Goal: Task Accomplishment & Management: Use online tool/utility

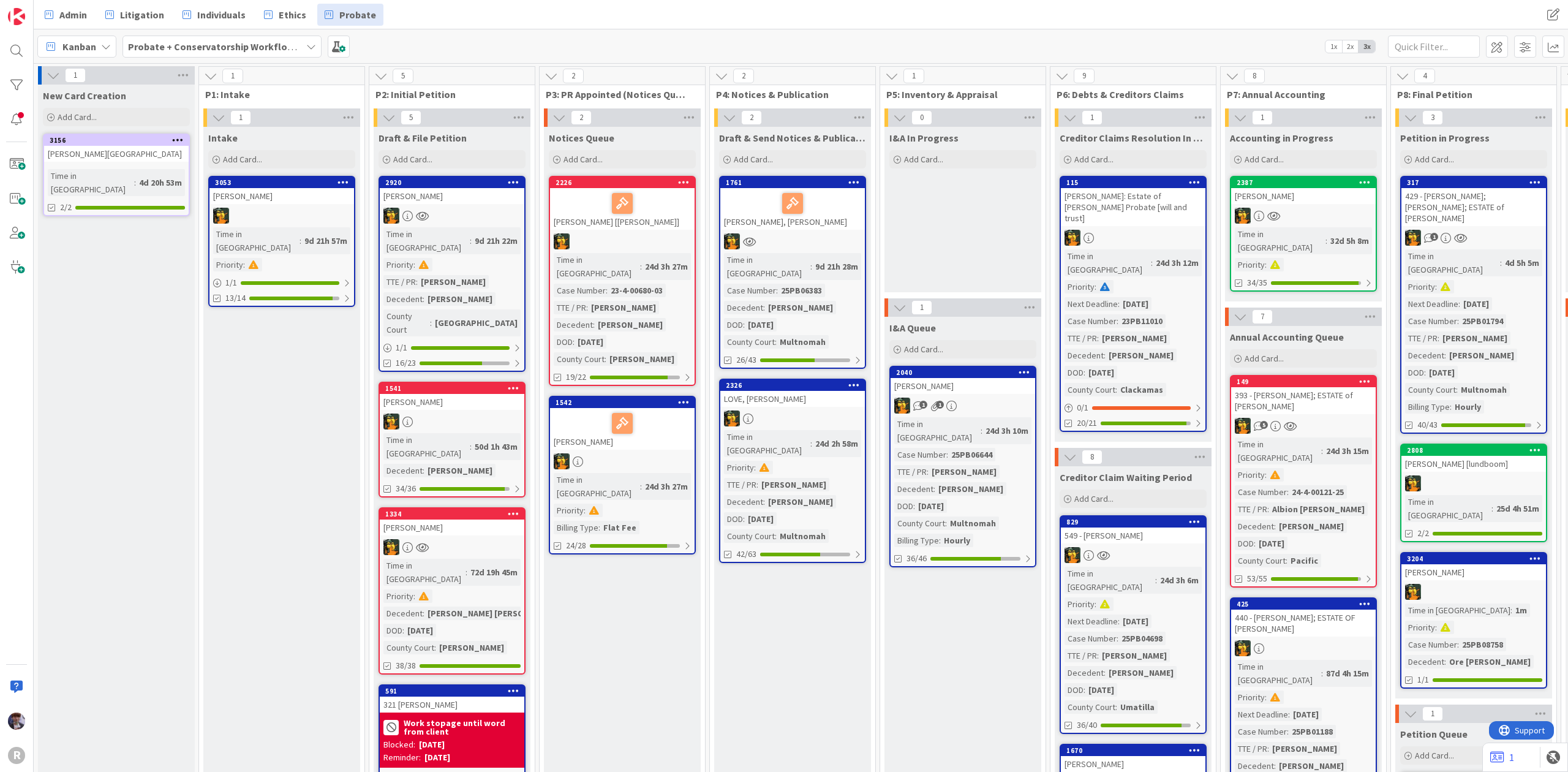
scroll to position [0, 716]
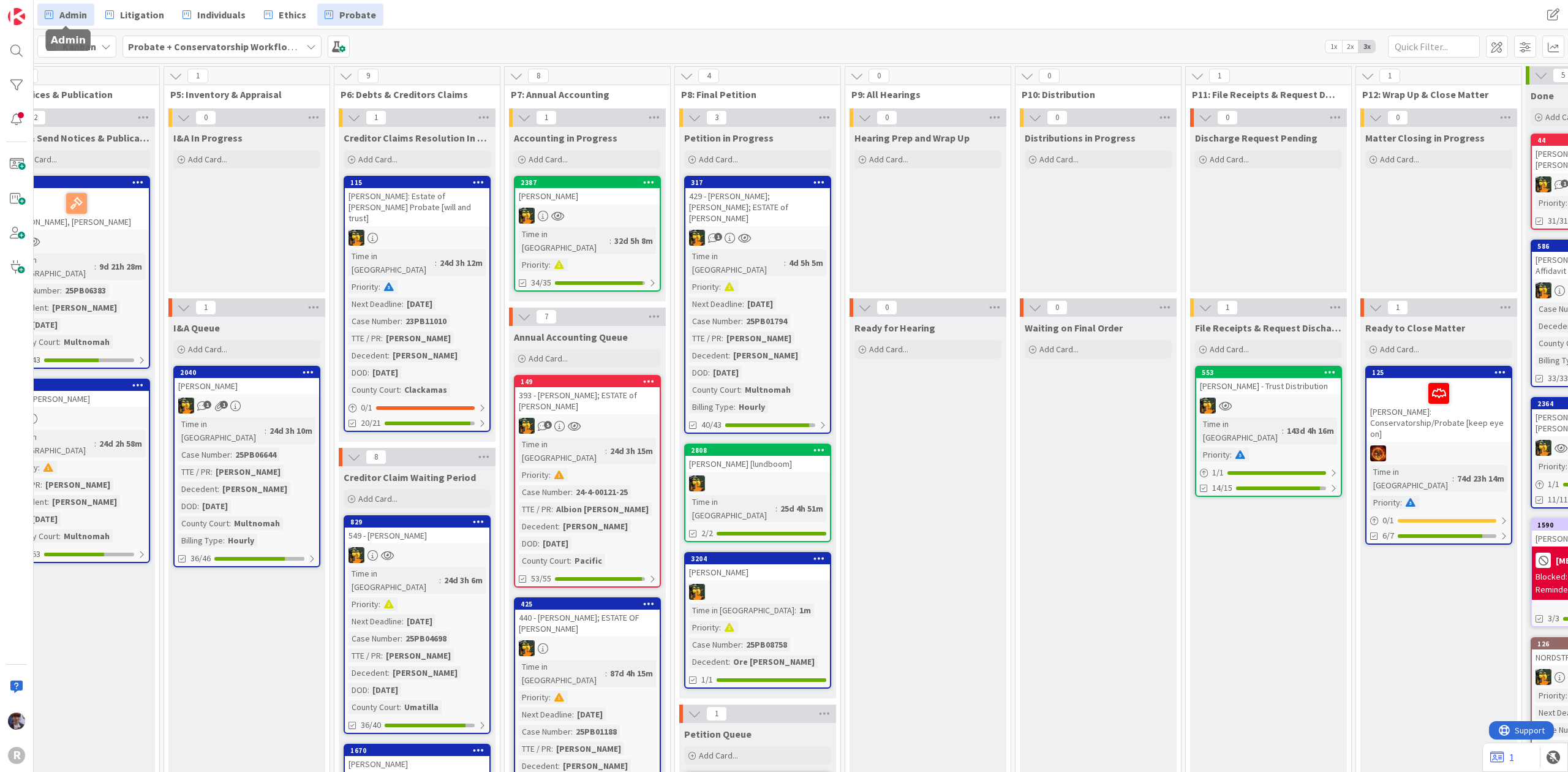
click at [65, 17] on span "Admin" at bounding box center [73, 14] width 27 height 15
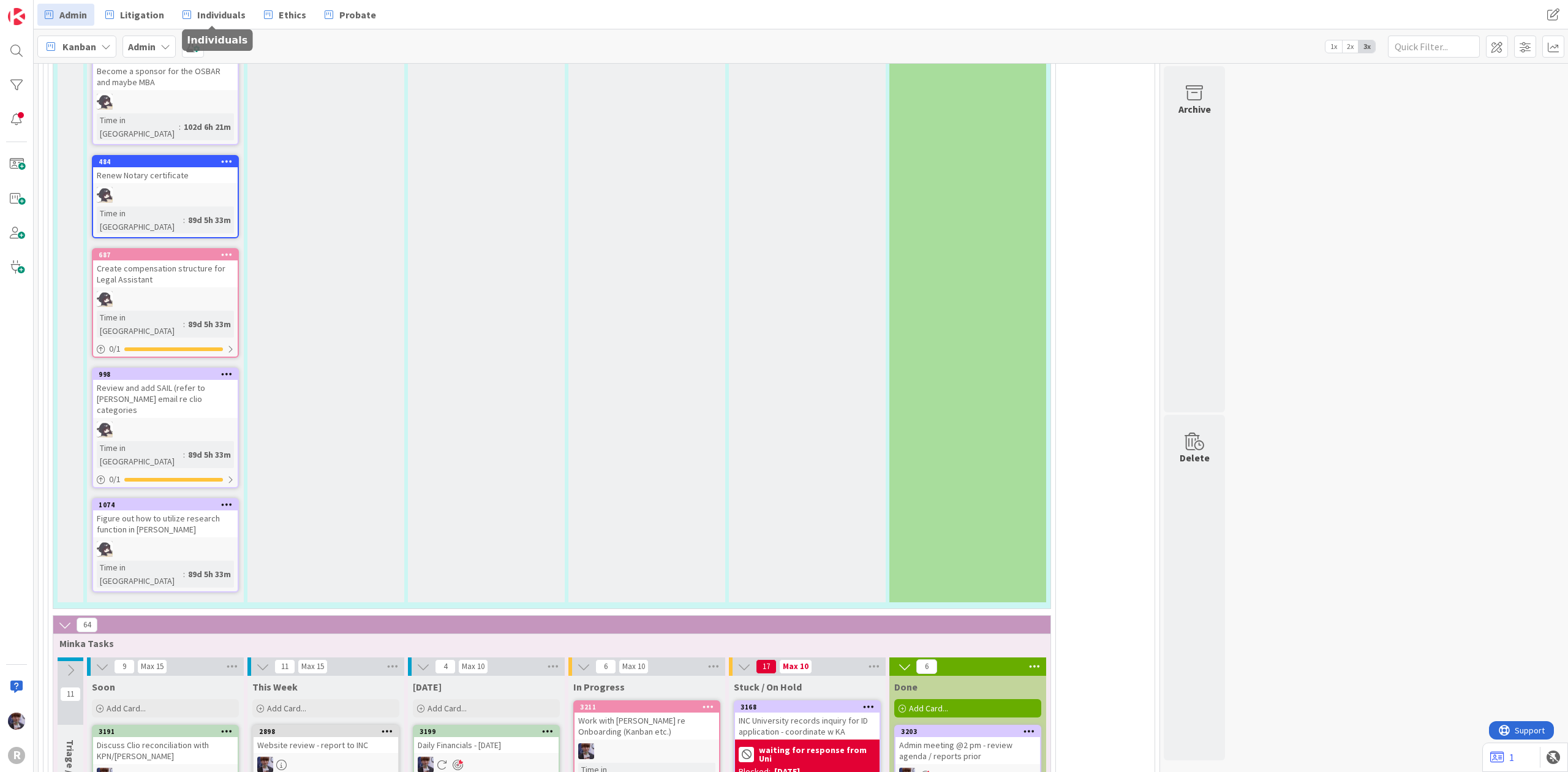
scroll to position [2368, 0]
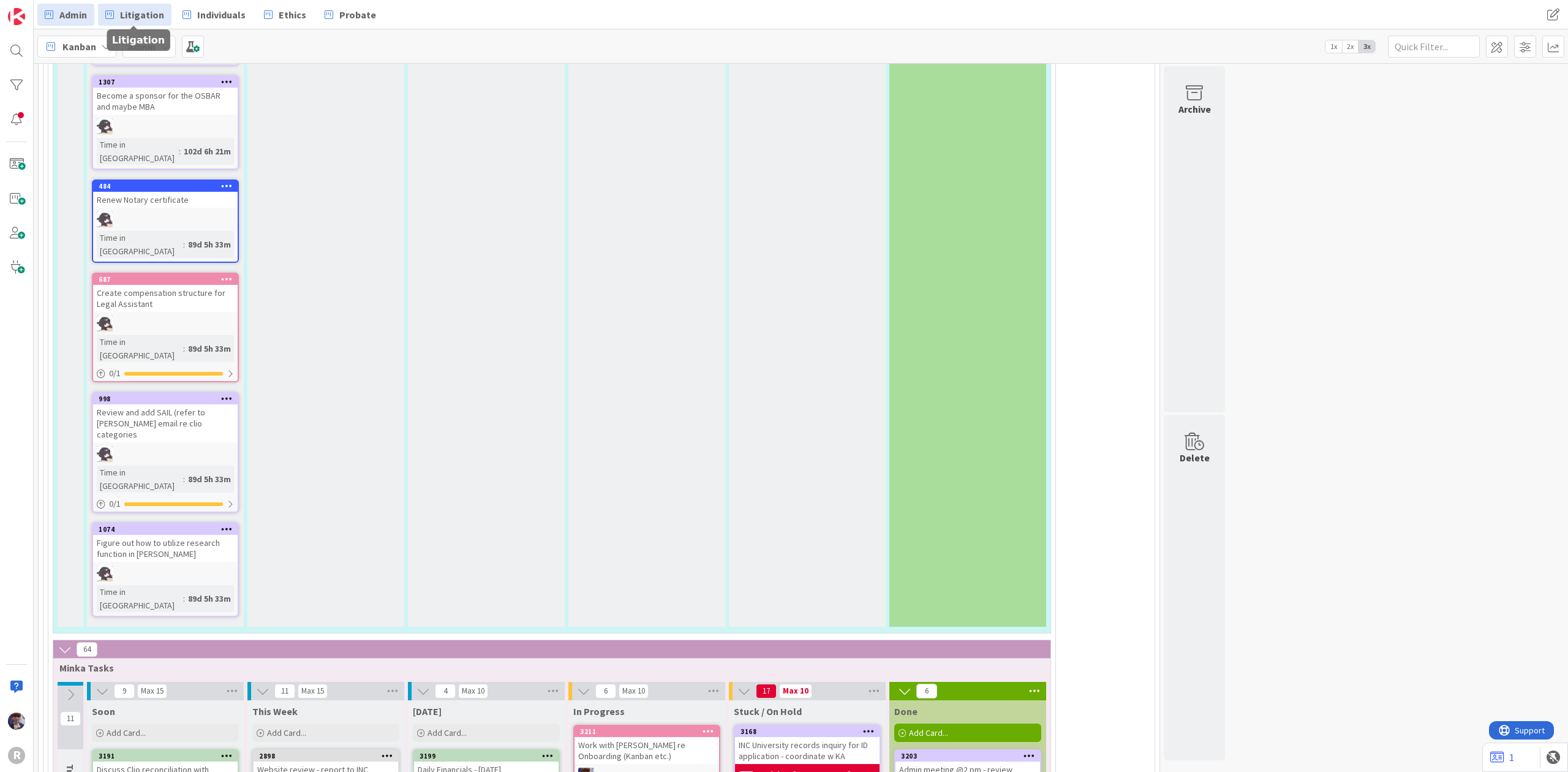
click at [152, 11] on span "Litigation" at bounding box center [142, 14] width 44 height 15
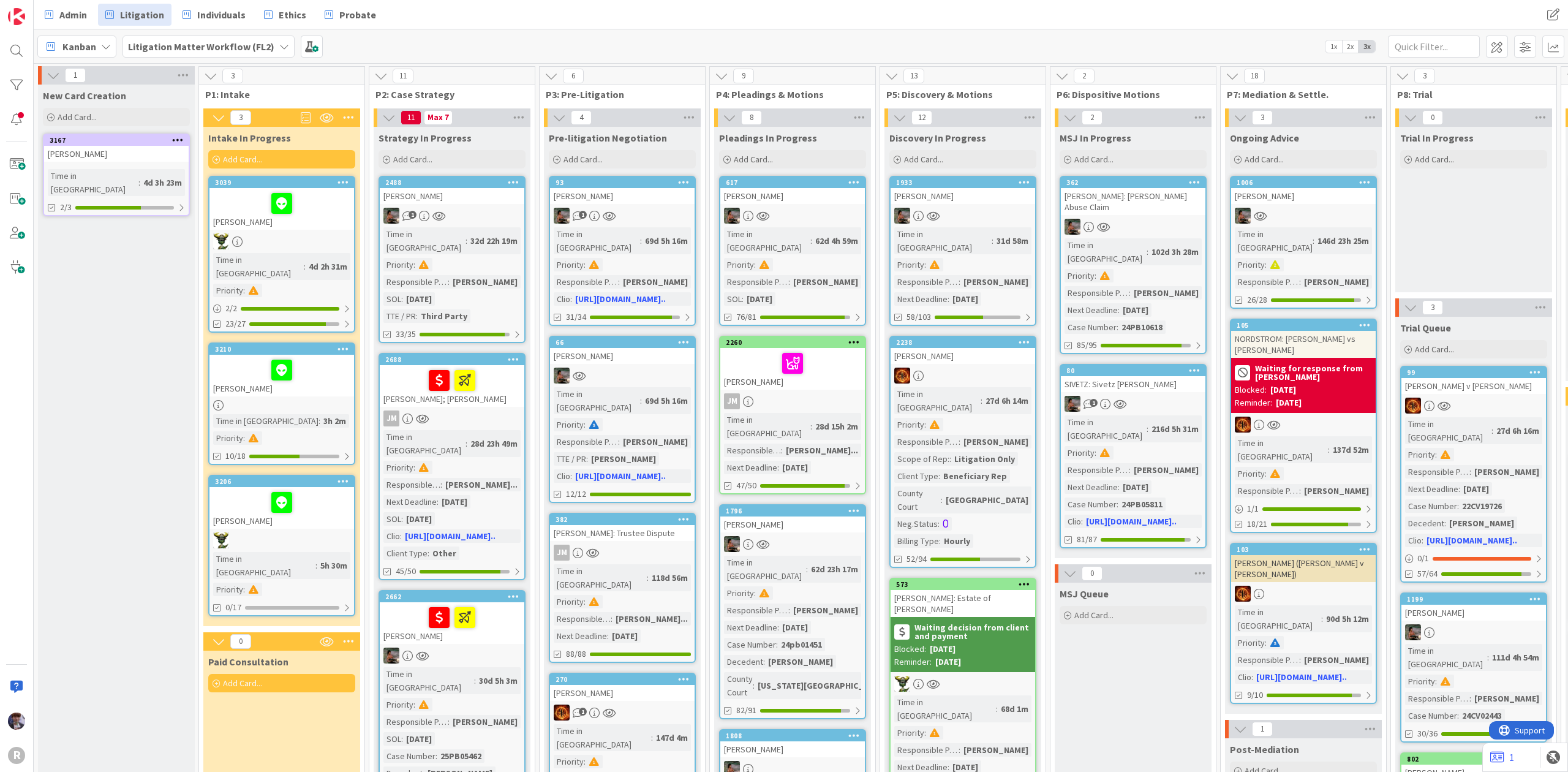
click at [224, 494] on div at bounding box center [281, 502] width 137 height 26
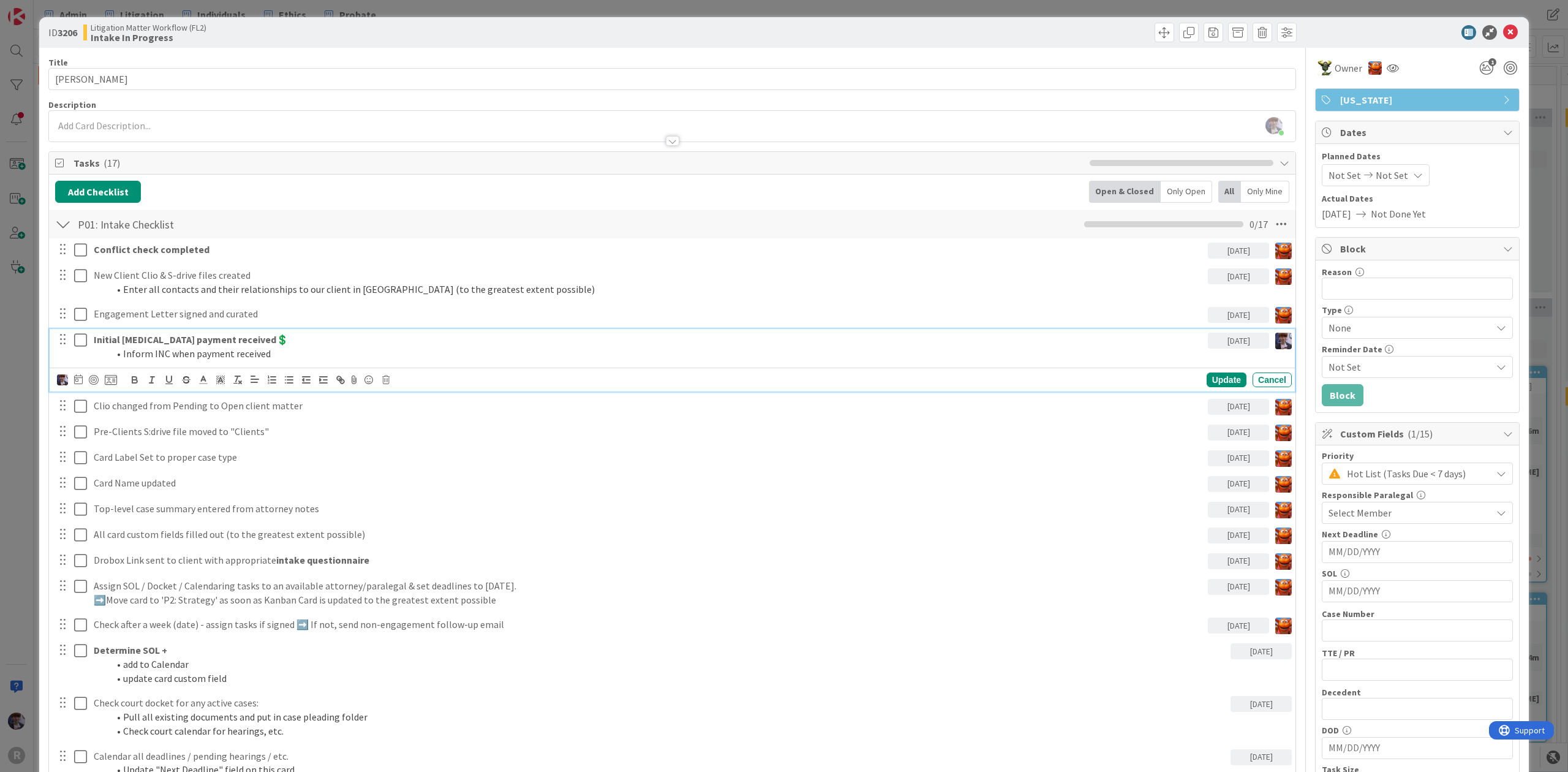
click at [111, 344] on strong "Initial [MEDICAL_DATA] payment received💲" at bounding box center [192, 340] width 195 height 12
click at [109, 379] on icon at bounding box center [111, 380] width 12 height 11
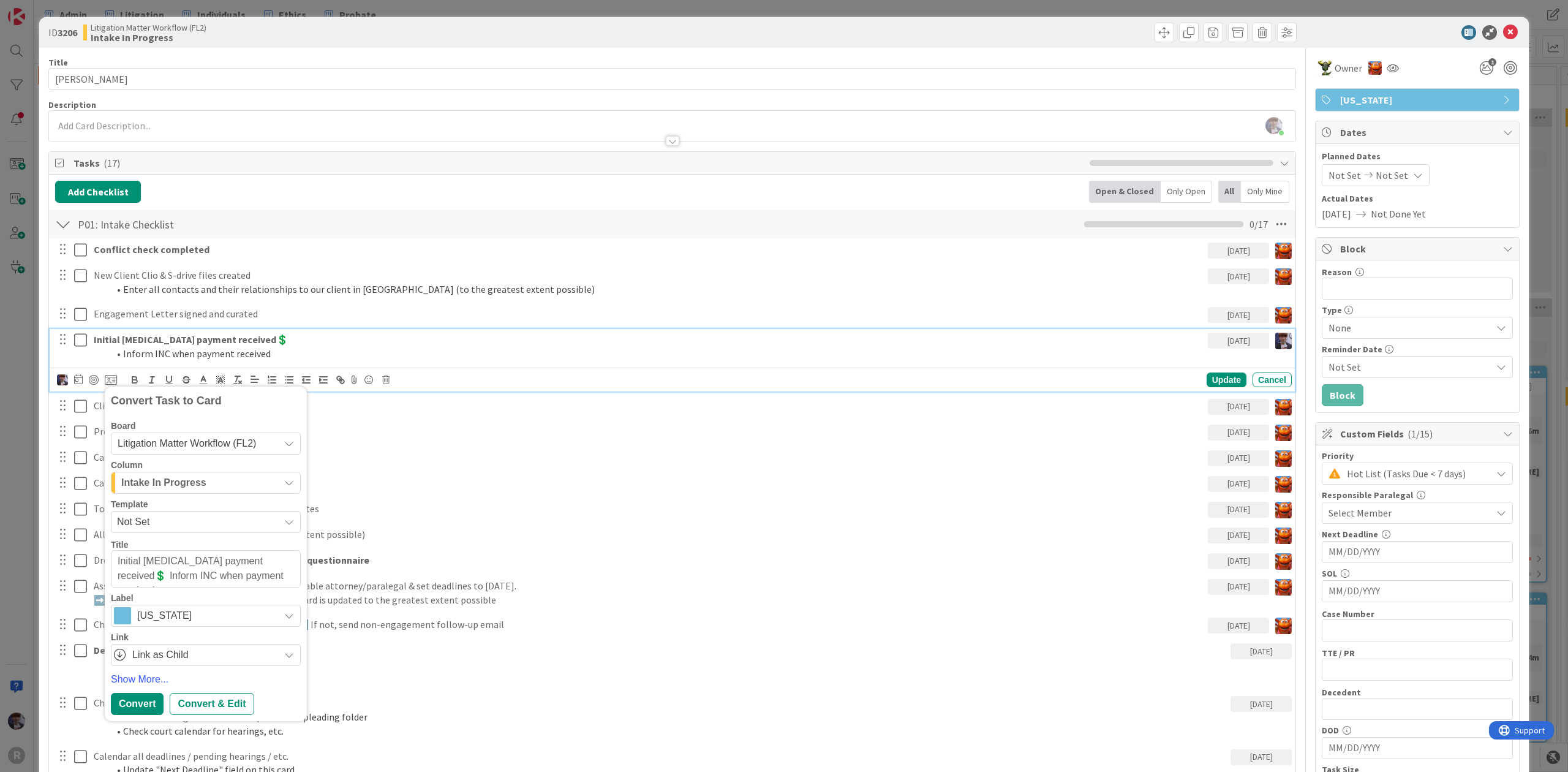
click at [179, 477] on span "Intake In Progress" at bounding box center [164, 483] width 85 height 16
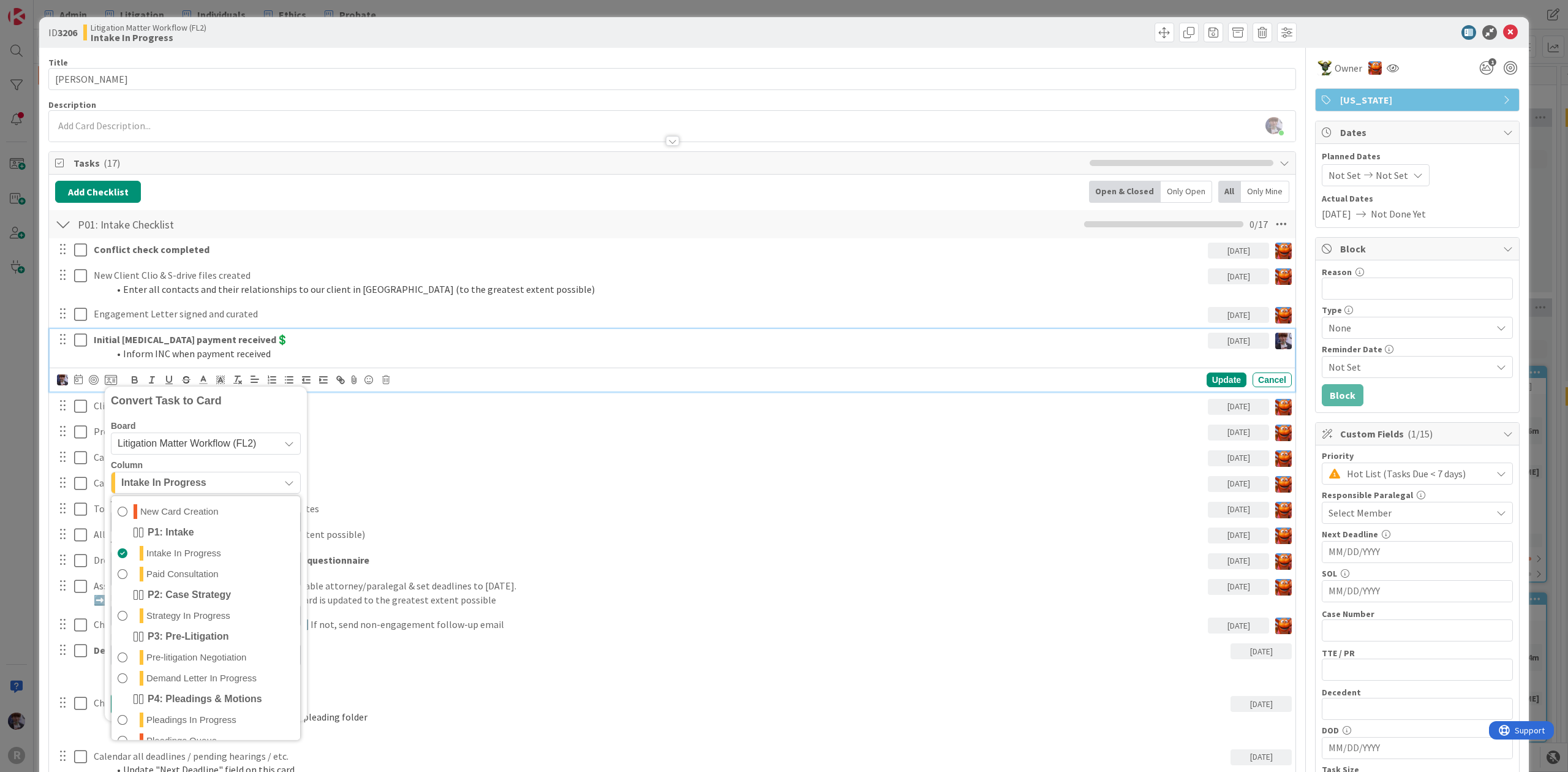
click at [189, 448] on span "Litigation Matter Workflow (FL2)" at bounding box center [187, 444] width 138 height 11
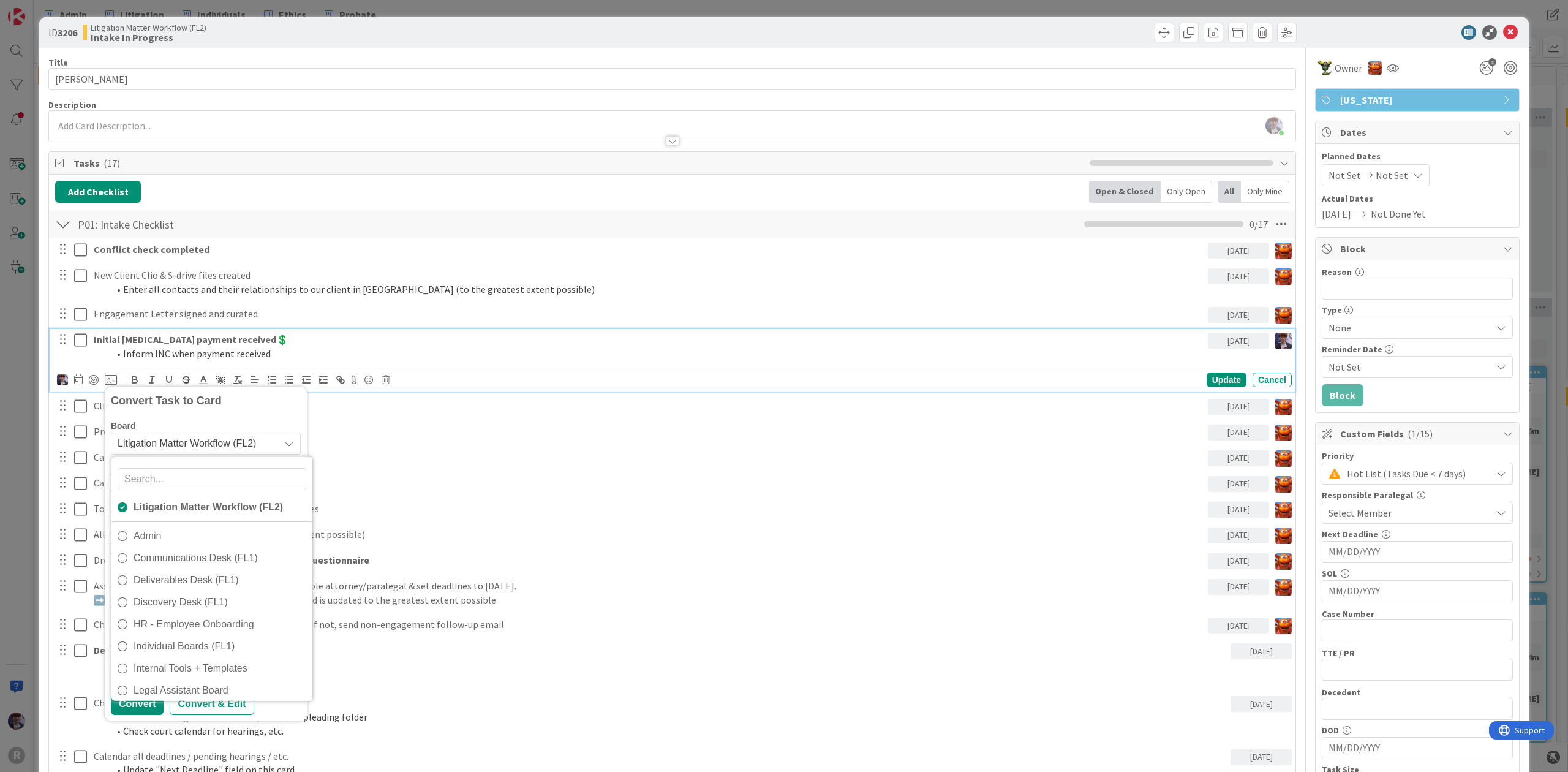
click at [172, 541] on span "Admin" at bounding box center [220, 536] width 173 height 19
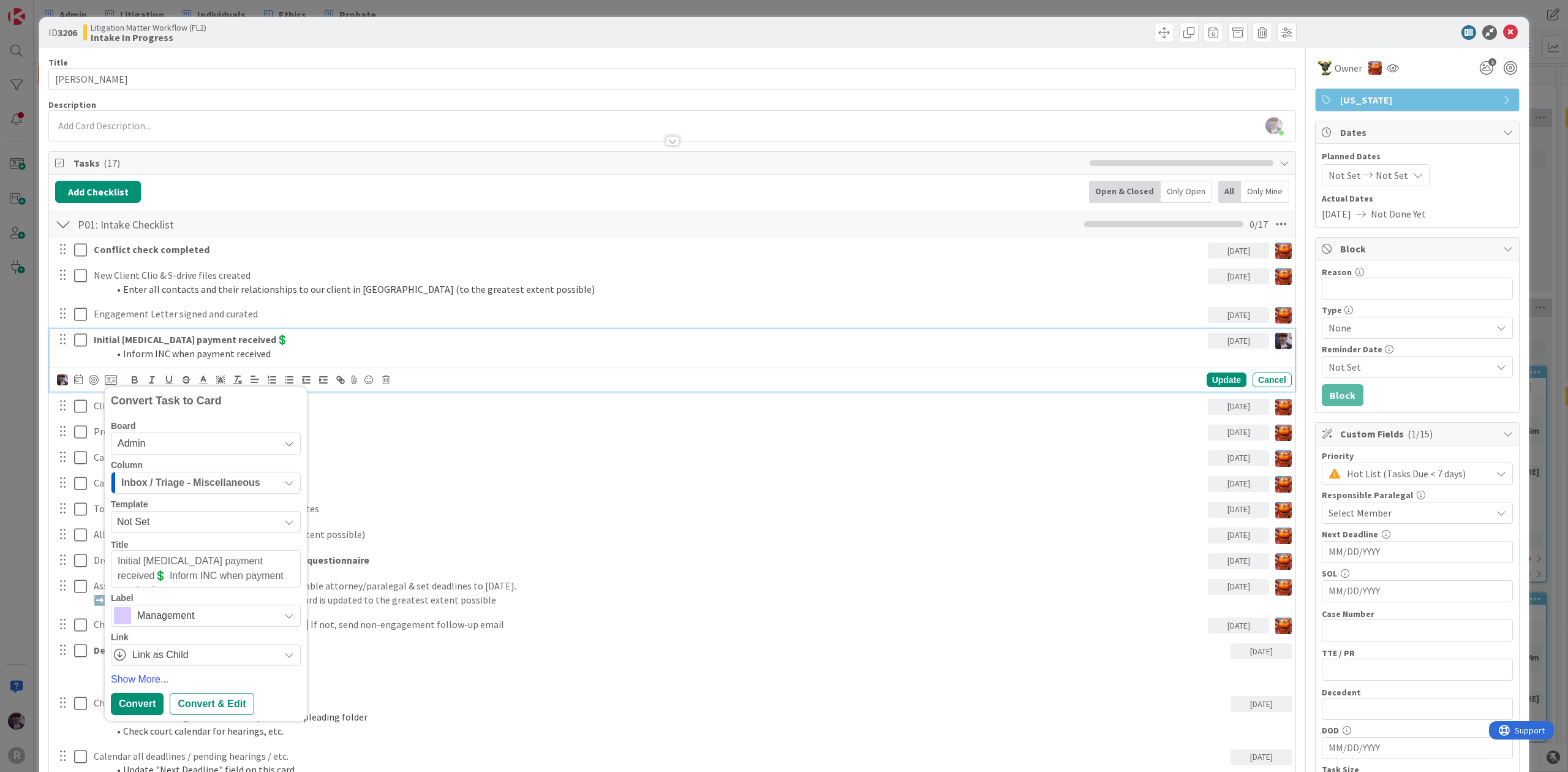
click at [169, 485] on span "Inbox / Triage - Miscellaneous" at bounding box center [191, 483] width 139 height 16
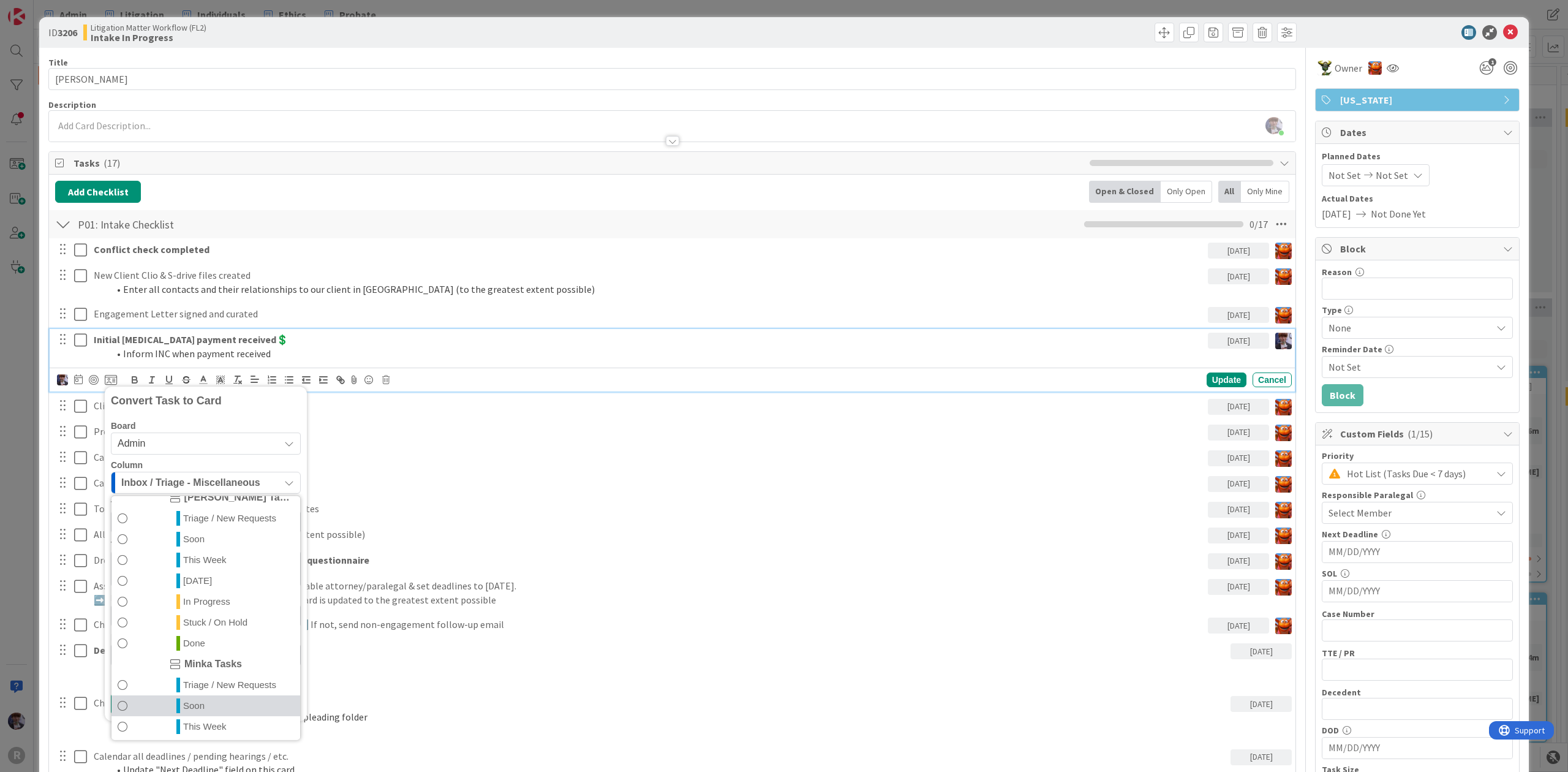
scroll to position [287, 0]
click at [184, 718] on link "Done" at bounding box center [206, 724] width 189 height 20
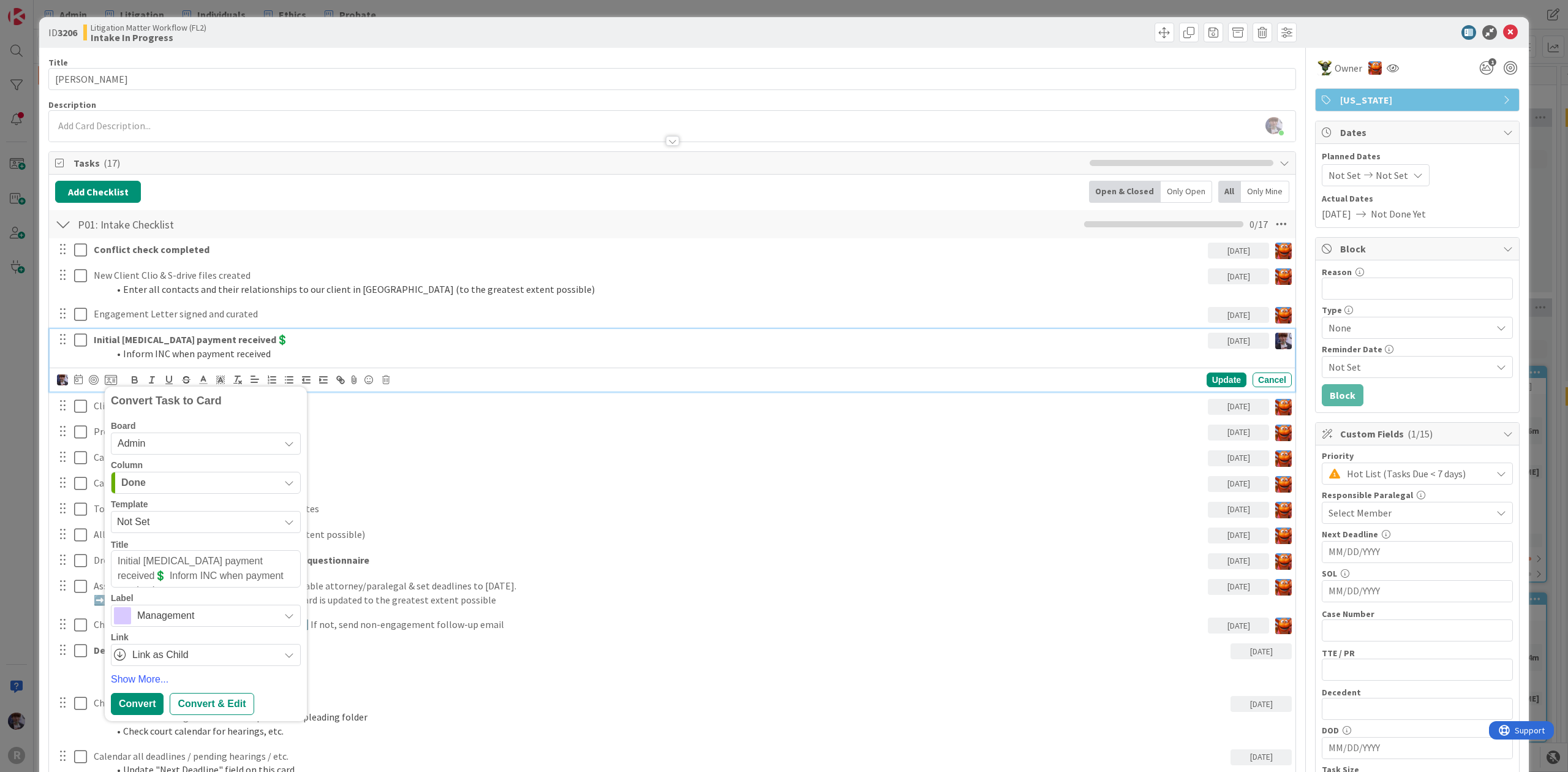
click at [144, 620] on span "Management" at bounding box center [205, 615] width 136 height 17
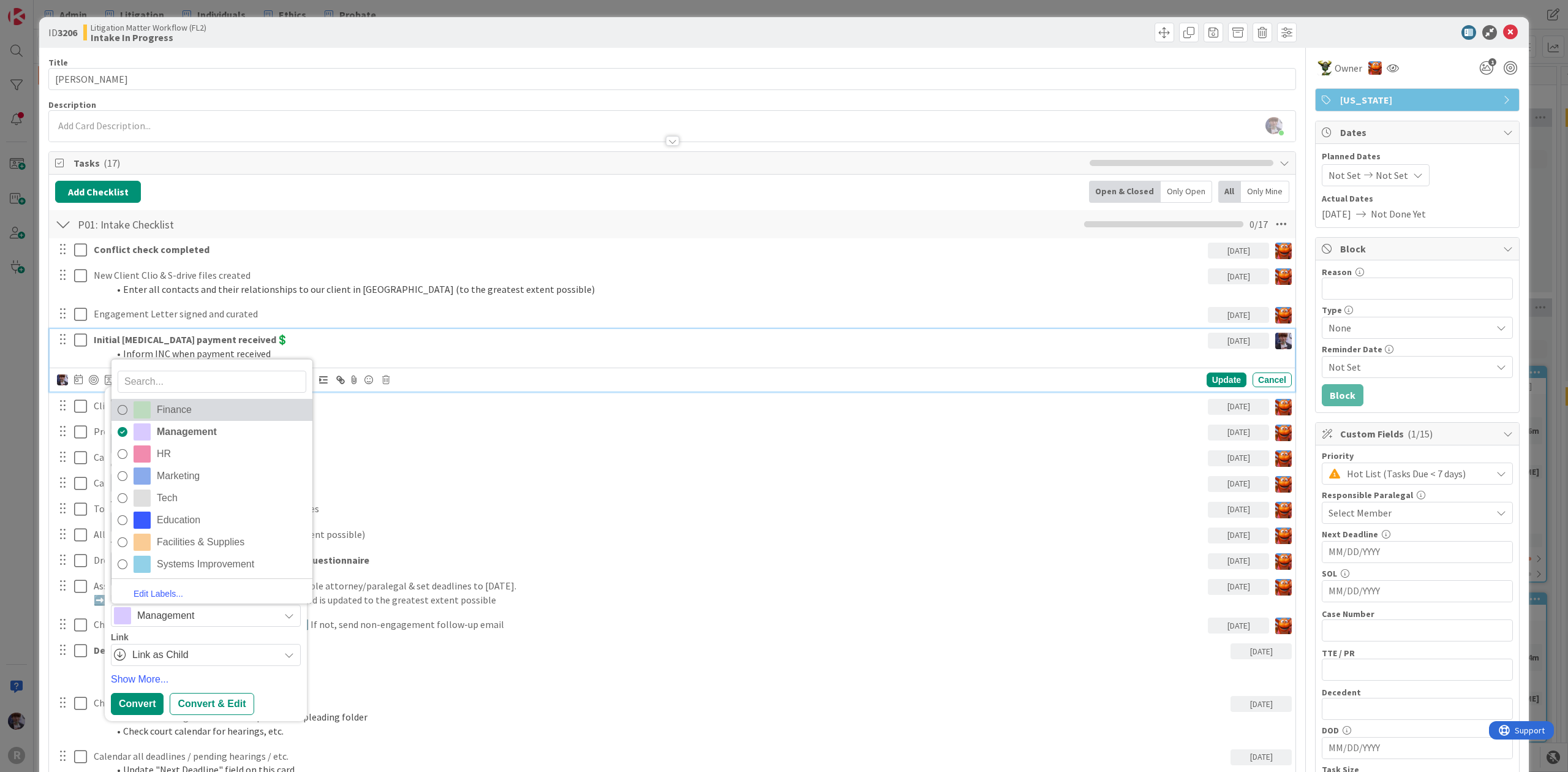
click at [171, 414] on span "Finance" at bounding box center [231, 409] width 149 height 19
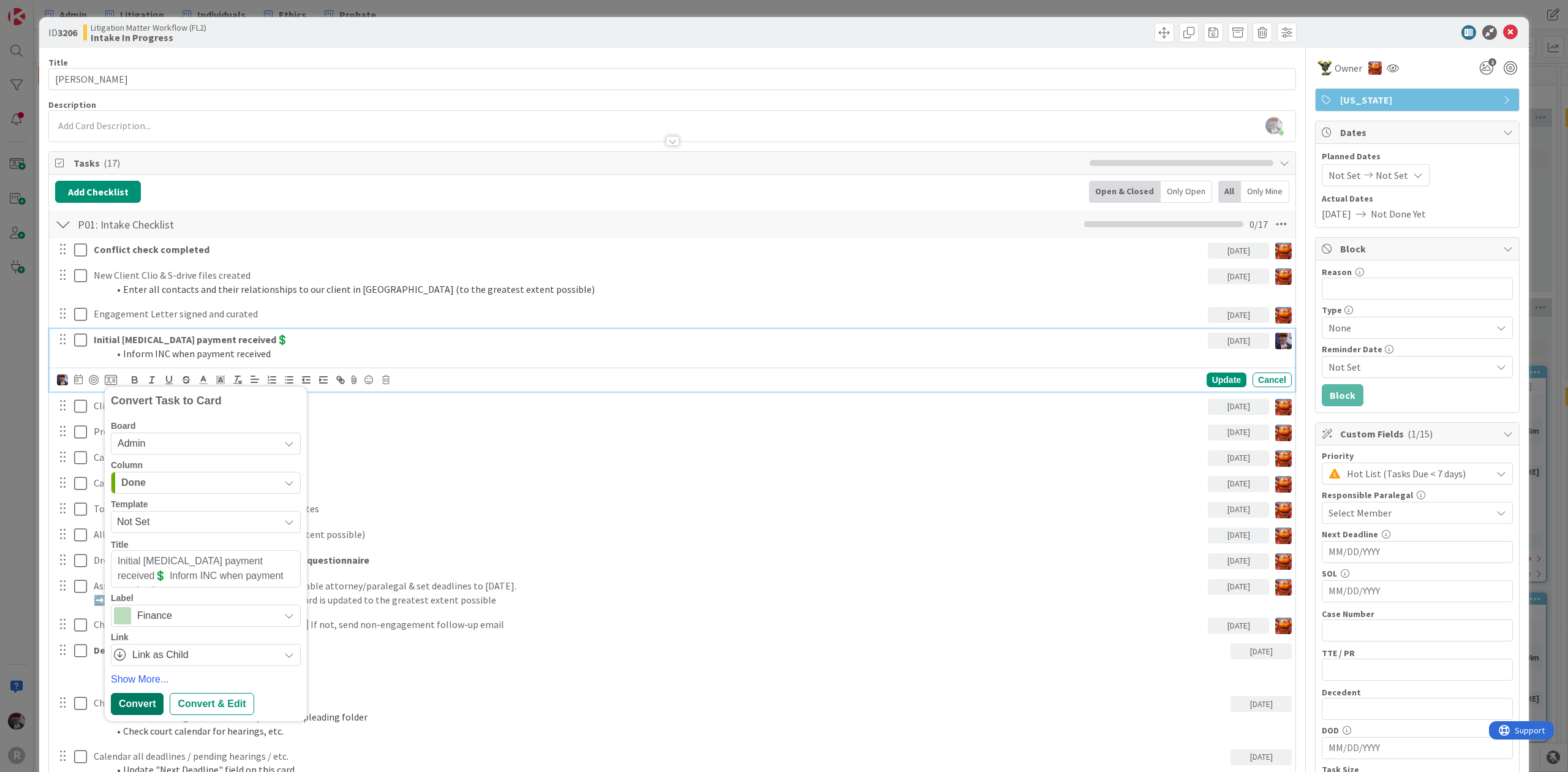
click at [136, 702] on div "Convert" at bounding box center [137, 704] width 52 height 22
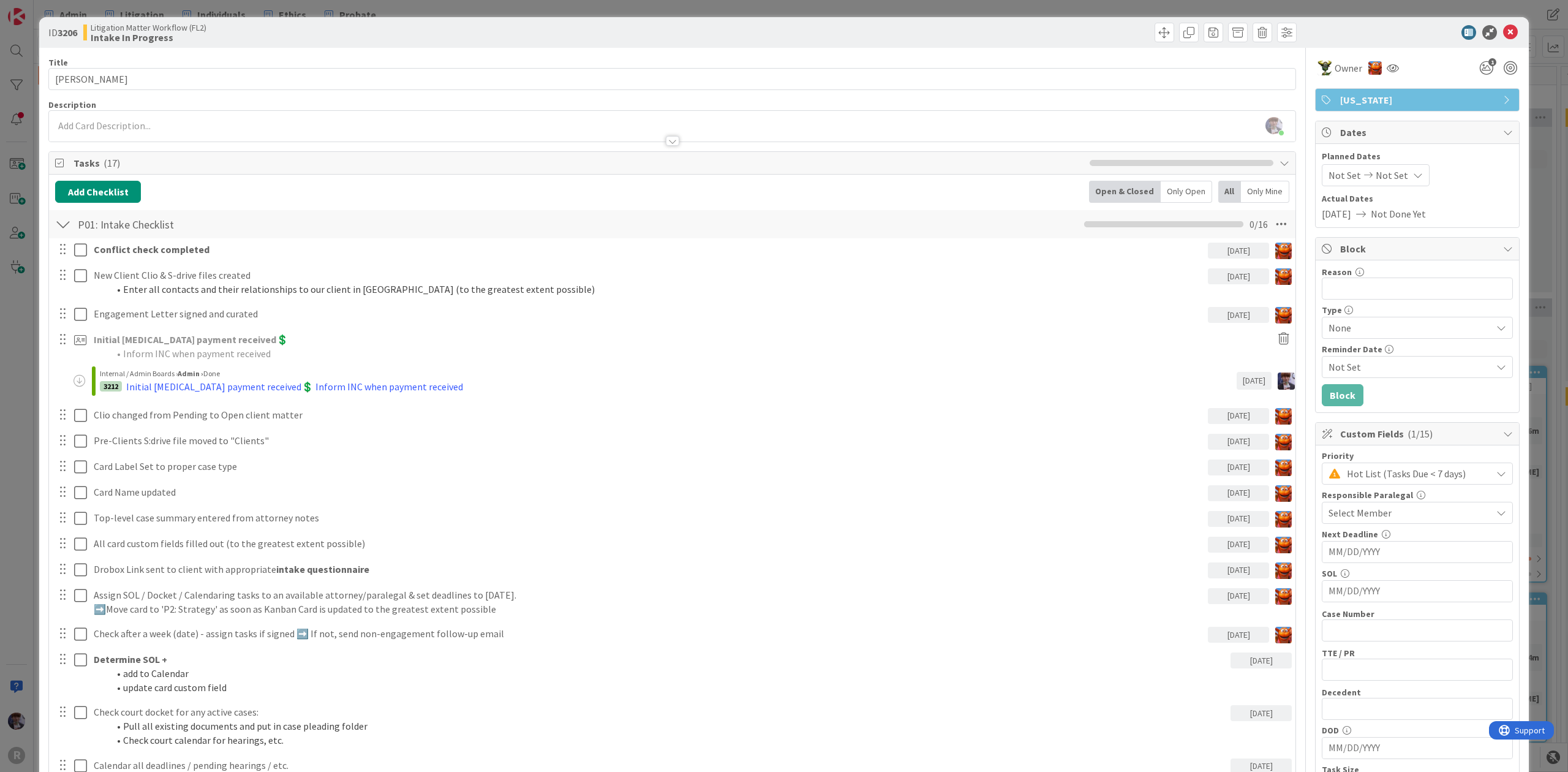
type textarea "x"
click at [28, 361] on div "ID 3206 Litigation Matter Workflow (FL2) Intake In Progress Title 14 / 128 [PER…" at bounding box center [784, 386] width 1568 height 772
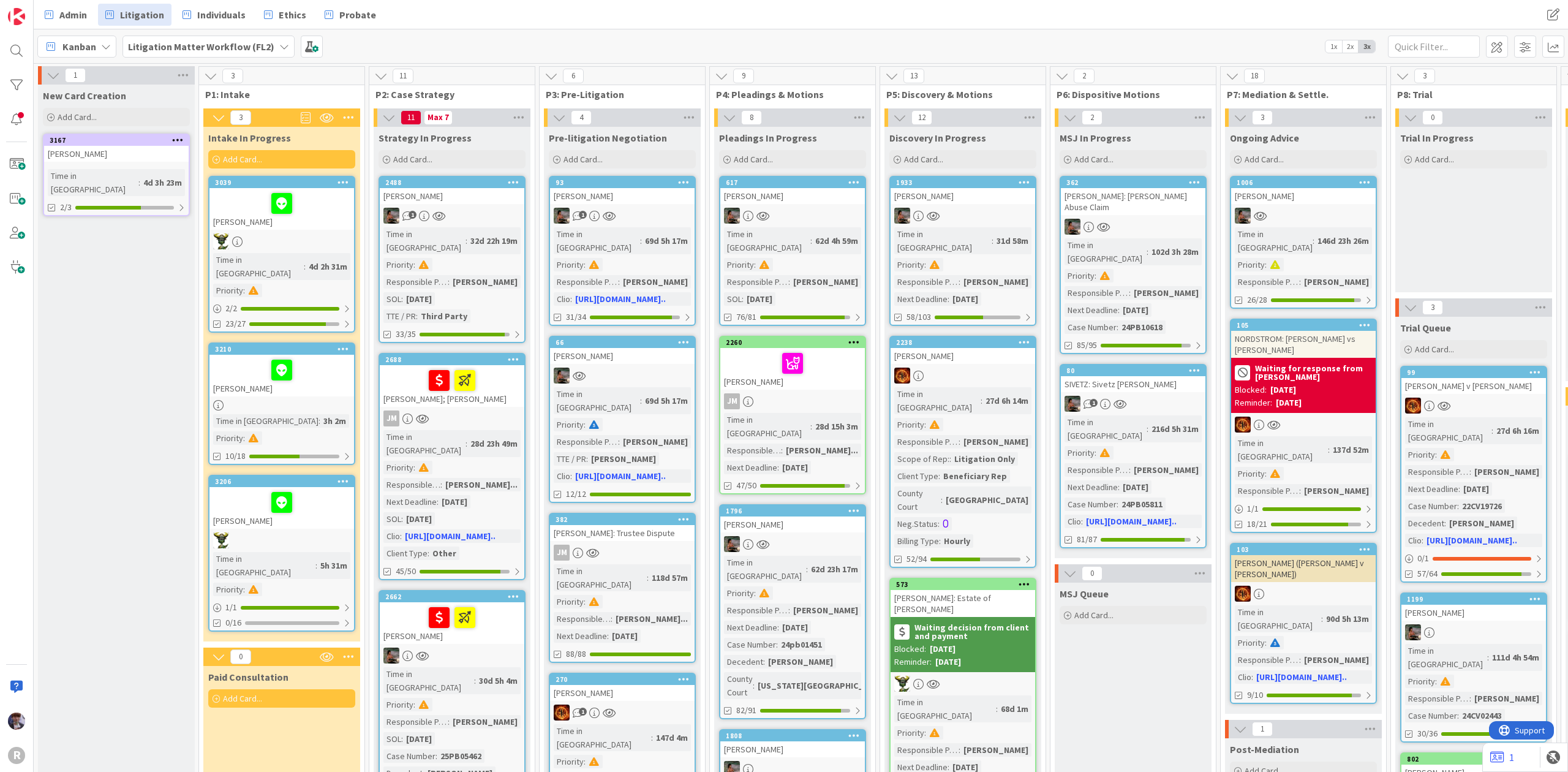
click at [312, 494] on div at bounding box center [281, 502] width 137 height 26
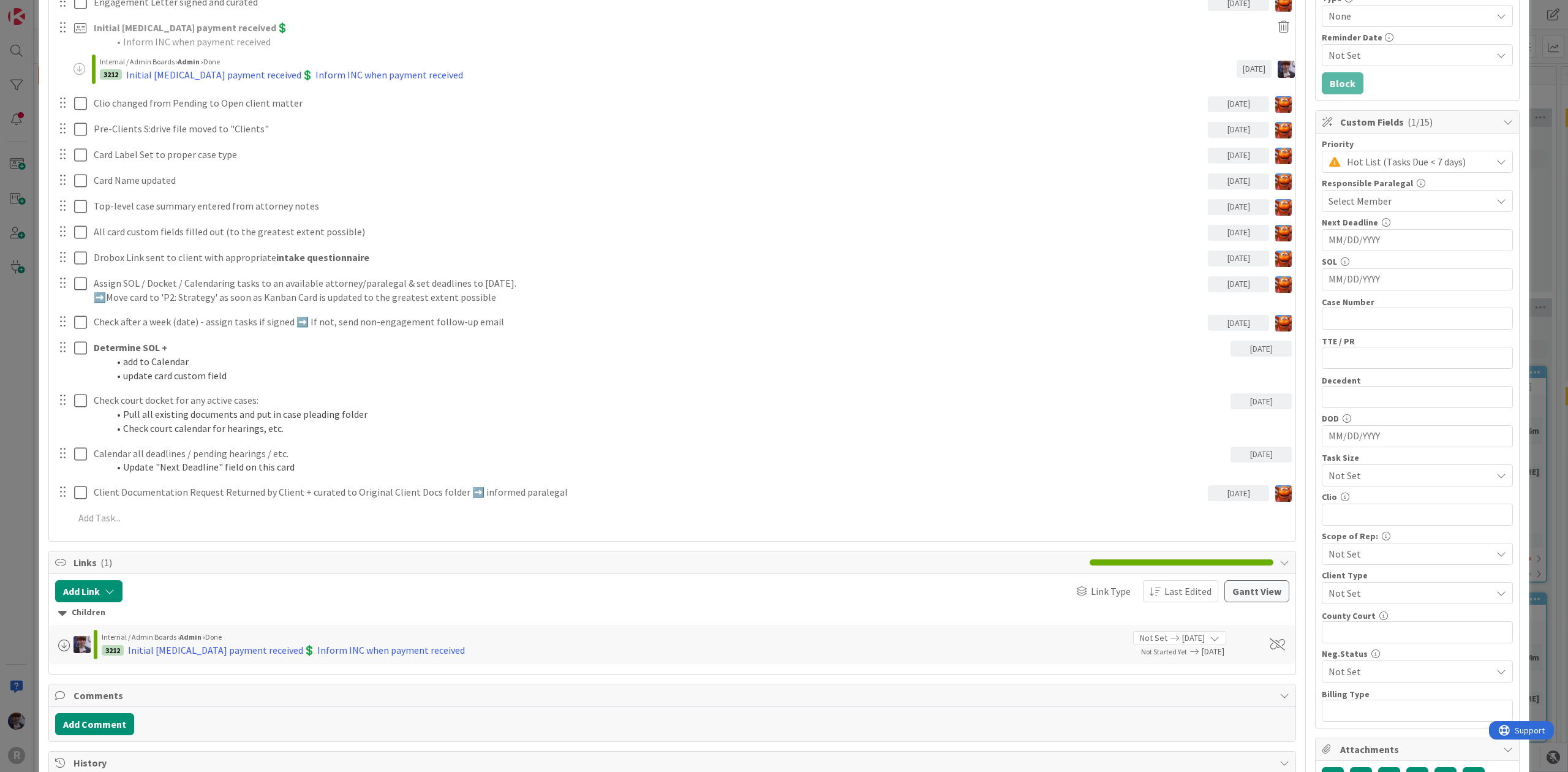
scroll to position [701, 0]
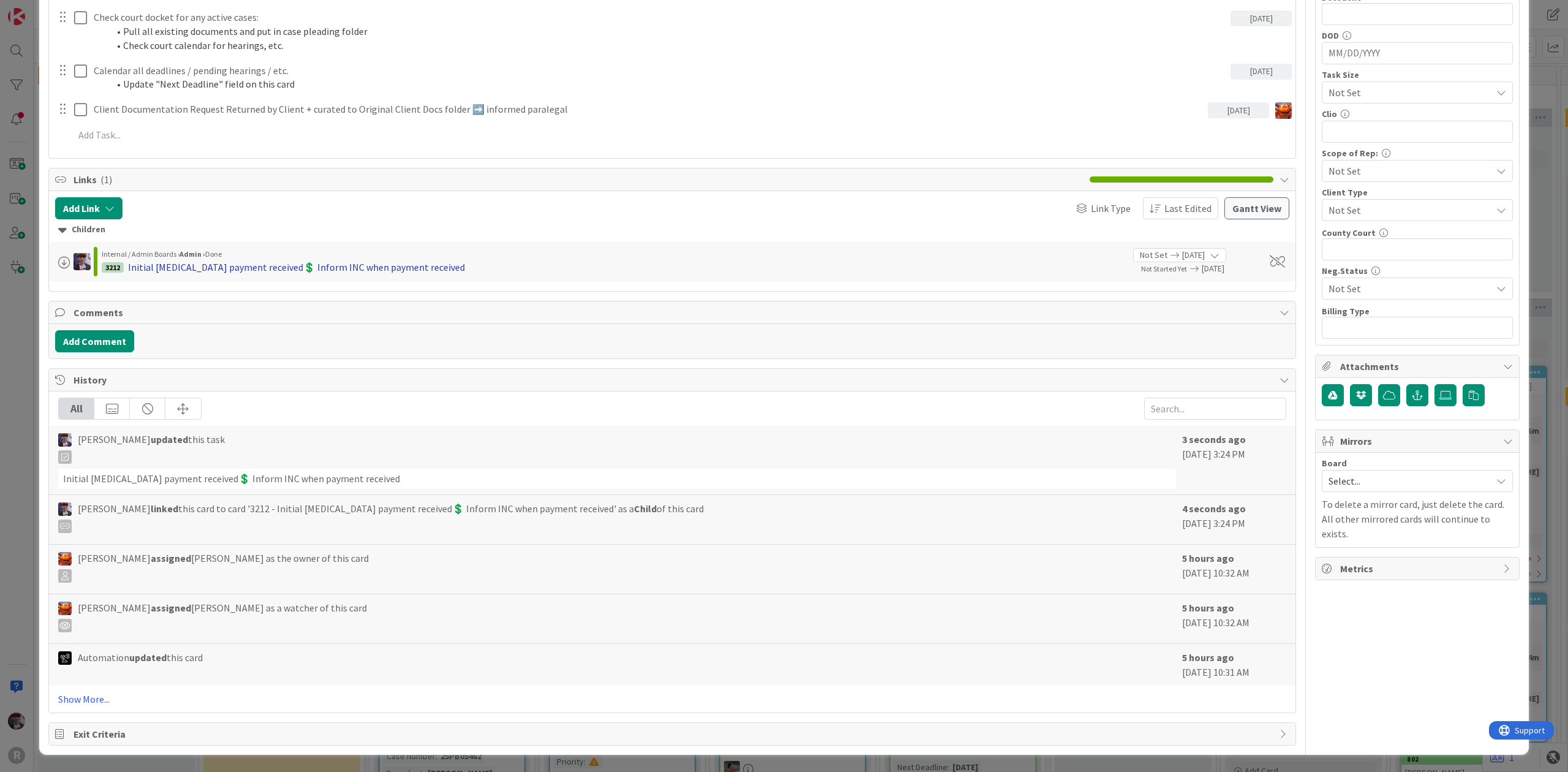
click at [194, 261] on div "Initial [MEDICAL_DATA] payment received💲 Inform INC when payment received" at bounding box center [296, 267] width 337 height 15
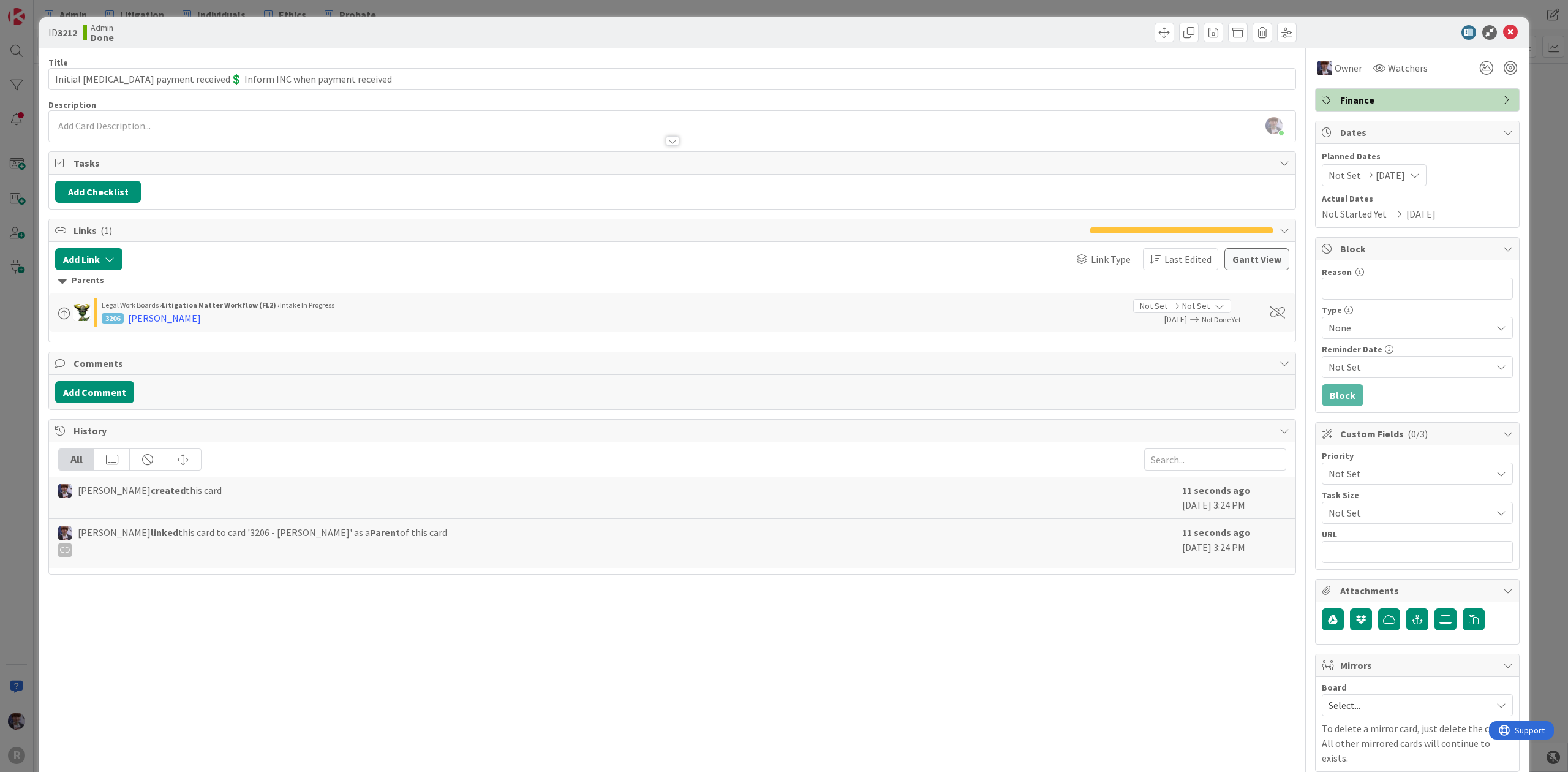
click at [1399, 175] on span "[DATE]" at bounding box center [1390, 175] width 29 height 15
click at [1447, 163] on span "Planned Dates" at bounding box center [1416, 156] width 191 height 13
click at [1380, 480] on span "Not Set" at bounding box center [1407, 473] width 157 height 17
click at [1404, 528] on span "Urgent (Needs immediate attn)" at bounding box center [1434, 525] width 142 height 19
click at [1388, 516] on span "Not Set" at bounding box center [1407, 512] width 157 height 17
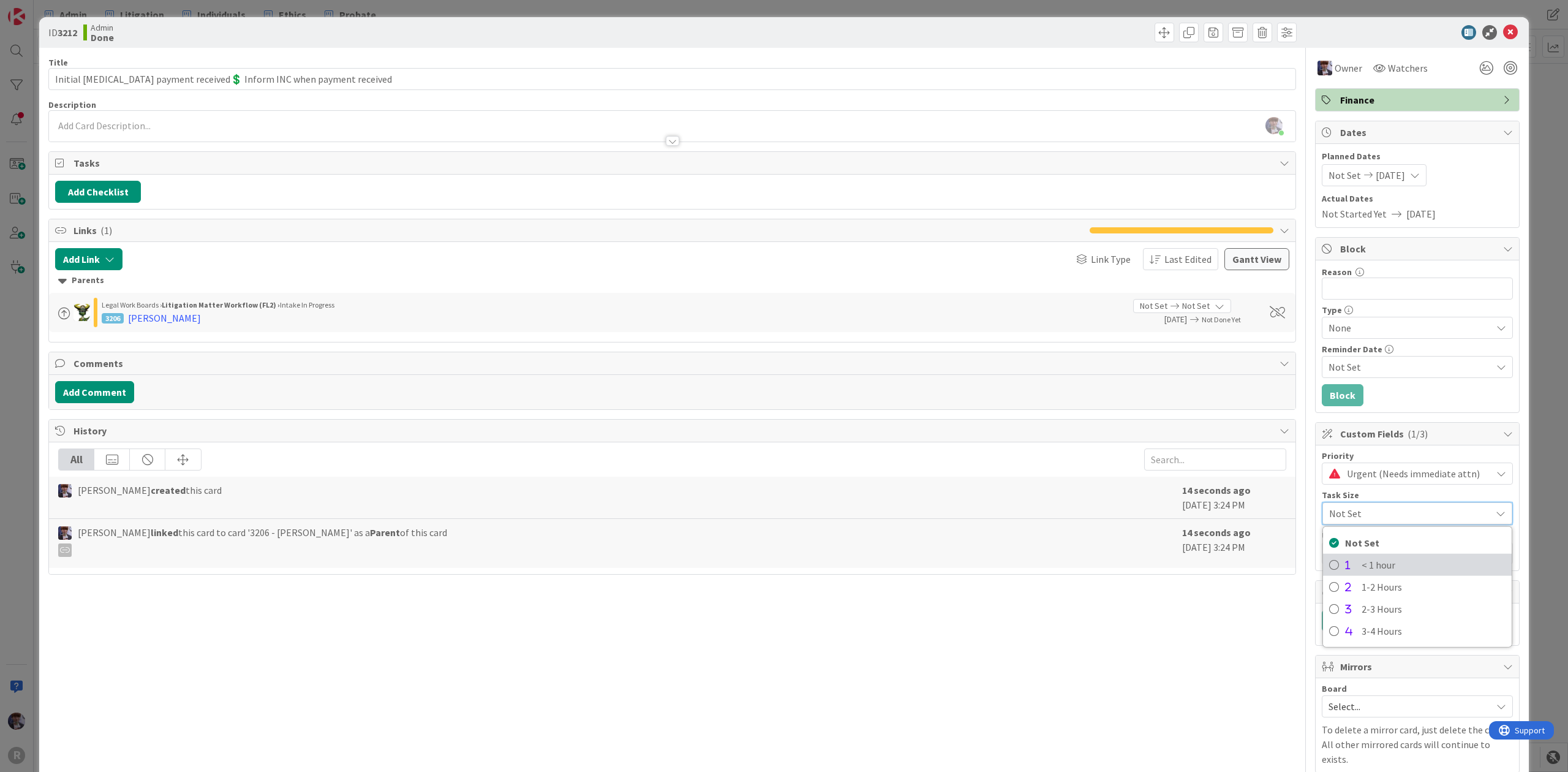
click at [1392, 557] on link "< 1 hour" at bounding box center [1416, 564] width 189 height 22
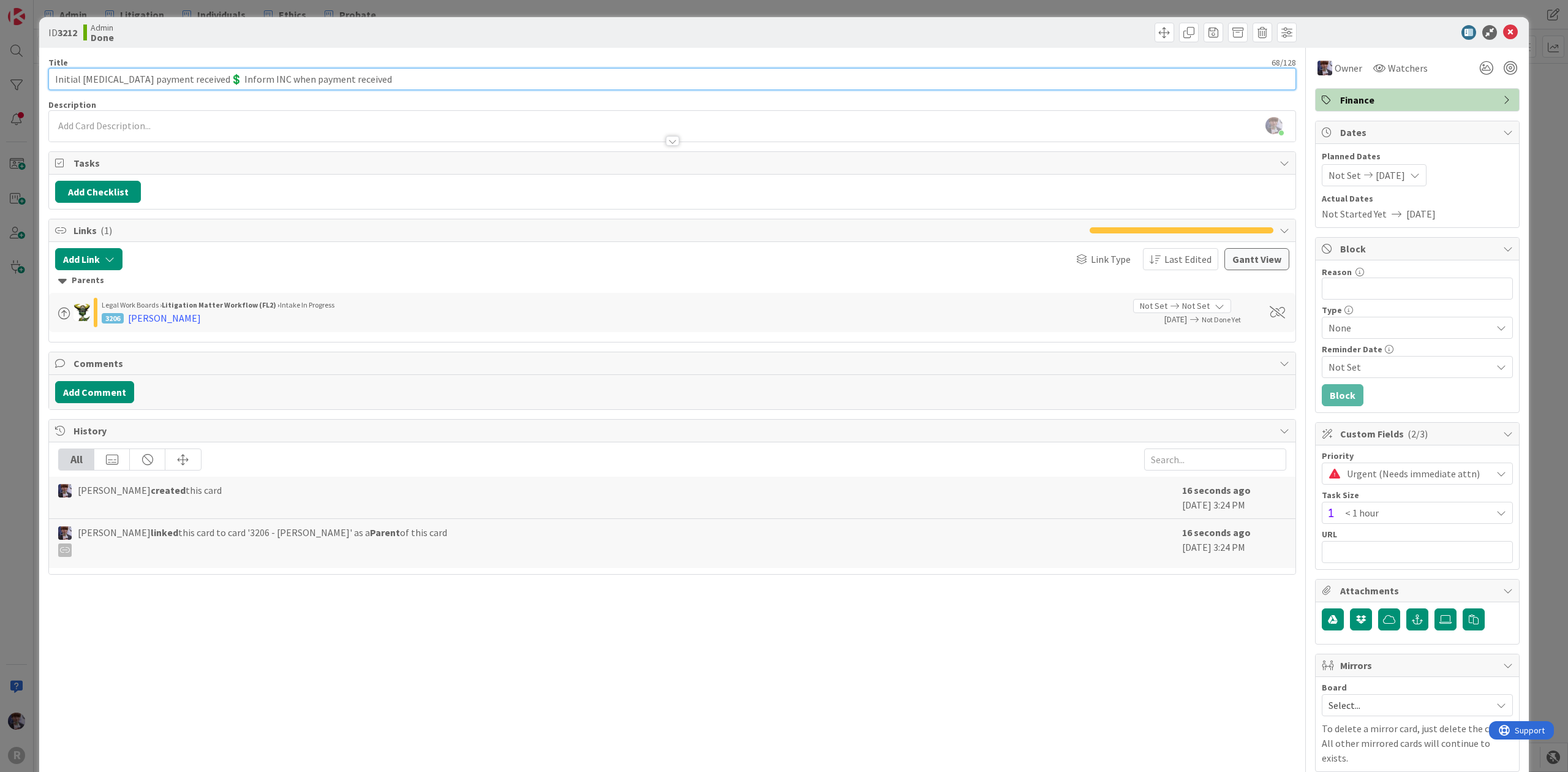
click at [51, 75] on input "Initial [MEDICAL_DATA] payment received💲 Inform INC when payment received" at bounding box center [672, 79] width 1248 height 22
type input "[PERSON_NAME]: Initial [MEDICAL_DATA] payment received💲 Inform INC when payment…"
click at [304, 106] on div "Description" at bounding box center [672, 105] width 1248 height 11
click at [1541, 94] on div "ID 3212 Admin Done Title 76 / 128 [PERSON_NAME]: Initial [MEDICAL_DATA] payment…" at bounding box center [784, 386] width 1568 height 772
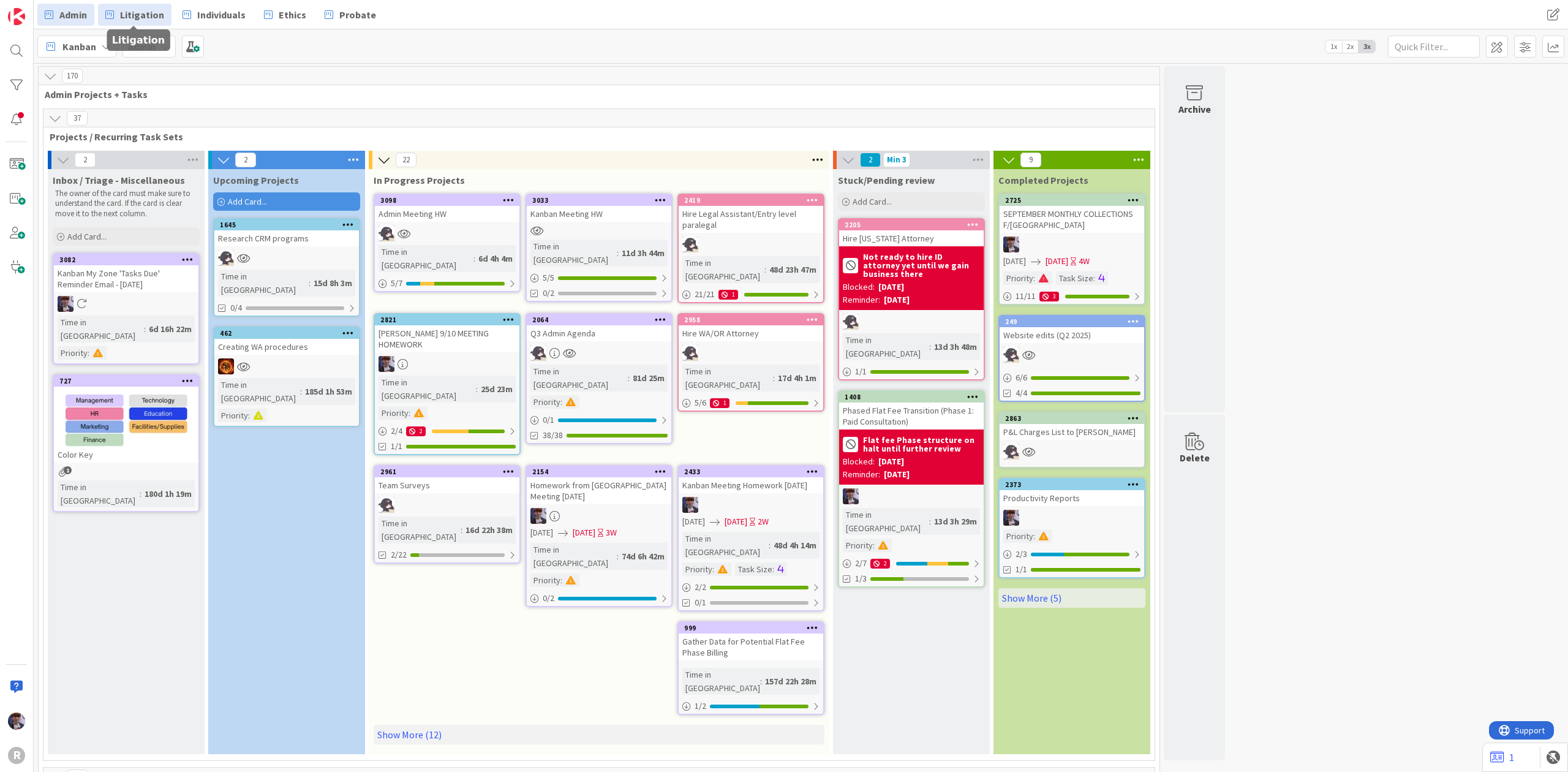
click at [114, 22] on link "Litigation" at bounding box center [134, 14] width 74 height 22
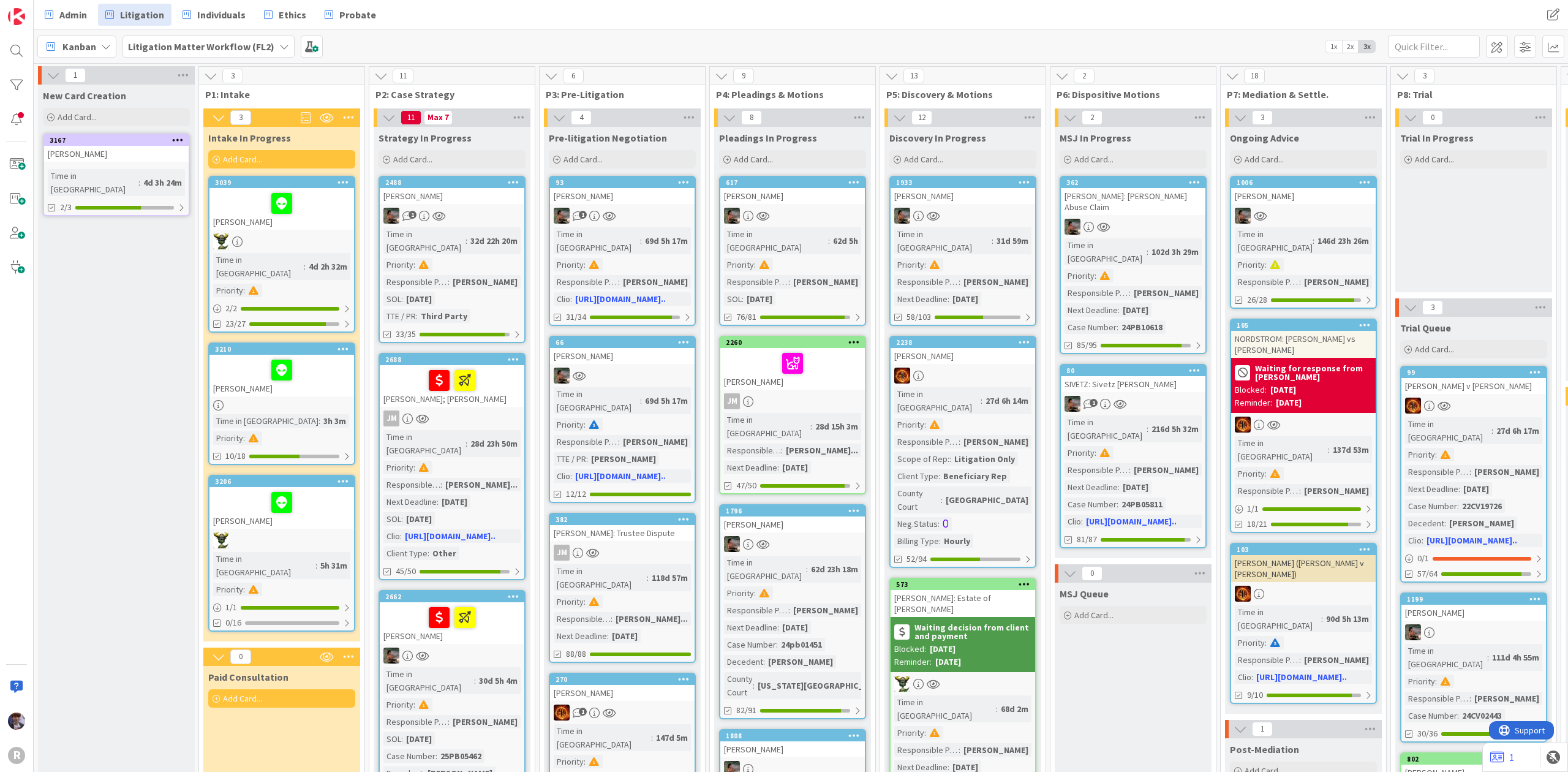
click at [239, 206] on div at bounding box center [281, 203] width 137 height 26
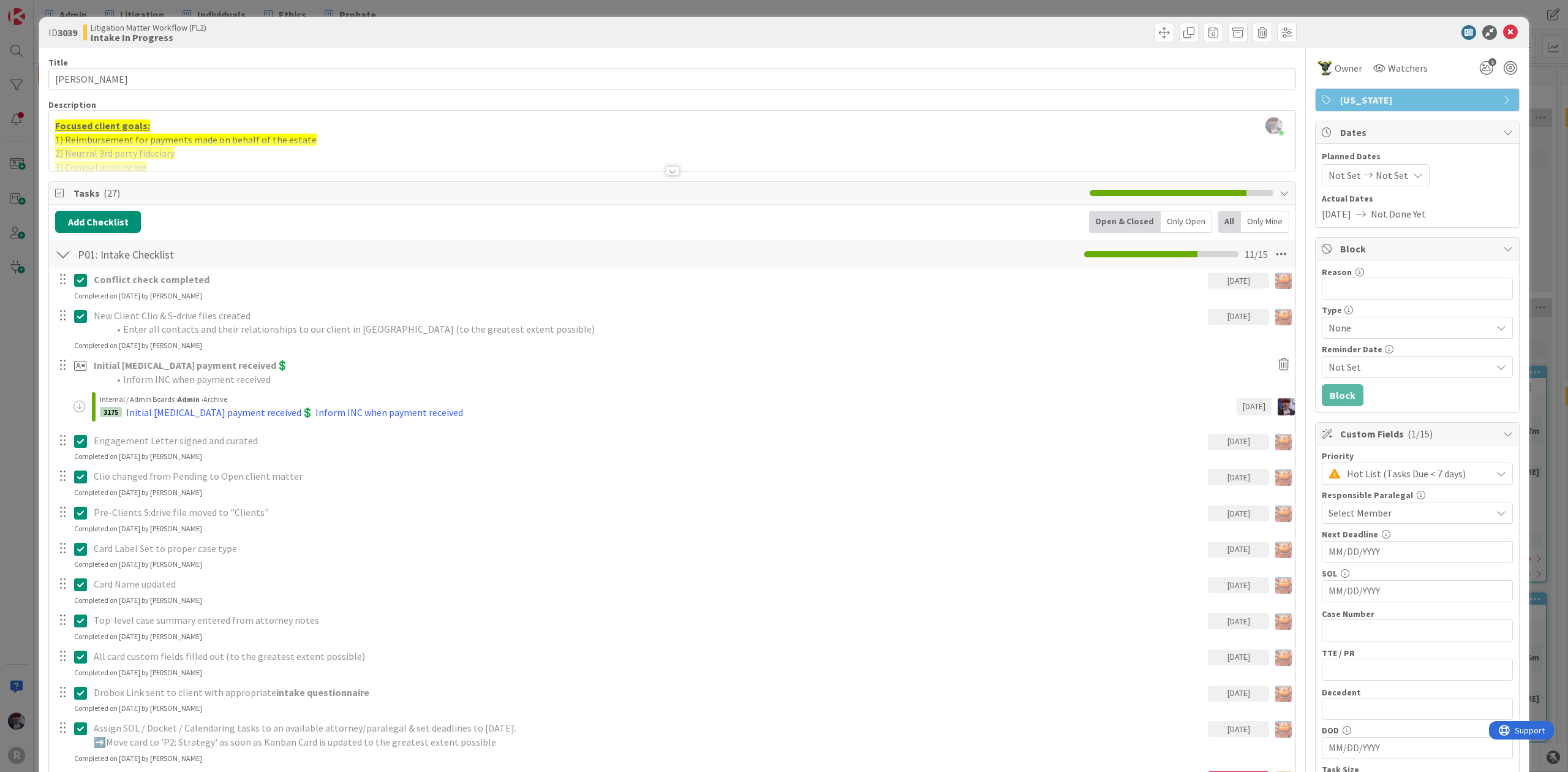
click at [67, 263] on div at bounding box center [63, 254] width 16 height 22
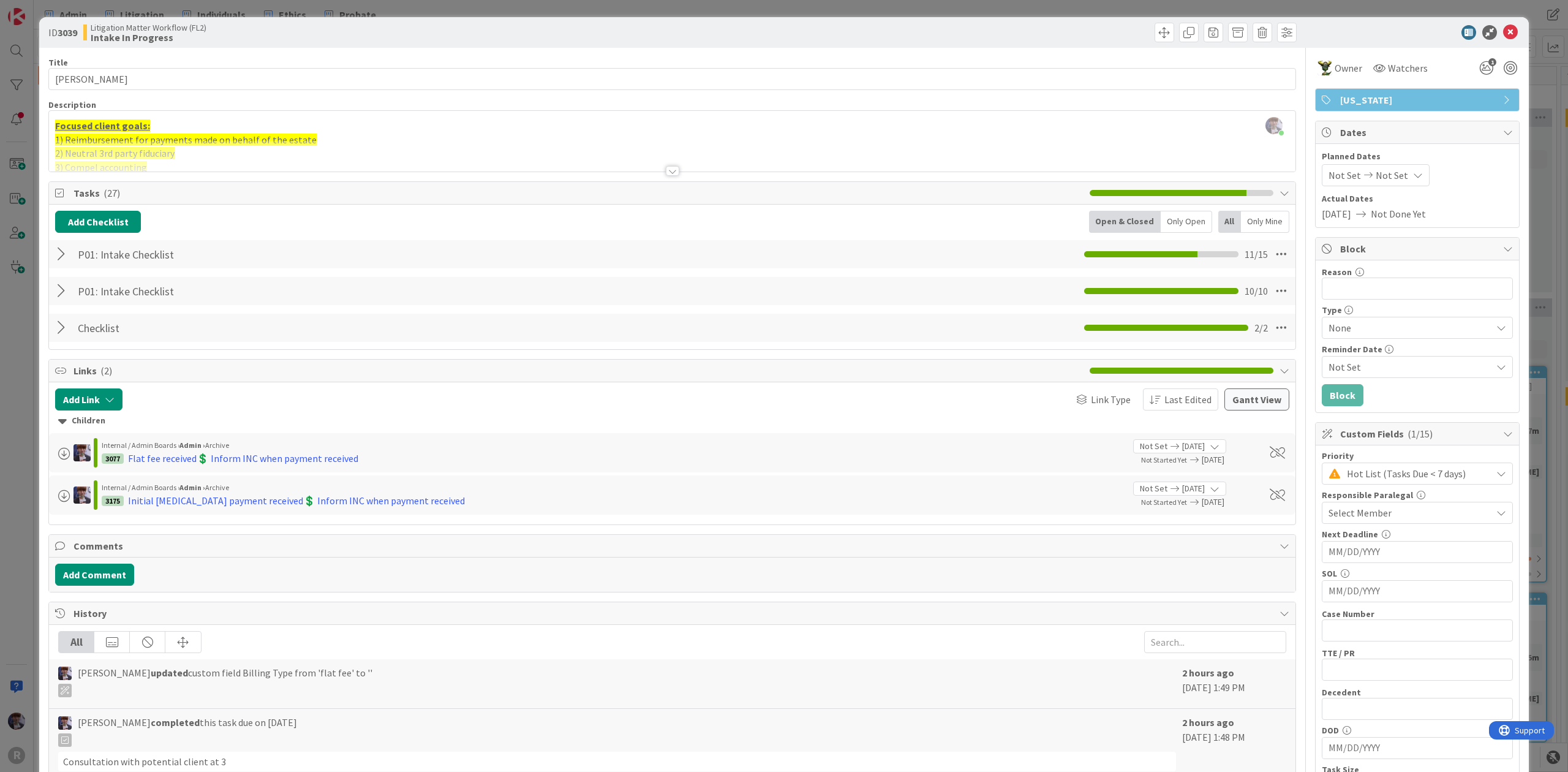
click at [13, 382] on div "ID 3039 Litigation Matter Workflow (FL2) Intake In Progress Title 16 / 128 [PER…" at bounding box center [784, 386] width 1568 height 772
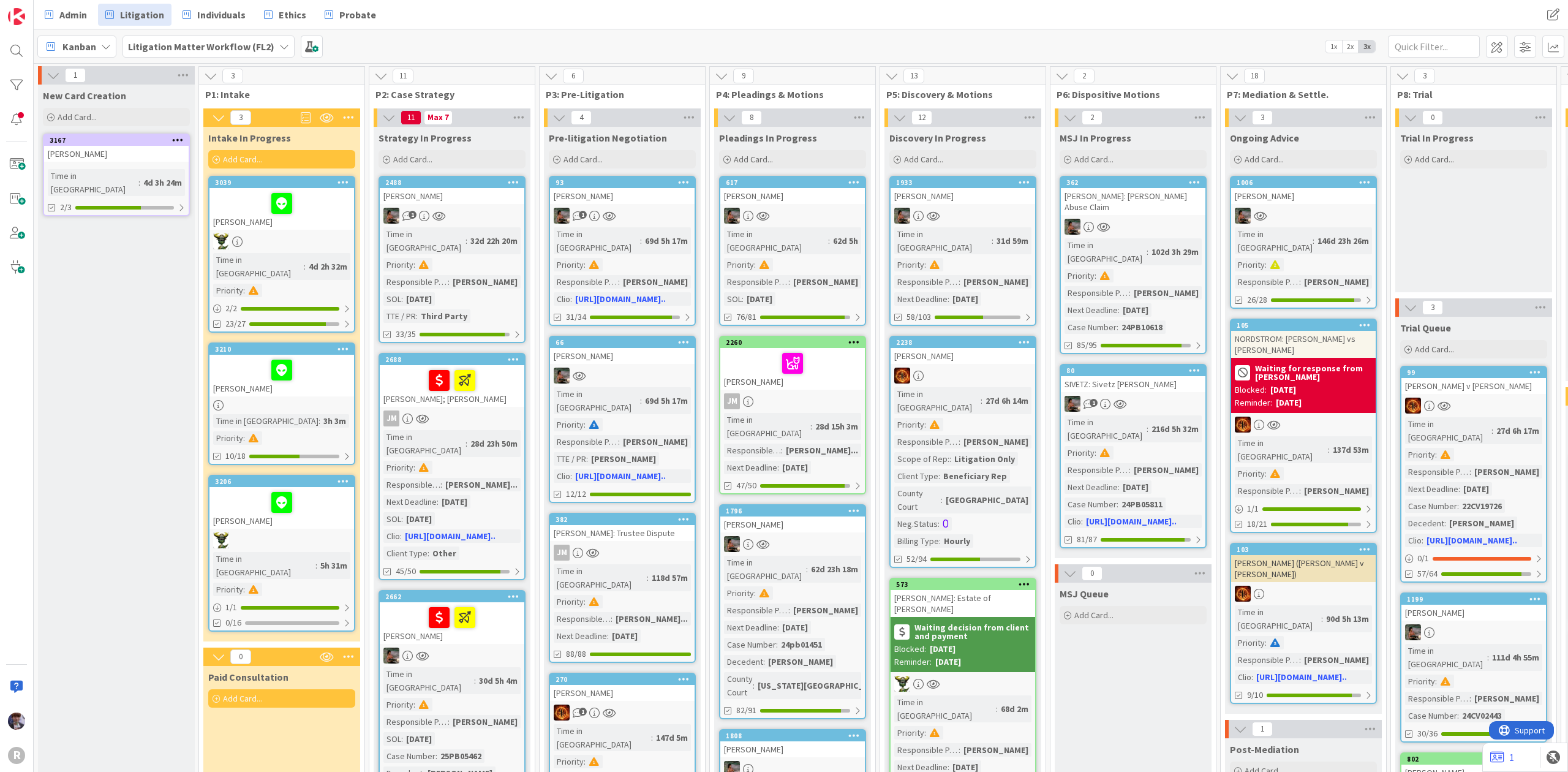
click at [310, 358] on div at bounding box center [281, 370] width 137 height 26
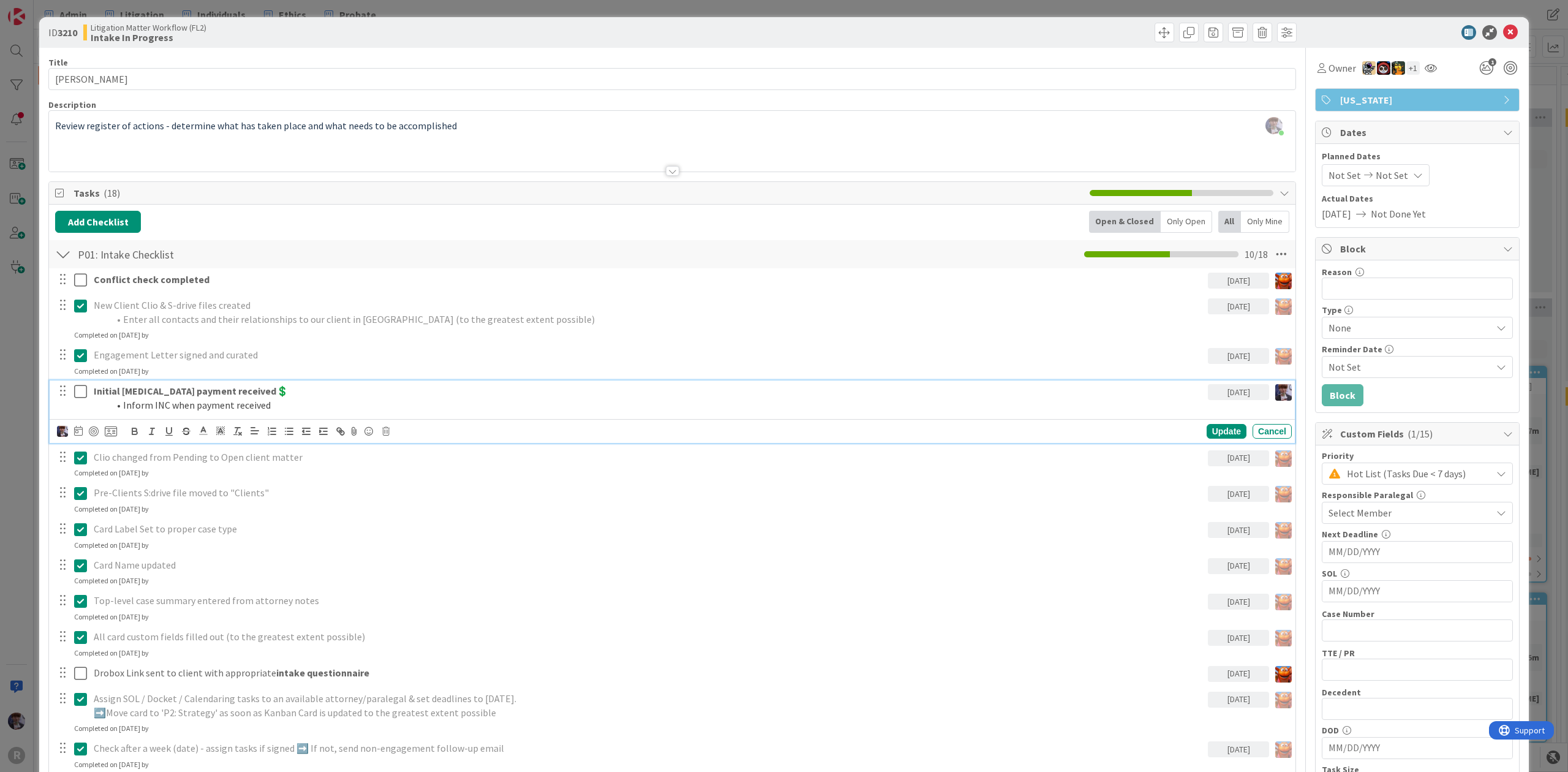
click at [152, 391] on strong "Initial [MEDICAL_DATA] payment received💲" at bounding box center [192, 391] width 195 height 12
click at [114, 429] on icon at bounding box center [111, 431] width 12 height 11
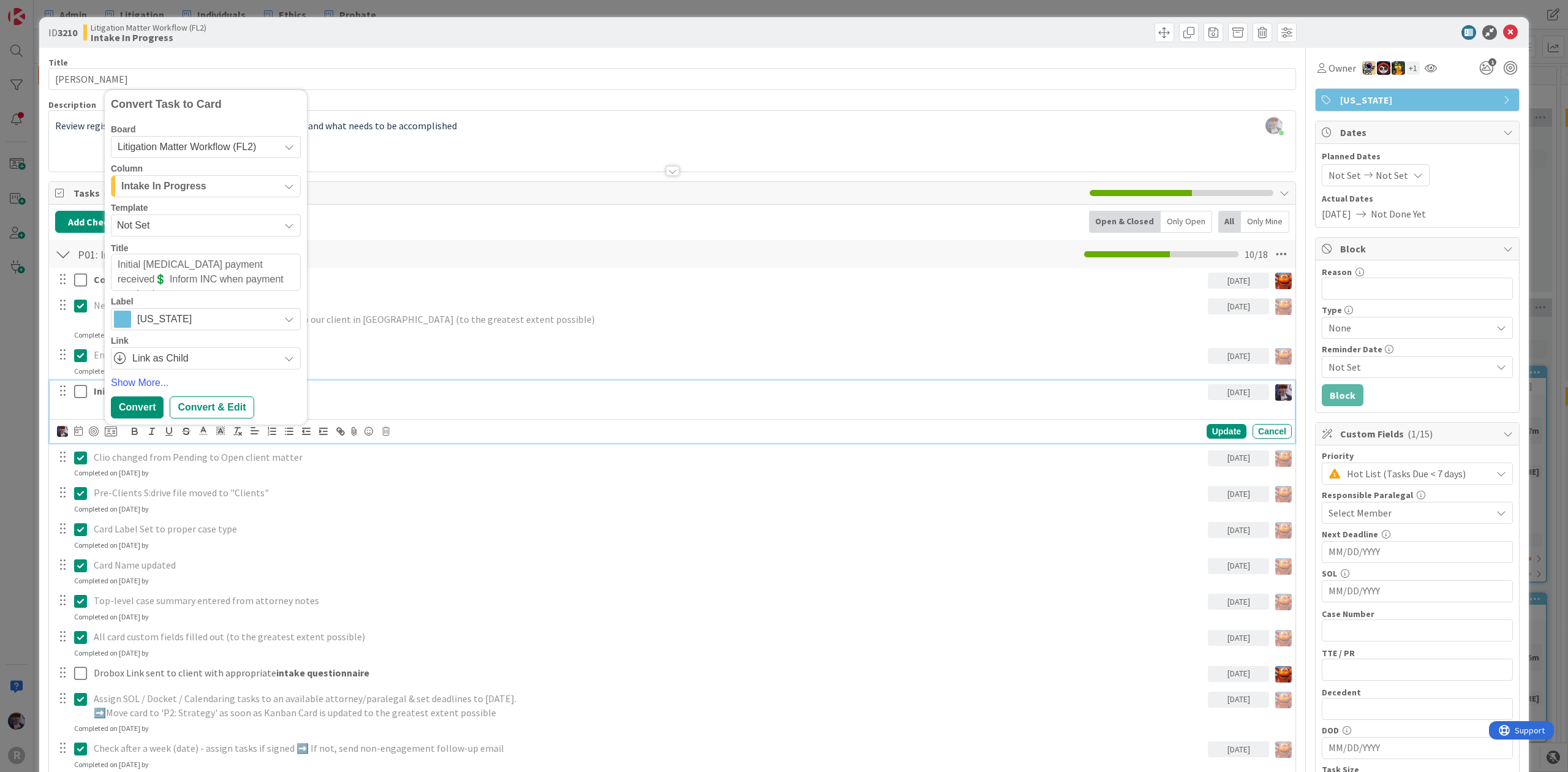
click at [226, 196] on div "Intake In Progress" at bounding box center [199, 186] width 161 height 20
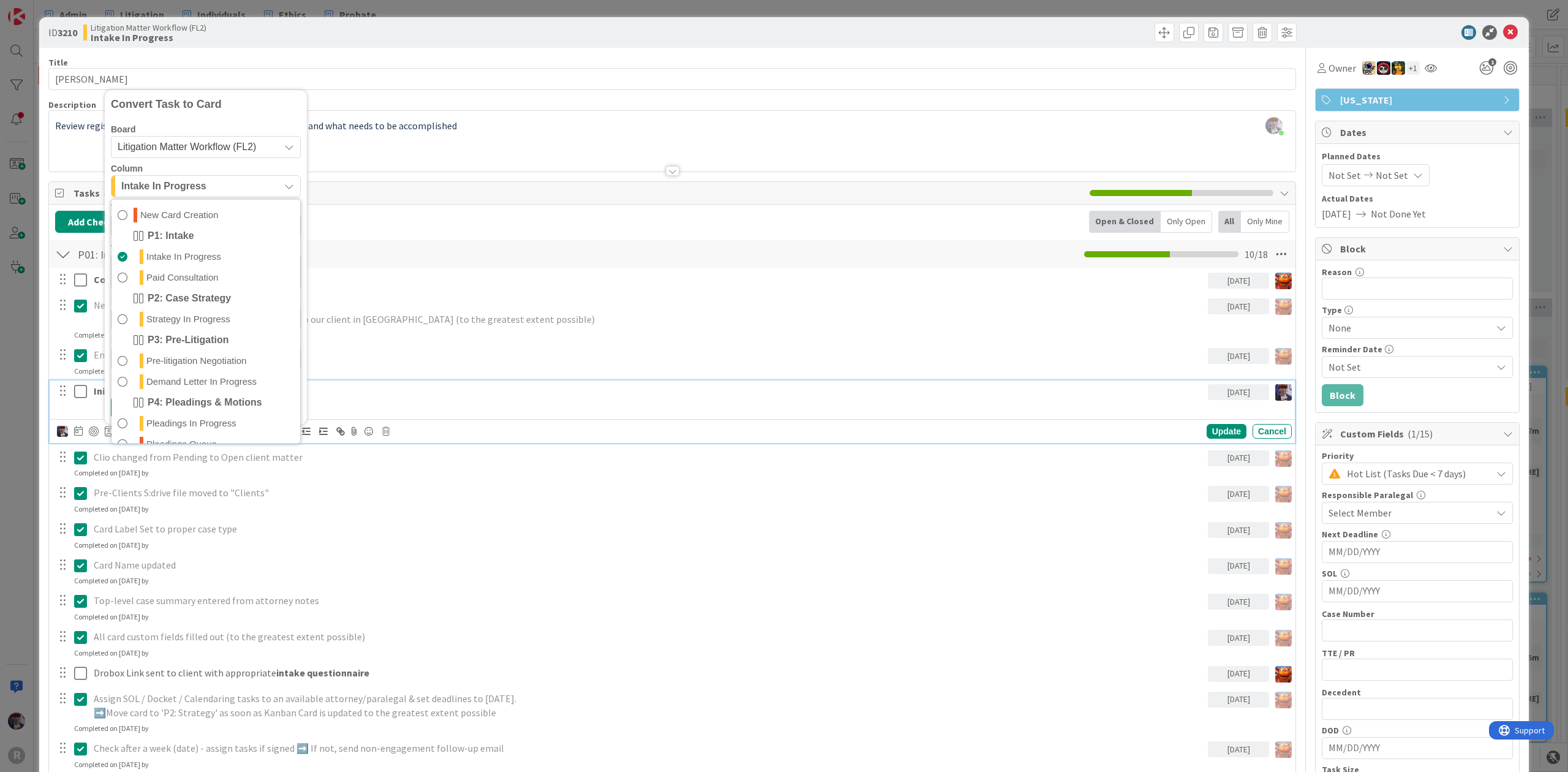
click at [214, 150] on span "Litigation Matter Workflow (FL2)" at bounding box center [187, 147] width 138 height 11
click at [211, 225] on hr at bounding box center [212, 225] width 200 height 1
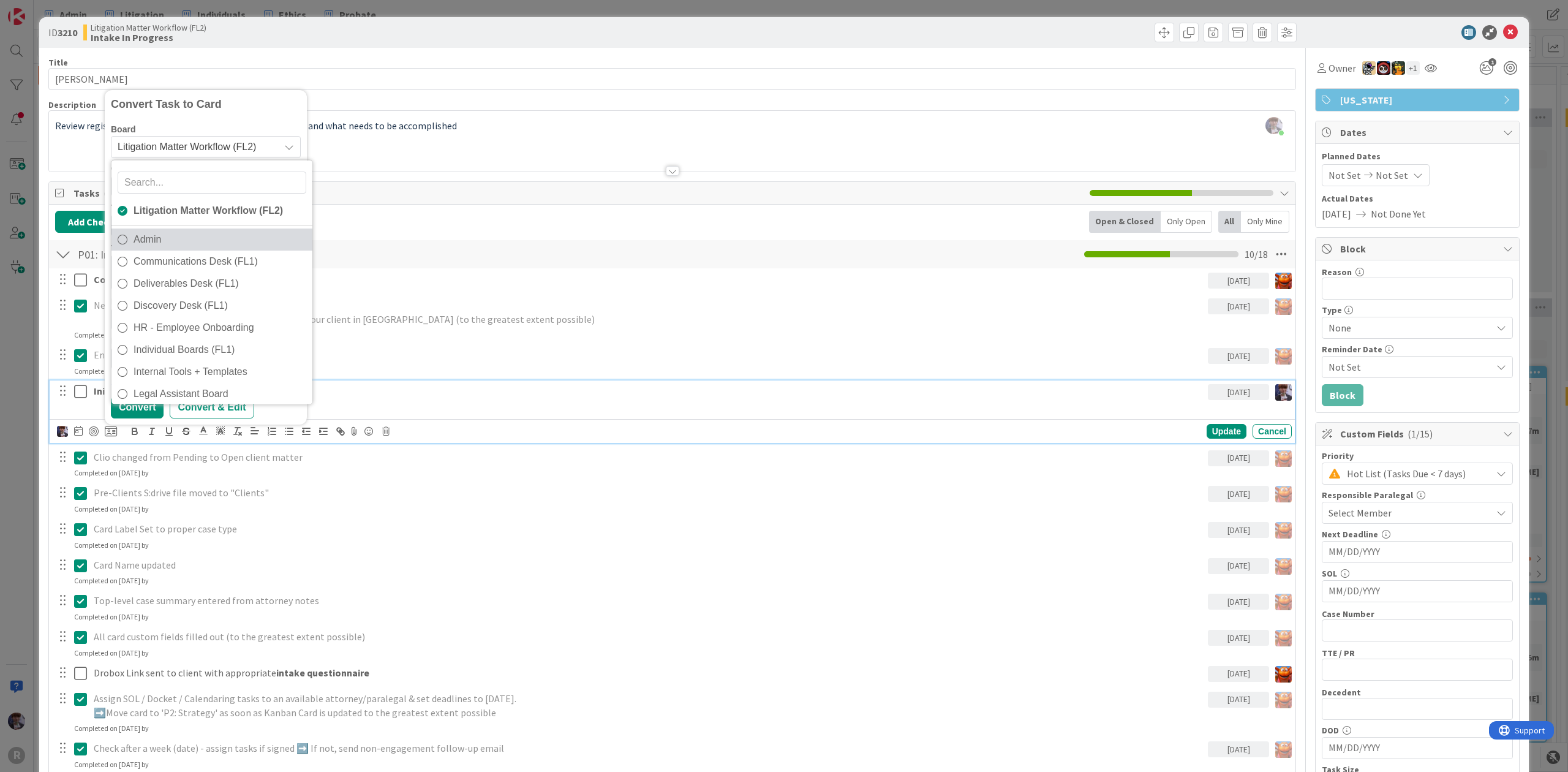
click at [211, 232] on span "Admin" at bounding box center [220, 240] width 173 height 19
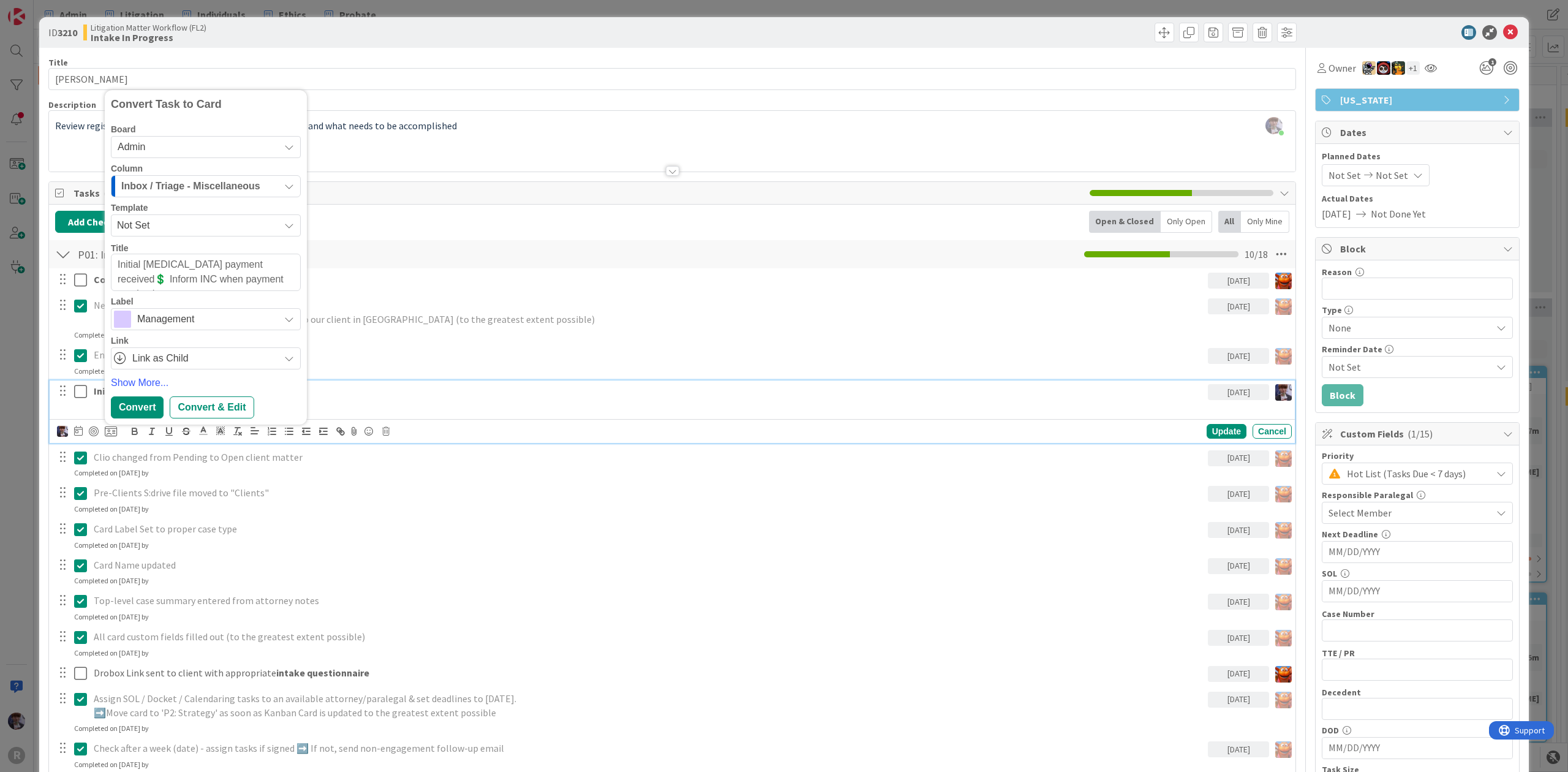
click at [223, 189] on span "Inbox / Triage - Miscellaneous" at bounding box center [191, 186] width 139 height 16
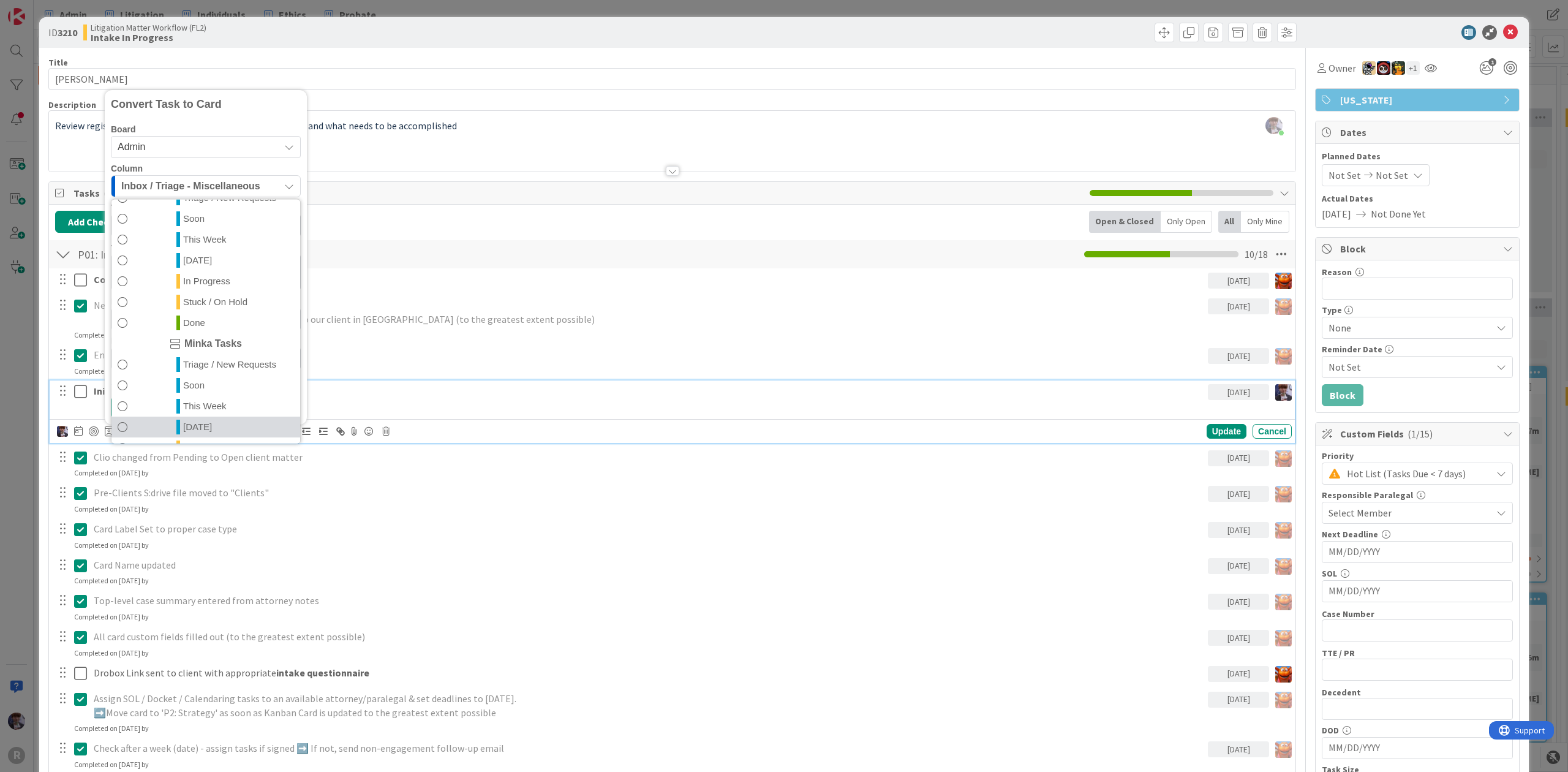
scroll to position [288, 0]
click at [196, 421] on link "Done" at bounding box center [206, 428] width 189 height 20
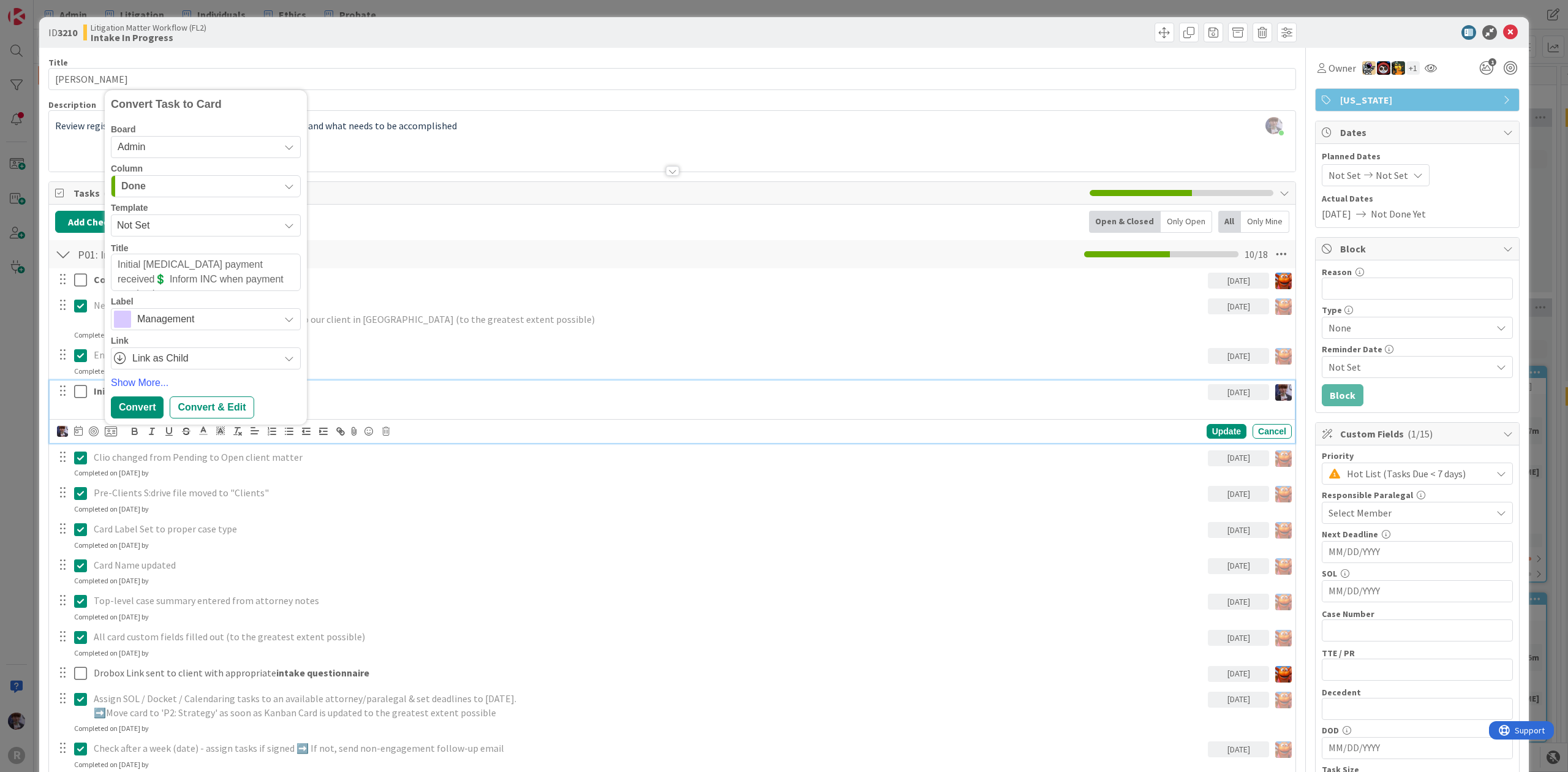
click at [155, 322] on span "Management" at bounding box center [205, 319] width 136 height 17
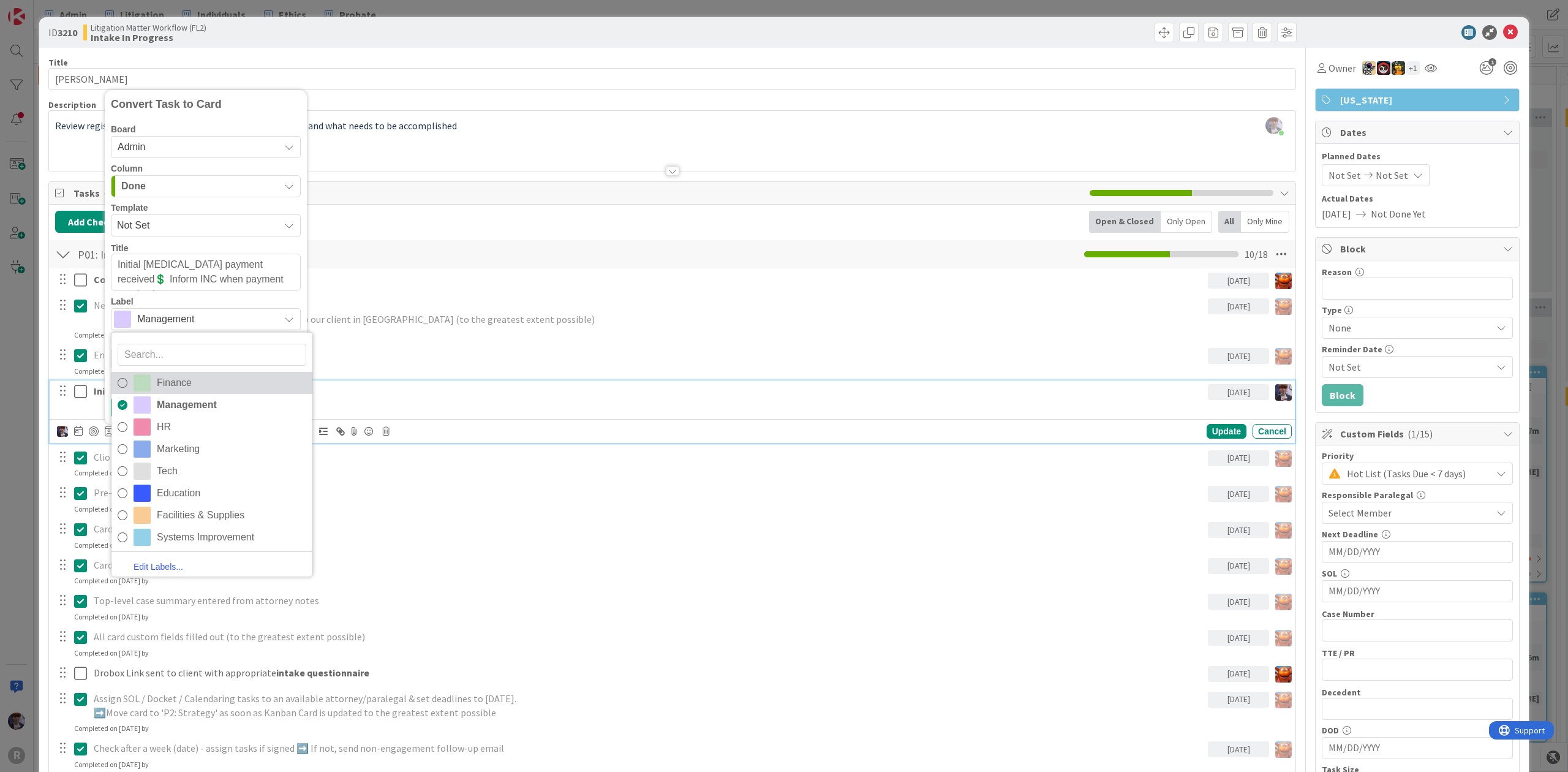
click at [199, 382] on span "Finance" at bounding box center [231, 382] width 149 height 19
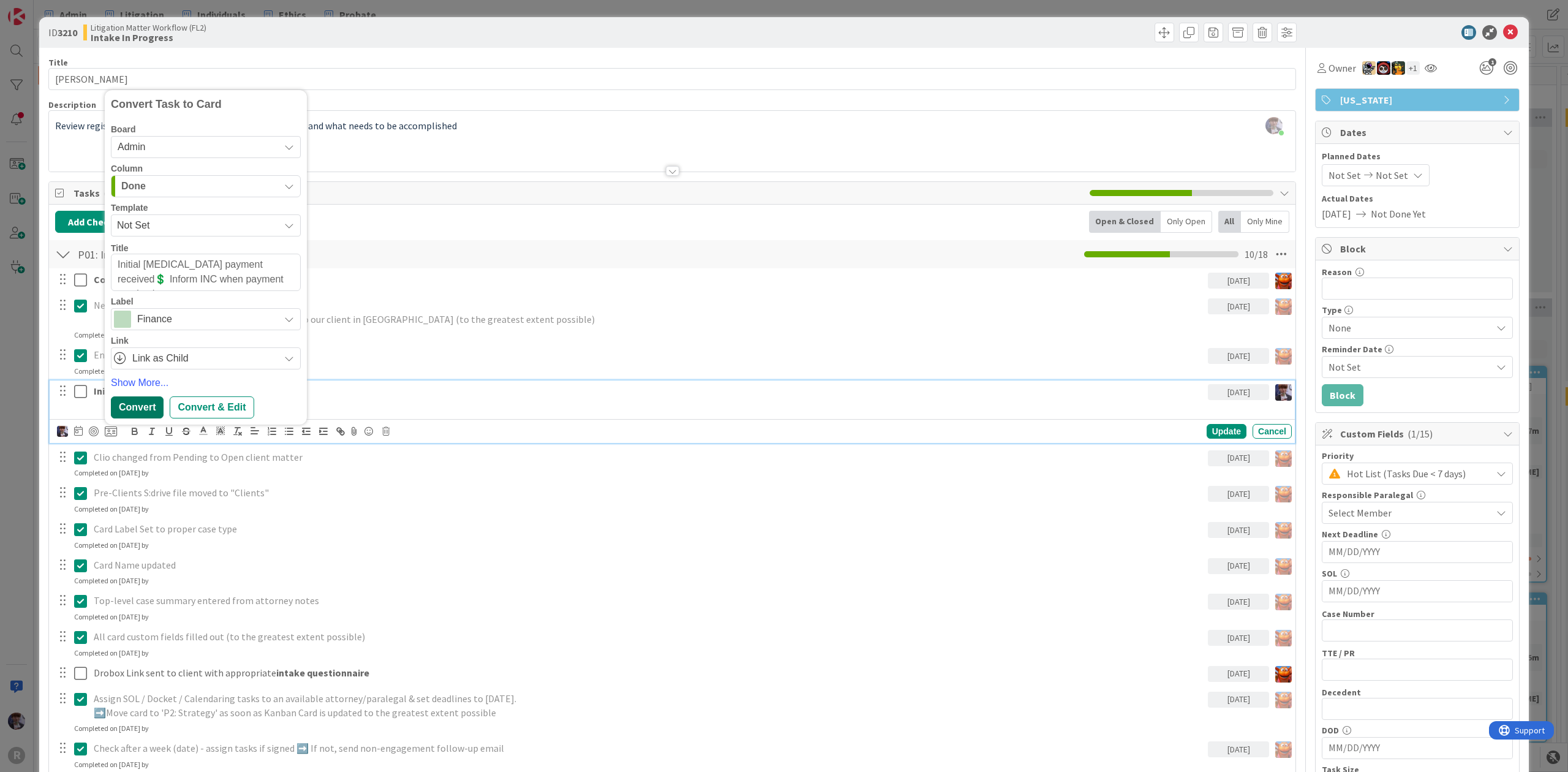
click at [147, 409] on div "Convert" at bounding box center [137, 407] width 52 height 22
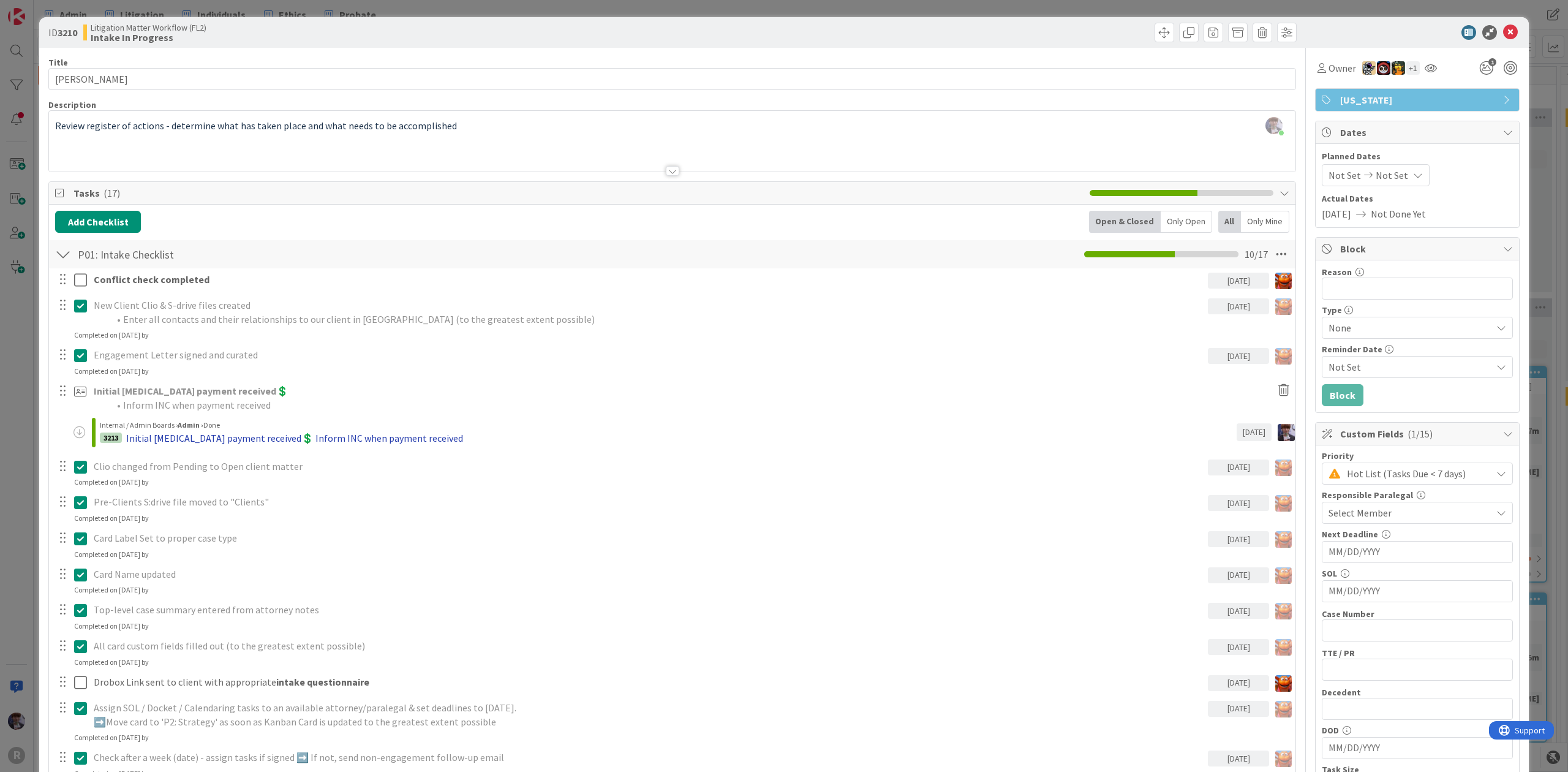
click at [161, 439] on div "Initial [MEDICAL_DATA] payment received💲 Inform INC when payment received" at bounding box center [294, 437] width 337 height 15
type textarea "x"
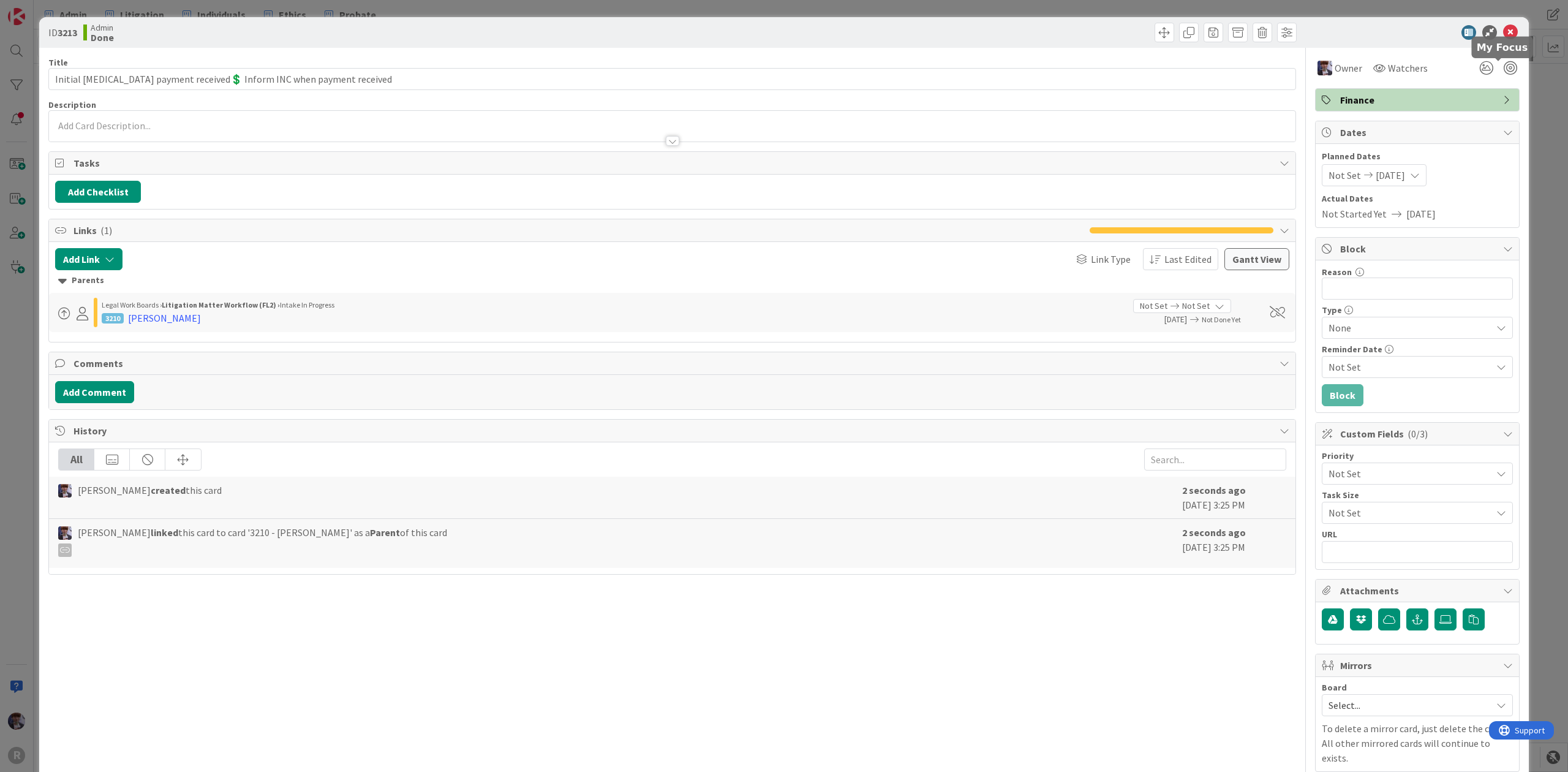
click at [1508, 69] on div "ID 3213 Admin Done Title 68 / 128 Initial [MEDICAL_DATA] payment received💲 Info…" at bounding box center [783, 415] width 1489 height 797
click at [1503, 68] on div at bounding box center [1509, 67] width 13 height 13
click at [1415, 295] on input "Reason" at bounding box center [1416, 288] width 191 height 22
click at [1377, 441] on span "Custom Fields ( 0/3 )" at bounding box center [1418, 434] width 157 height 15
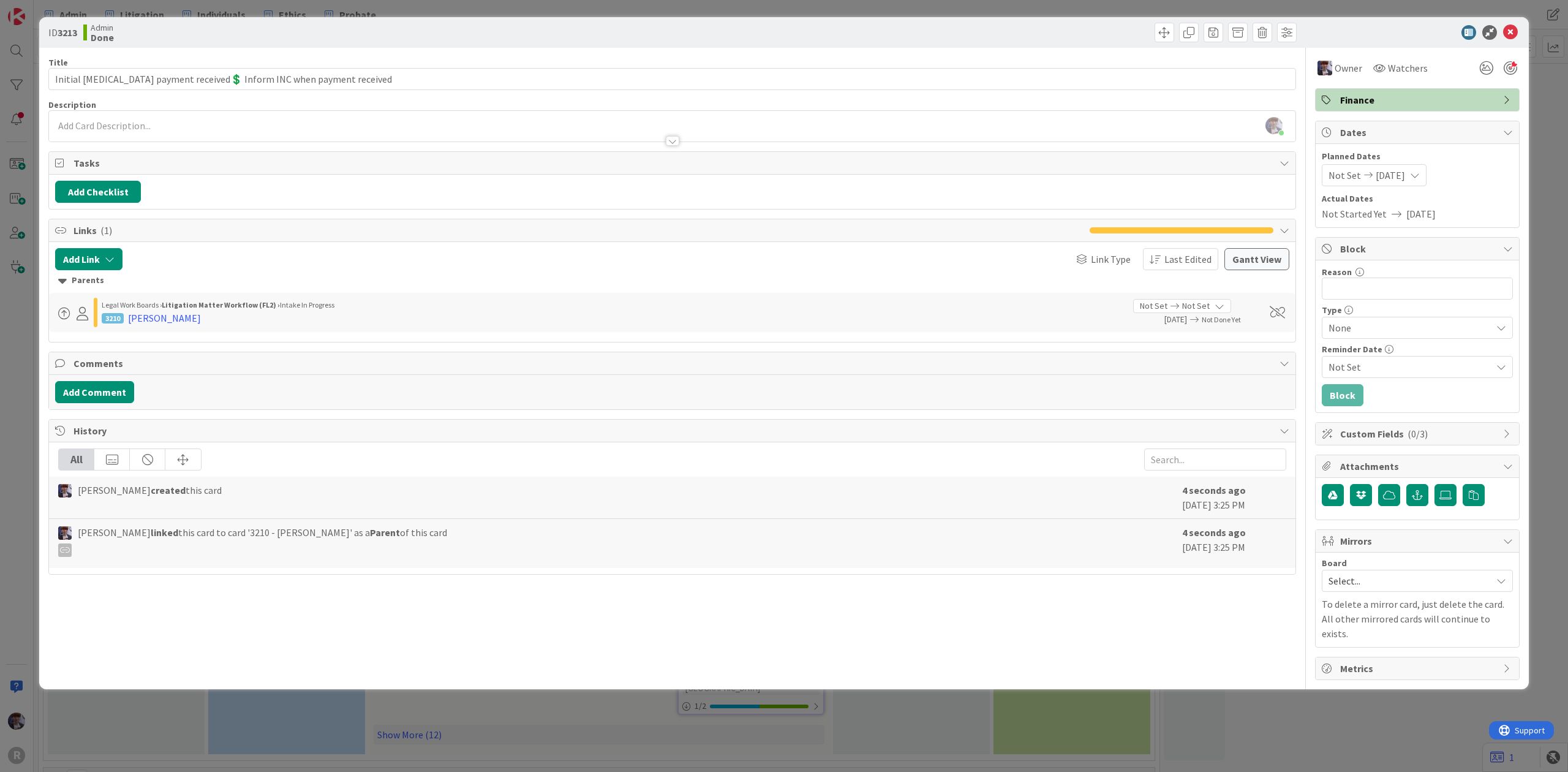
click at [1379, 473] on span "Attachments" at bounding box center [1418, 466] width 157 height 15
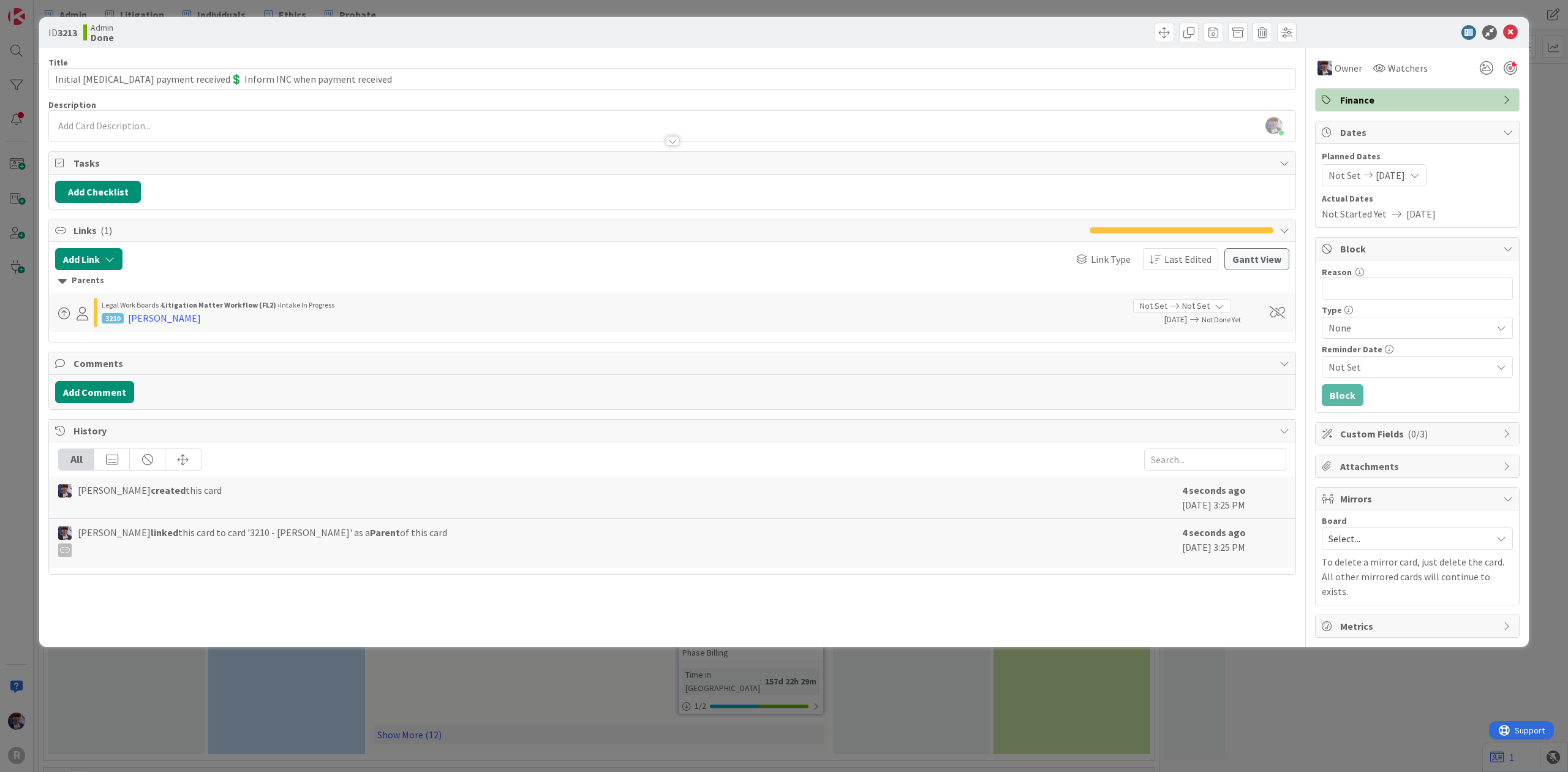
click at [1435, 435] on span "Custom Fields ( 0/3 )" at bounding box center [1418, 434] width 157 height 15
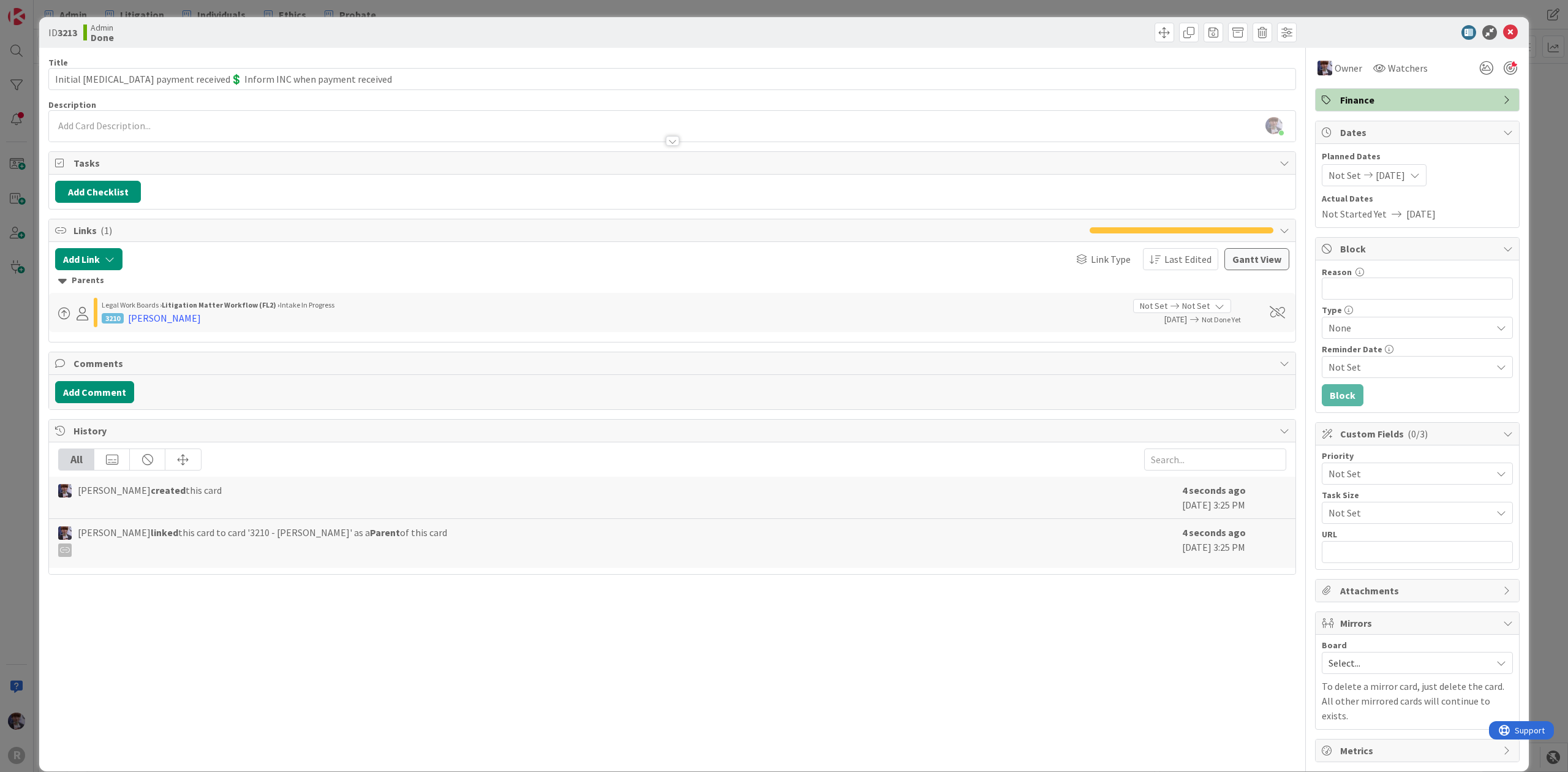
drag, startPoint x: 1384, startPoint y: 463, endPoint x: 1382, endPoint y: 478, distance: 15.1
click at [1385, 463] on div "Priority Not Set" at bounding box center [1416, 468] width 191 height 33
click at [1390, 464] on div "Priority Not Set" at bounding box center [1416, 468] width 191 height 33
click at [1392, 474] on span "Not Set" at bounding box center [1407, 473] width 157 height 17
click at [1395, 521] on span "Urgent (Needs immediate attn)" at bounding box center [1434, 525] width 142 height 19
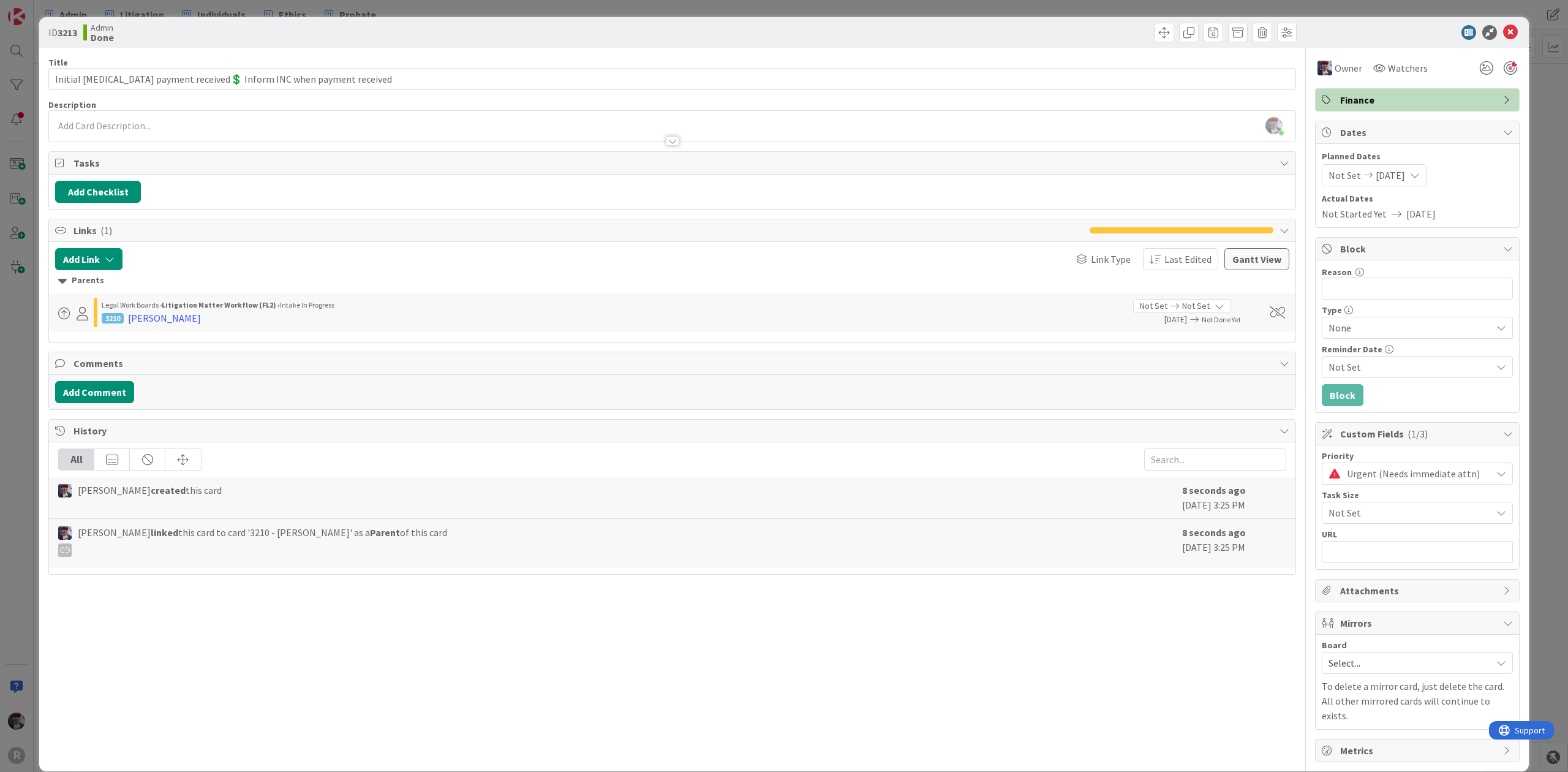
click at [1527, 296] on div "ID 3213 Admin Done Title 68 / 128 Initial [MEDICAL_DATA] payment received💲 Info…" at bounding box center [784, 386] width 1568 height 772
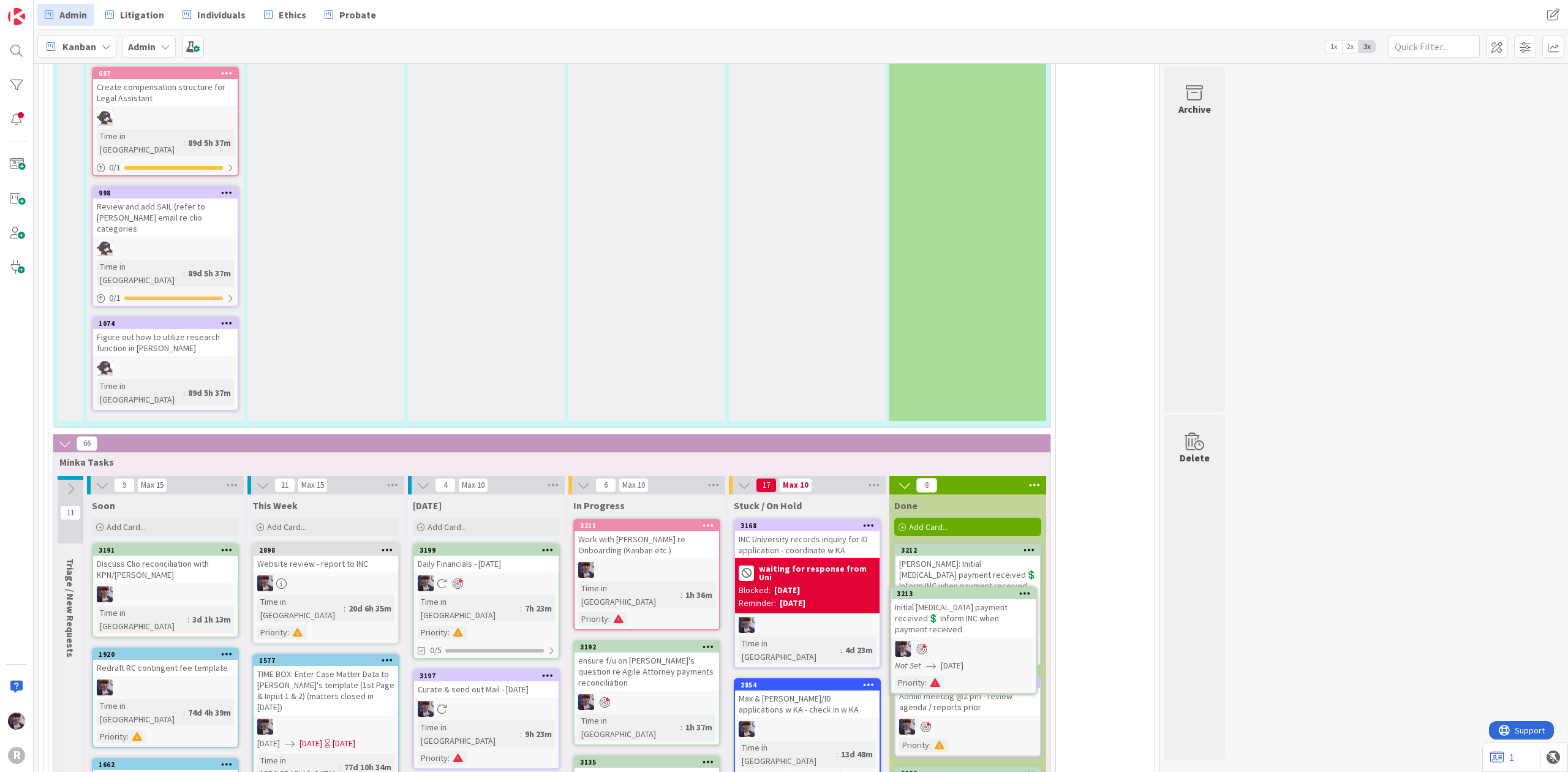
scroll to position [2577, 0]
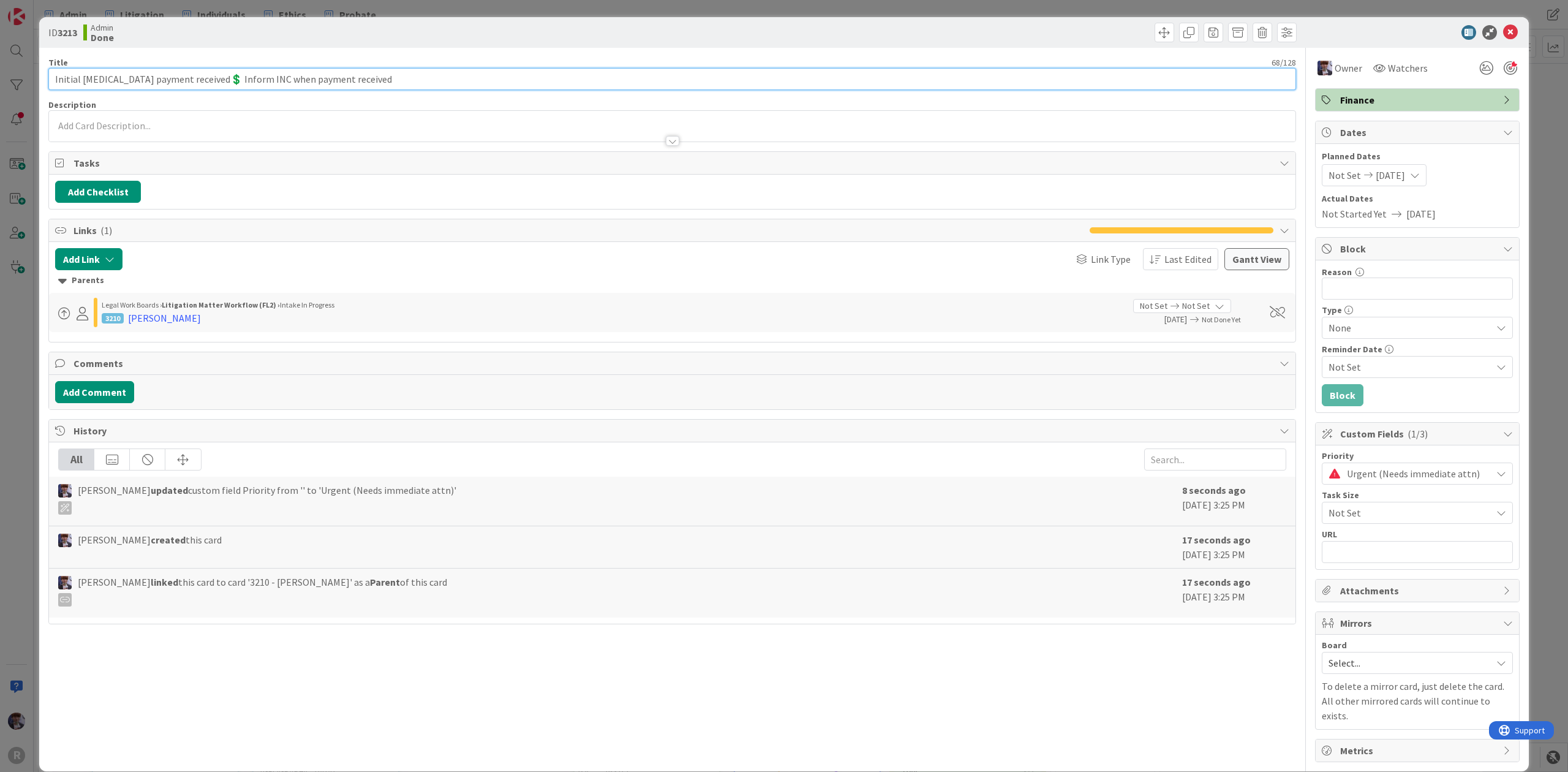
click at [54, 78] on input "Initial [MEDICAL_DATA] payment received💲 Inform INC when payment received" at bounding box center [672, 79] width 1248 height 22
click at [70, 80] on input "Linbeck: Initial [MEDICAL_DATA] payment received💲 Inform INC when payment recei…" at bounding box center [672, 79] width 1248 height 22
type input "[PERSON_NAME]: Initial [MEDICAL_DATA] payment received💲 Inform INC when payment…"
click at [20, 294] on div "ID 3213 Admin Done Title 78 / 128 [PERSON_NAME]: Initial [MEDICAL_DATA] payment…" at bounding box center [784, 386] width 1568 height 772
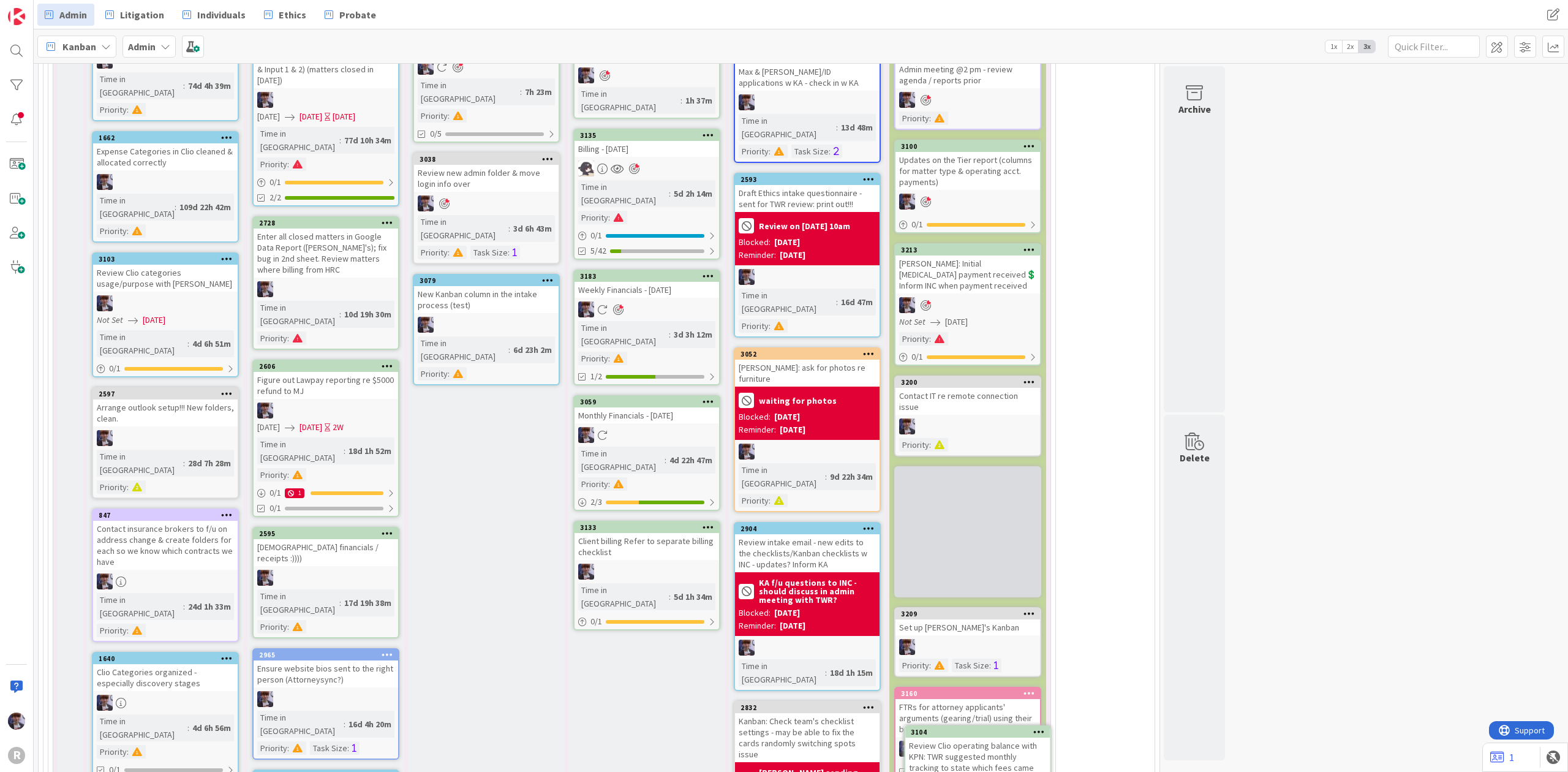
scroll to position [3226, 0]
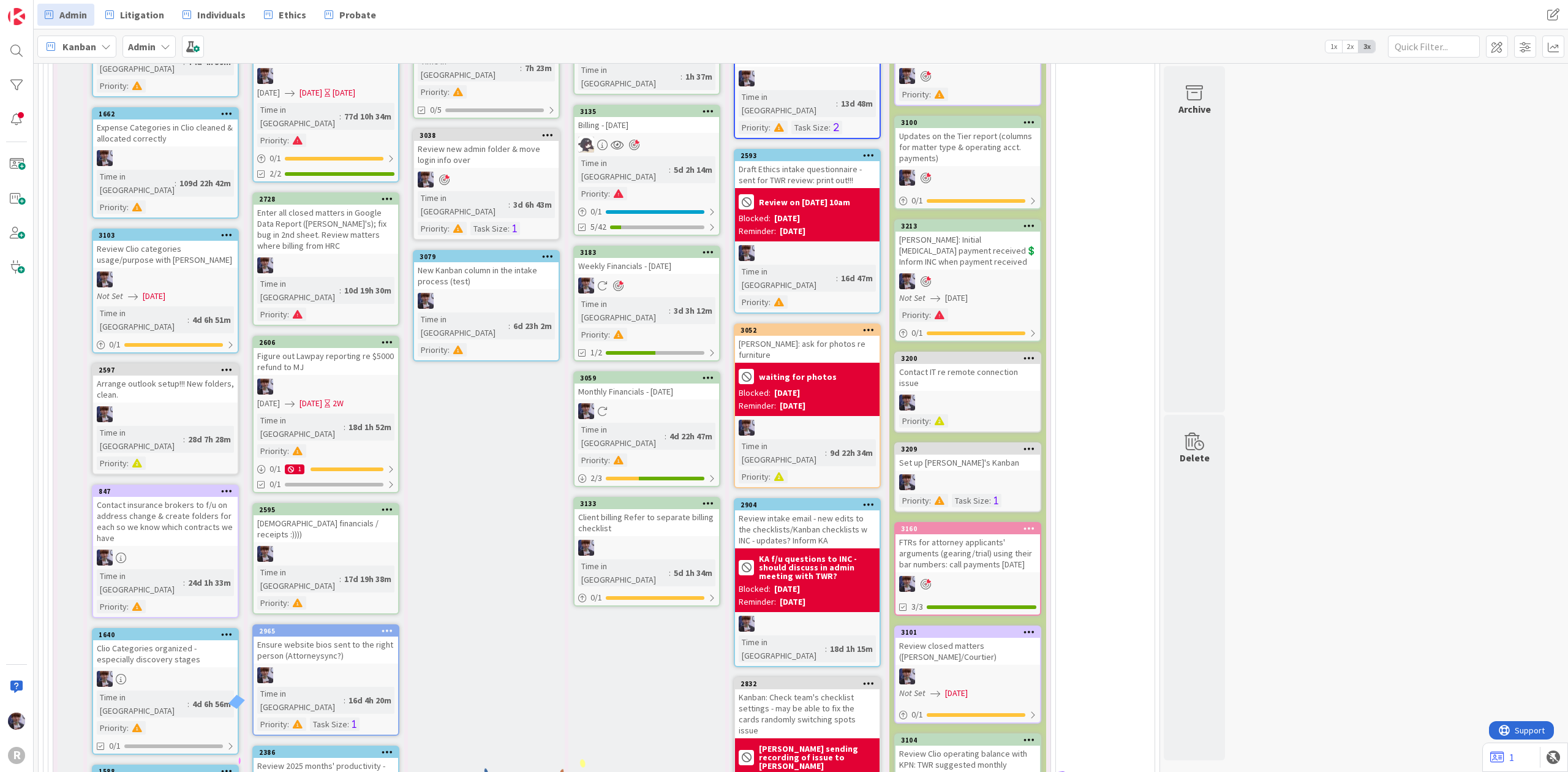
click at [1025, 736] on icon at bounding box center [1029, 740] width 12 height 9
click at [571, 325] on div "In Progress 3211 Work with [PERSON_NAME] re Onboarding (Kanban etc.) Time in Co…" at bounding box center [647, 646] width 157 height 1604
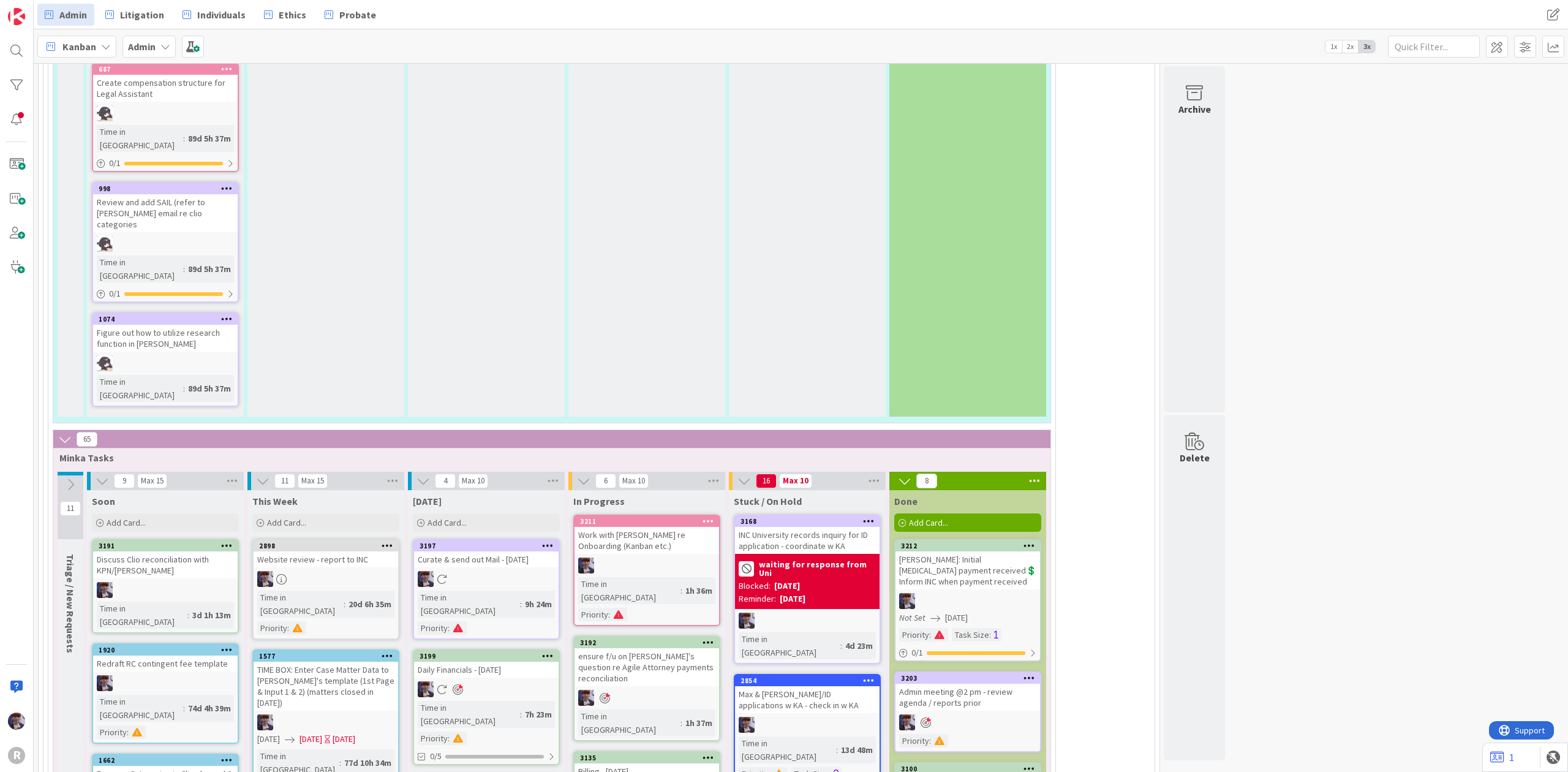
scroll to position [2555, 0]
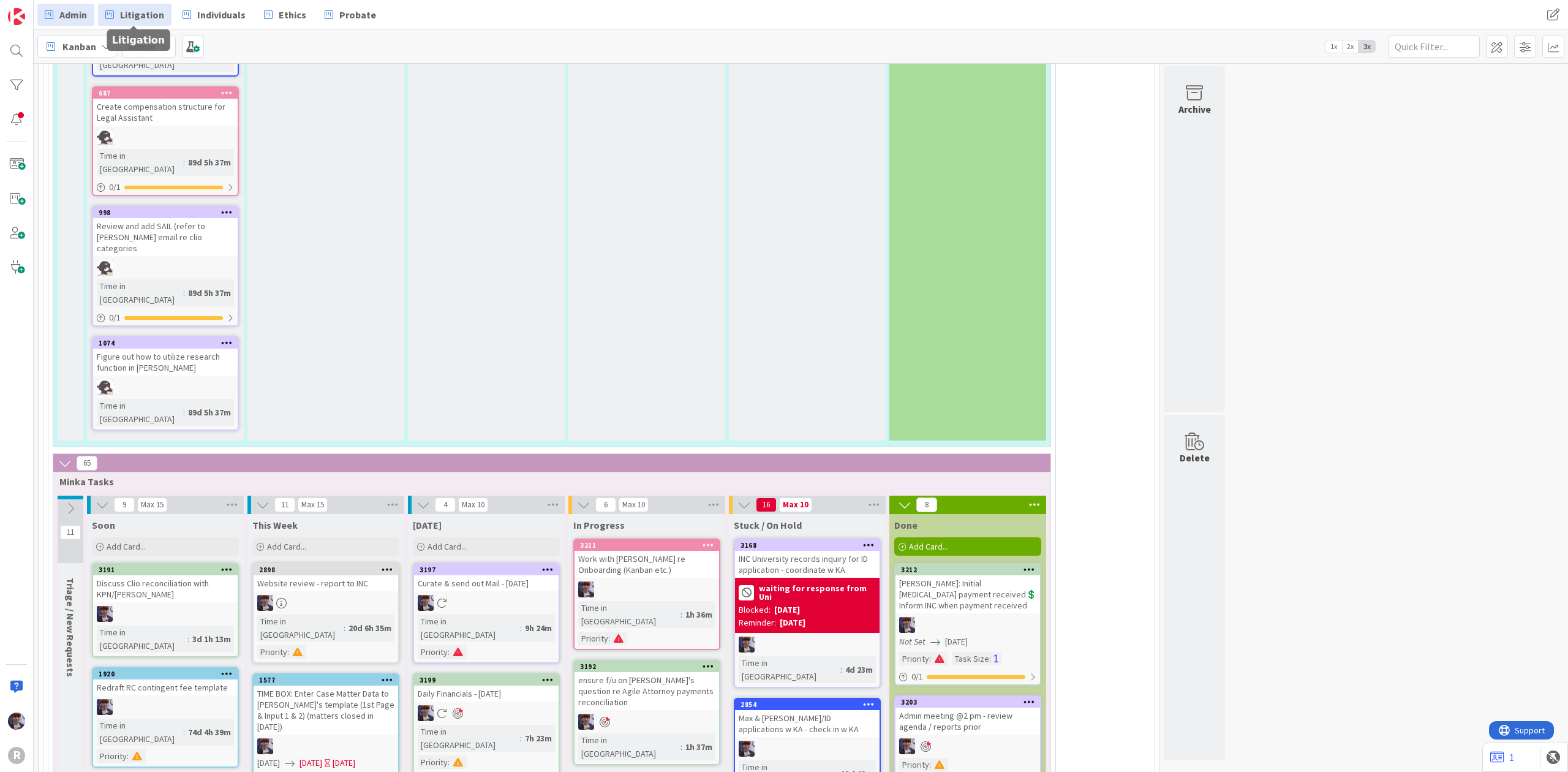
click at [144, 20] on span "Litigation" at bounding box center [142, 14] width 44 height 15
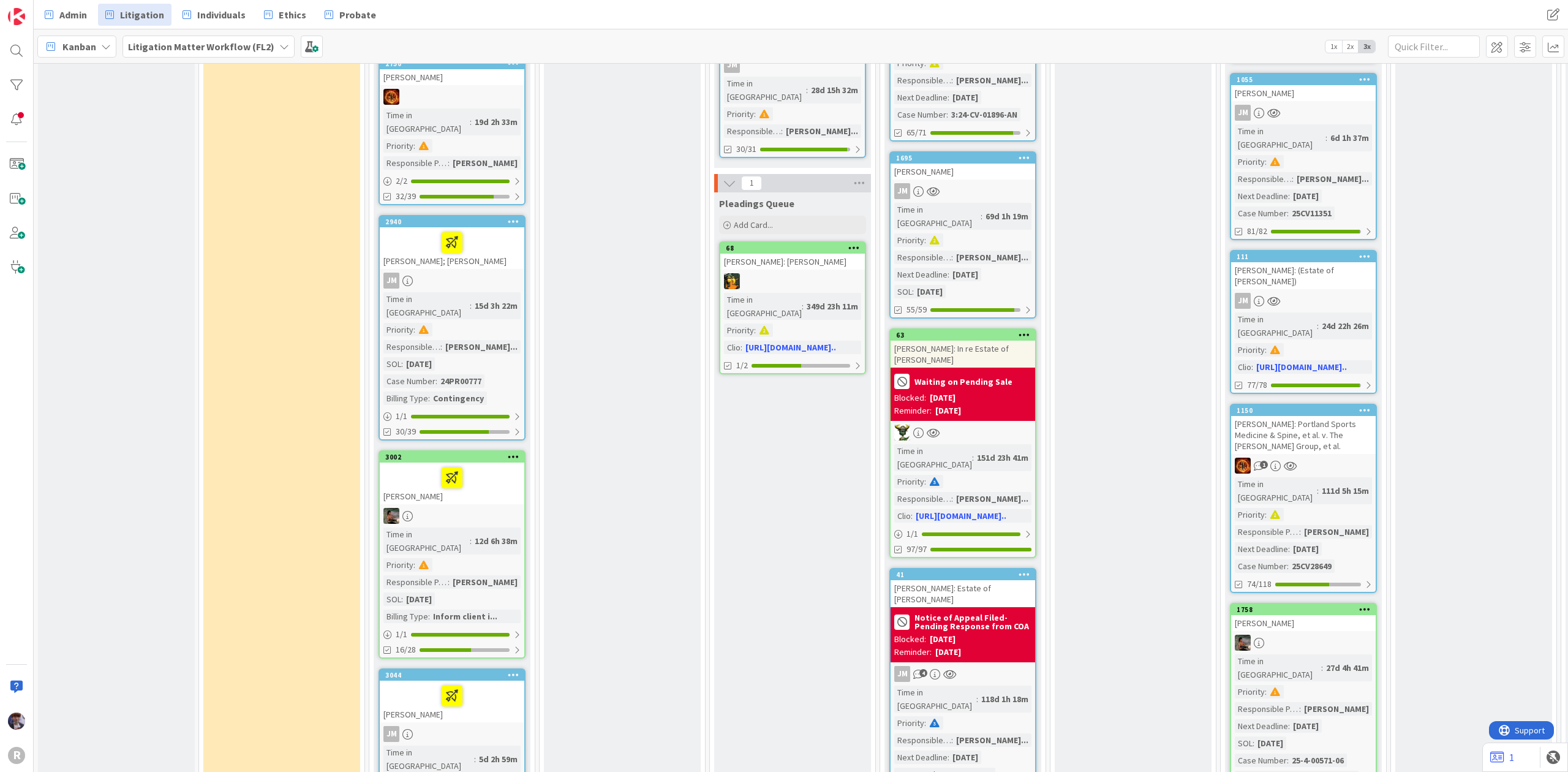
scroll to position [1368, 0]
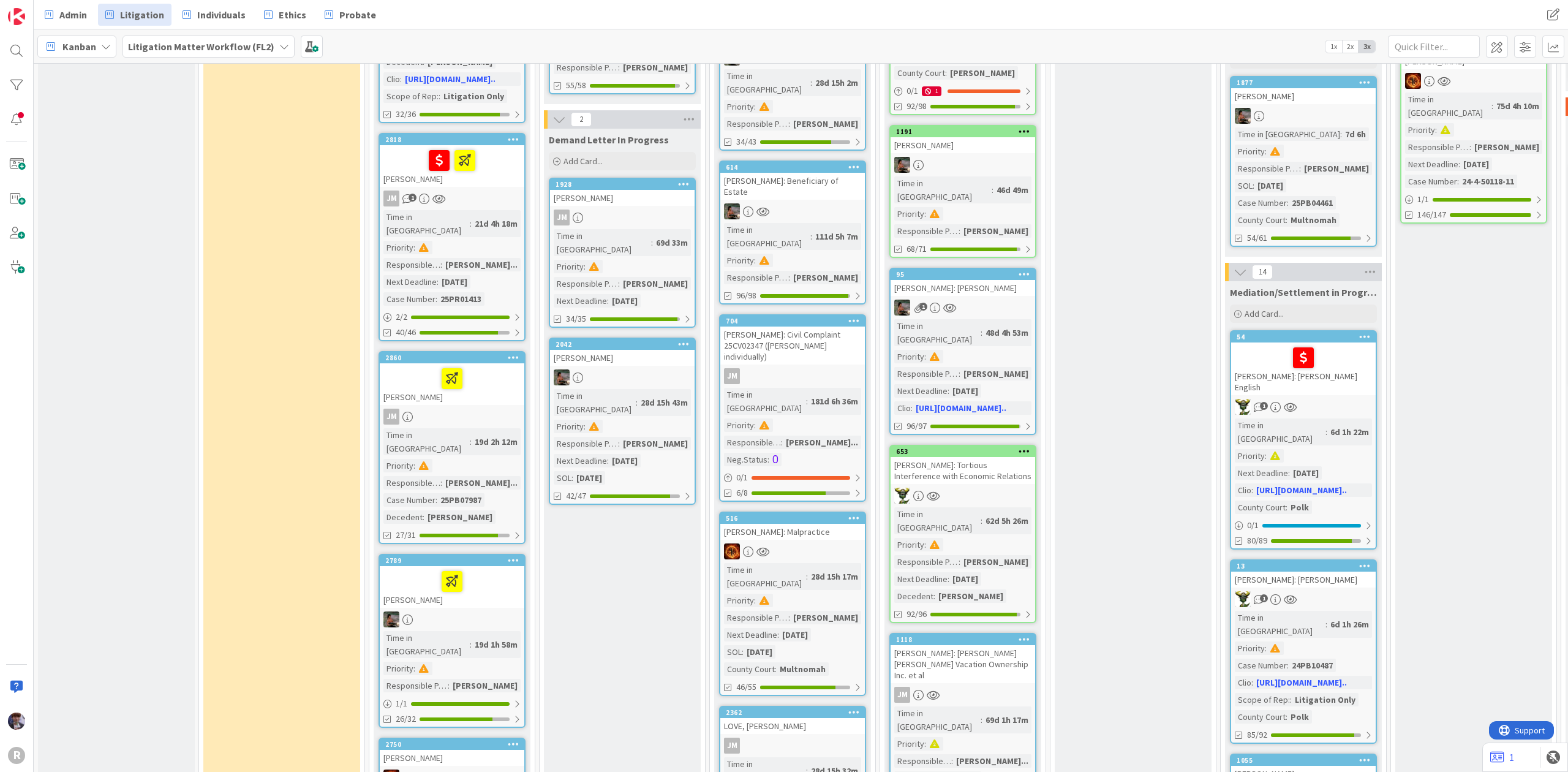
scroll to position [0, 0]
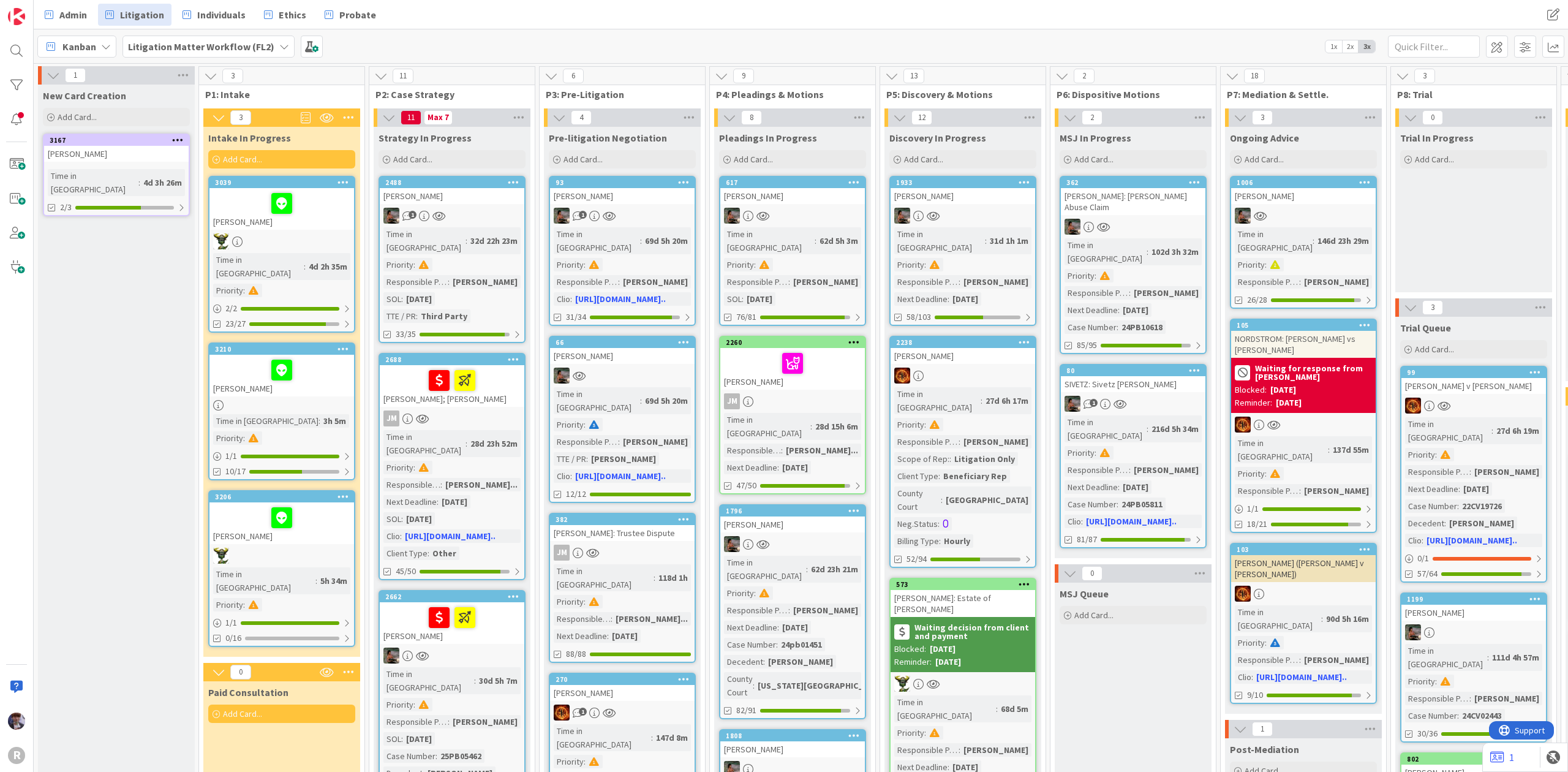
click at [232, 505] on div at bounding box center [281, 517] width 137 height 26
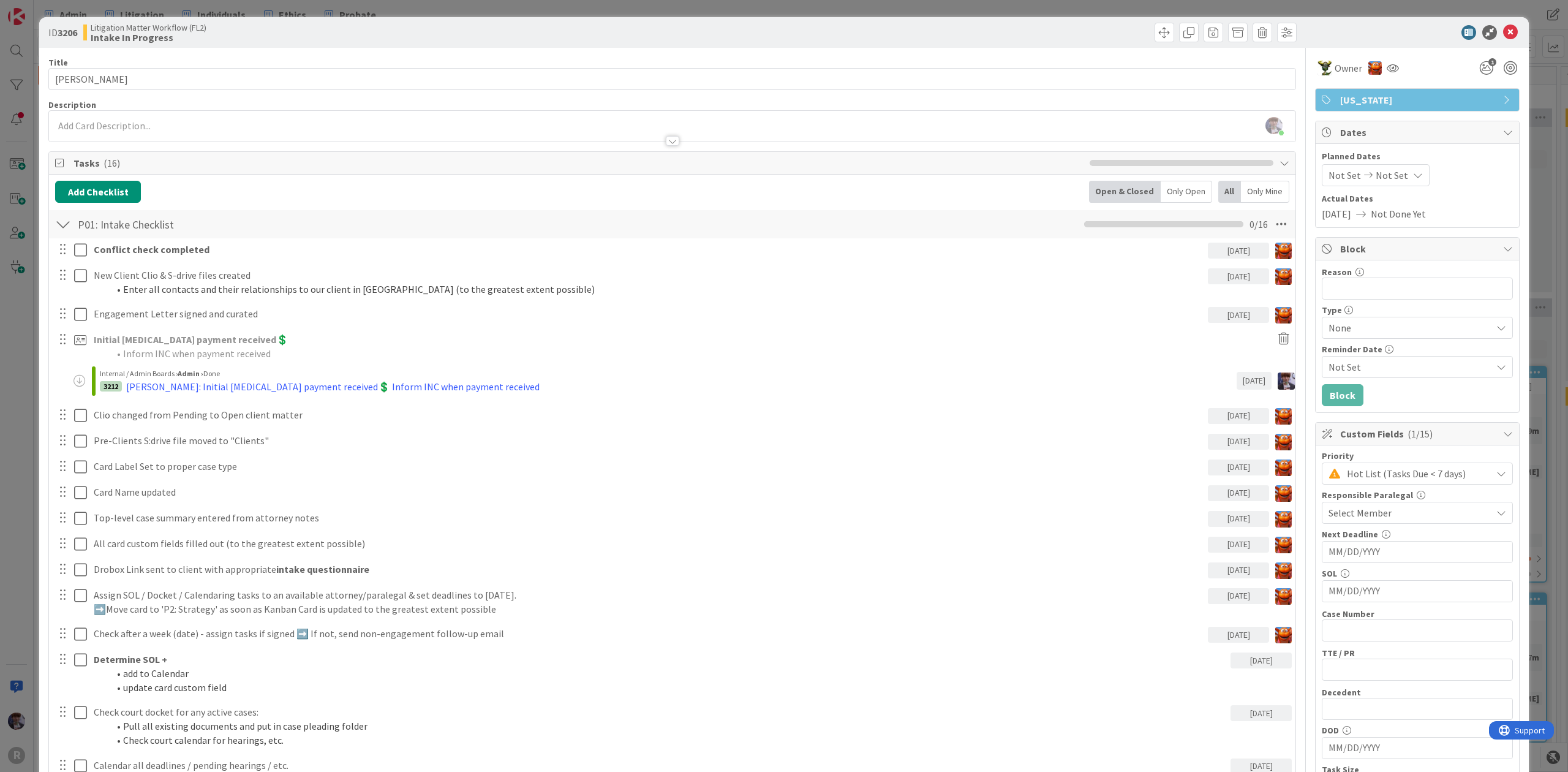
click at [1169, 197] on div "Only Open" at bounding box center [1186, 192] width 51 height 22
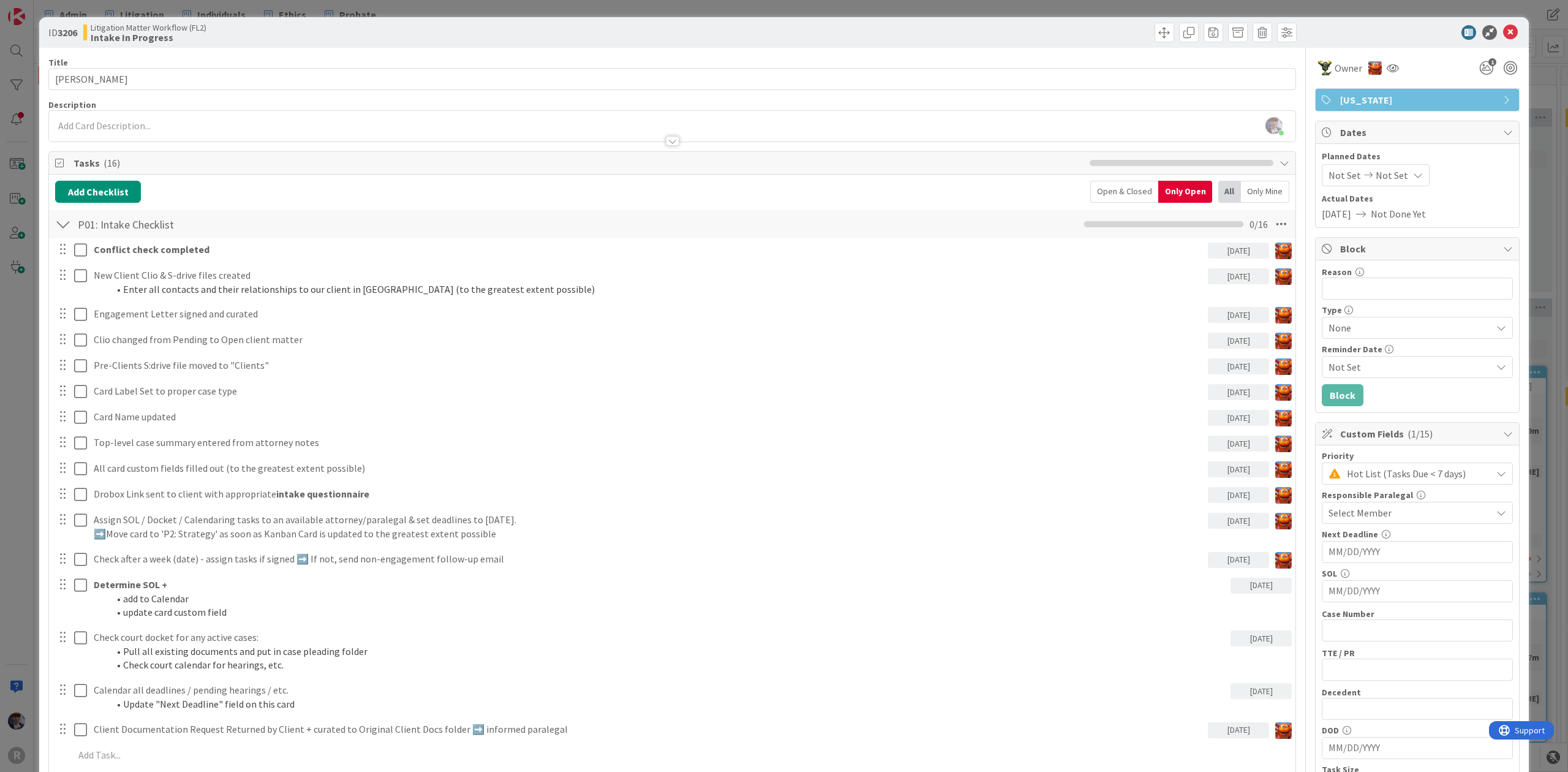
click at [27, 435] on div "ID 3206 Litigation Matter Workflow (FL2) Intake In Progress Title 14 / 128 [PER…" at bounding box center [784, 386] width 1568 height 772
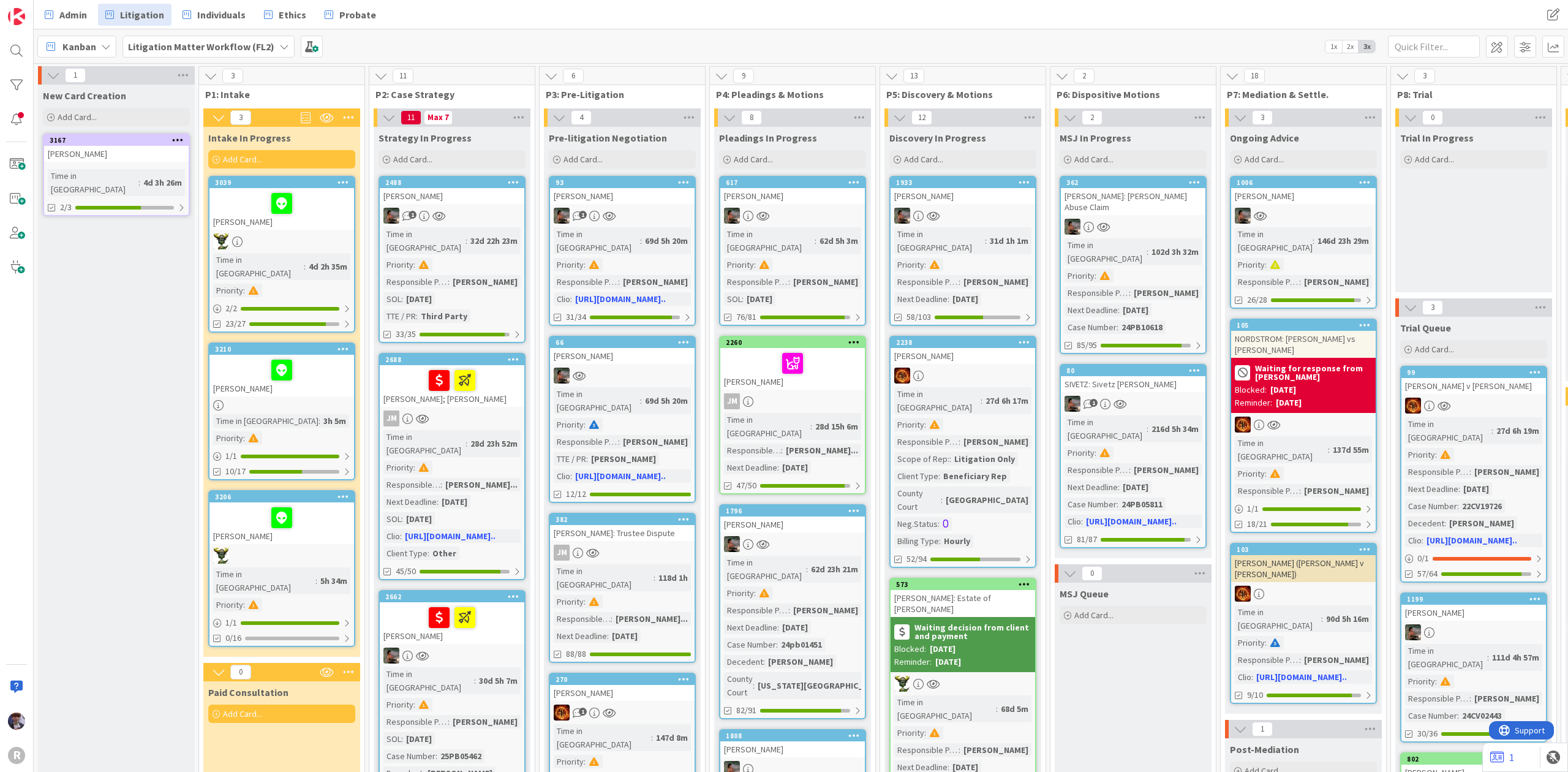
click at [250, 211] on div at bounding box center [281, 203] width 137 height 26
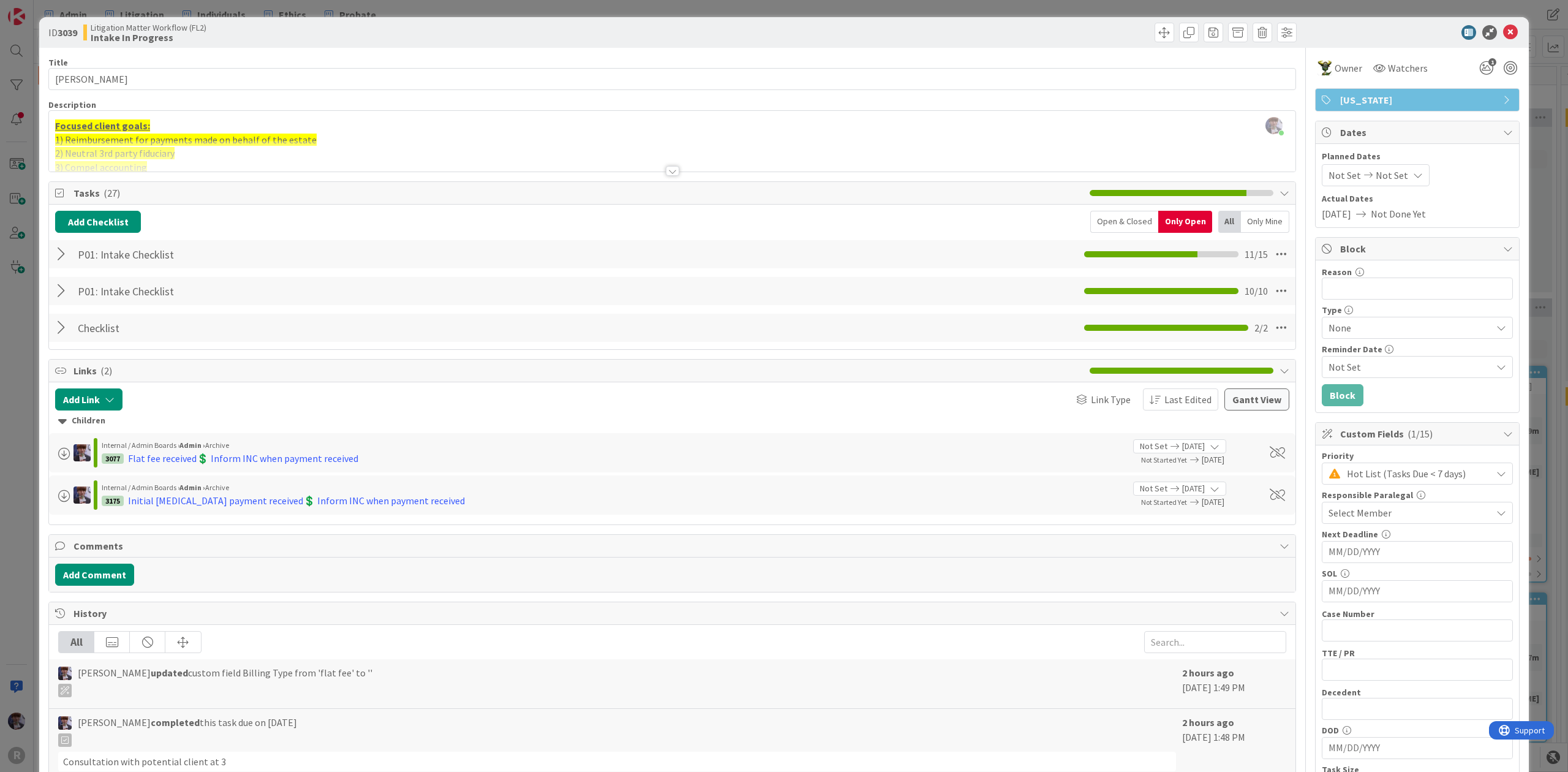
click at [57, 250] on div at bounding box center [63, 254] width 16 height 22
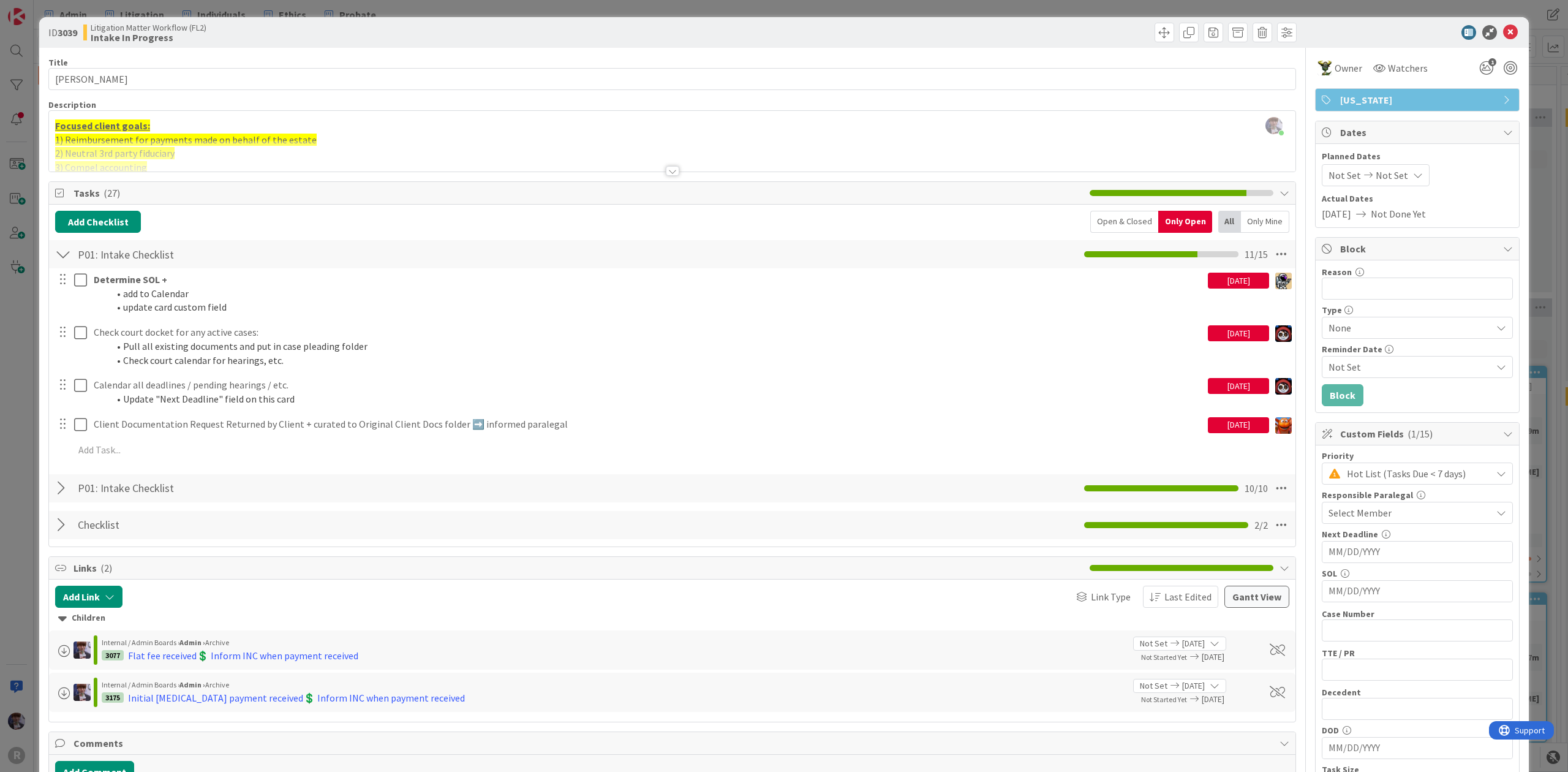
click at [76, 478] on div "P01: Intake Checklist Checklist Name 21 / 64 P01: Intake Checklist 10 / 10" at bounding box center [671, 488] width 1246 height 28
click at [72, 486] on div "P01: Intake Checklist Checklist Name 21 / 64 P01: Intake Checklist 10 / 10" at bounding box center [671, 488] width 1246 height 28
click at [67, 486] on div at bounding box center [63, 488] width 16 height 22
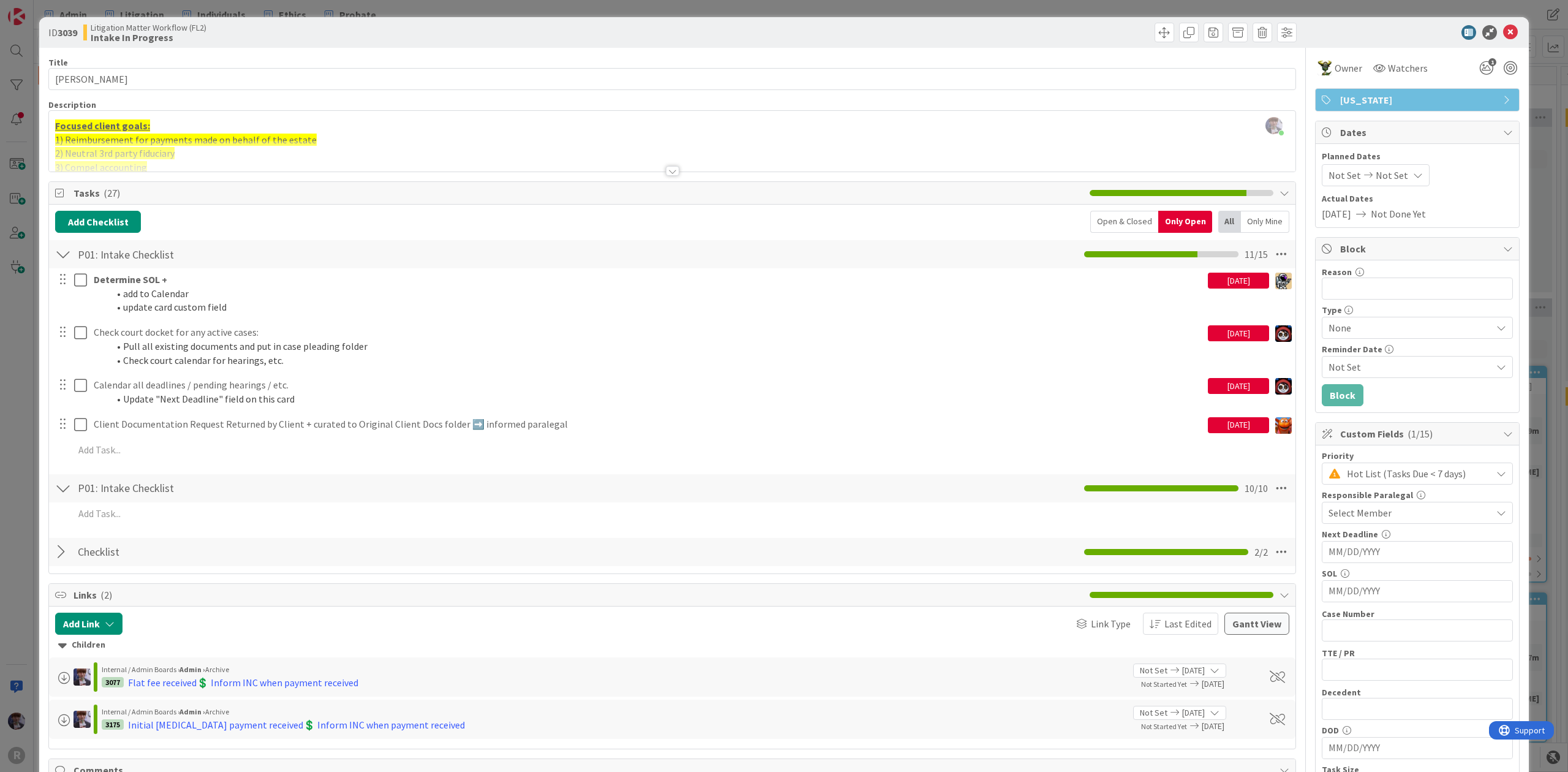
click at [1128, 221] on div "Open & Closed" at bounding box center [1124, 222] width 68 height 22
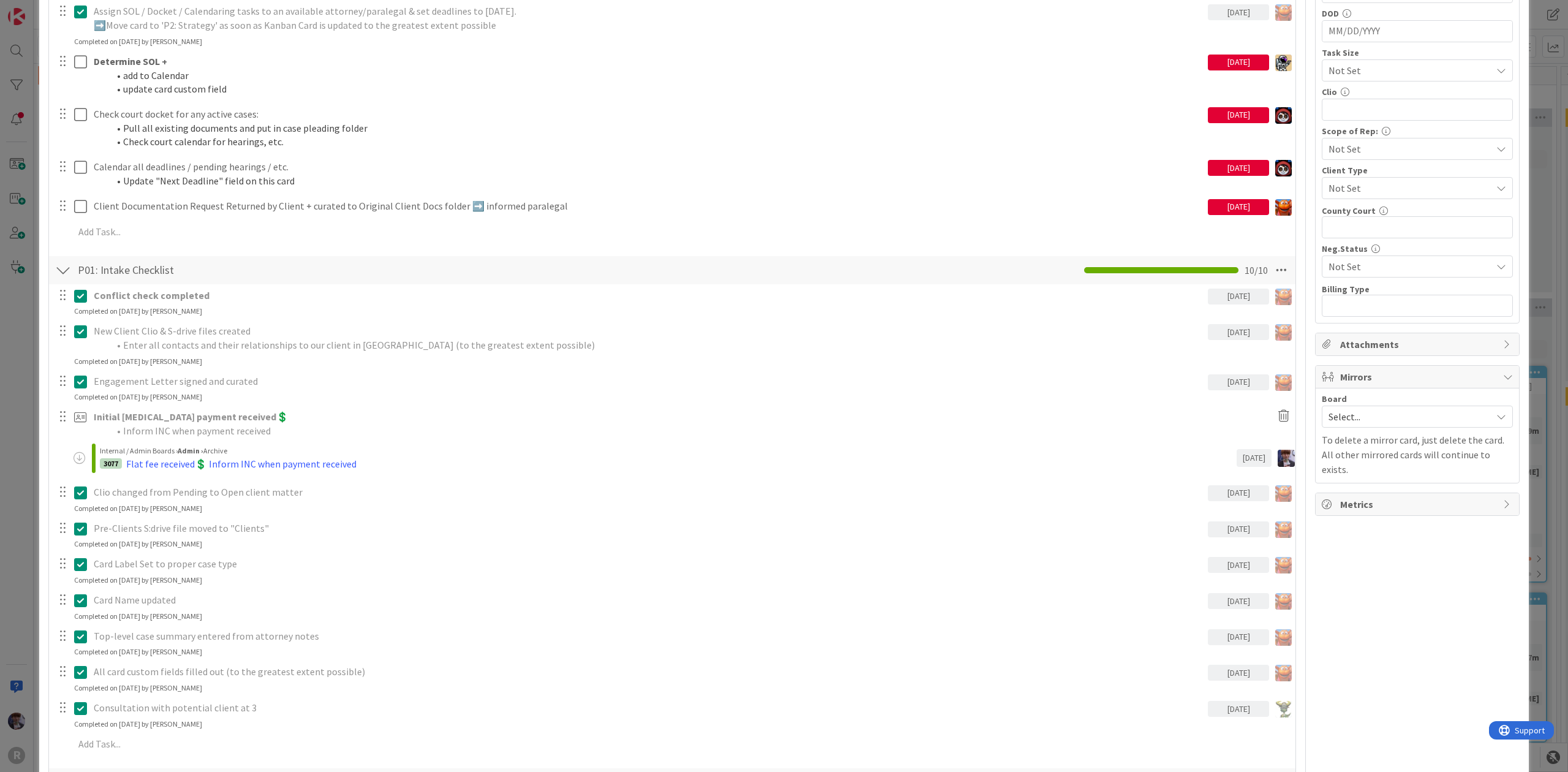
scroll to position [571, 0]
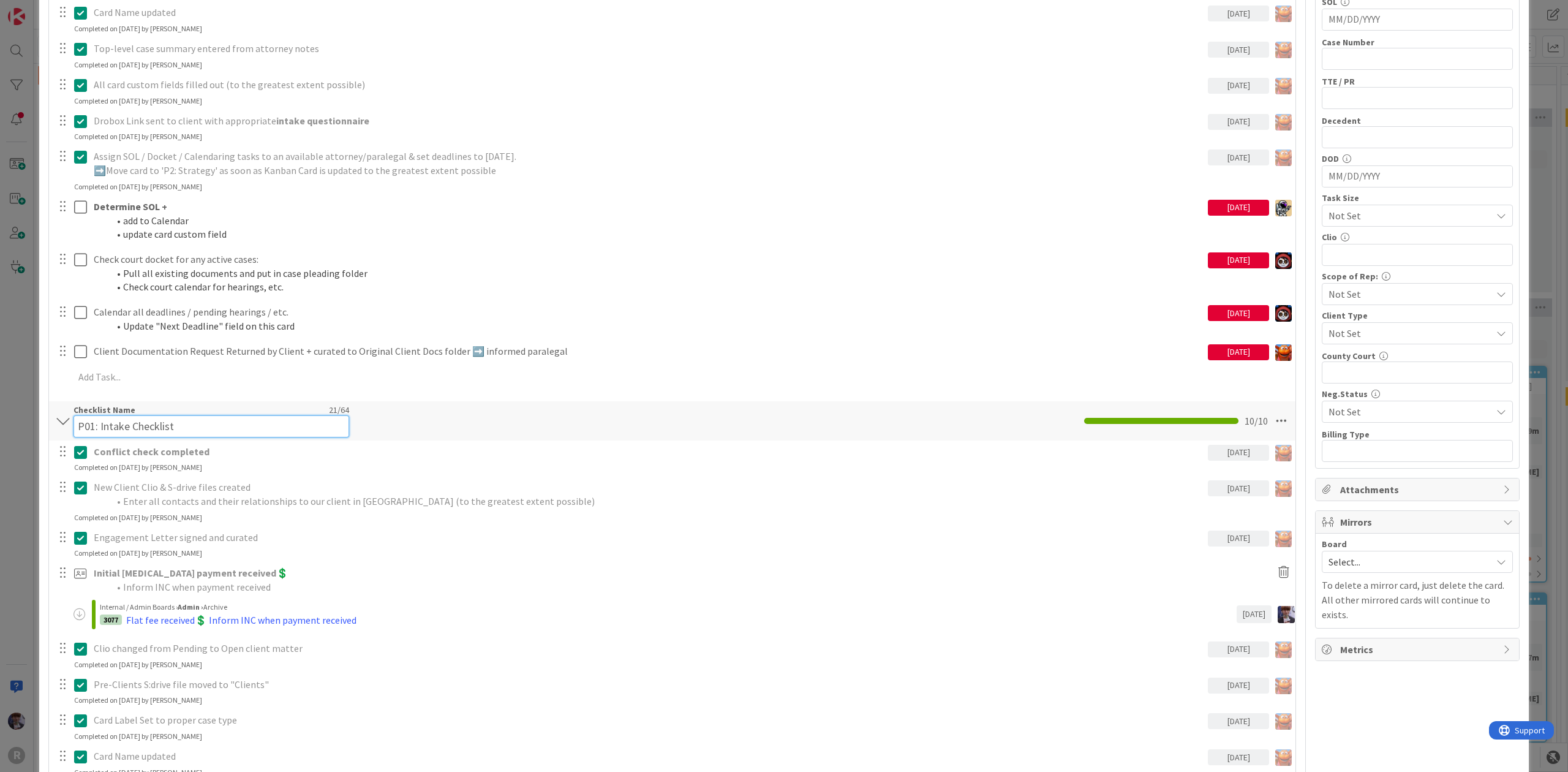
click at [111, 414] on div "Checklist Name 21 / 64 P01: Intake Checklist" at bounding box center [211, 421] width 276 height 33
click at [189, 427] on input "P01: Intake Checklist" at bounding box center [211, 426] width 276 height 22
type input "P01: Intake Checklist (Paid consult)"
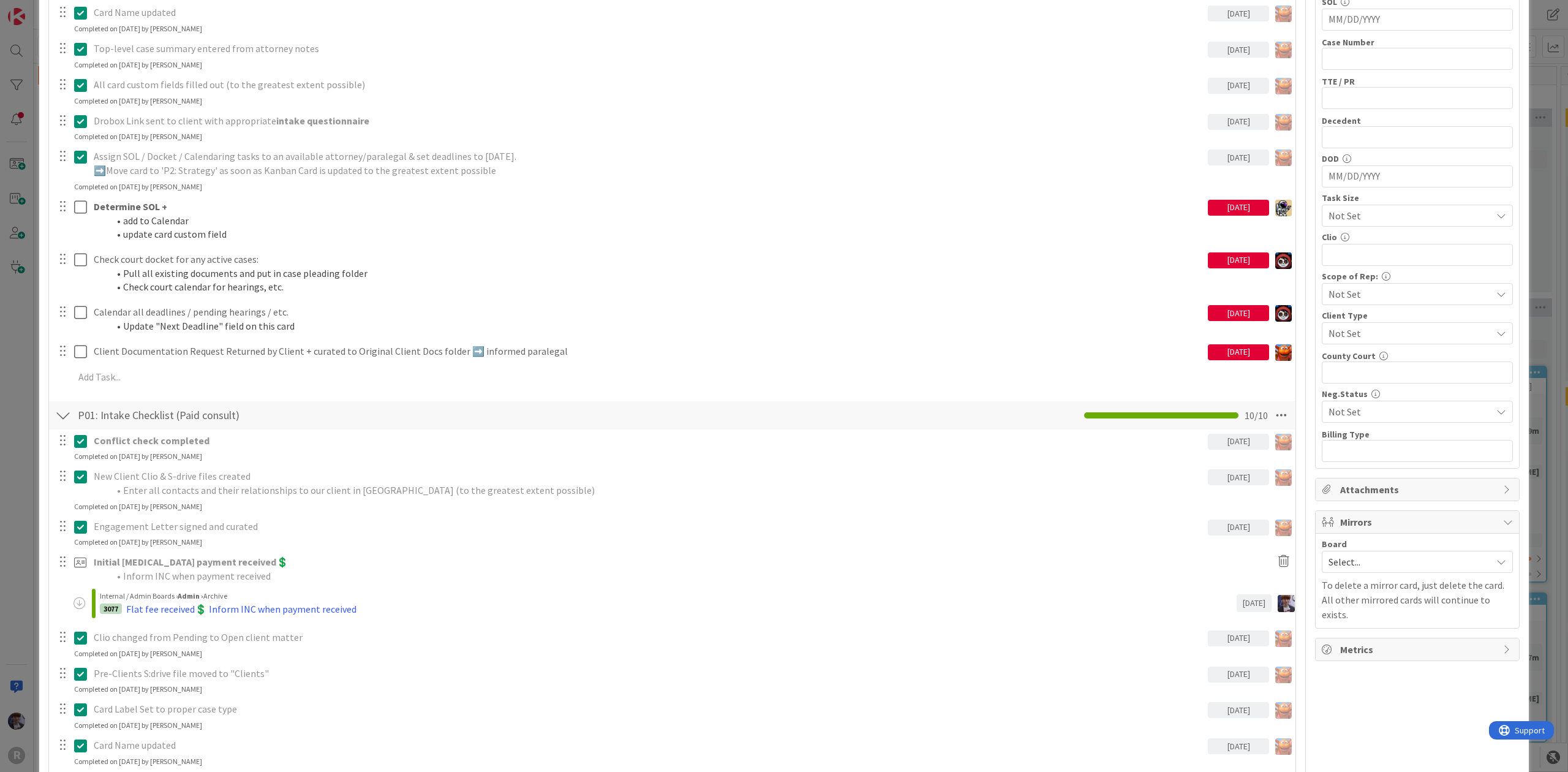
click at [560, 421] on div "P01: Intake Checklist (Paid consult) Checklist Name 36 / 64 P01: Intake Checkli…" at bounding box center [671, 415] width 1246 height 28
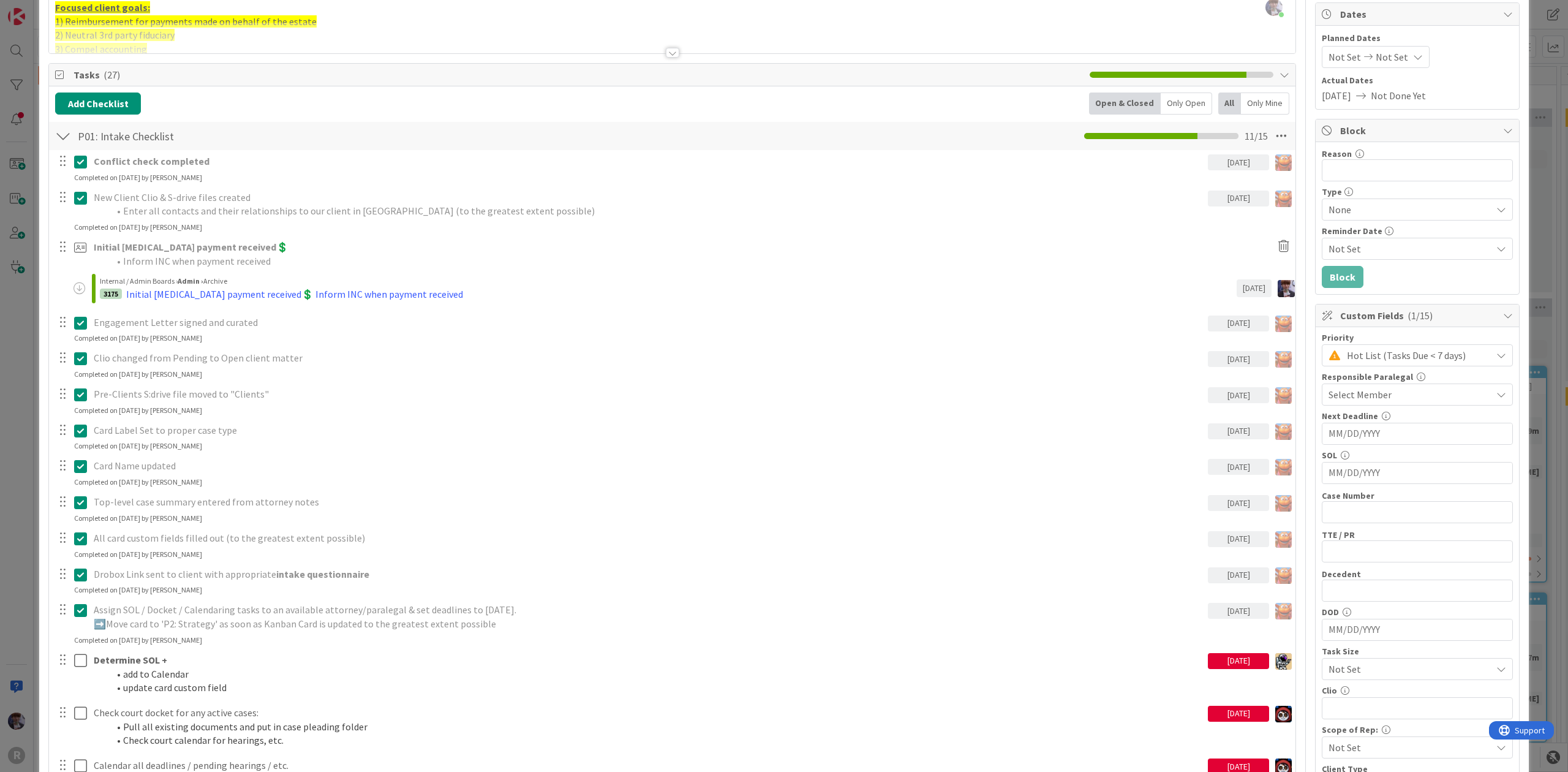
scroll to position [0, 0]
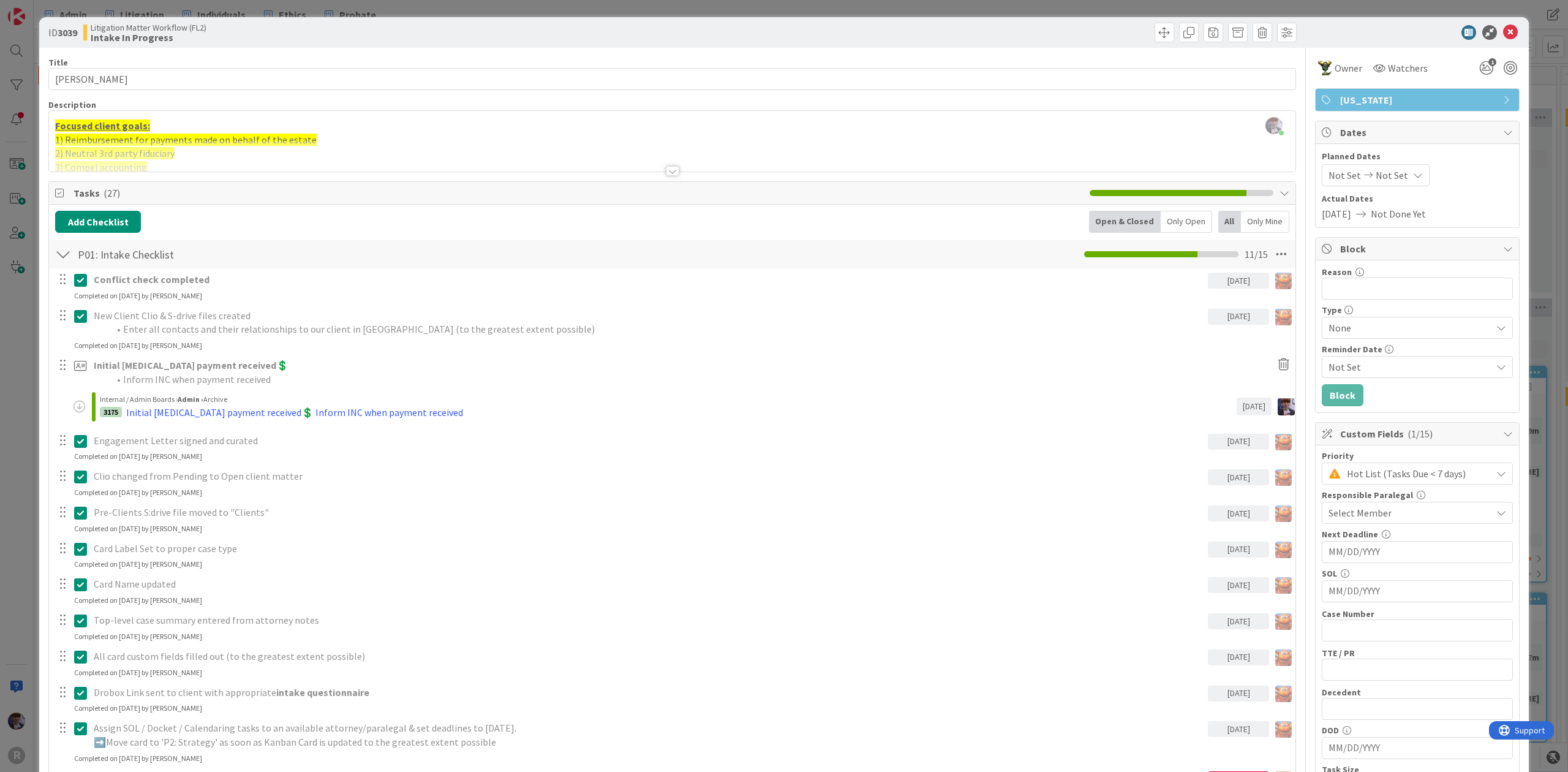
click at [17, 458] on div "ID 3039 Litigation Matter Workflow (FL2) Intake In Progress Title 16 / 128 [PER…" at bounding box center [784, 386] width 1568 height 772
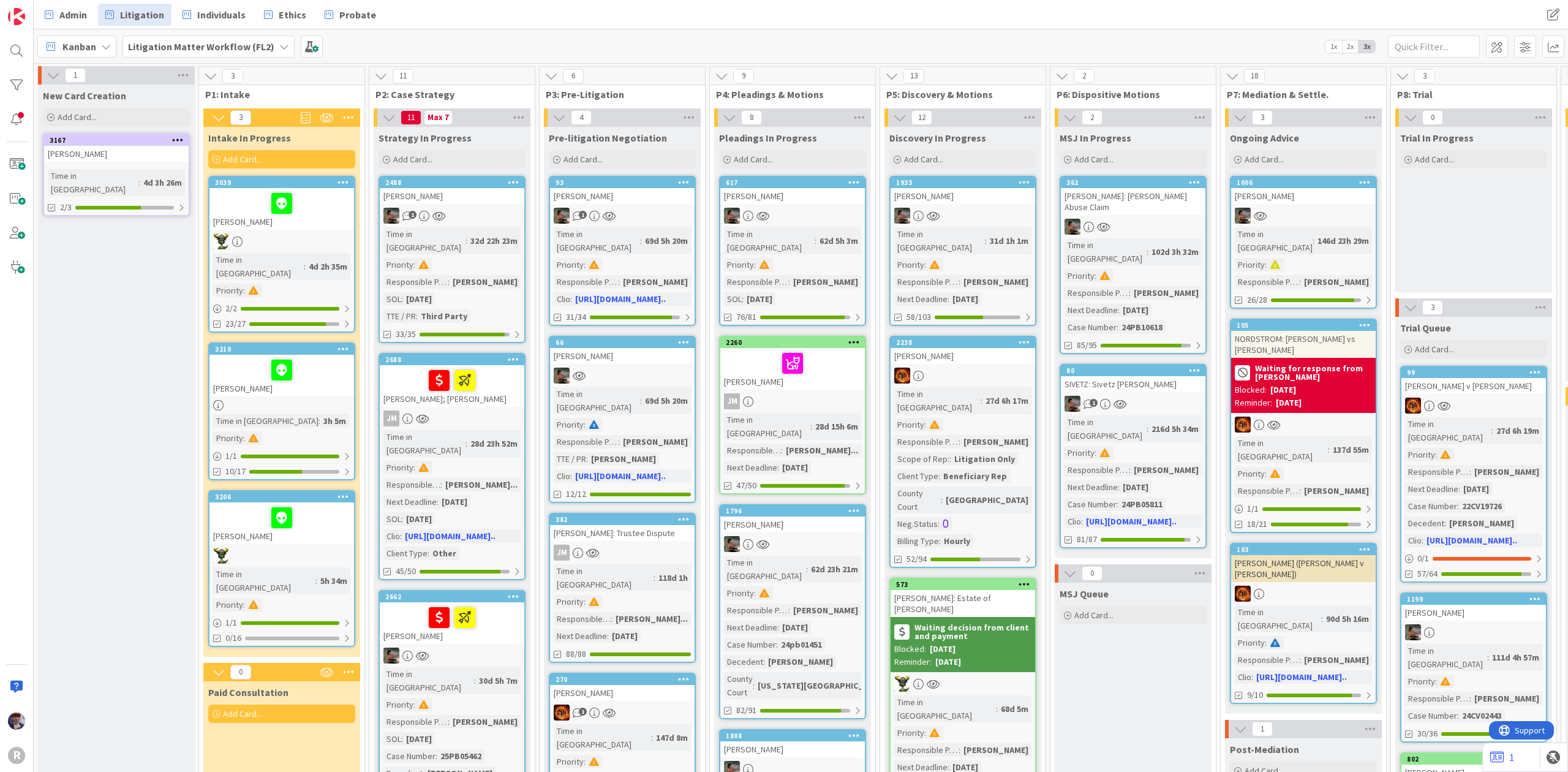
click at [335, 214] on div at bounding box center [281, 203] width 137 height 26
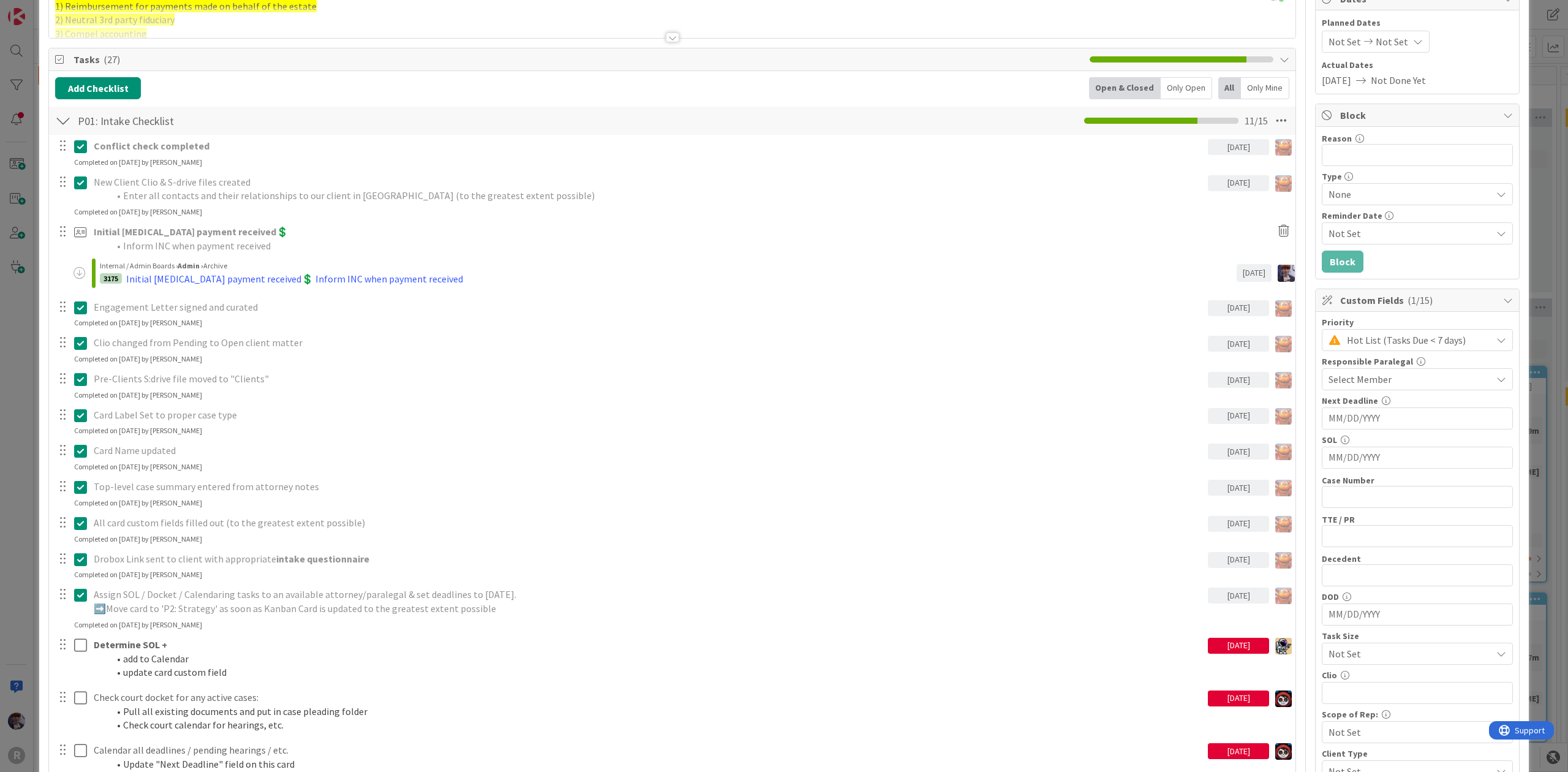
scroll to position [408, 0]
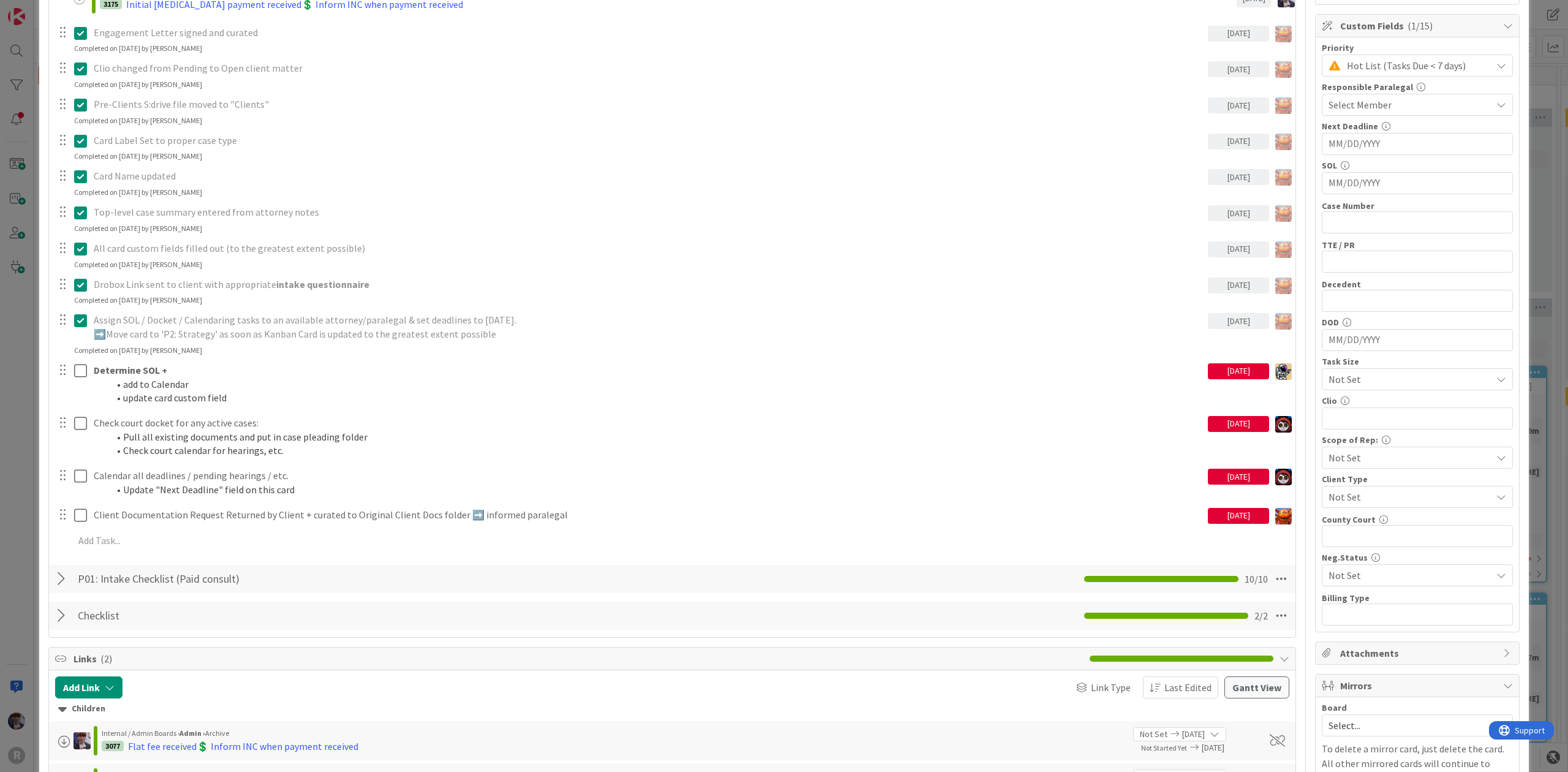
click at [25, 520] on div "ID 3039 Litigation Matter Workflow (FL2) Intake In Progress Title 16 / 128 [PER…" at bounding box center [784, 386] width 1568 height 772
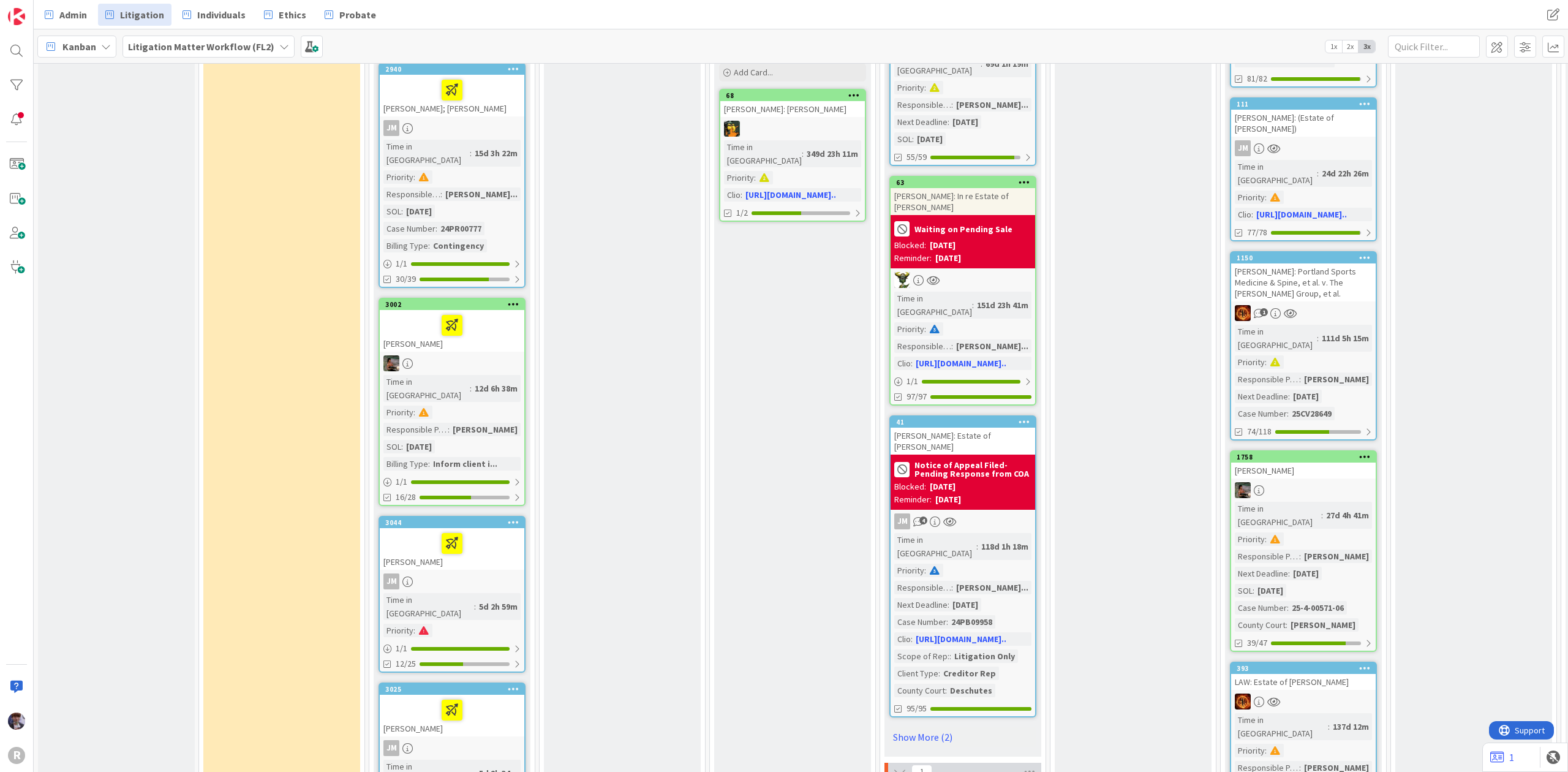
scroll to position [1532, 0]
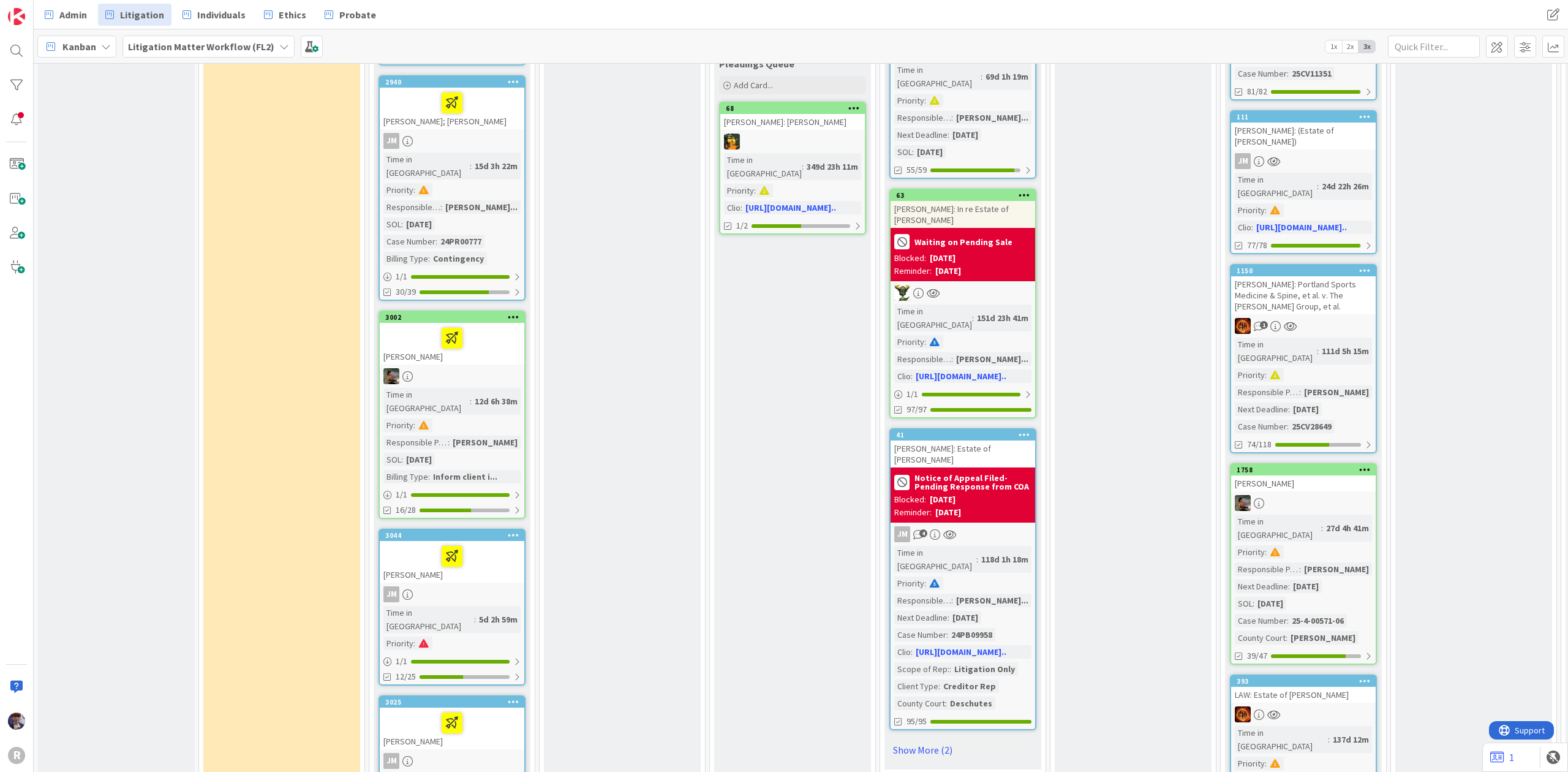
click at [414, 543] on div at bounding box center [451, 555] width 137 height 26
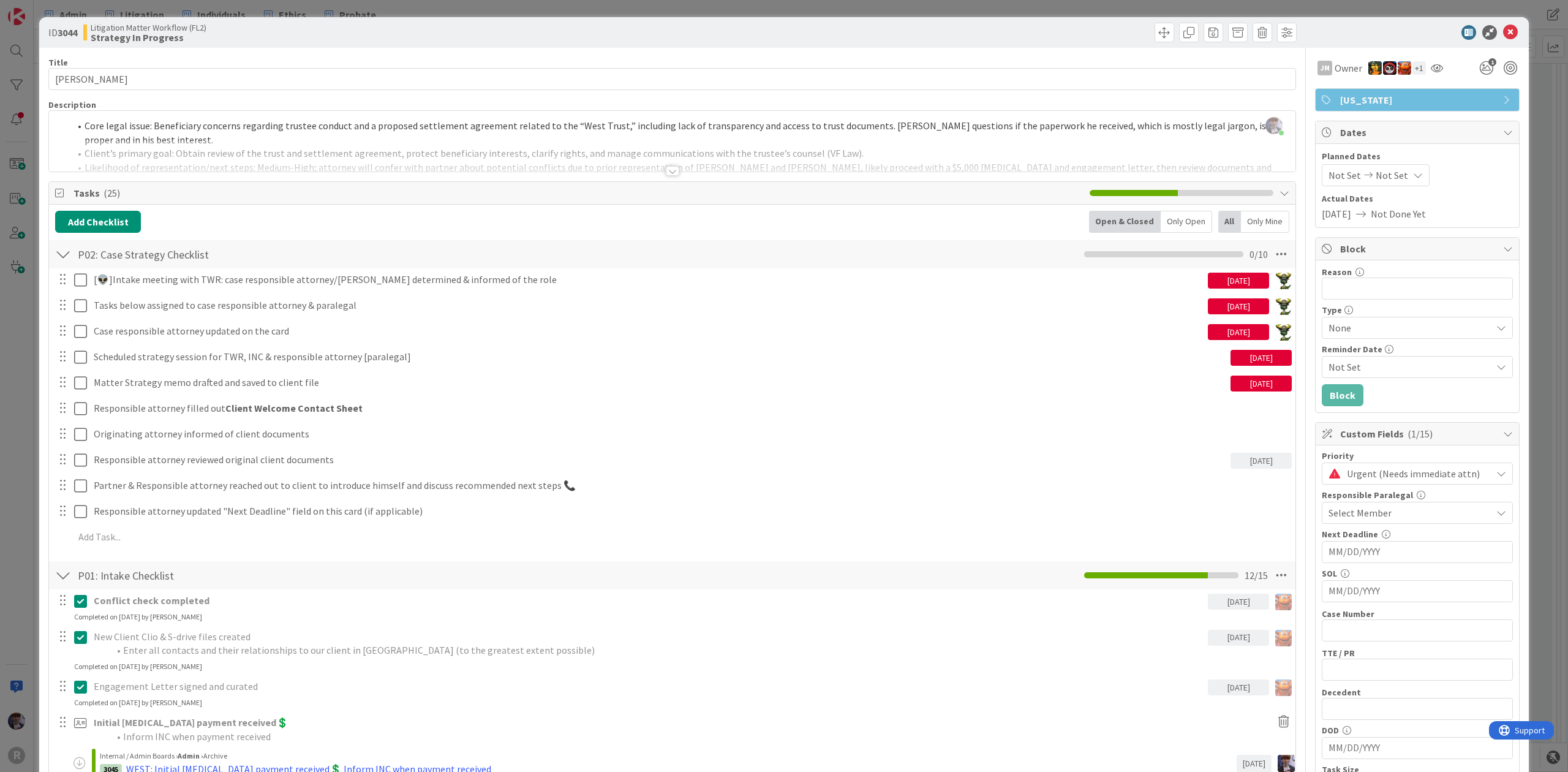
click at [35, 363] on div "ID 3044 Litigation Matter Workflow (FL2) Strategy In Progress Title 13 / 128 [P…" at bounding box center [784, 386] width 1568 height 772
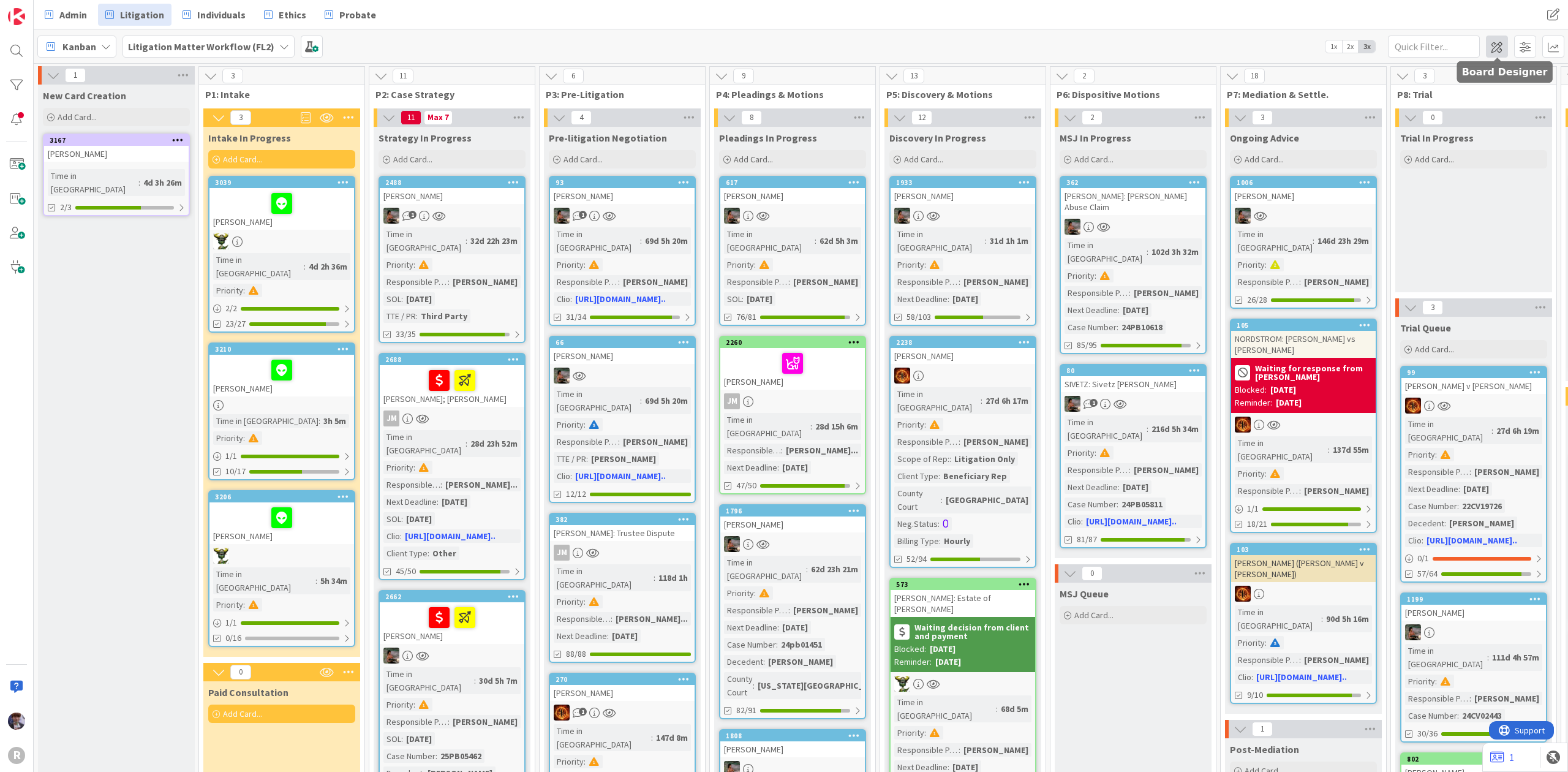
click at [1502, 38] on span at bounding box center [1496, 46] width 22 height 22
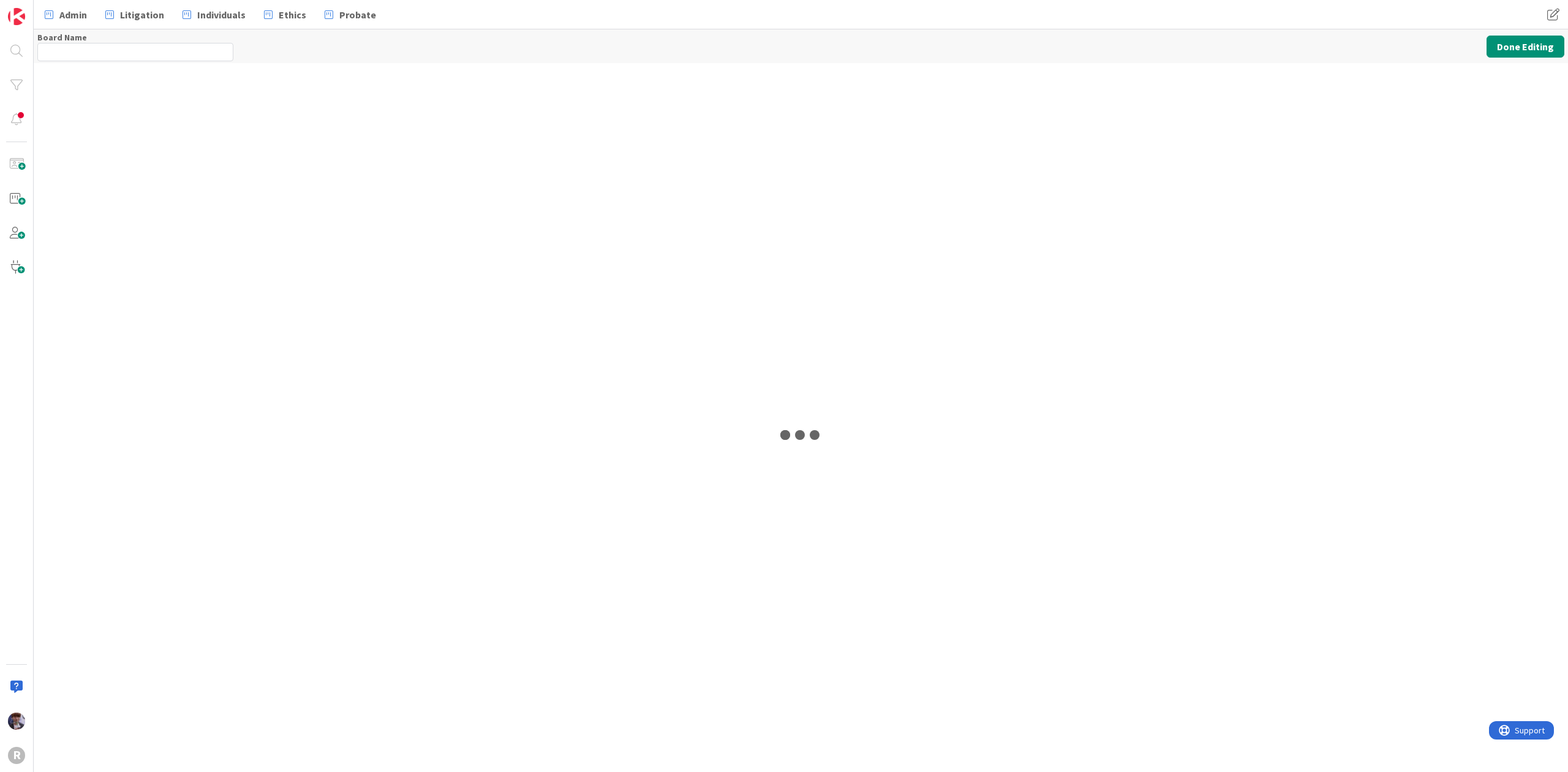
type input "Litigation Matter Workflow (FL2)"
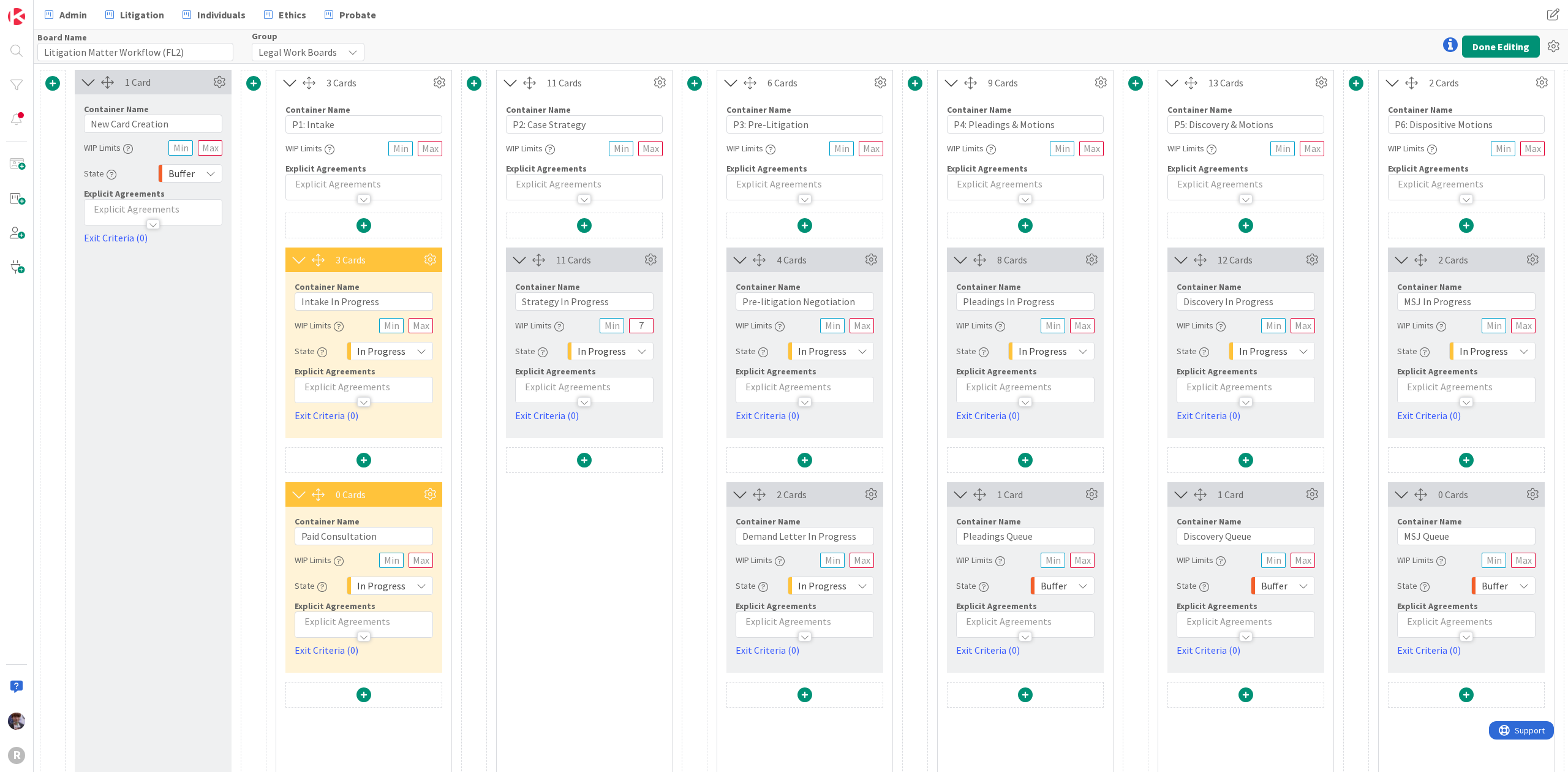
click at [361, 221] on span at bounding box center [364, 225] width 15 height 15
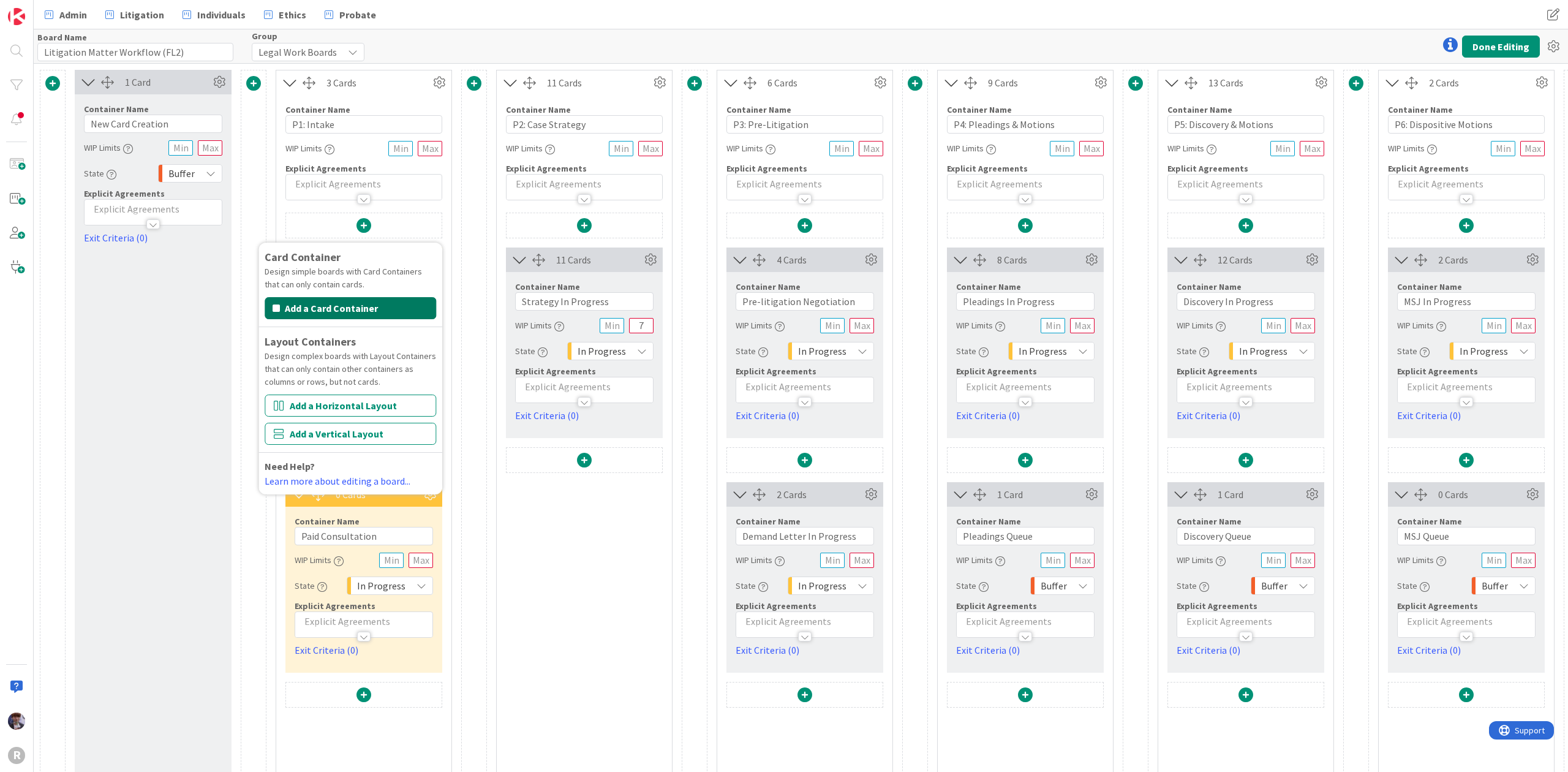
click at [363, 312] on button "Add a Card Container" at bounding box center [349, 308] width 171 height 22
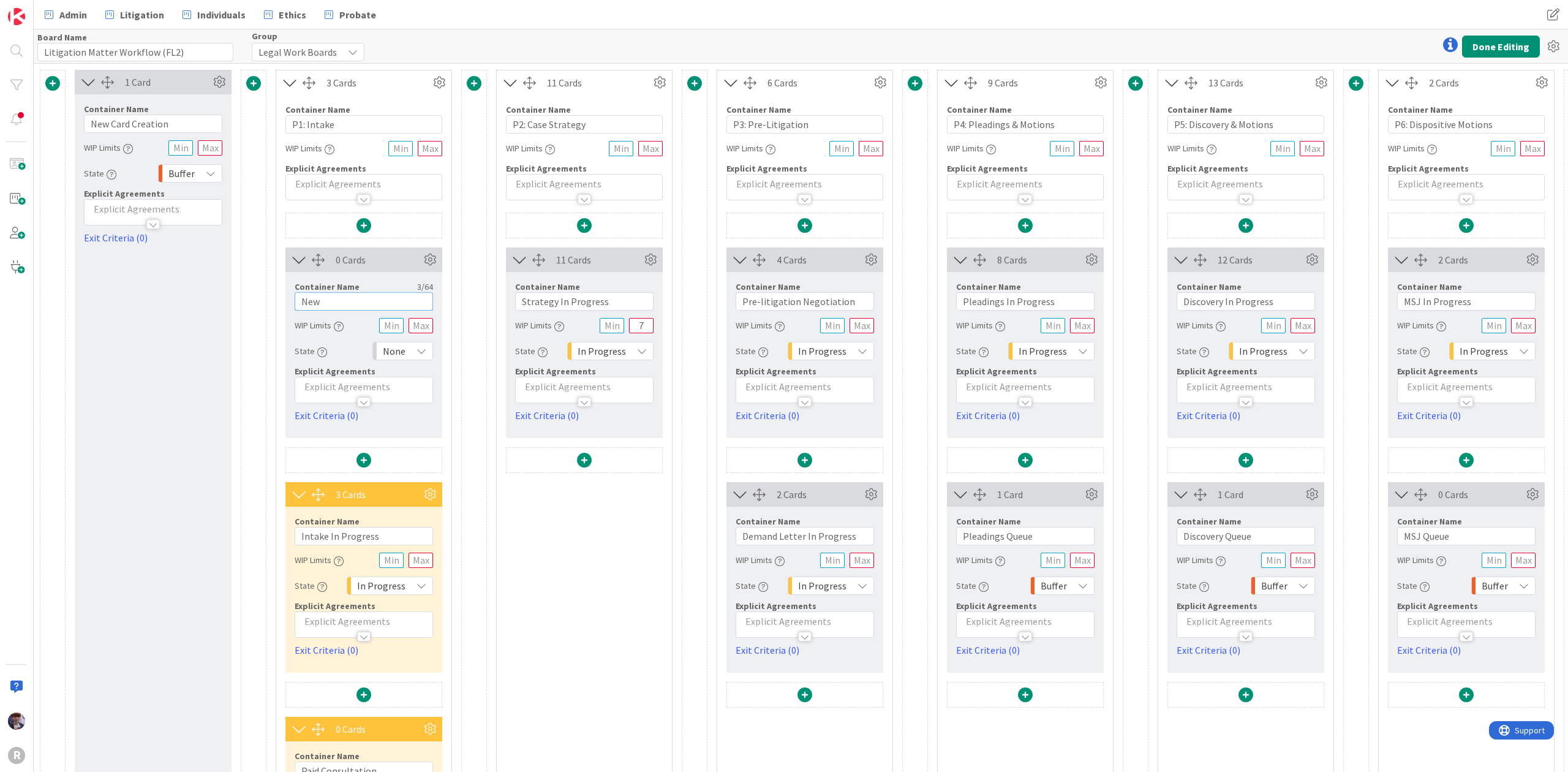
click at [344, 302] on input "New" at bounding box center [364, 301] width 138 height 19
drag, startPoint x: 344, startPoint y: 302, endPoint x: 278, endPoint y: 303, distance: 66.0
click at [278, 303] on div "Card Container Design simple boards with Card Containers that can only contain …" at bounding box center [363, 578] width 175 height 729
type input "Intake Meeting"
click at [289, 282] on div "Container Name 14 / 64 Intake Meeting WIP Limits State None Explicit Agreements…" at bounding box center [364, 348] width 157 height 151
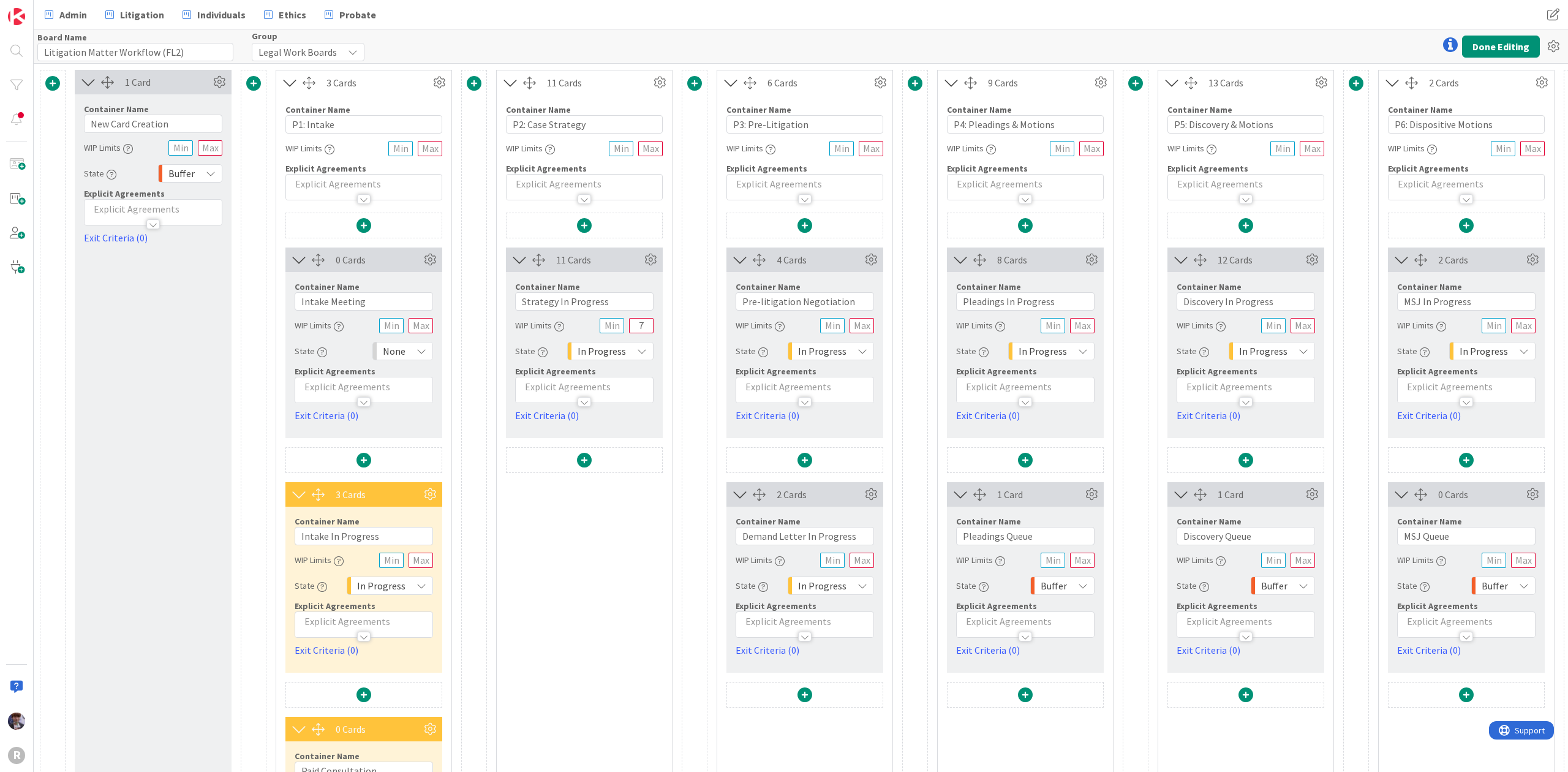
click at [403, 354] on span "None" at bounding box center [395, 351] width 23 height 17
click at [434, 473] on span "To Do" at bounding box center [455, 475] width 102 height 19
click at [398, 351] on span "To Do" at bounding box center [393, 351] width 25 height 17
click at [435, 473] on span "To Do" at bounding box center [453, 475] width 102 height 19
click at [1497, 46] on button "Done Editing" at bounding box center [1501, 46] width 78 height 22
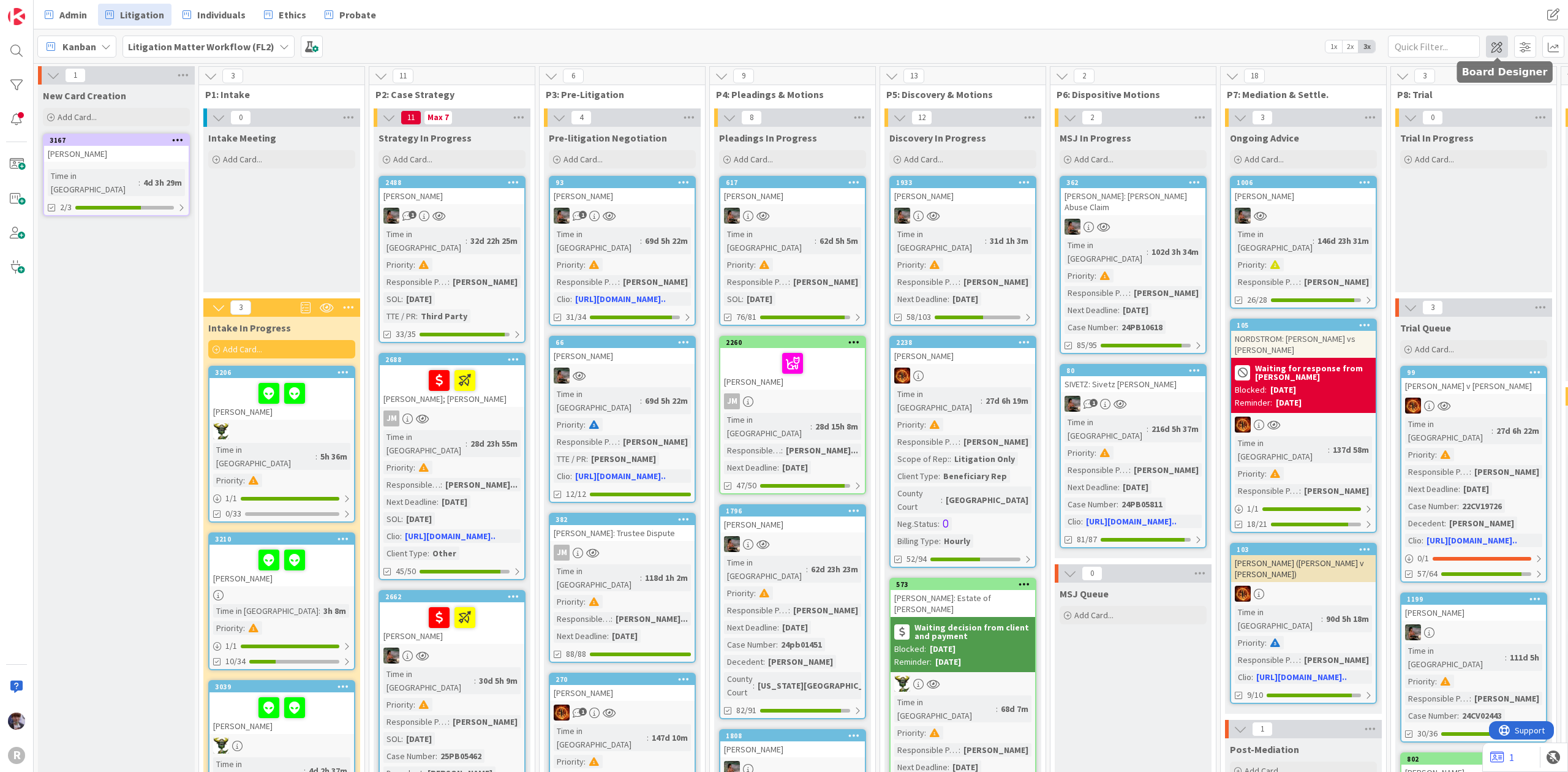
click at [1494, 43] on span at bounding box center [1496, 46] width 22 height 22
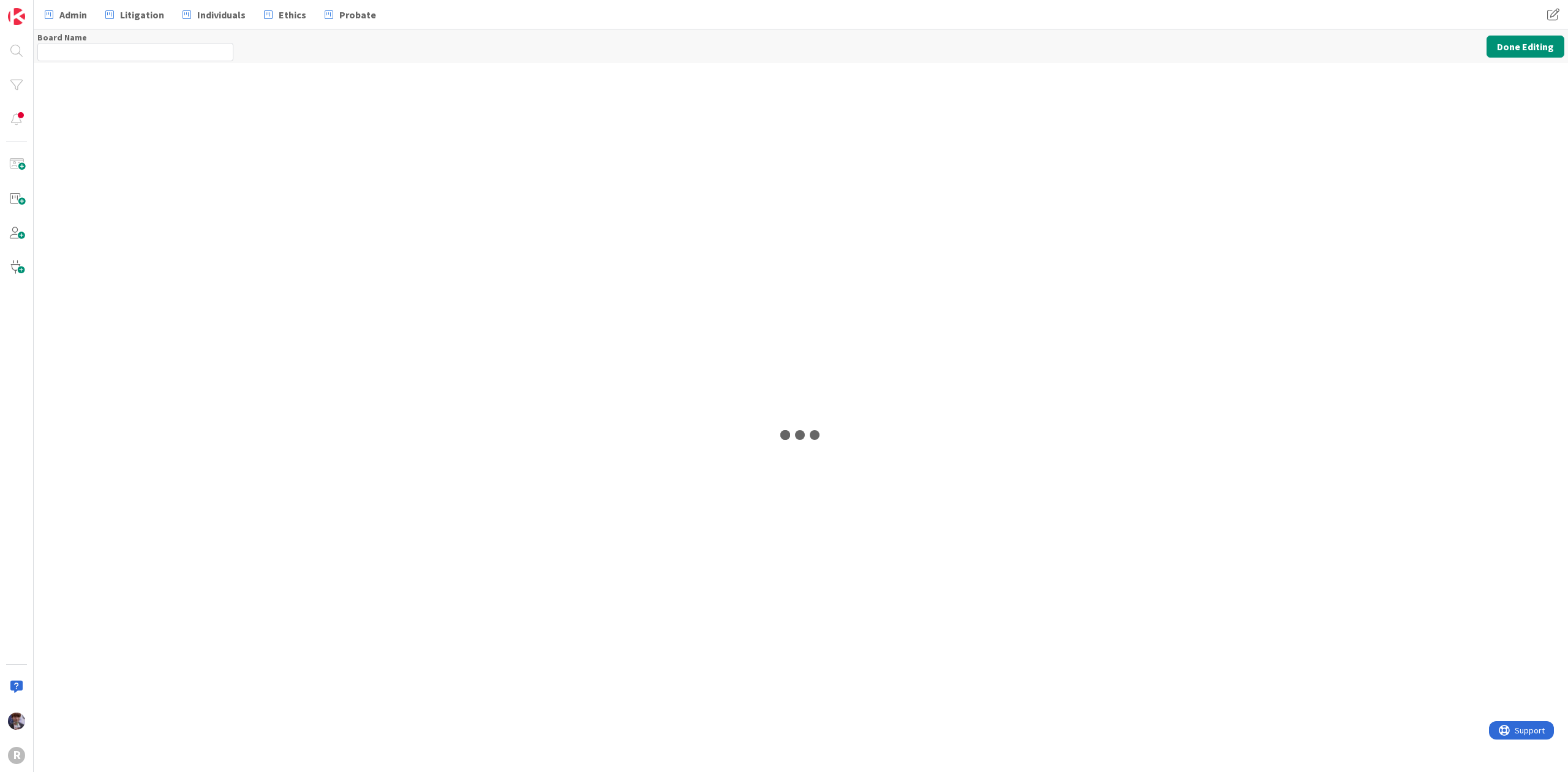
type input "Litigation Matter Workflow (FL2)"
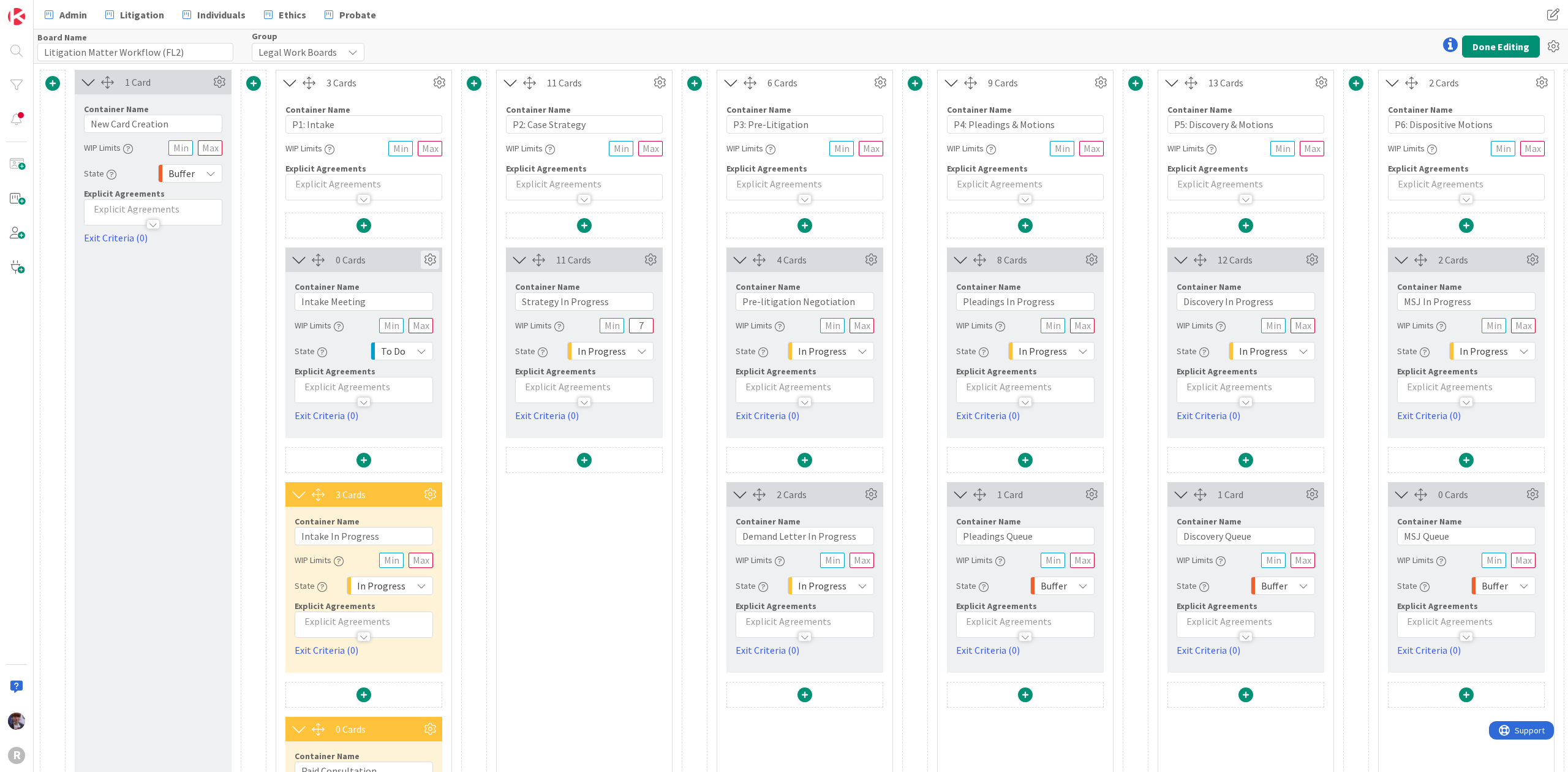
click at [425, 258] on icon at bounding box center [429, 259] width 19 height 19
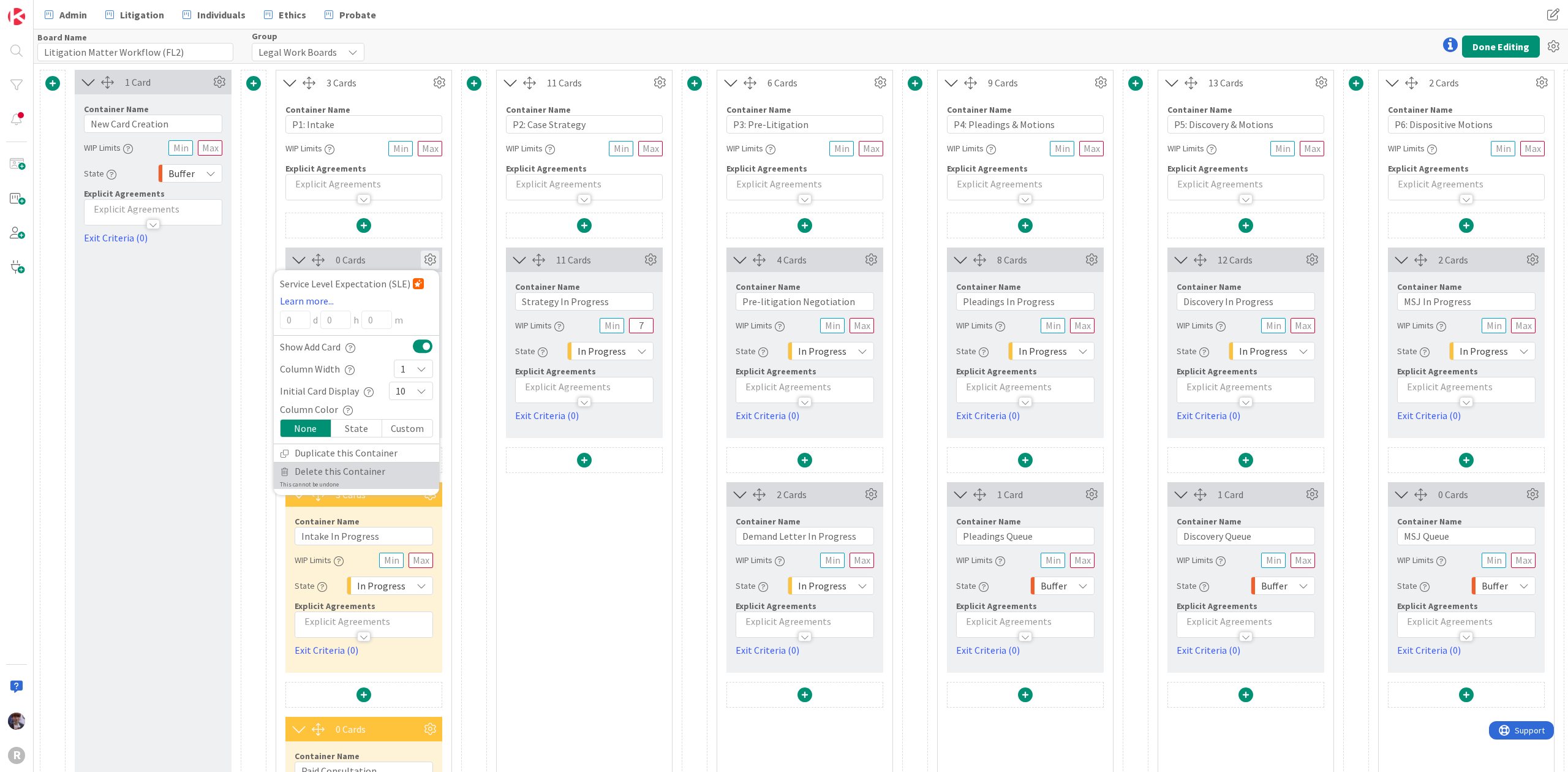
click at [351, 474] on span "Delete this Container" at bounding box center [340, 471] width 90 height 18
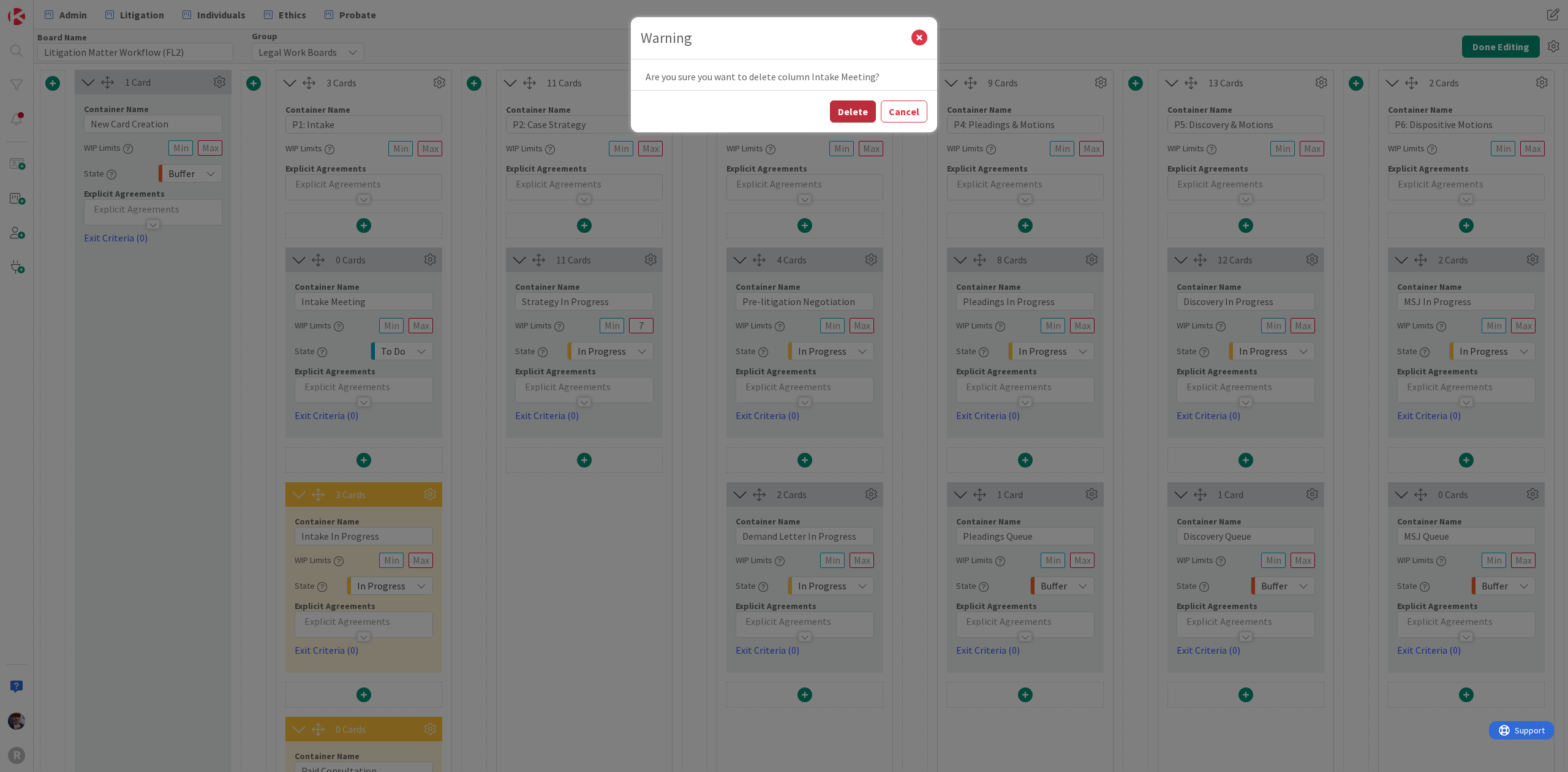
click at [846, 104] on button "Delete" at bounding box center [853, 111] width 46 height 22
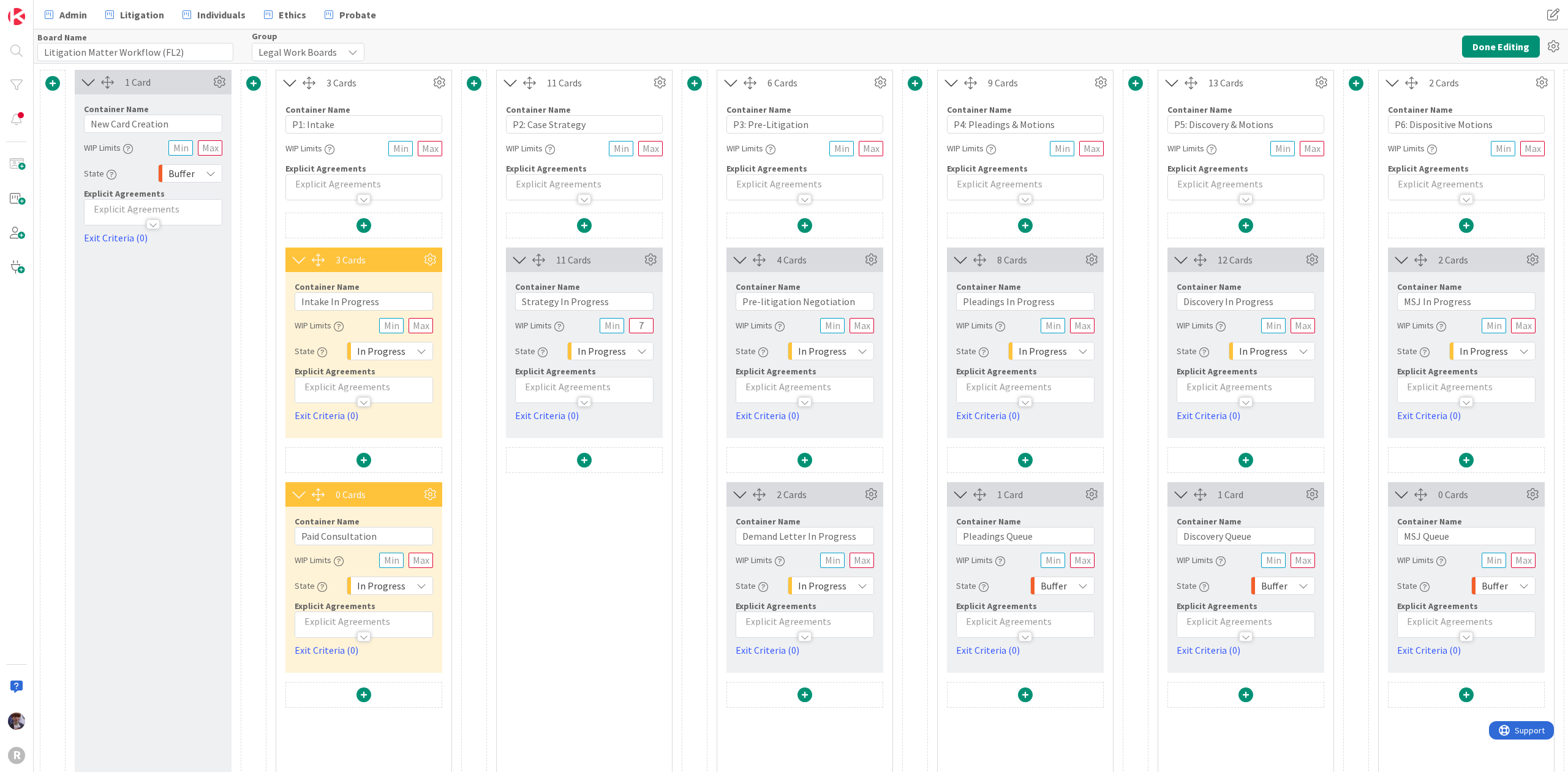
click at [1502, 61] on div "Board Name 32 / 64 Litigation Matter Workflow (FL2) Group Legal Work Boards Don…" at bounding box center [801, 46] width 1534 height 34
click at [1507, 47] on button "Done Editing" at bounding box center [1501, 46] width 78 height 22
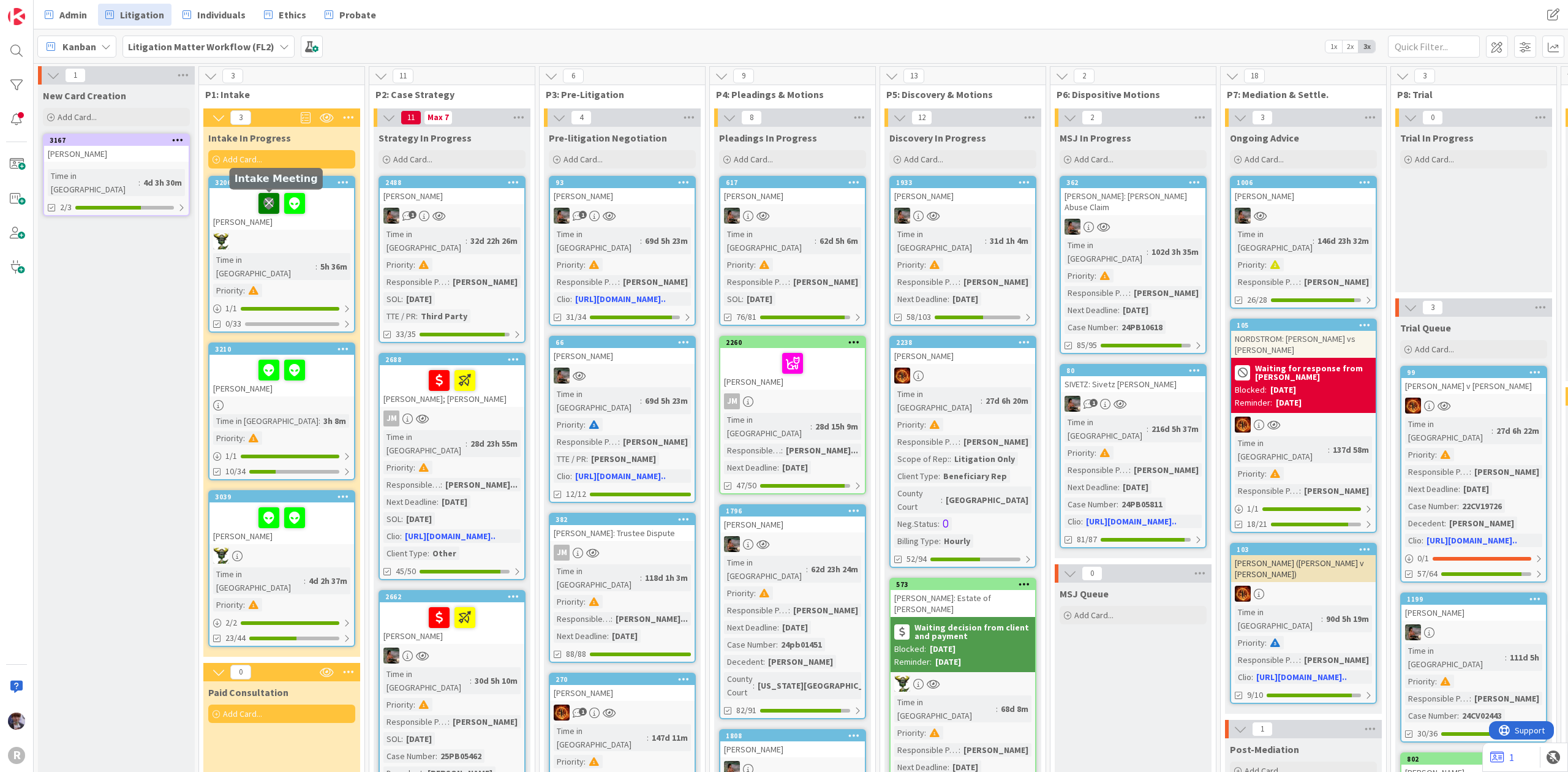
click at [272, 206] on icon at bounding box center [268, 203] width 20 height 20
click at [270, 359] on icon at bounding box center [268, 369] width 20 height 20
click at [263, 508] on icon at bounding box center [268, 517] width 20 height 20
click at [250, 217] on div "[PERSON_NAME]" at bounding box center [281, 209] width 145 height 42
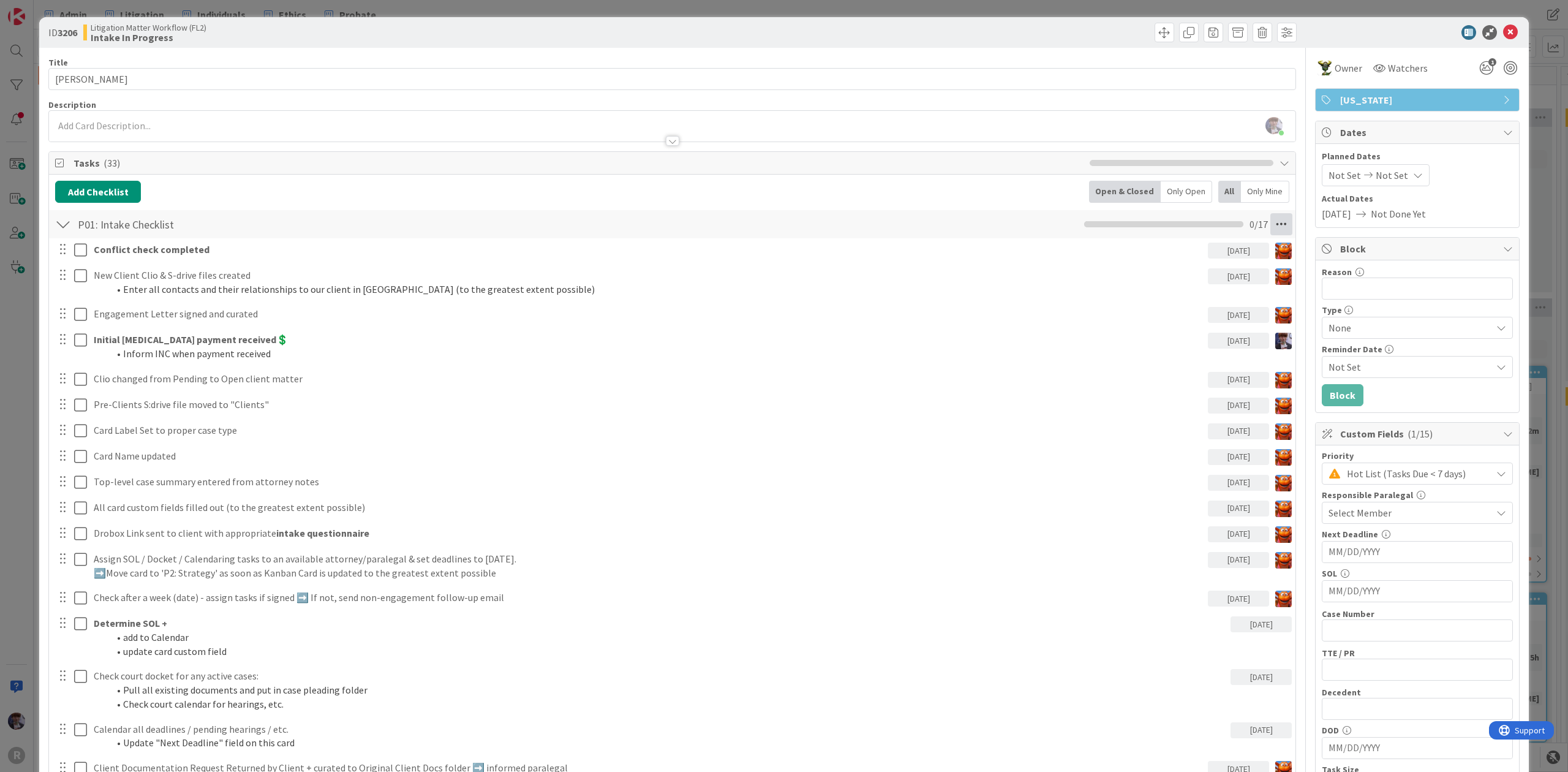
click at [1270, 219] on icon at bounding box center [1281, 224] width 22 height 22
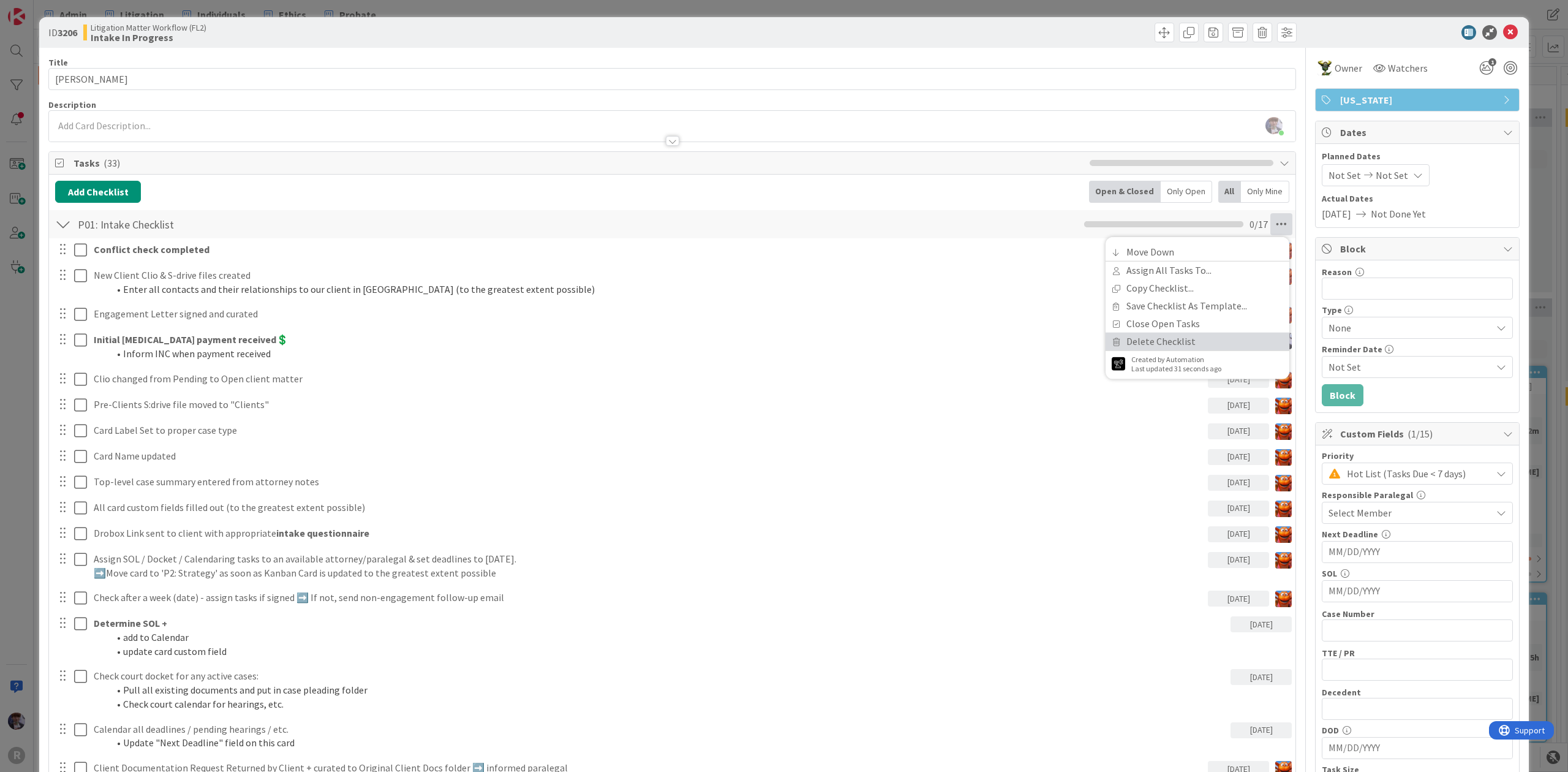
click at [1176, 340] on link "Delete Checklist" at bounding box center [1196, 342] width 184 height 18
click at [1127, 284] on button "Delete" at bounding box center [1141, 283] width 46 height 22
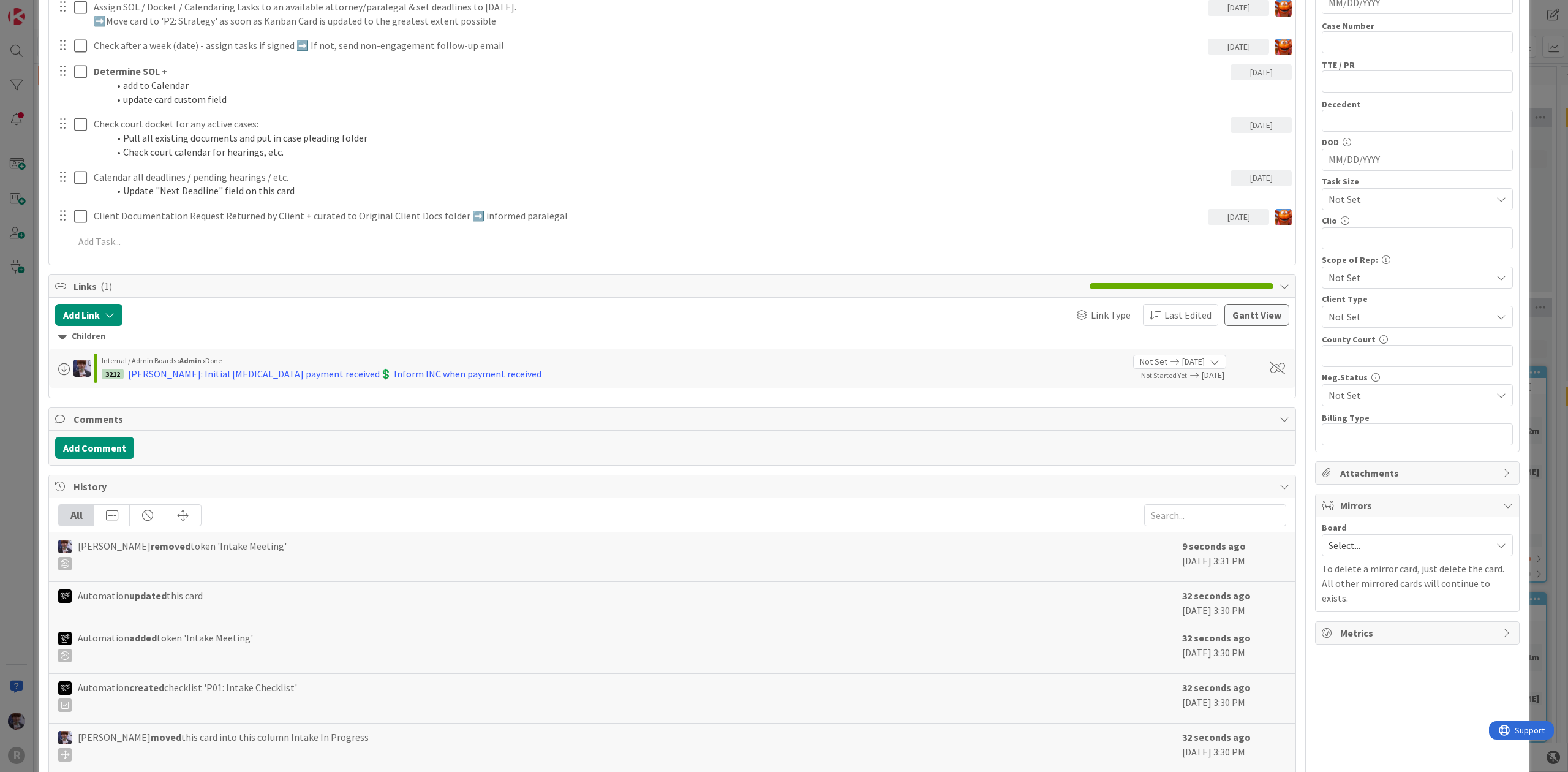
scroll to position [653, 0]
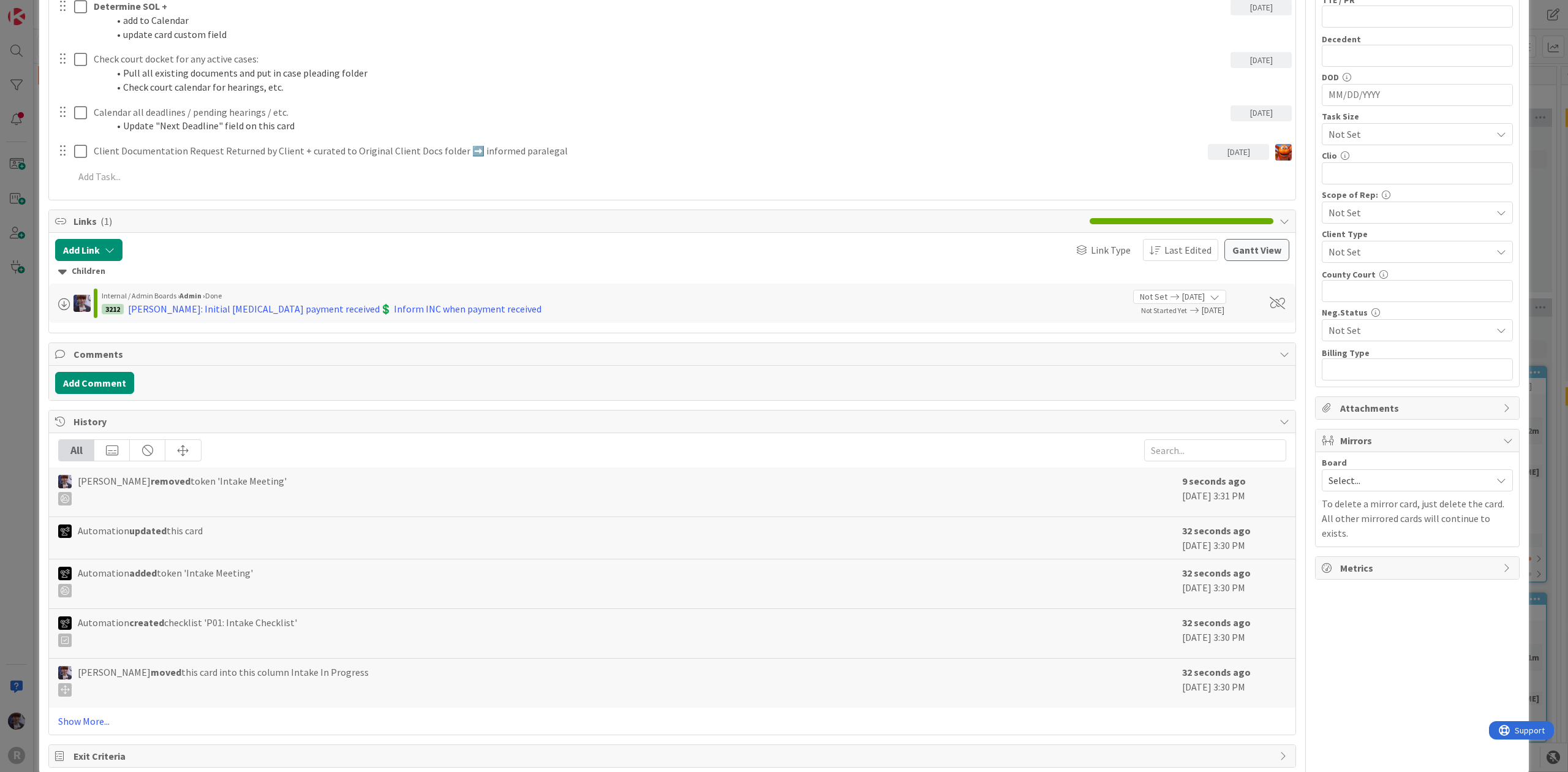
click at [15, 321] on div "ID 3206 Litigation Matter Workflow (FL2) Intake In Progress Title 14 / 128 PAUL…" at bounding box center [784, 386] width 1568 height 772
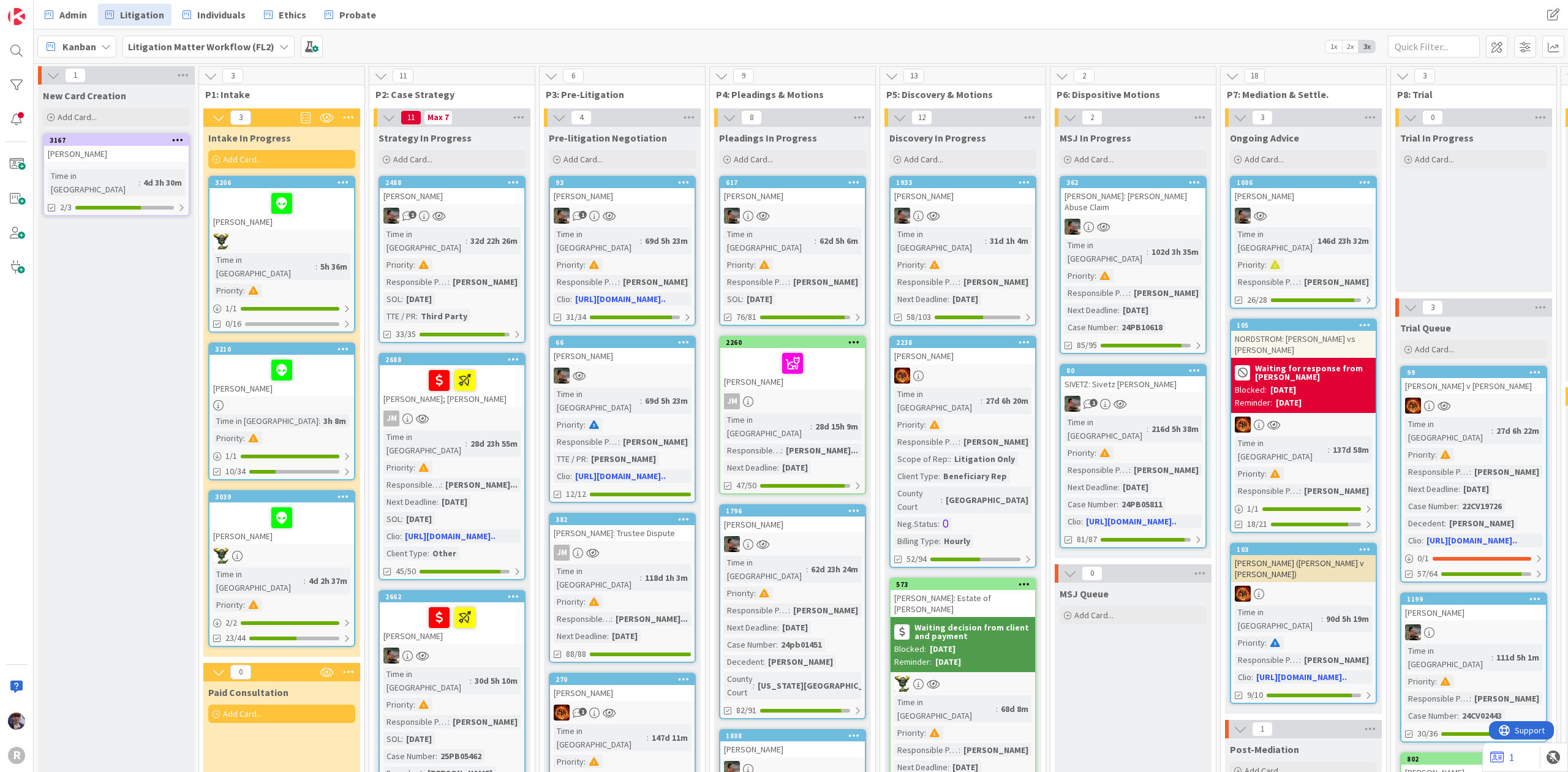
click at [325, 359] on div at bounding box center [281, 370] width 137 height 26
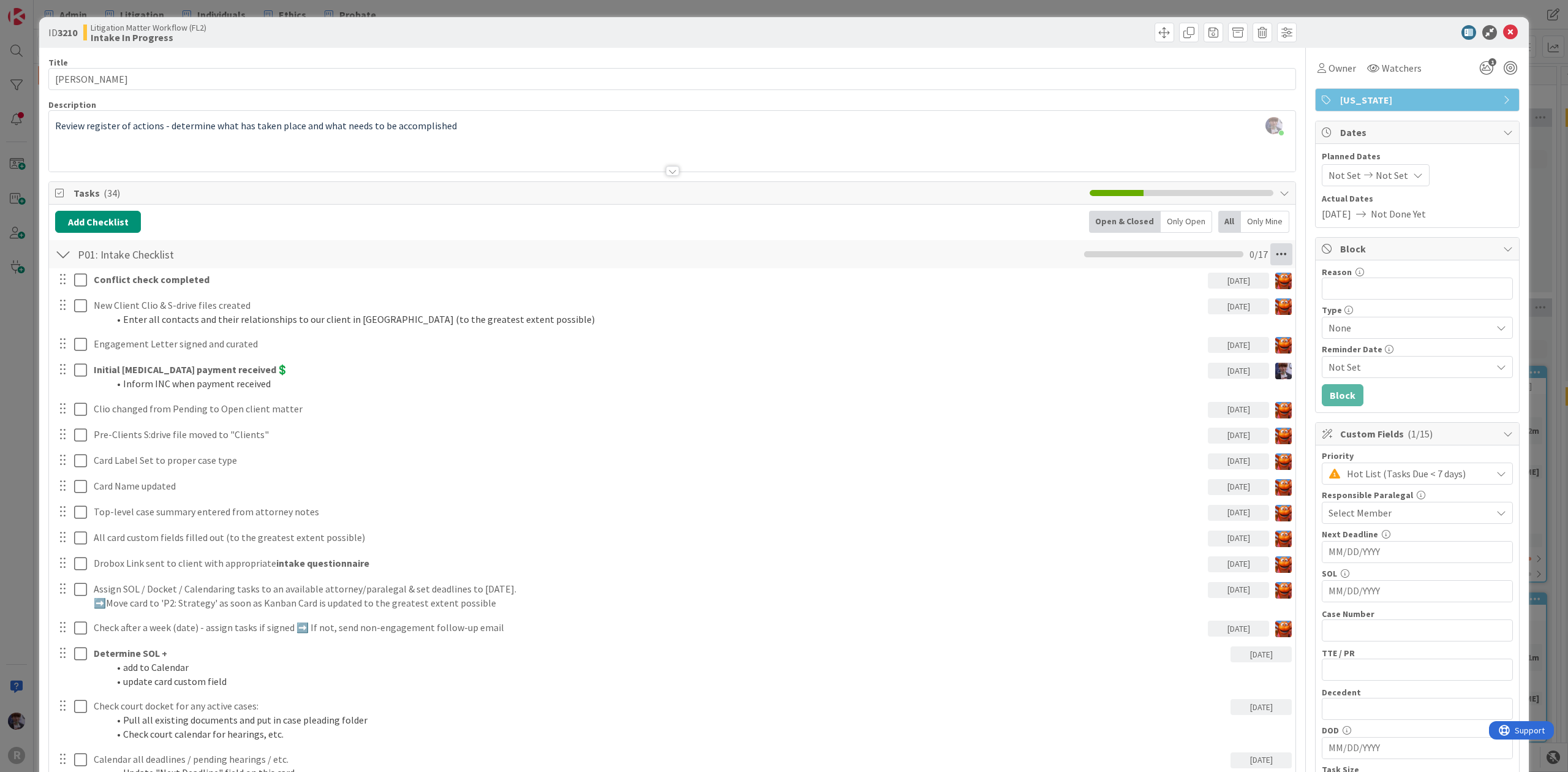
click at [1270, 253] on icon at bounding box center [1281, 254] width 22 height 22
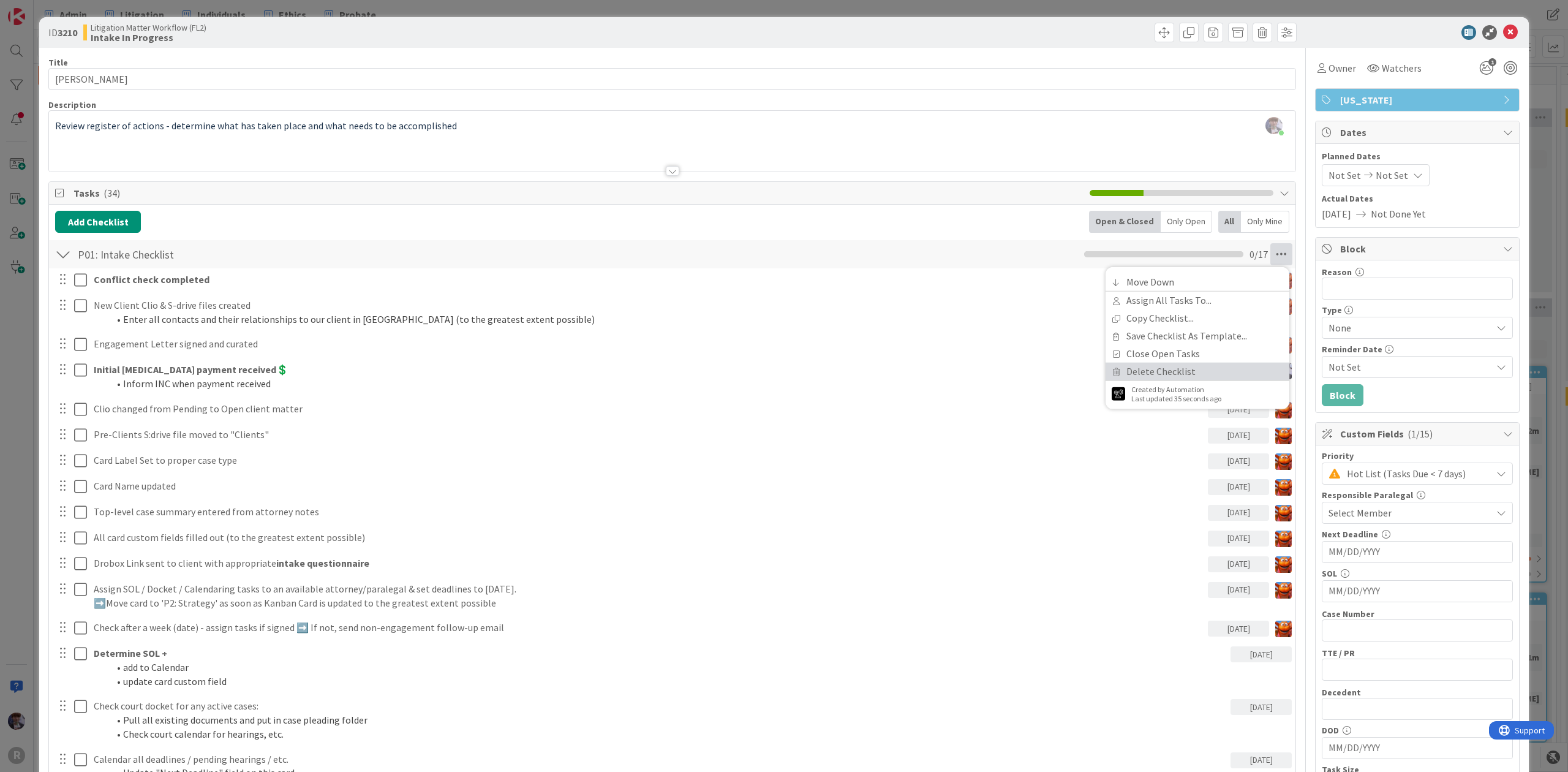
click at [1162, 369] on link "Delete Checklist" at bounding box center [1196, 372] width 184 height 18
click at [1129, 319] on button "Delete" at bounding box center [1141, 313] width 46 height 22
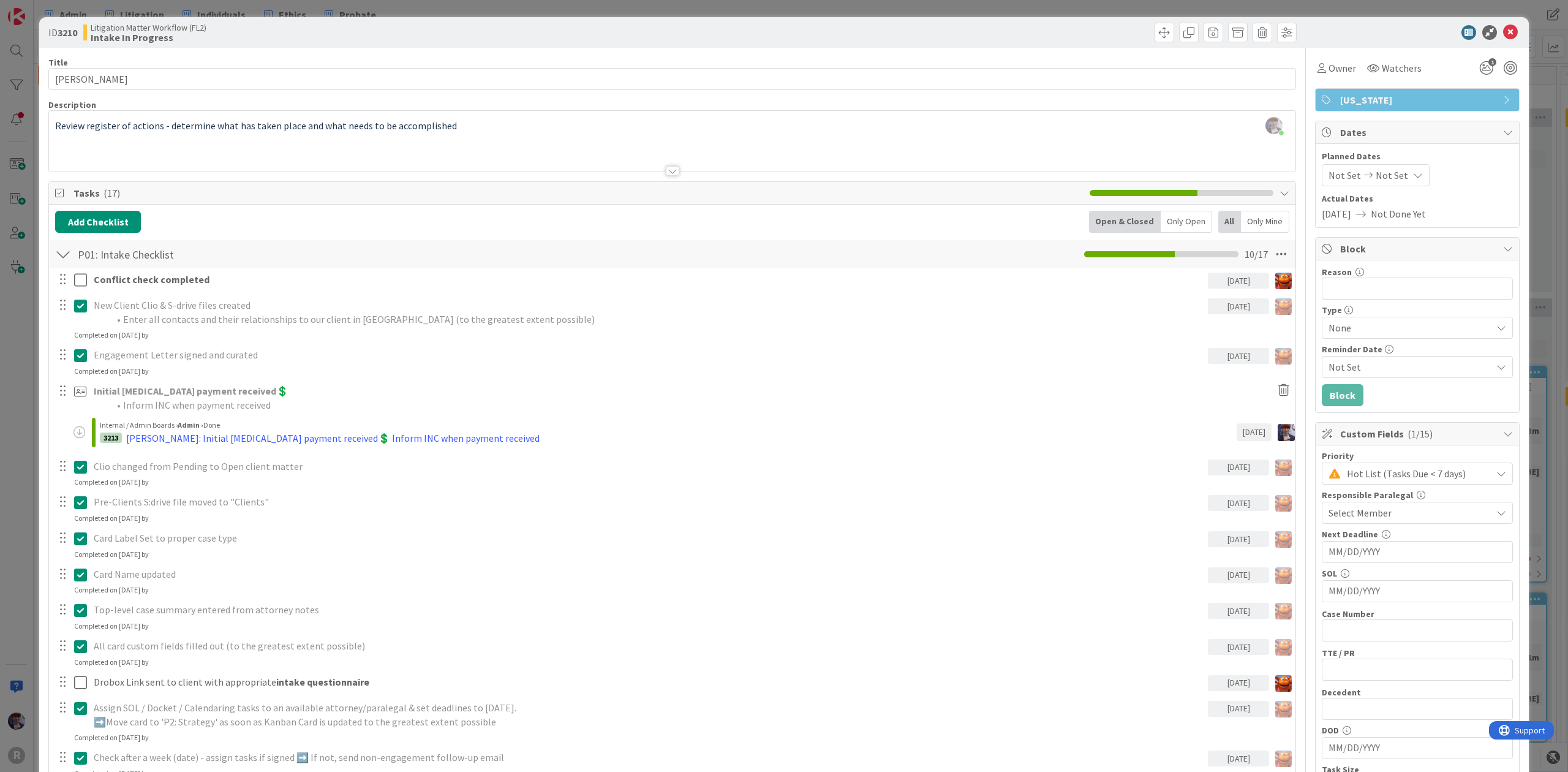
click at [27, 346] on div "ID 3210 Litigation Matter Workflow (FL2) Intake In Progress Title 15 / 128 LIND…" at bounding box center [784, 386] width 1568 height 772
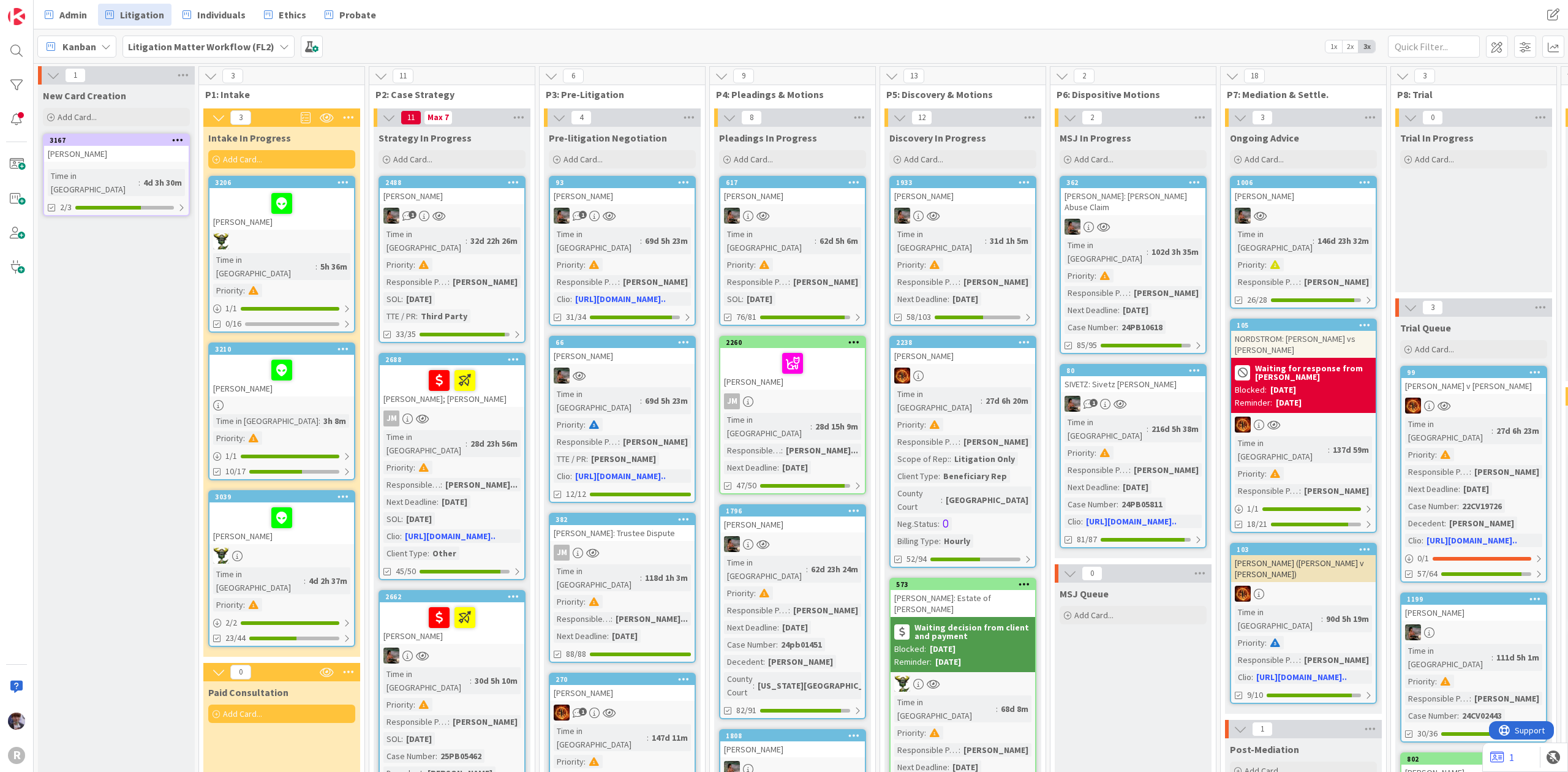
click at [317, 505] on div at bounding box center [281, 517] width 137 height 26
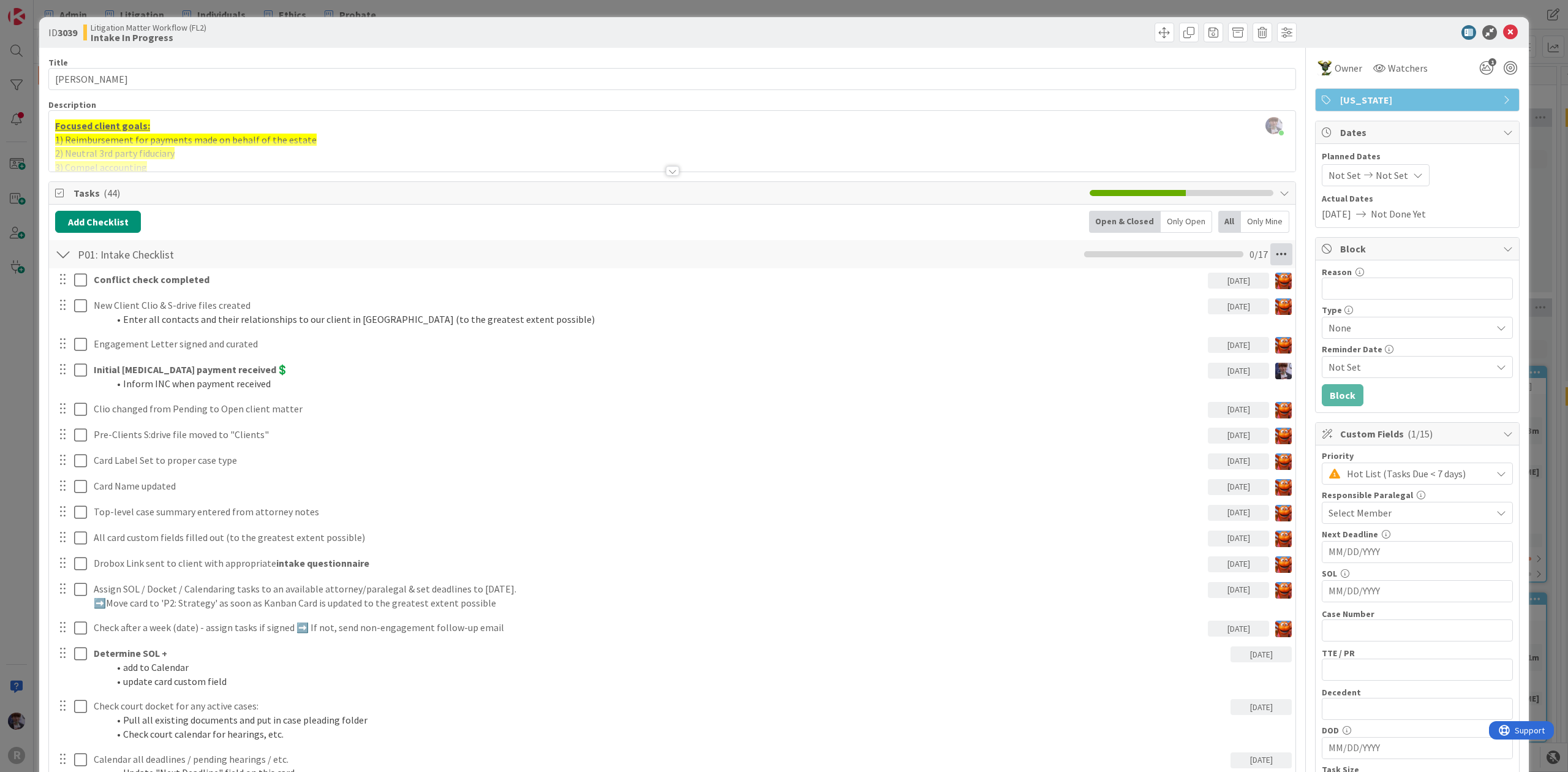
click at [1270, 250] on icon at bounding box center [1281, 254] width 22 height 22
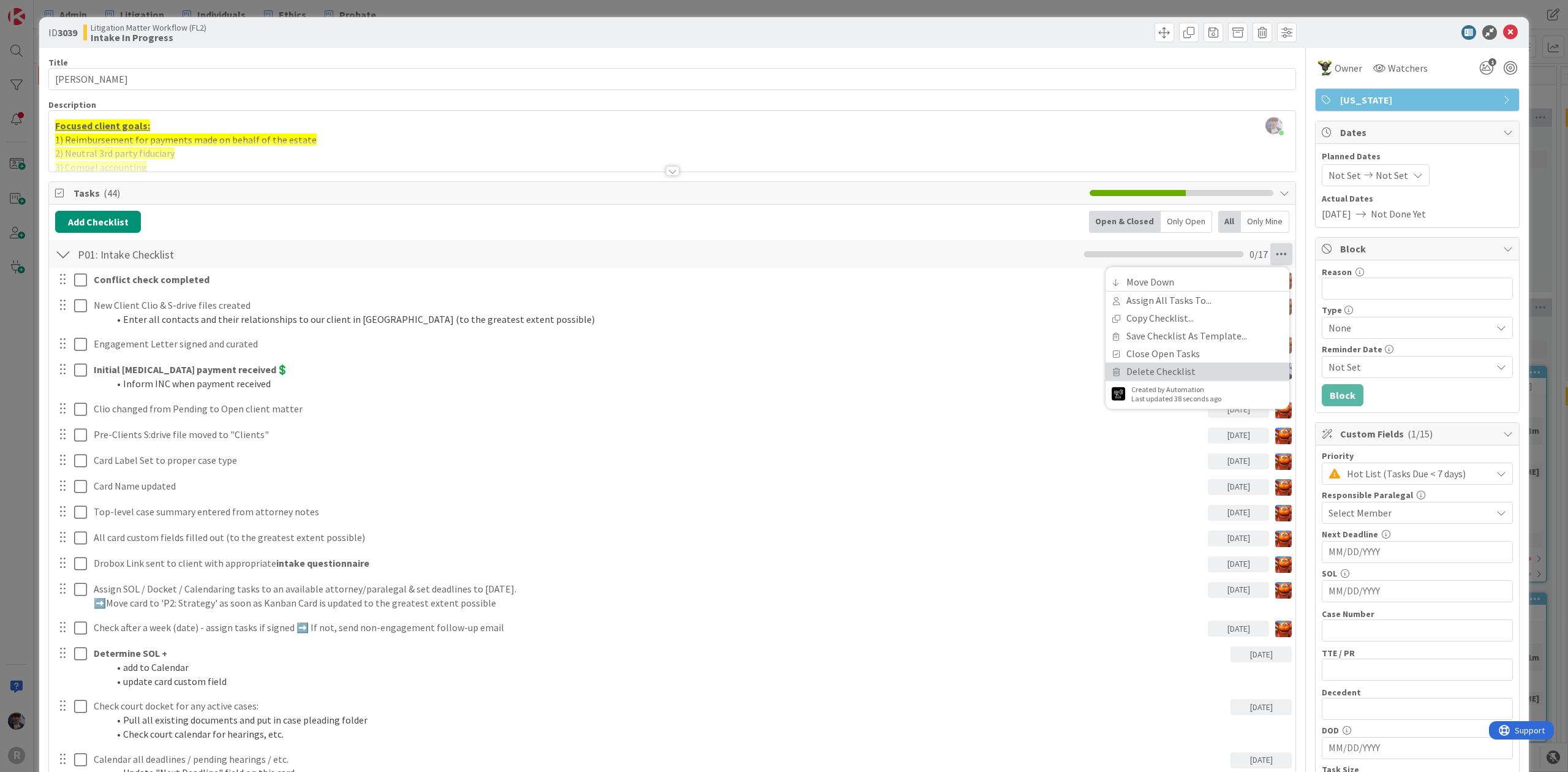
click at [1156, 369] on link "Delete Checklist" at bounding box center [1196, 372] width 184 height 18
click at [1145, 308] on button "Delete" at bounding box center [1141, 313] width 46 height 22
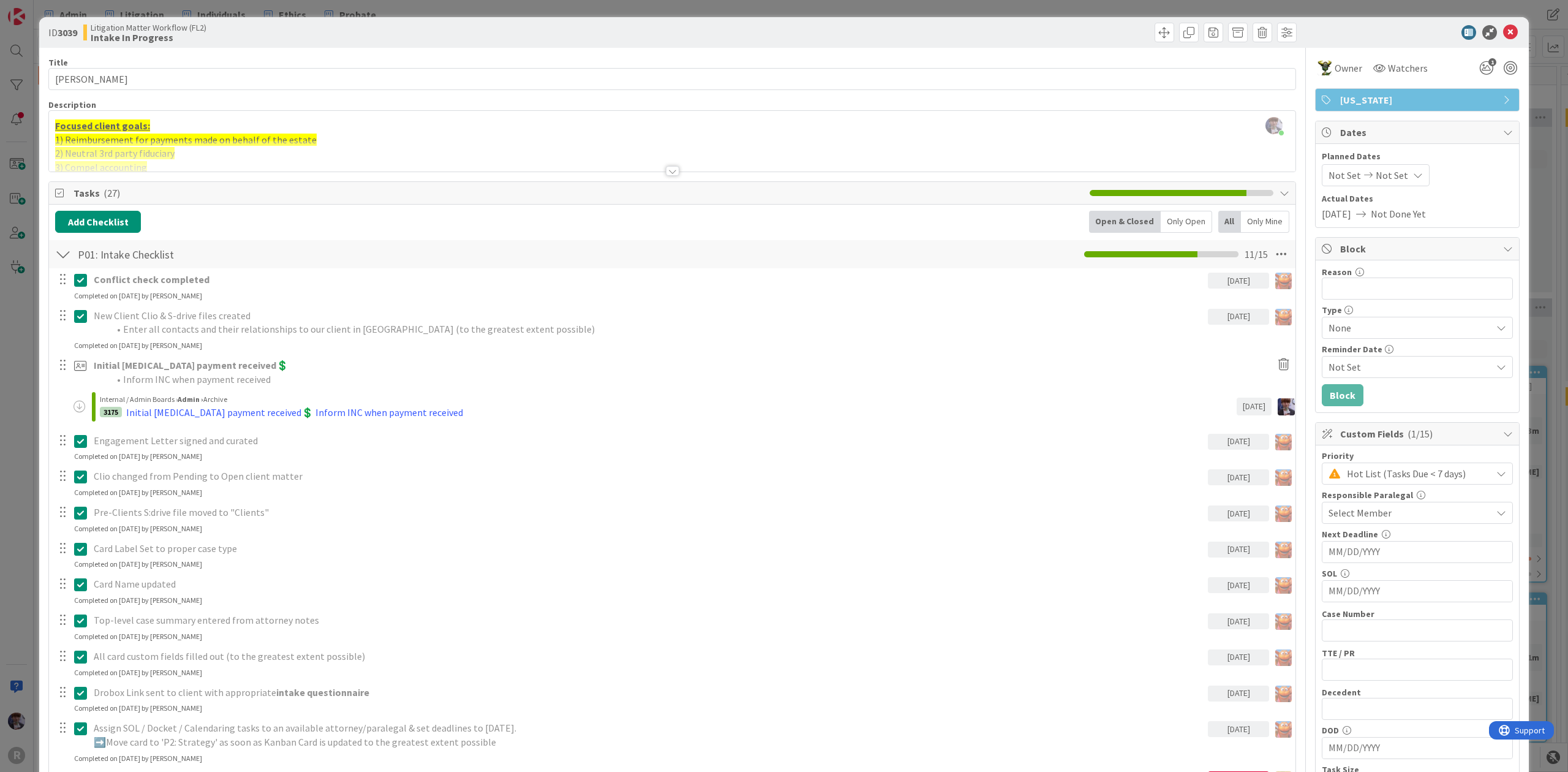
click at [20, 399] on div "ID 3039 Litigation Matter Workflow (FL2) Intake In Progress Title 16 / 128 [PER…" at bounding box center [784, 386] width 1568 height 772
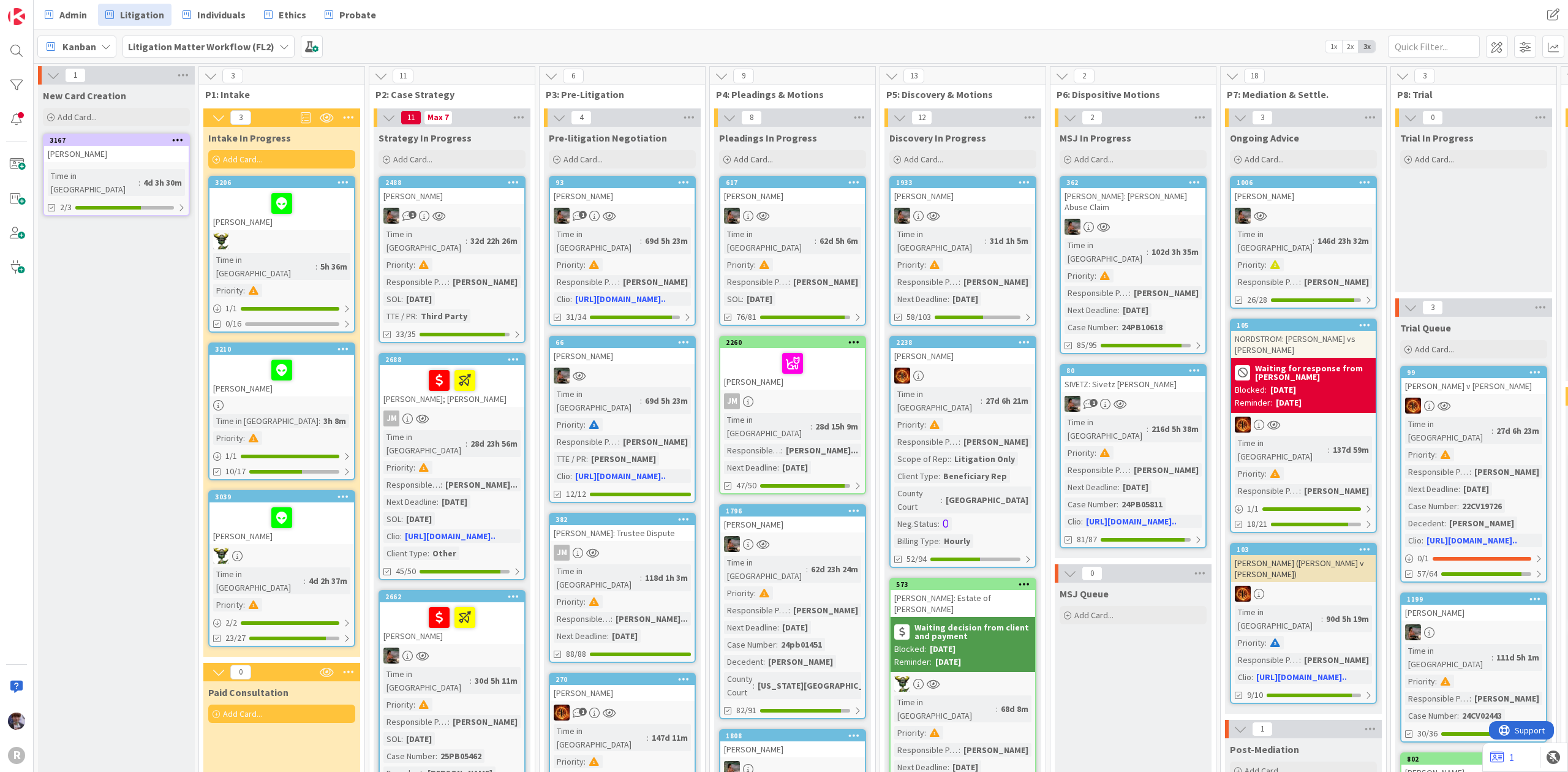
click at [415, 37] on div "Kanban Litigation Matter Workflow (FL2) 1x 2x 3x" at bounding box center [801, 46] width 1534 height 34
click at [486, 201] on div "[PERSON_NAME]" at bounding box center [451, 196] width 145 height 16
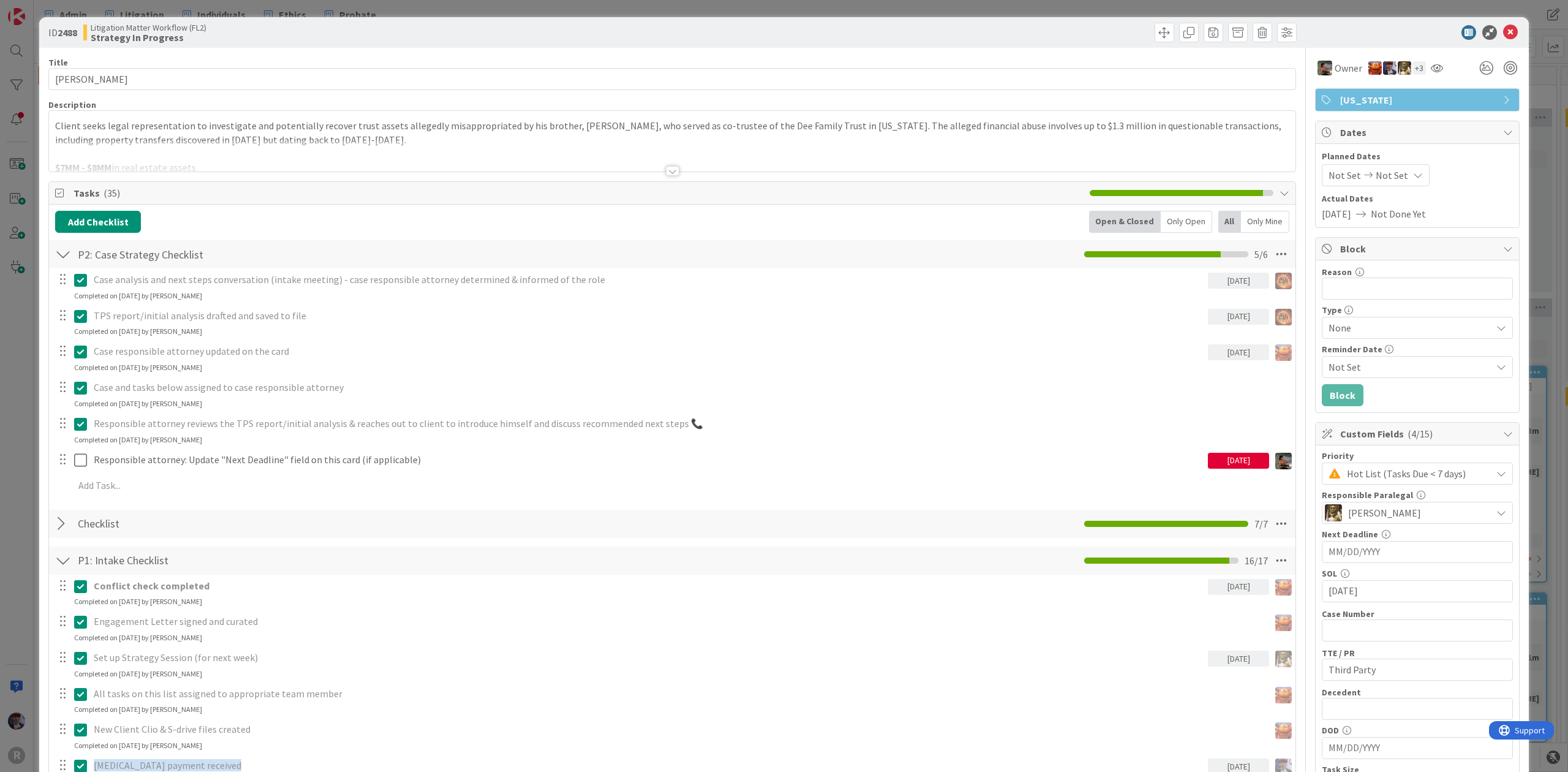
click at [15, 374] on div "ID 2488 Litigation Matter Workflow (FL2) Strategy In Progress Title 9 / 128 DEE…" at bounding box center [784, 386] width 1568 height 772
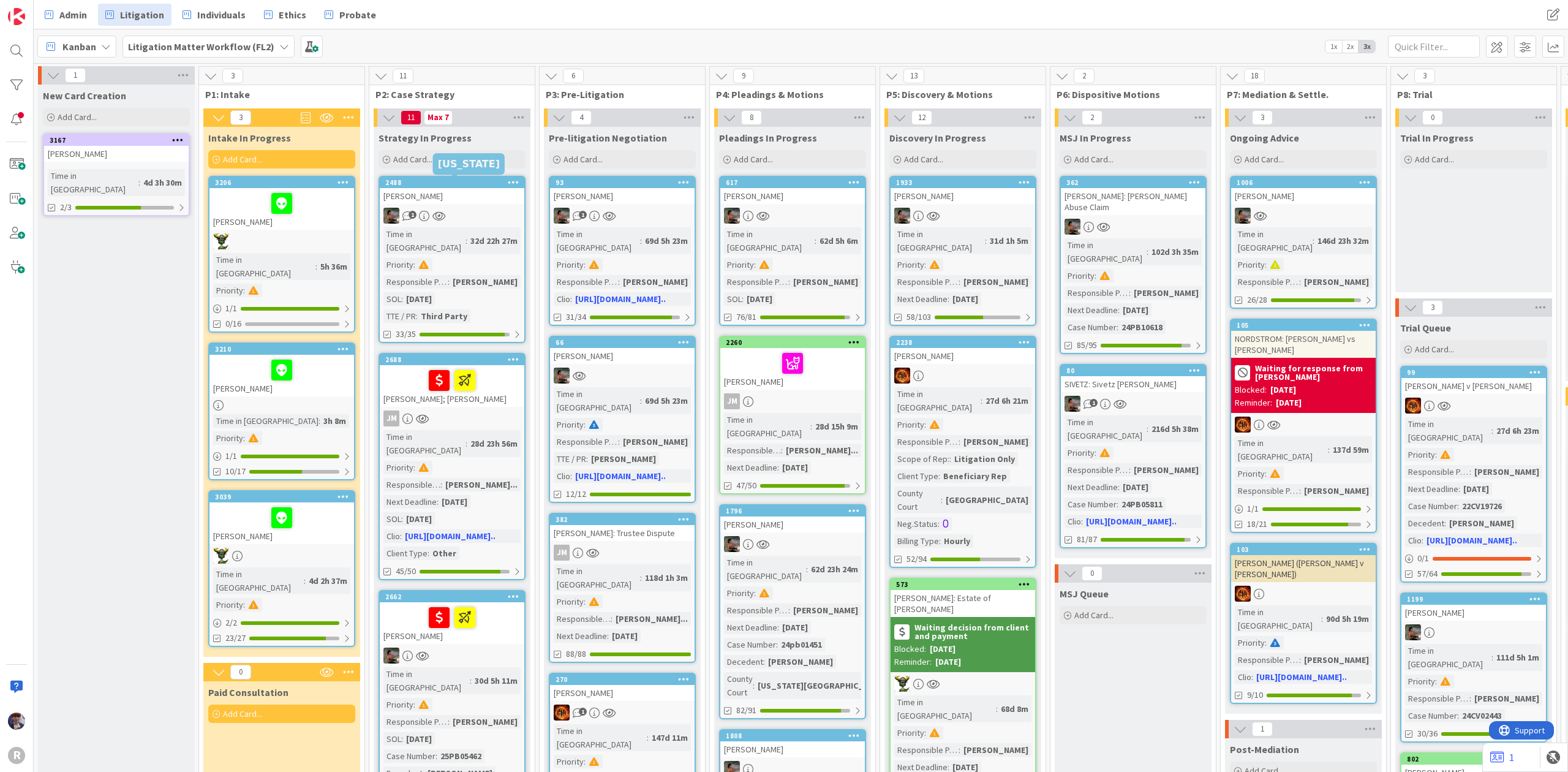
click at [464, 194] on div "[PERSON_NAME]" at bounding box center [451, 196] width 145 height 16
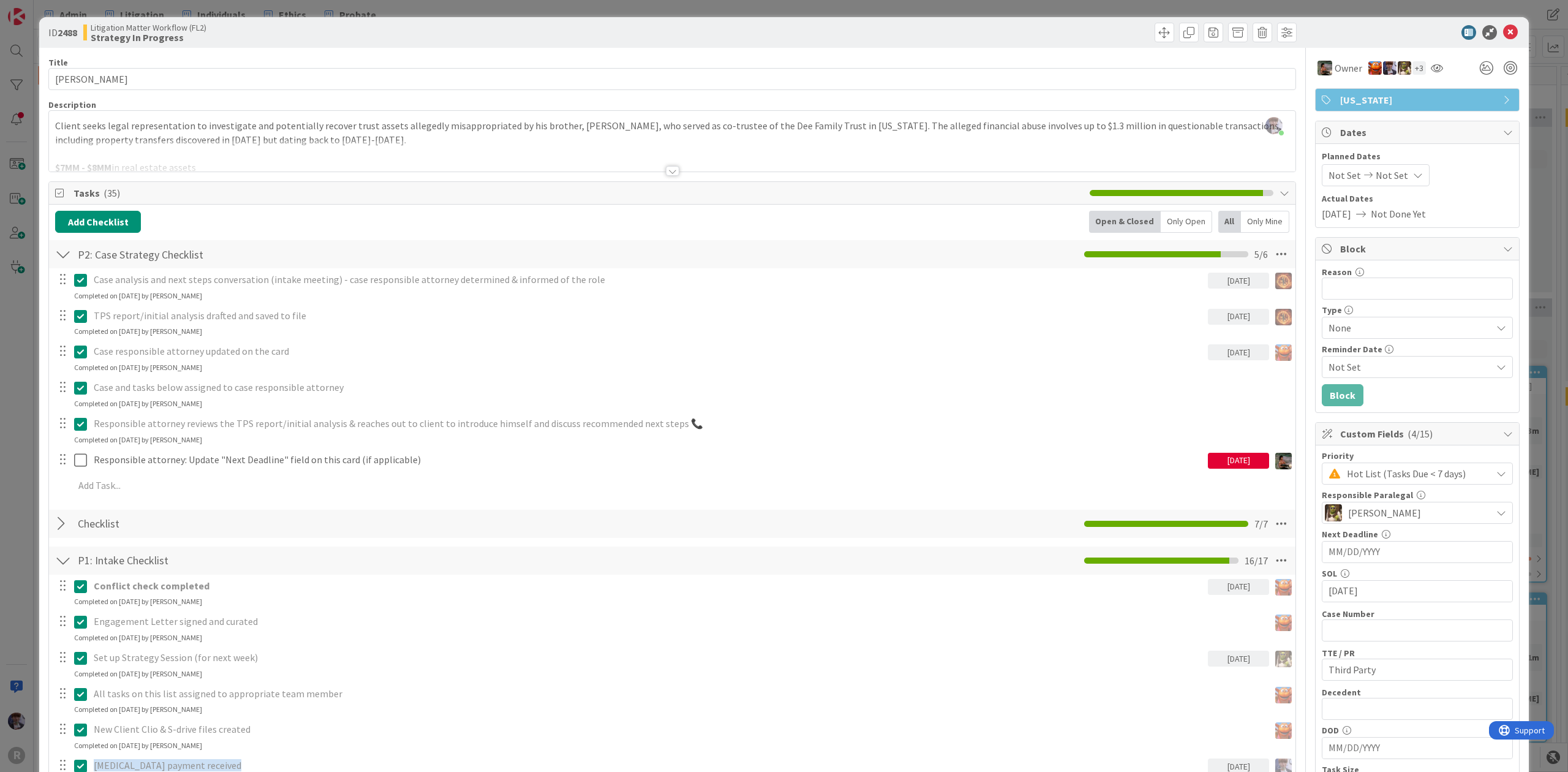
click at [1164, 218] on div "Only Open" at bounding box center [1186, 222] width 51 height 22
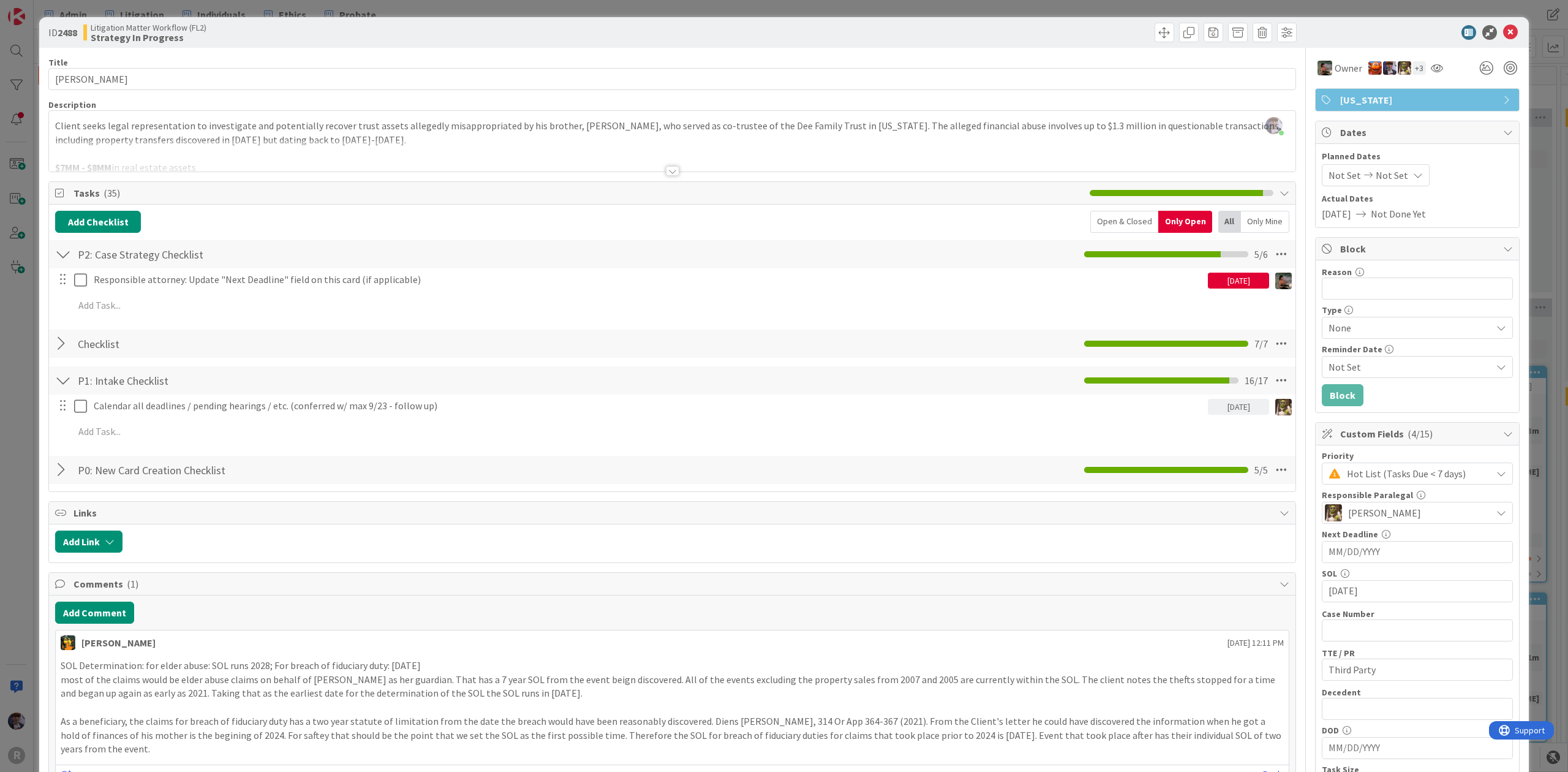
click at [25, 366] on div "ID 2488 Litigation Matter Workflow (FL2) Strategy In Progress Title 9 / 128 DEE…" at bounding box center [784, 386] width 1568 height 772
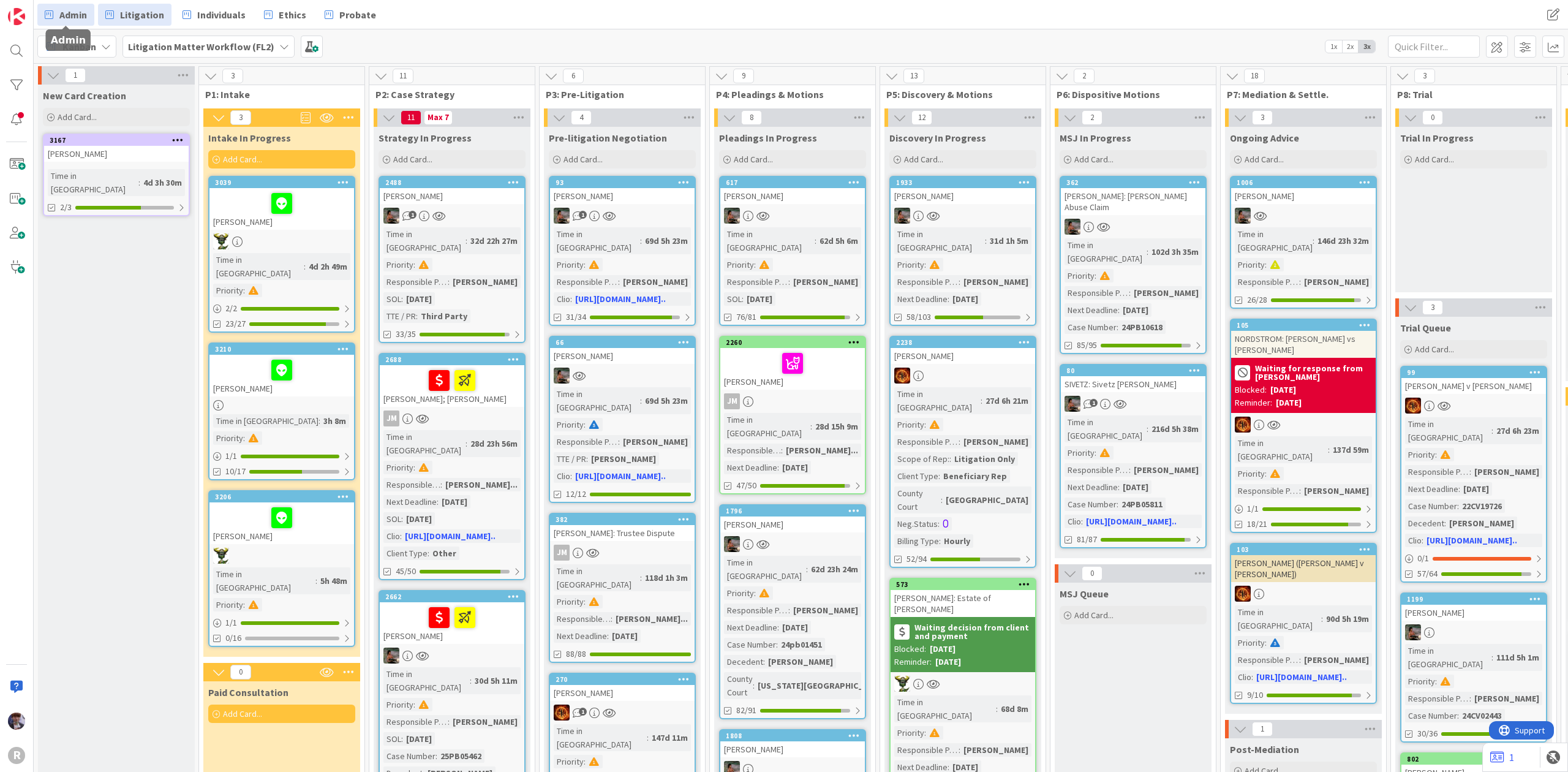
click at [74, 7] on span "Admin" at bounding box center [73, 14] width 27 height 15
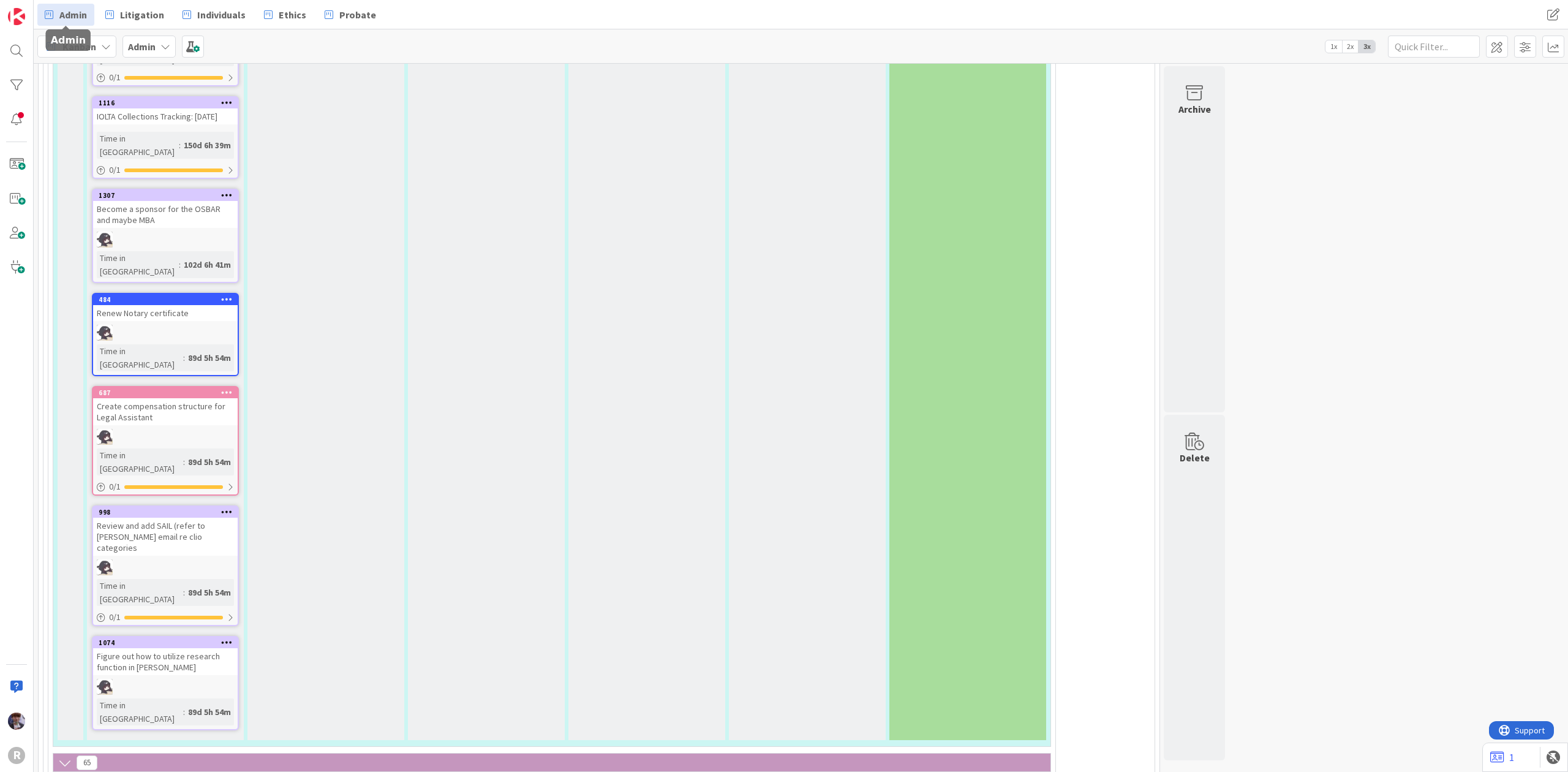
scroll to position [2288, 0]
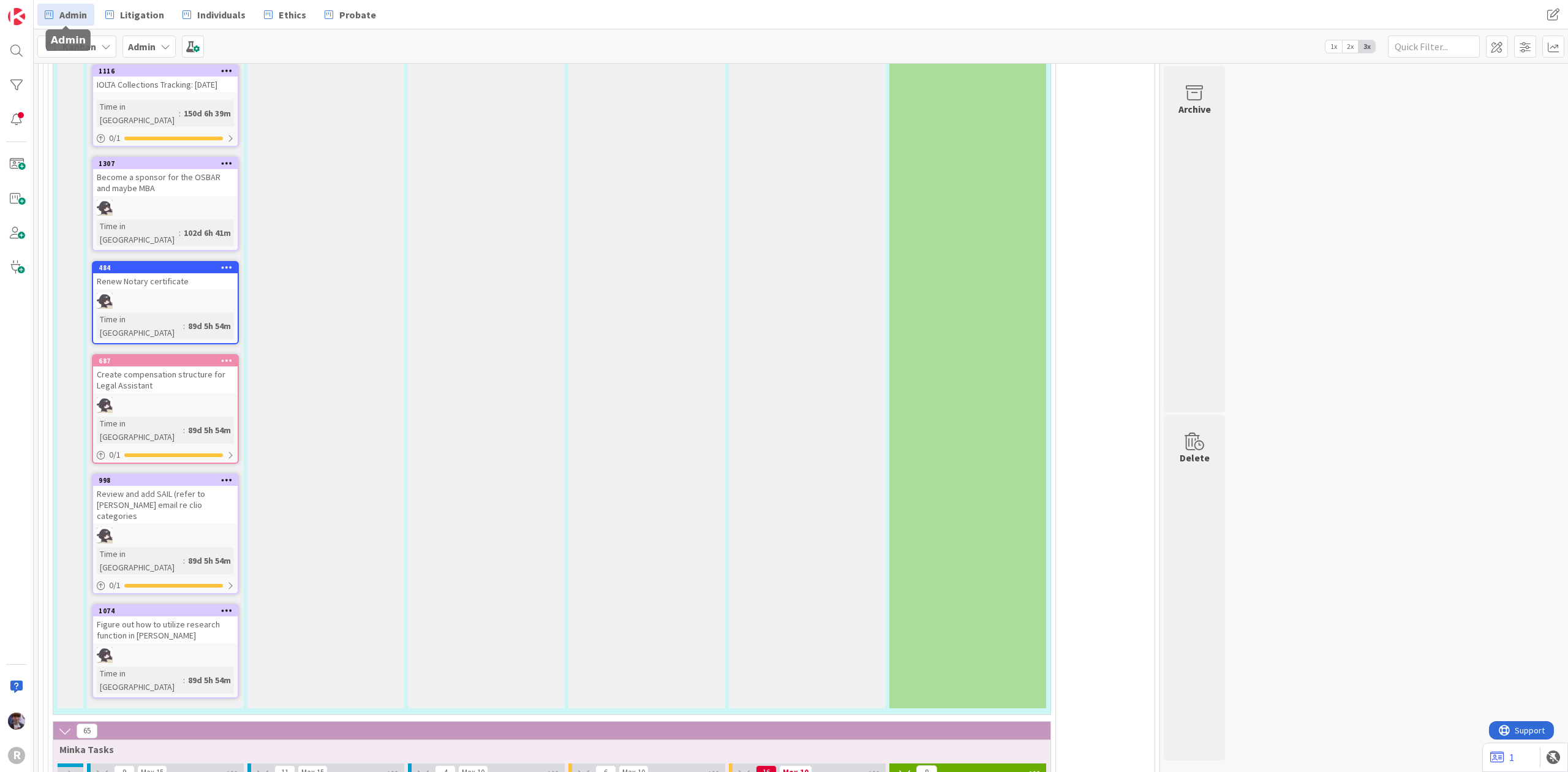
type textarea "x"
type textarea "H"
type textarea "x"
type textarea "HM"
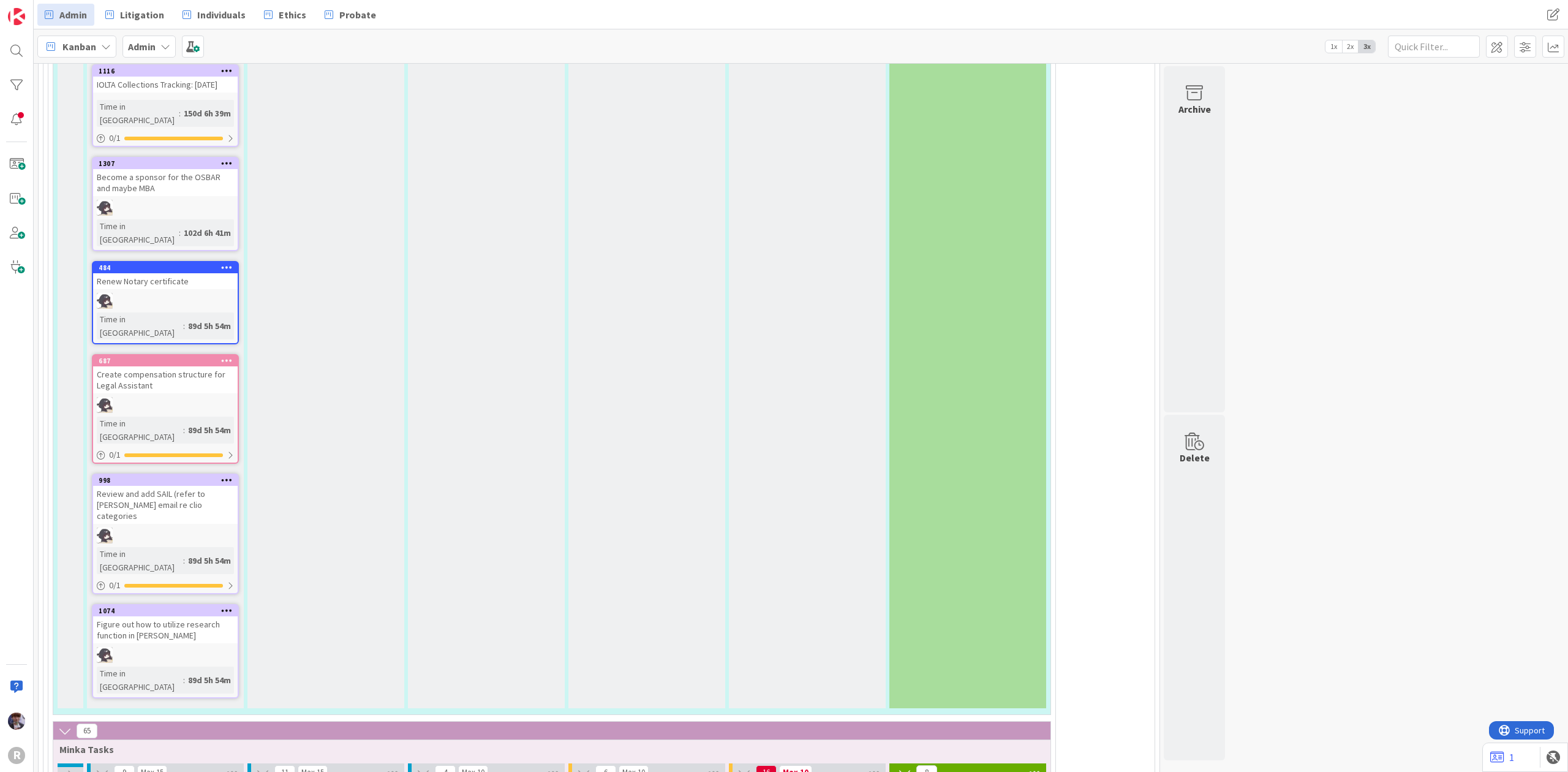
type textarea "x"
type textarea "H"
type textarea "x"
type textarea "HD"
type textarea "x"
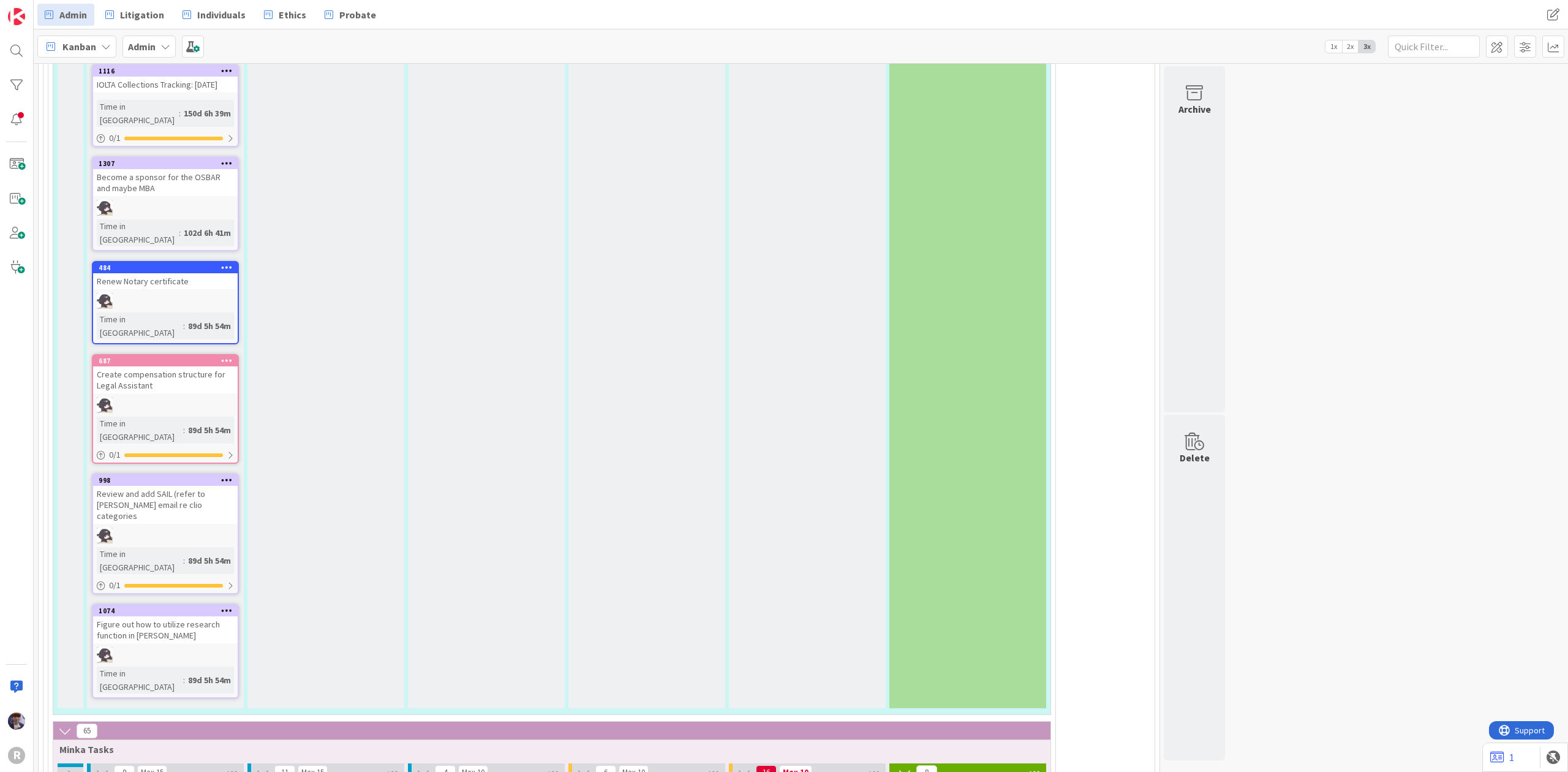
type textarea "HDM"
type textarea "x"
type textarea "HDMI"
type textarea "x"
type textarea "HDMI"
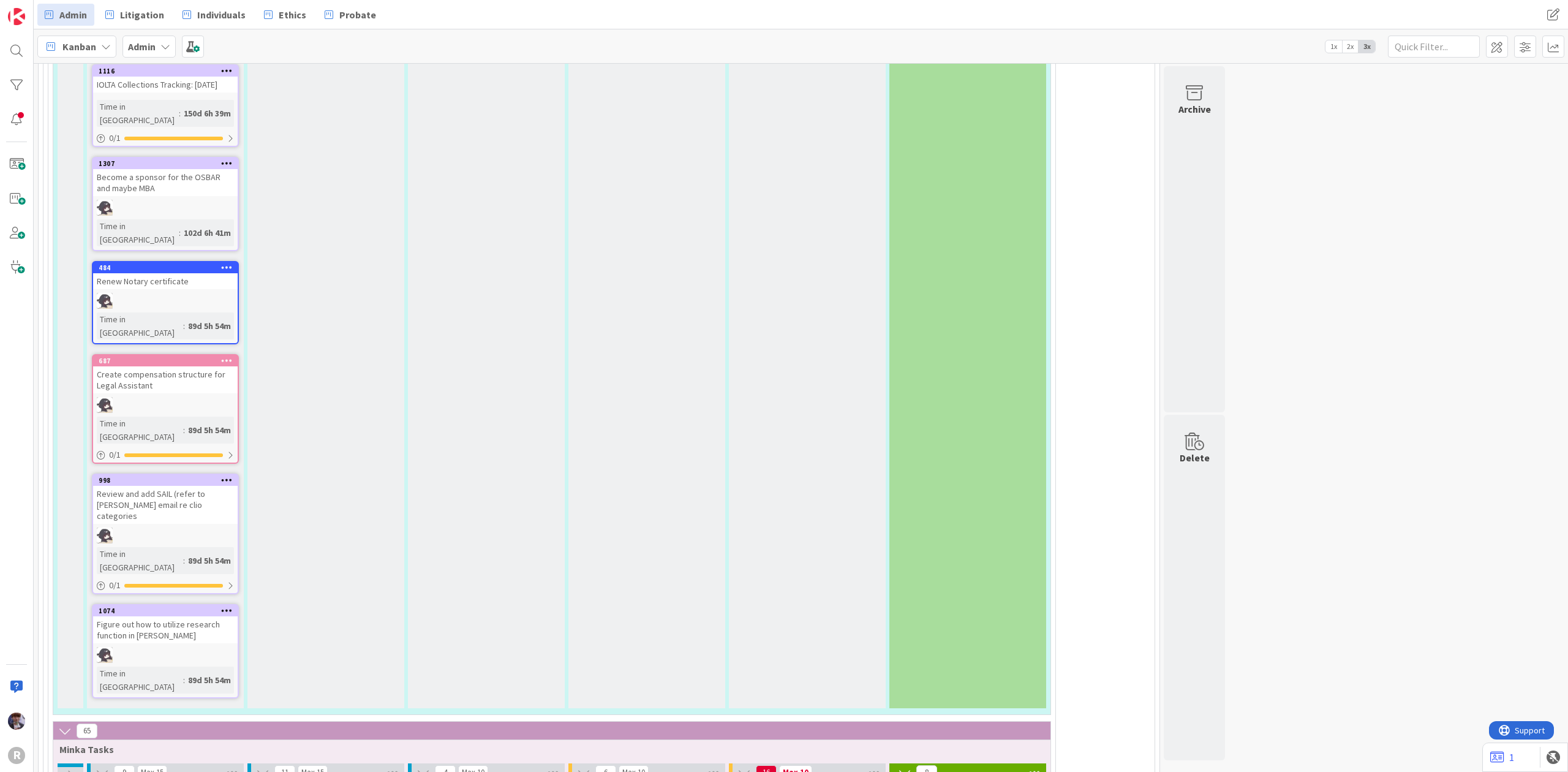
type textarea "x"
type textarea "HDMI ca"
type textarea "x"
type textarea "HDMI cab"
type textarea "x"
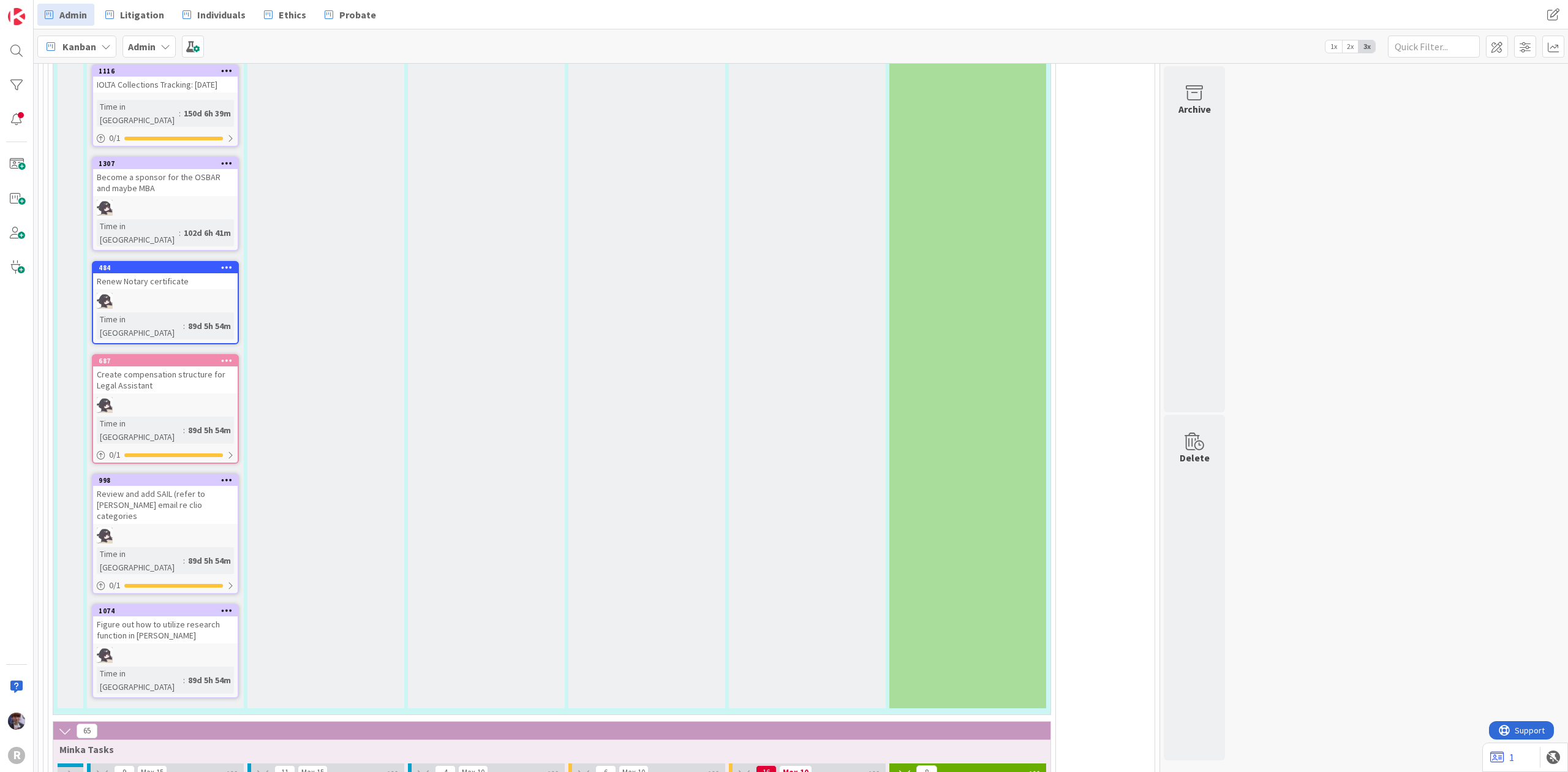
type textarea "HDMI cabl"
type textarea "x"
type textarea "HDMI cable"
type textarea "x"
type textarea "HDMI cables"
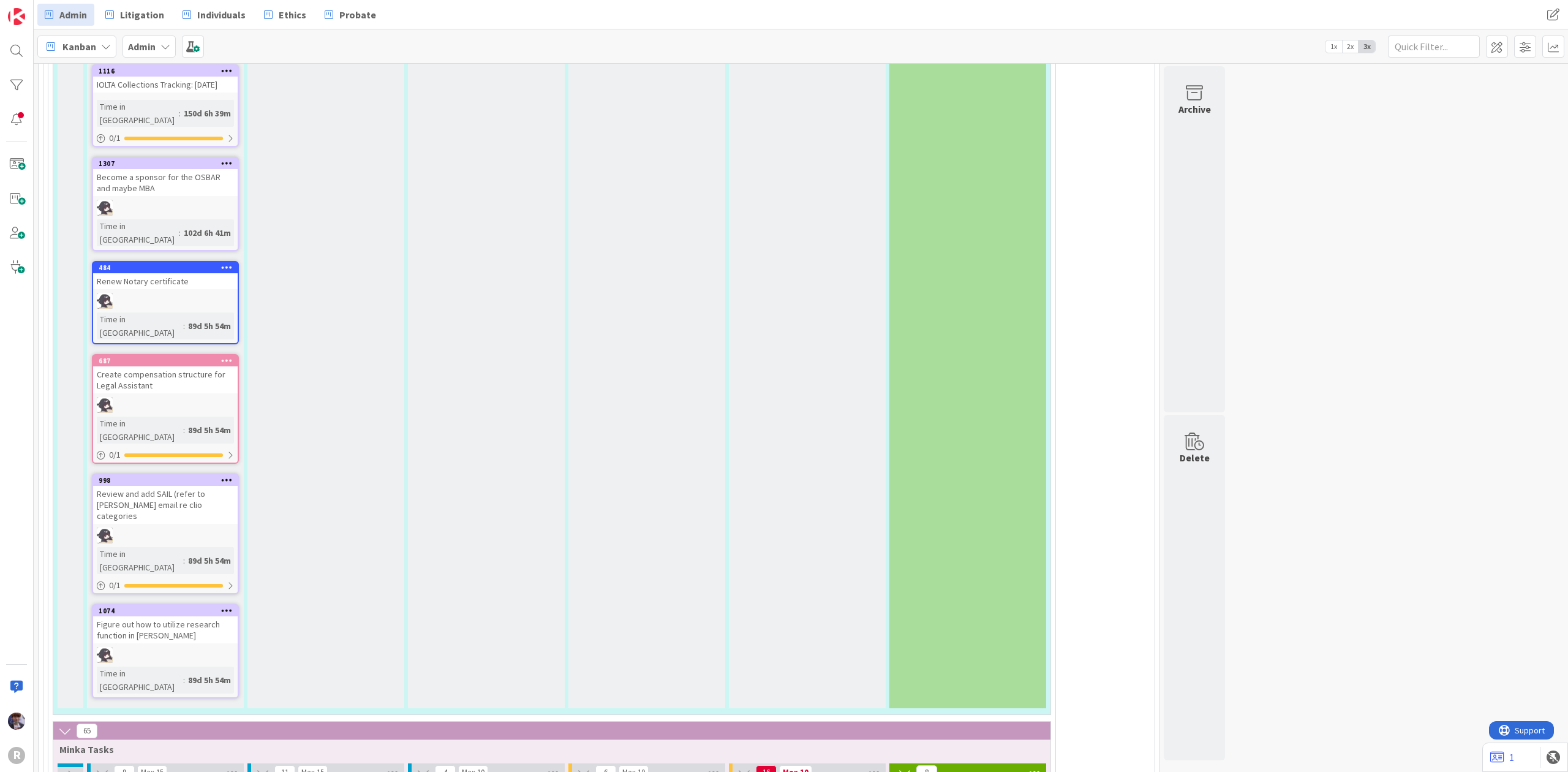
type textarea "x"
type textarea "HDMI cables"
type textarea "x"
type textarea "HDMI cables 2"
type textarea "x"
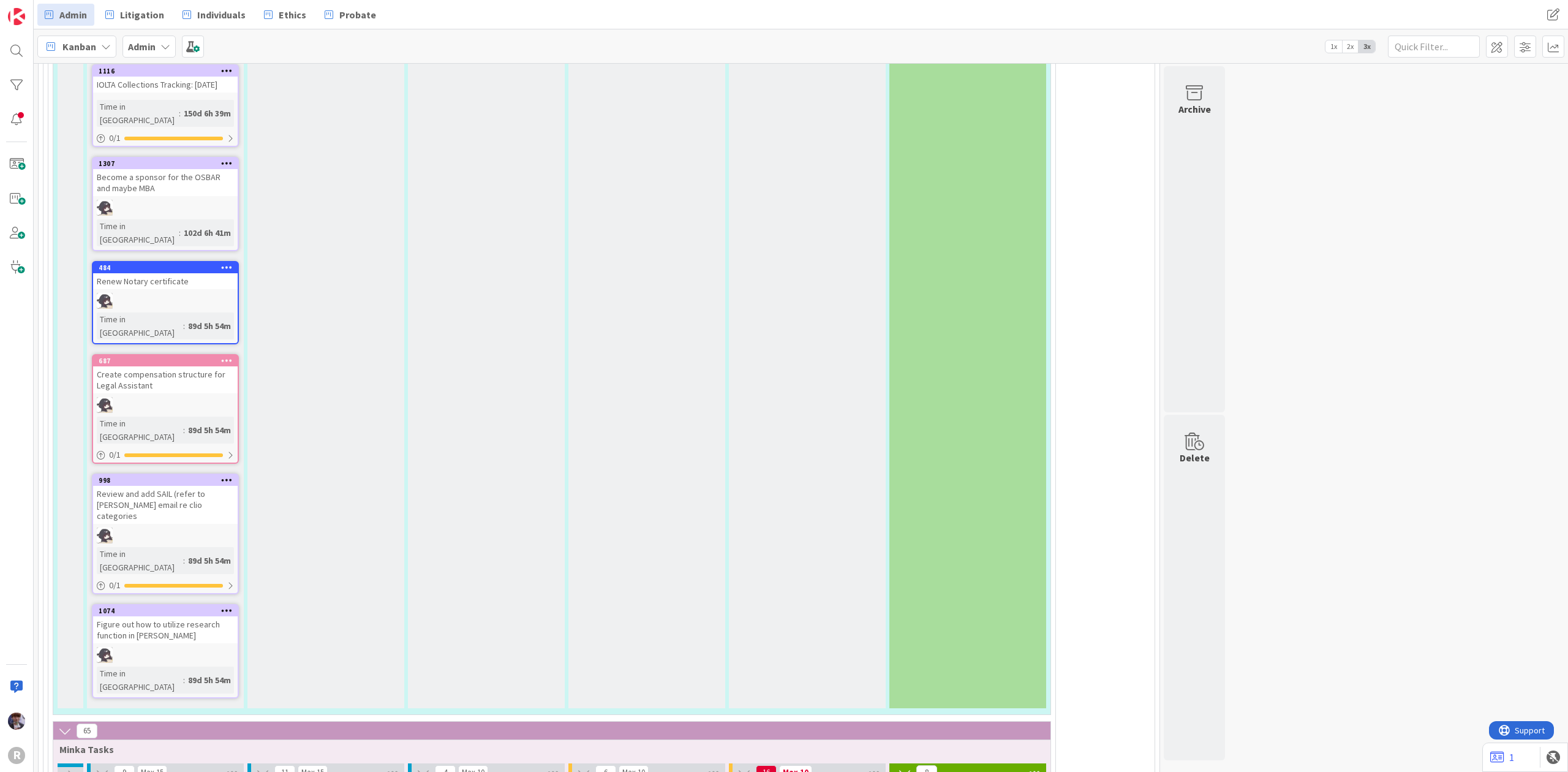
type textarea "HDMI cables 2x"
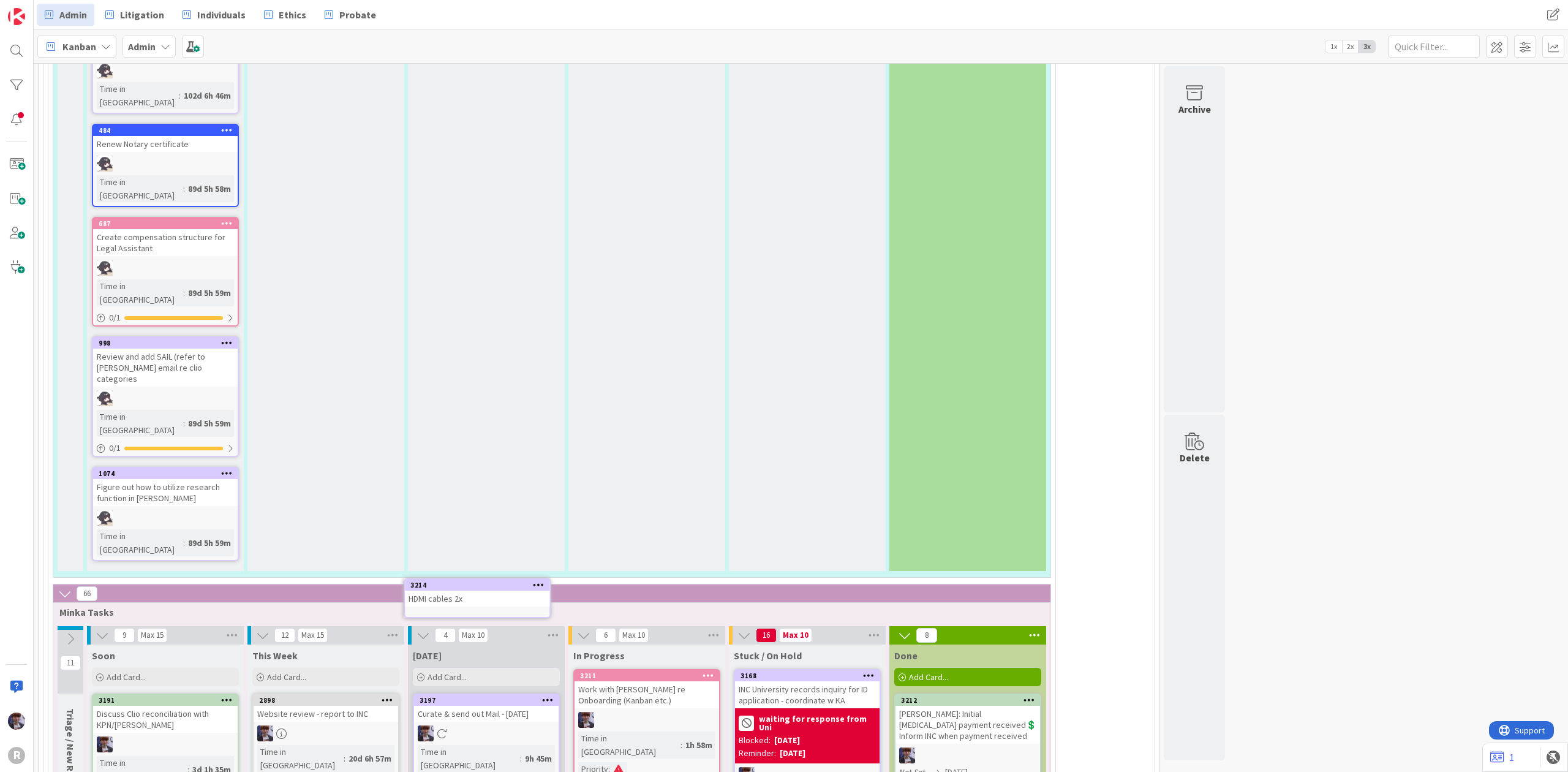
scroll to position [2430, 0]
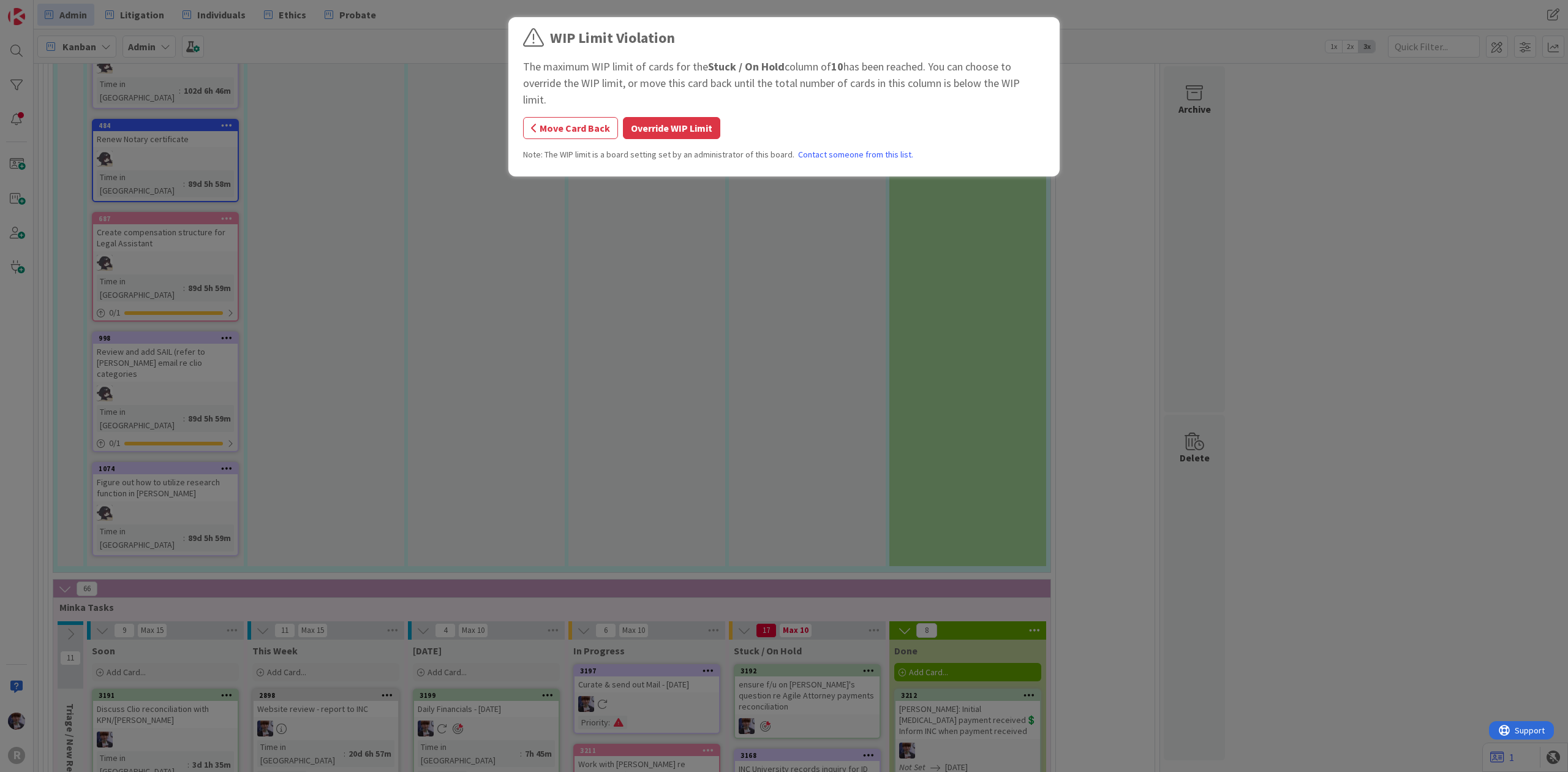
click at [689, 98] on div "WIP Limit Violation The maximum WIP limit of cards for the Stuck / On Hold colu…" at bounding box center [784, 98] width 521 height 144
click at [686, 117] on button "Override WIP Limit" at bounding box center [671, 128] width 98 height 22
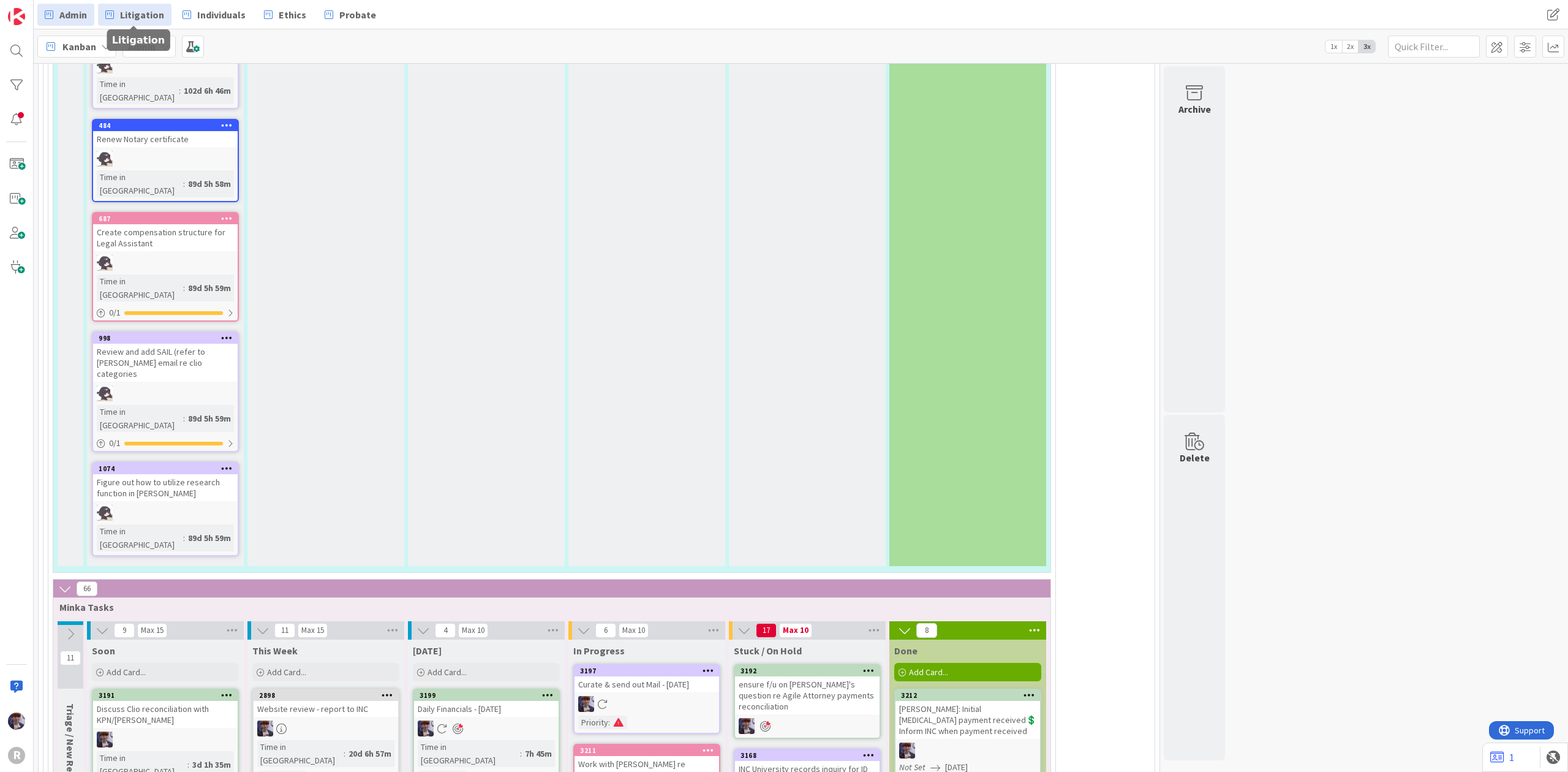
click at [155, 11] on span "Litigation" at bounding box center [142, 14] width 44 height 15
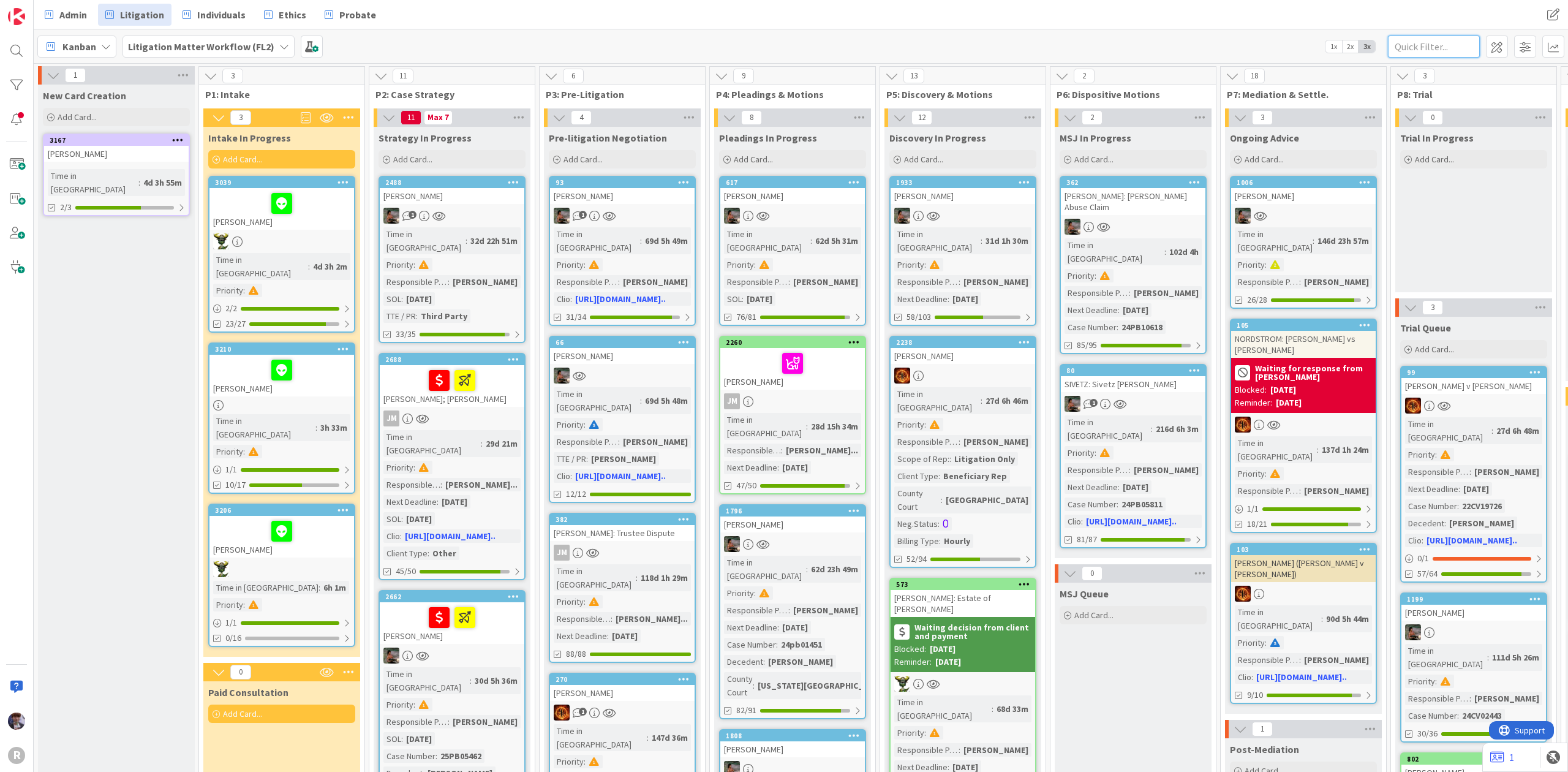
click at [1414, 45] on input "text" at bounding box center [1434, 46] width 92 height 22
type input "anderson"
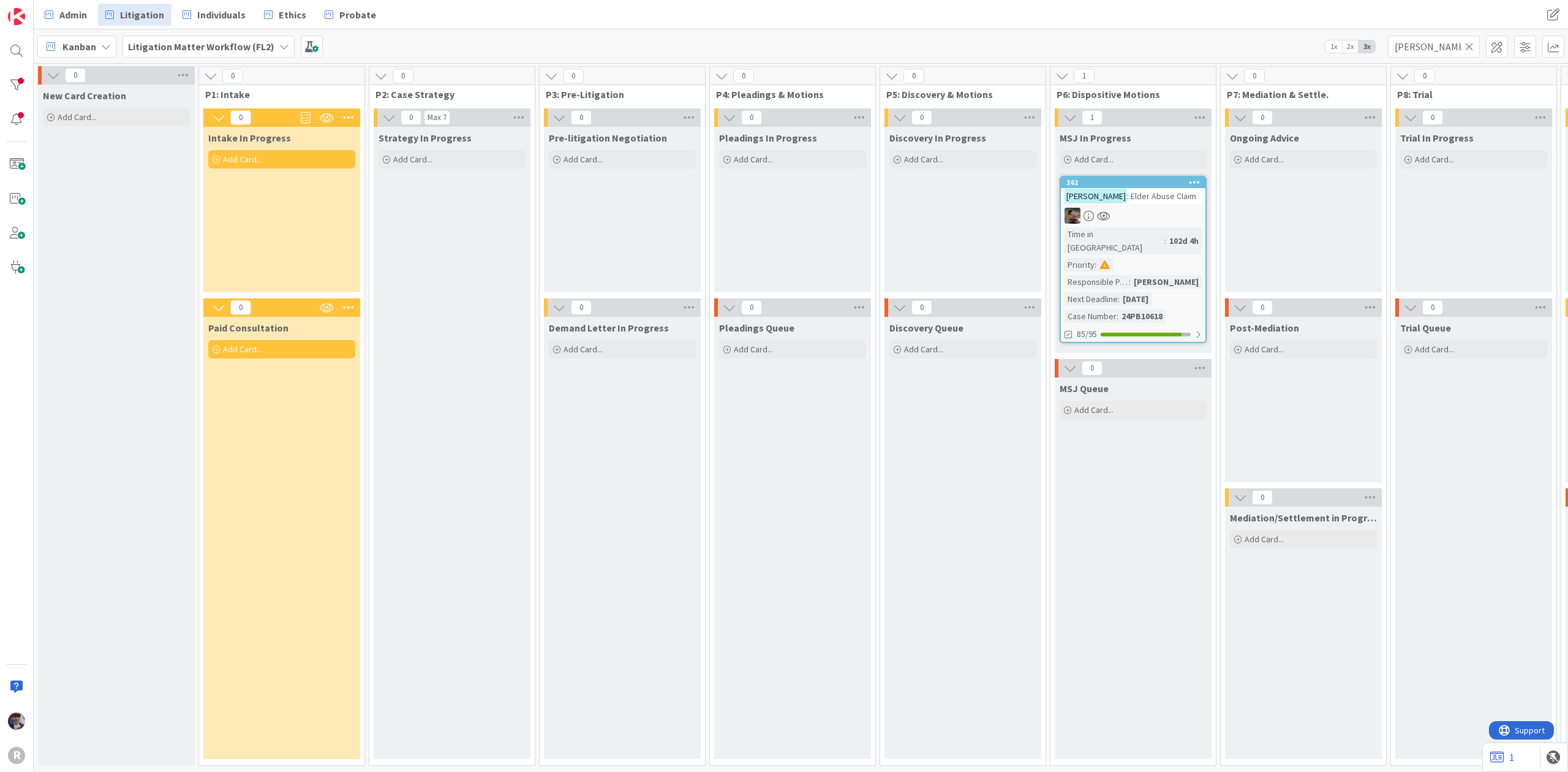
click at [1177, 192] on span ": Elder Abuse Claim" at bounding box center [1161, 196] width 69 height 11
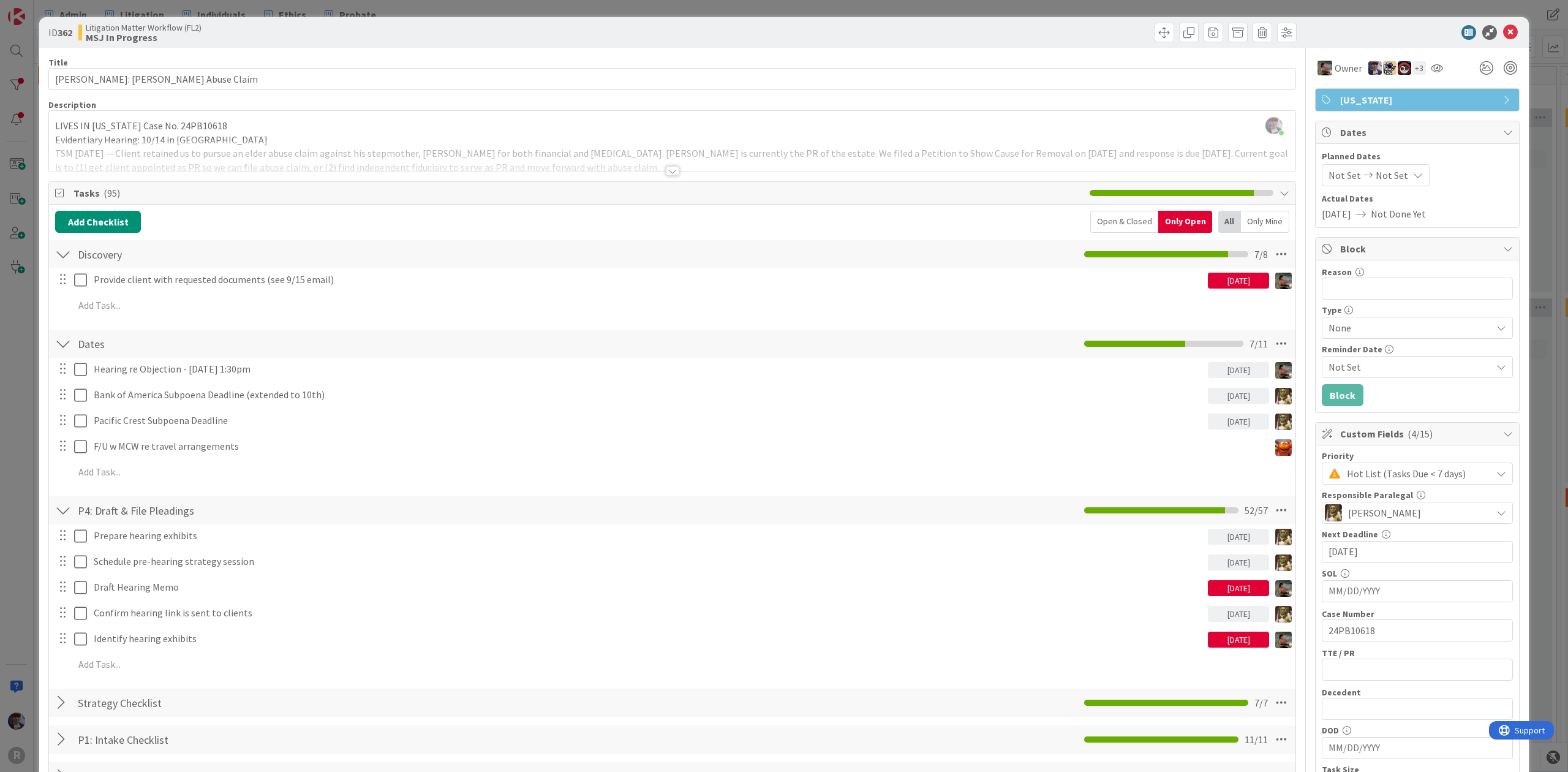
click at [29, 390] on div "ID 362 Litigation Matter Workflow (FL2) MSJ In Progress Title 27 / 128 ANDERSON…" at bounding box center [784, 386] width 1568 height 772
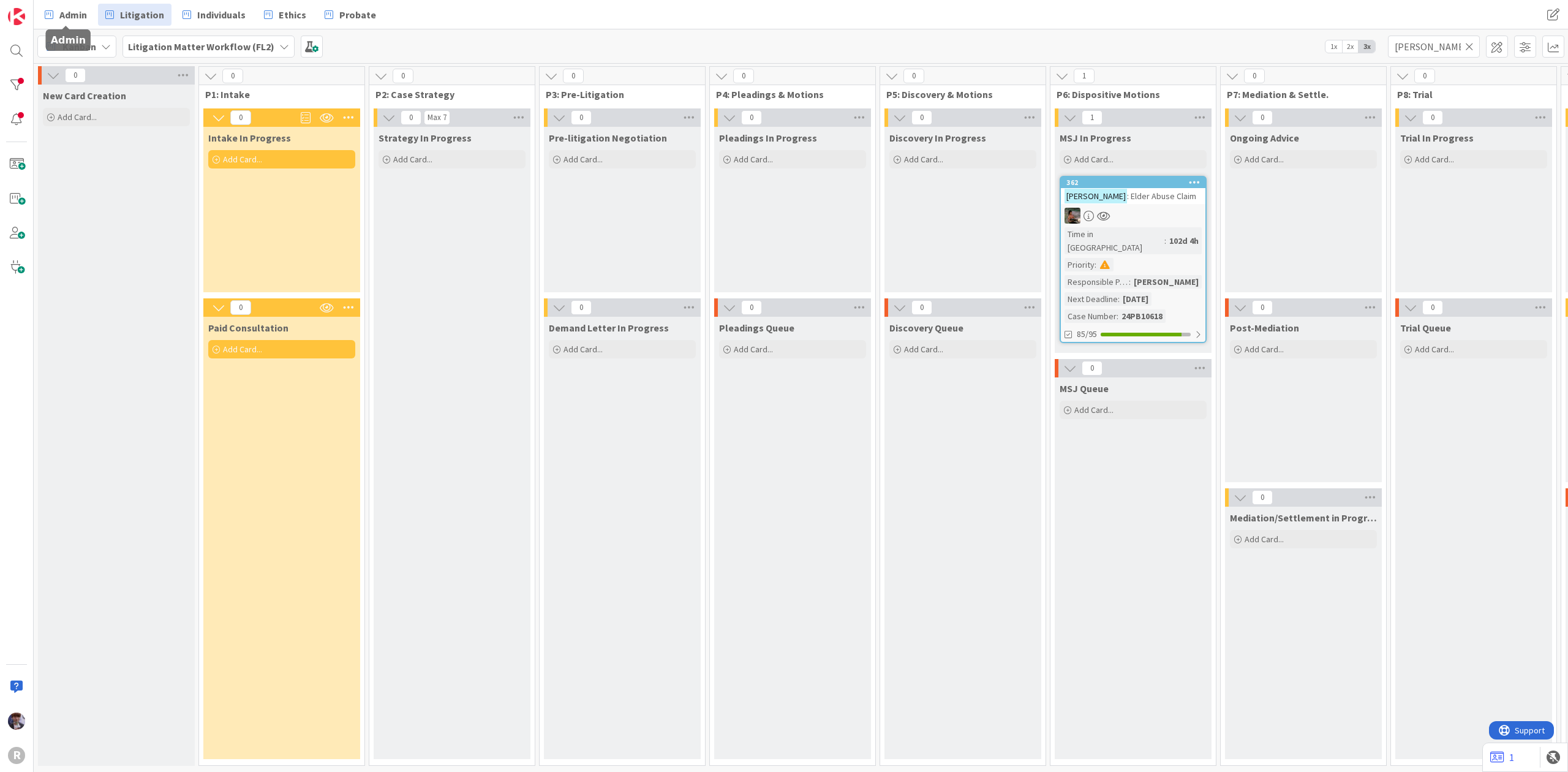
click at [91, 36] on div "Kanban" at bounding box center [76, 46] width 79 height 22
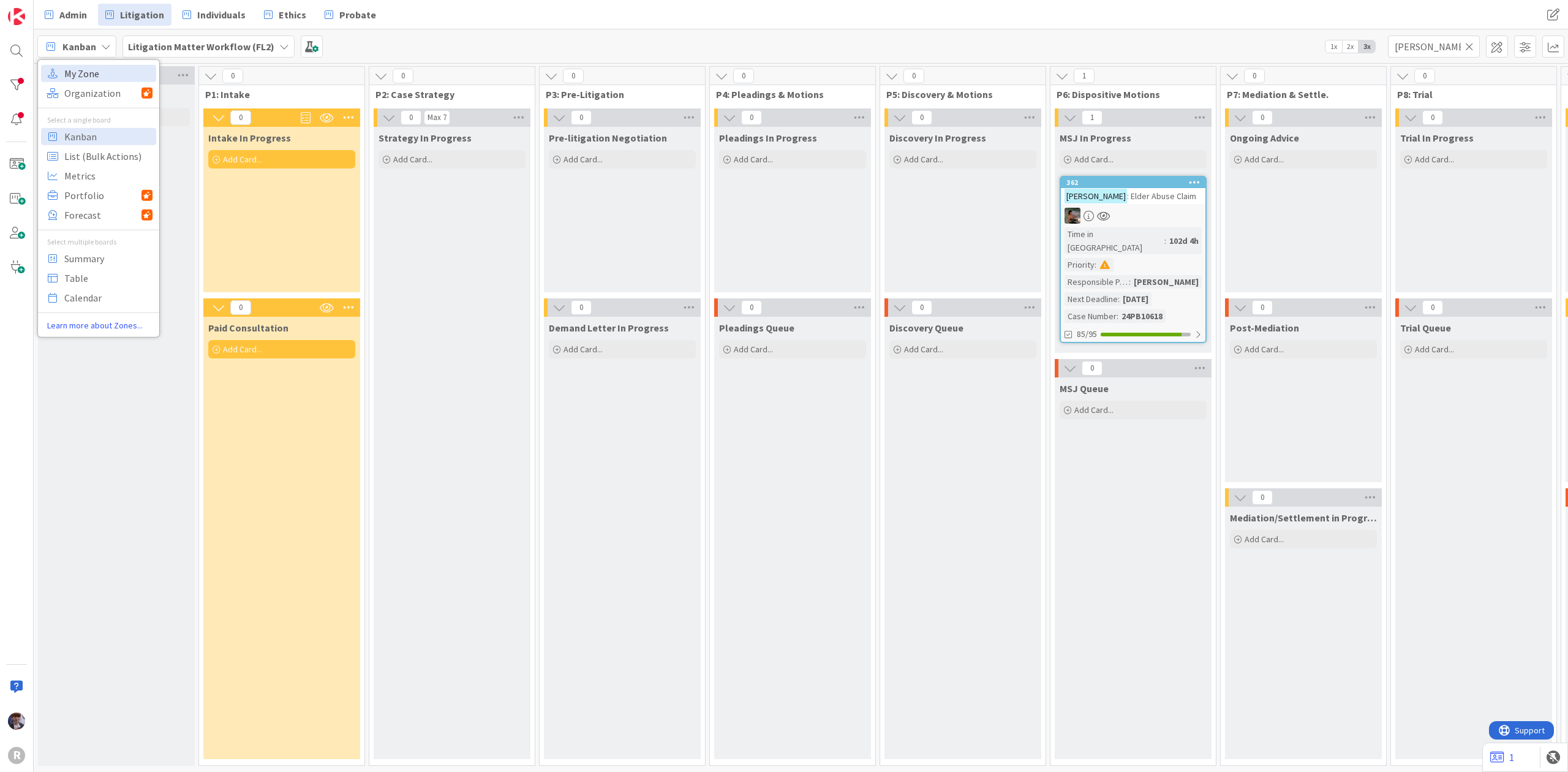
click at [90, 77] on span "My Zone" at bounding box center [108, 73] width 88 height 19
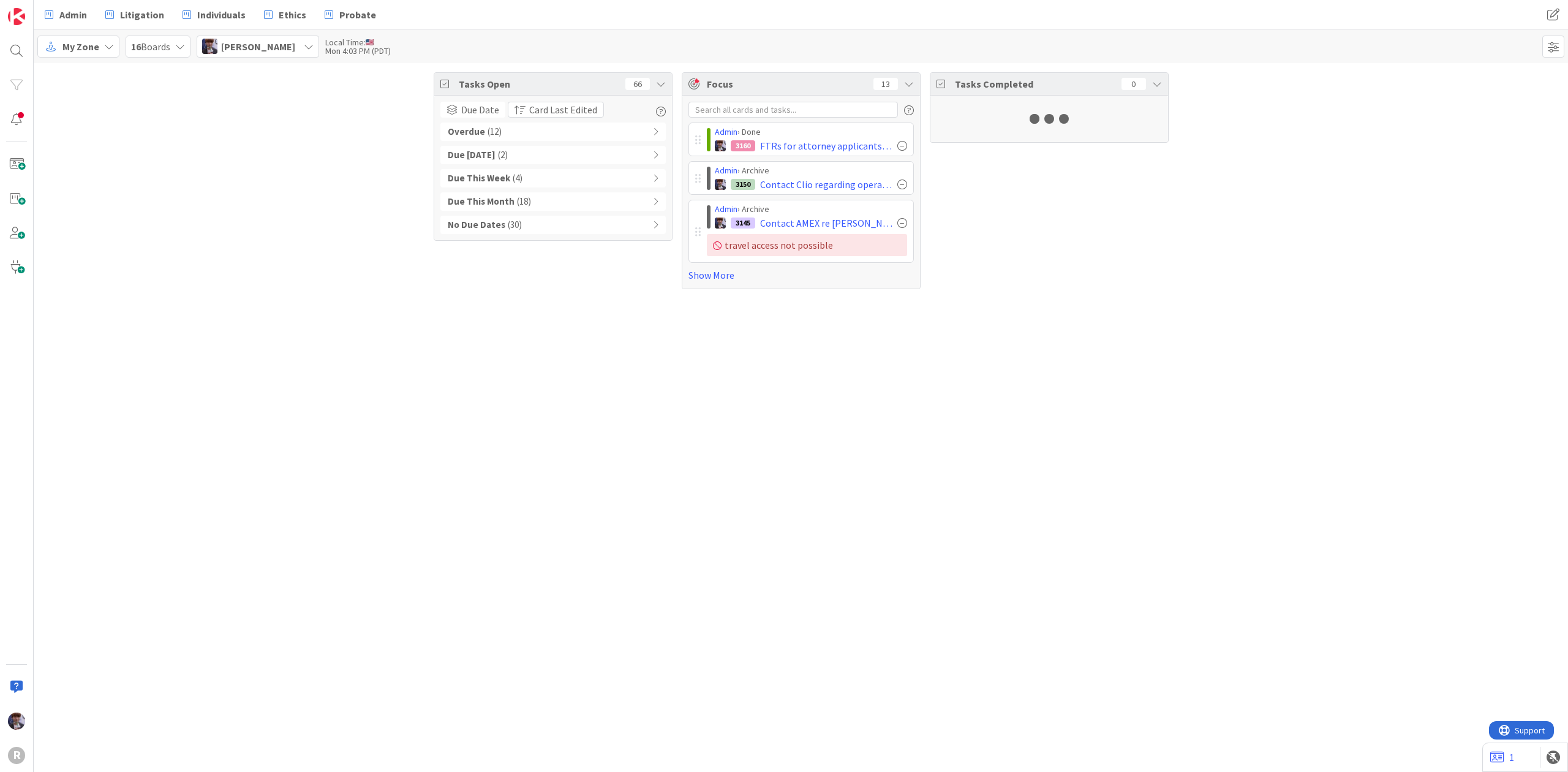
click at [294, 39] on span "[PERSON_NAME]" at bounding box center [258, 46] width 74 height 15
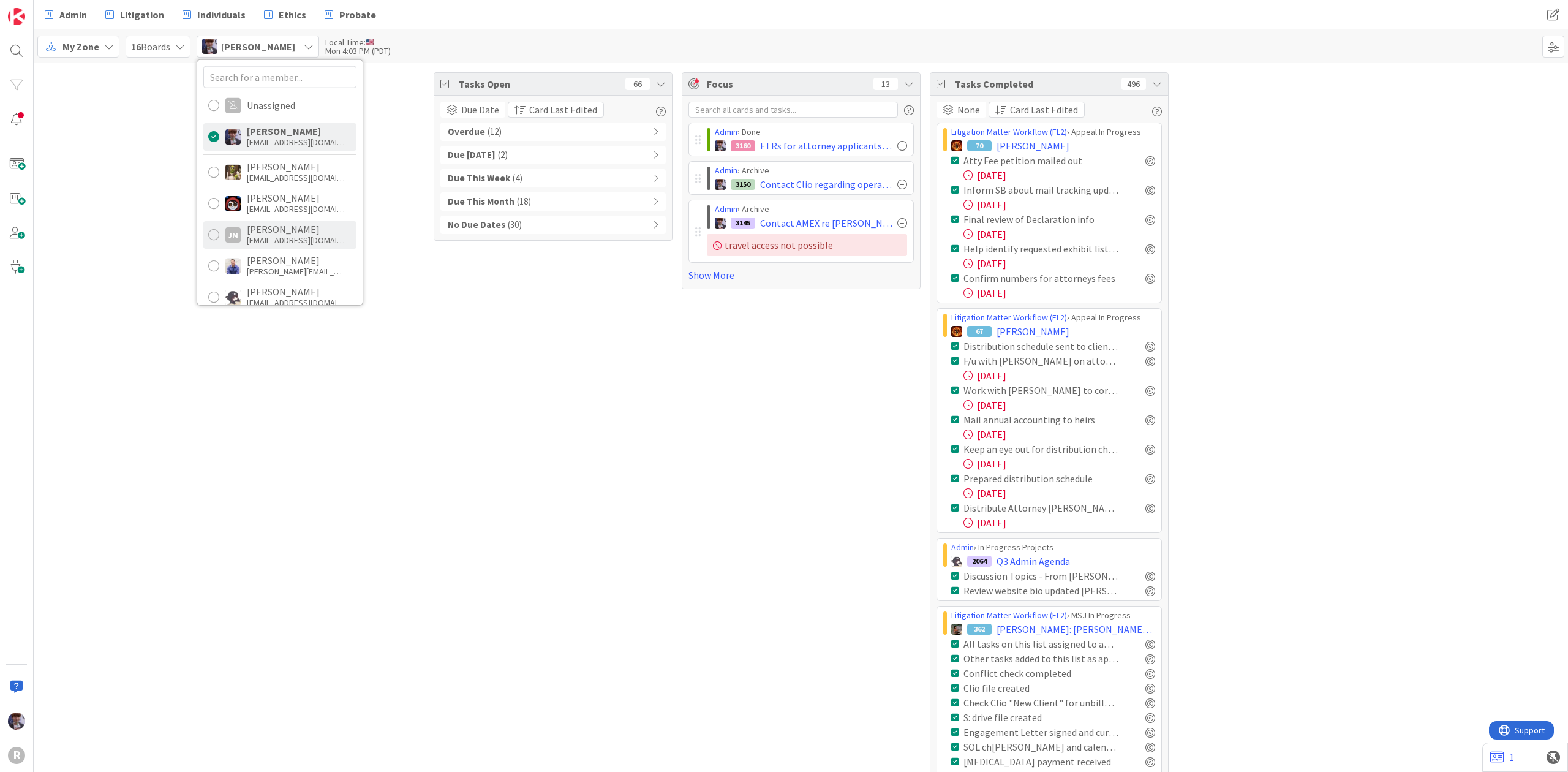
click at [280, 237] on div "jmyers@reutercorbett.com" at bounding box center [295, 240] width 98 height 11
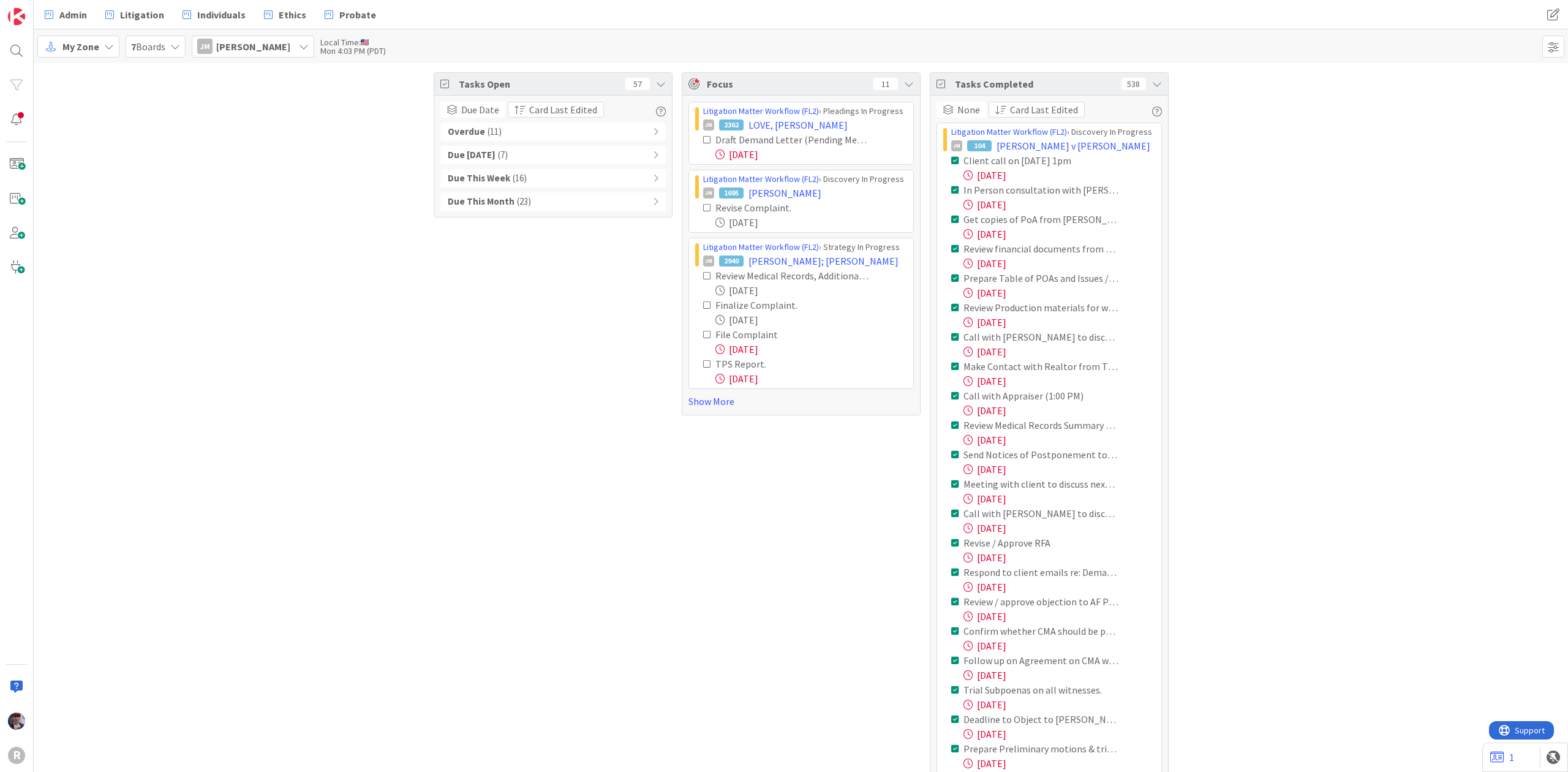
click at [235, 43] on span "[PERSON_NAME]" at bounding box center [254, 46] width 74 height 15
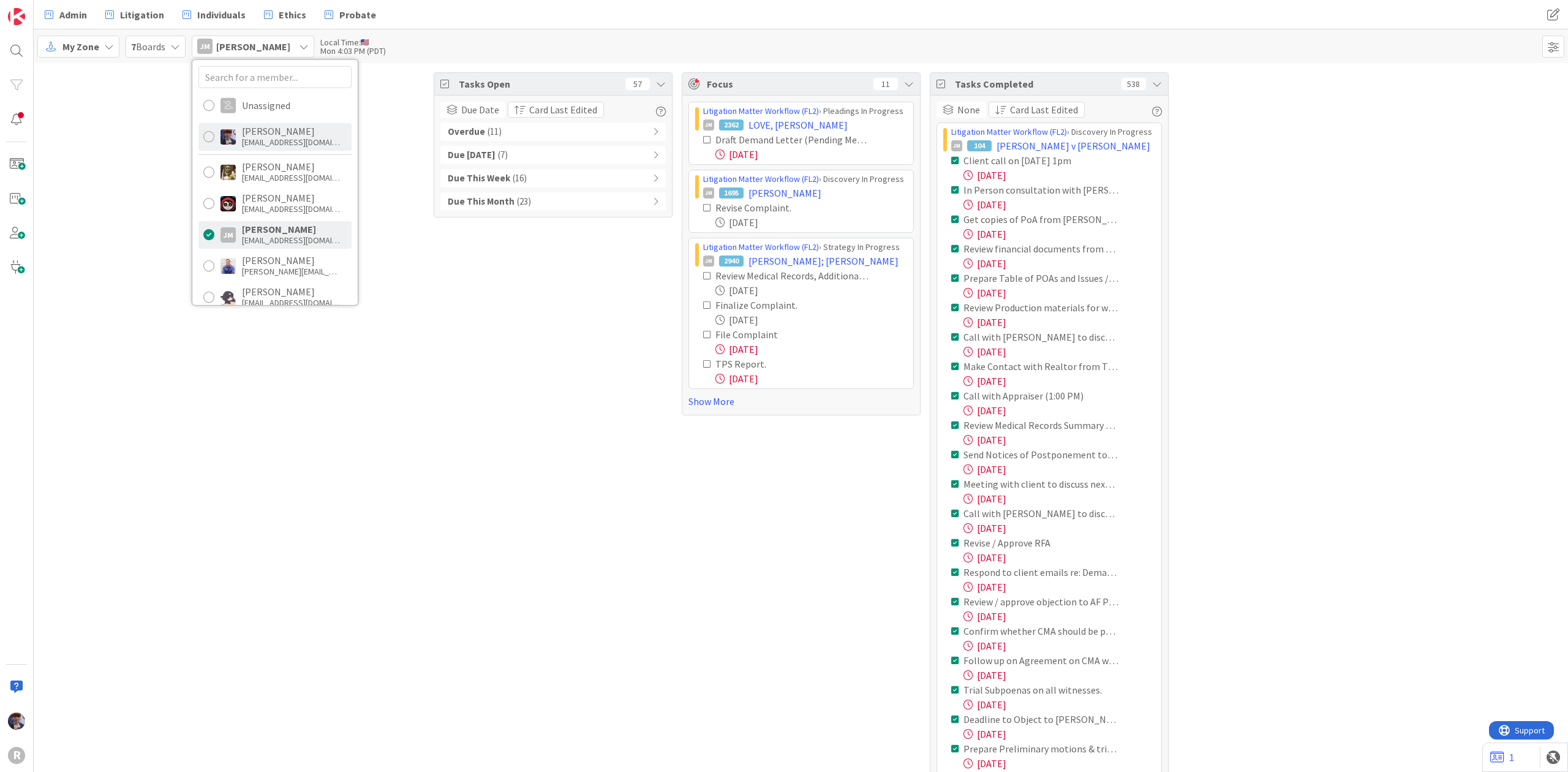
click at [251, 141] on div "mfriesen@reutercorbett.com" at bounding box center [291, 142] width 98 height 11
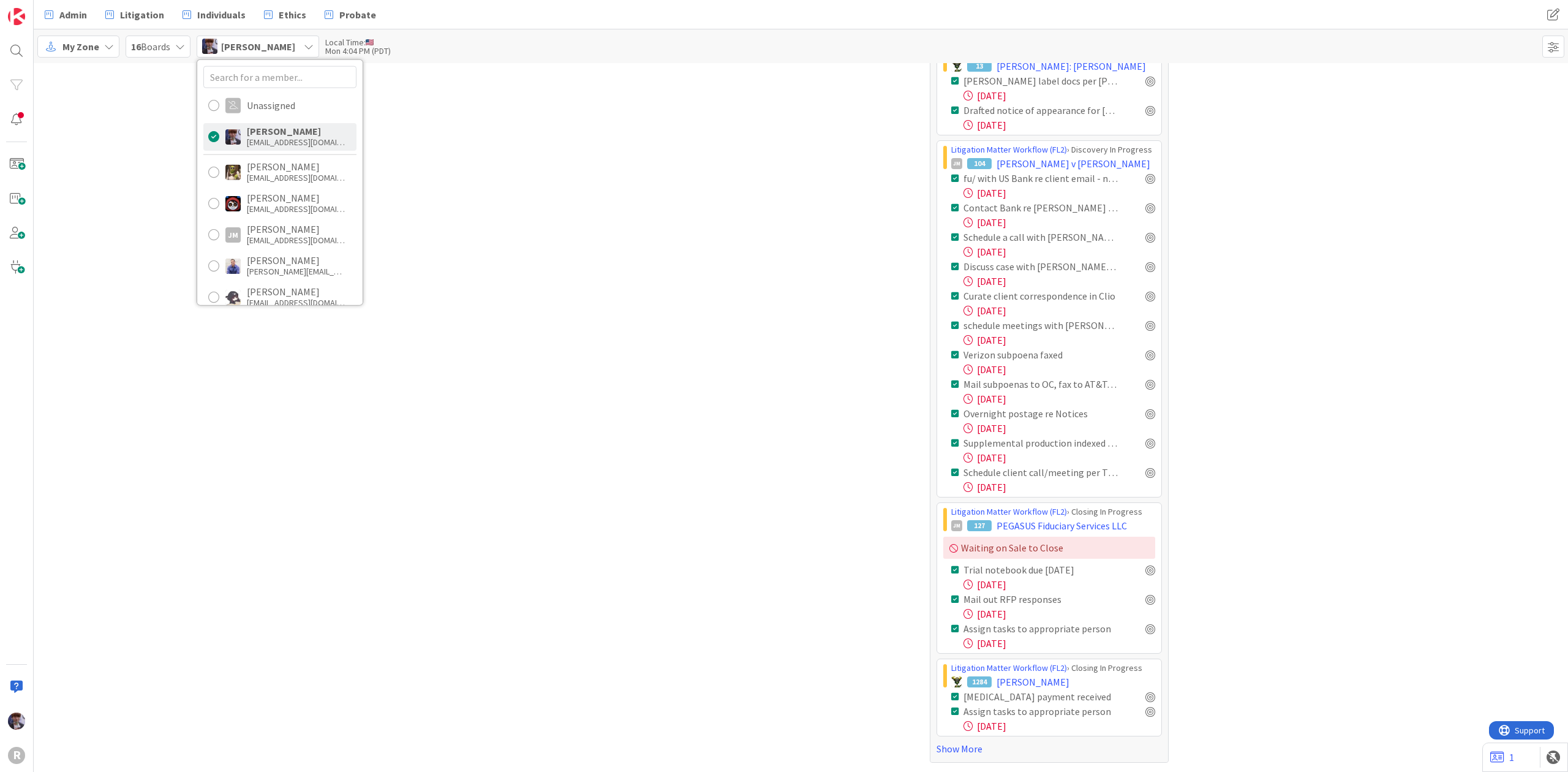
scroll to position [1022, 0]
drag, startPoint x: 1216, startPoint y: 441, endPoint x: 1218, endPoint y: 434, distance: 7.3
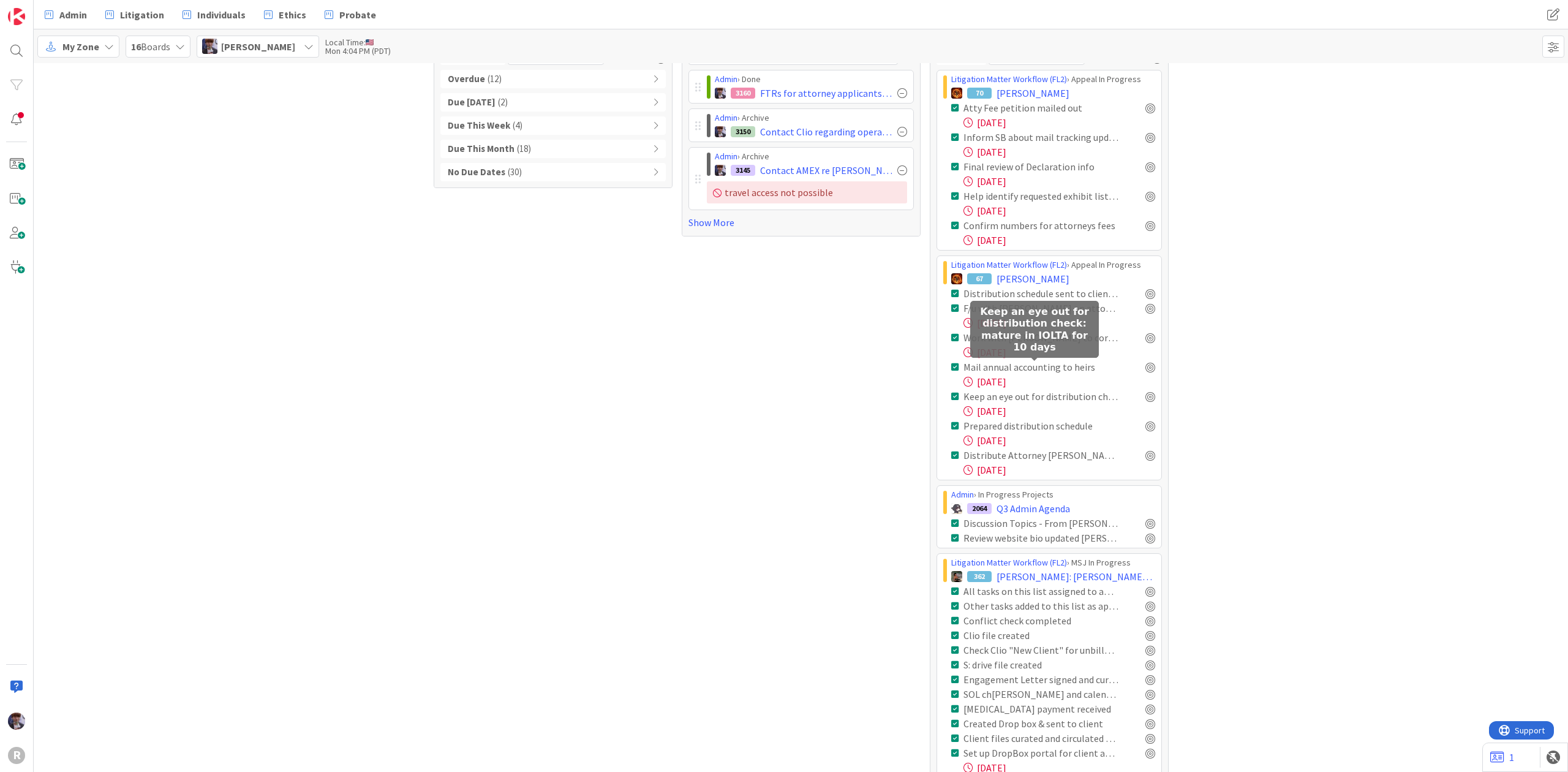
scroll to position [82, 0]
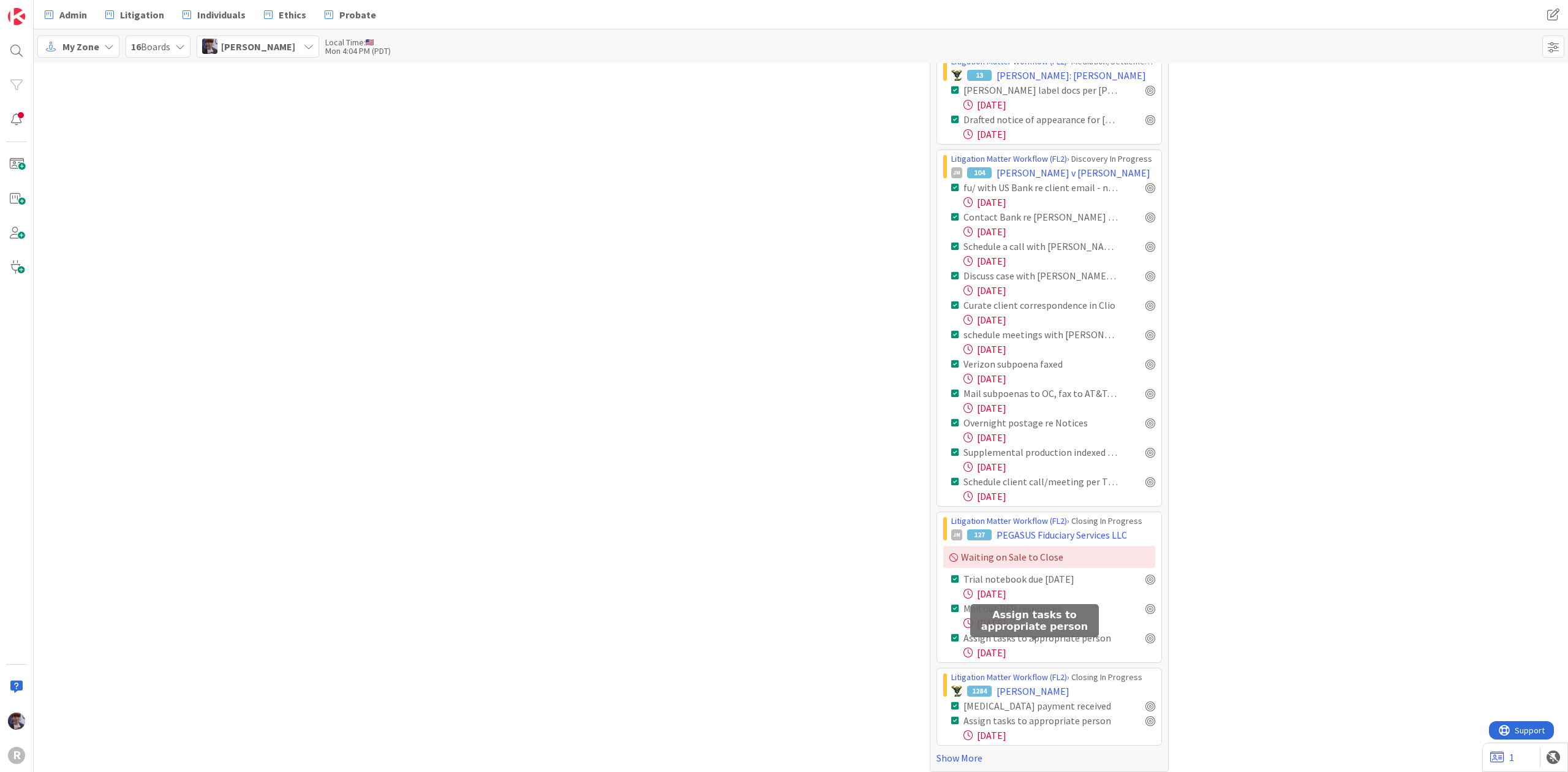
scroll to position [1022, 0]
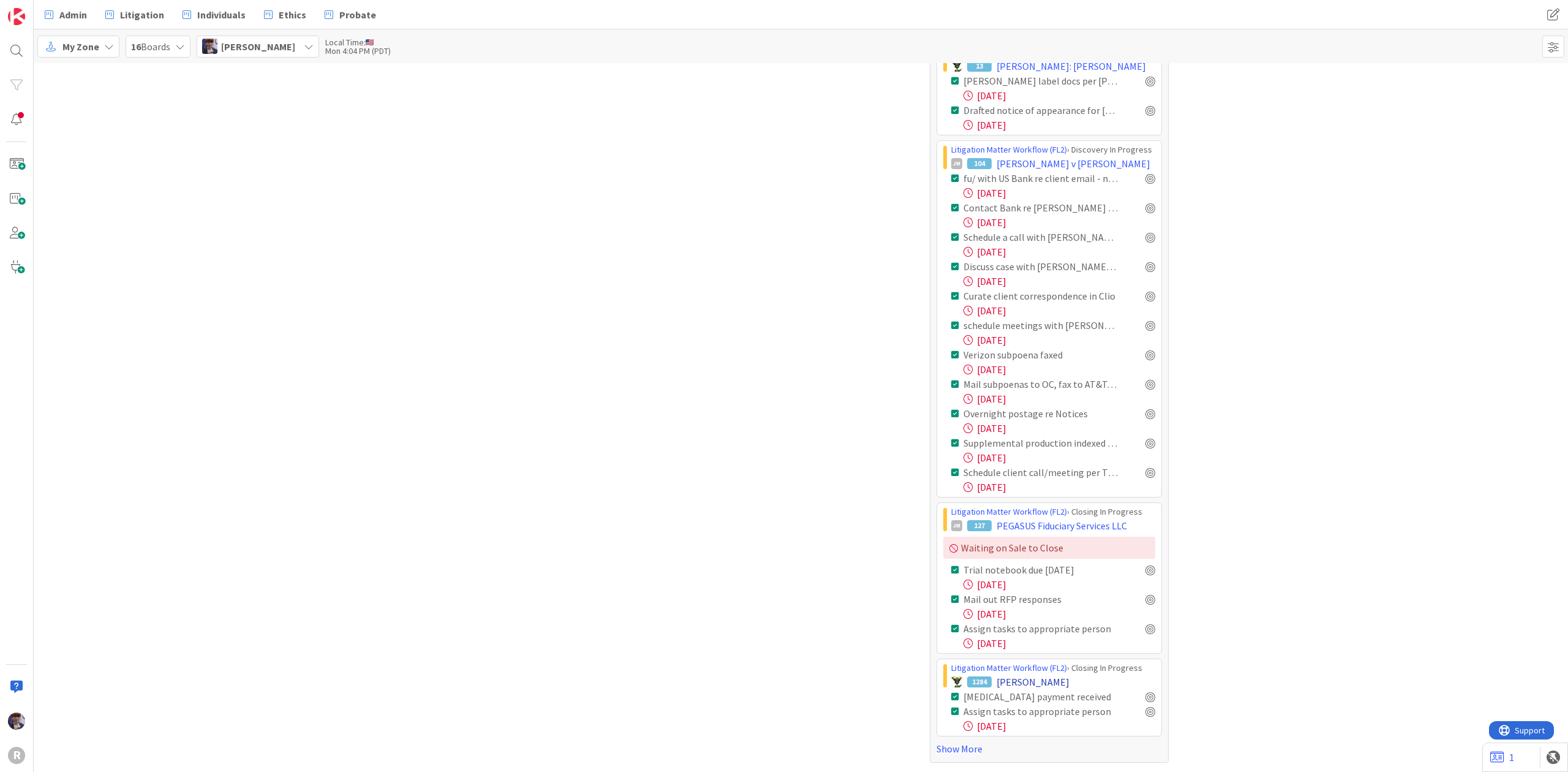
drag, startPoint x: 944, startPoint y: 752, endPoint x: 1010, endPoint y: 680, distance: 97.7
click at [944, 750] on link "Show More" at bounding box center [1049, 748] width 225 height 15
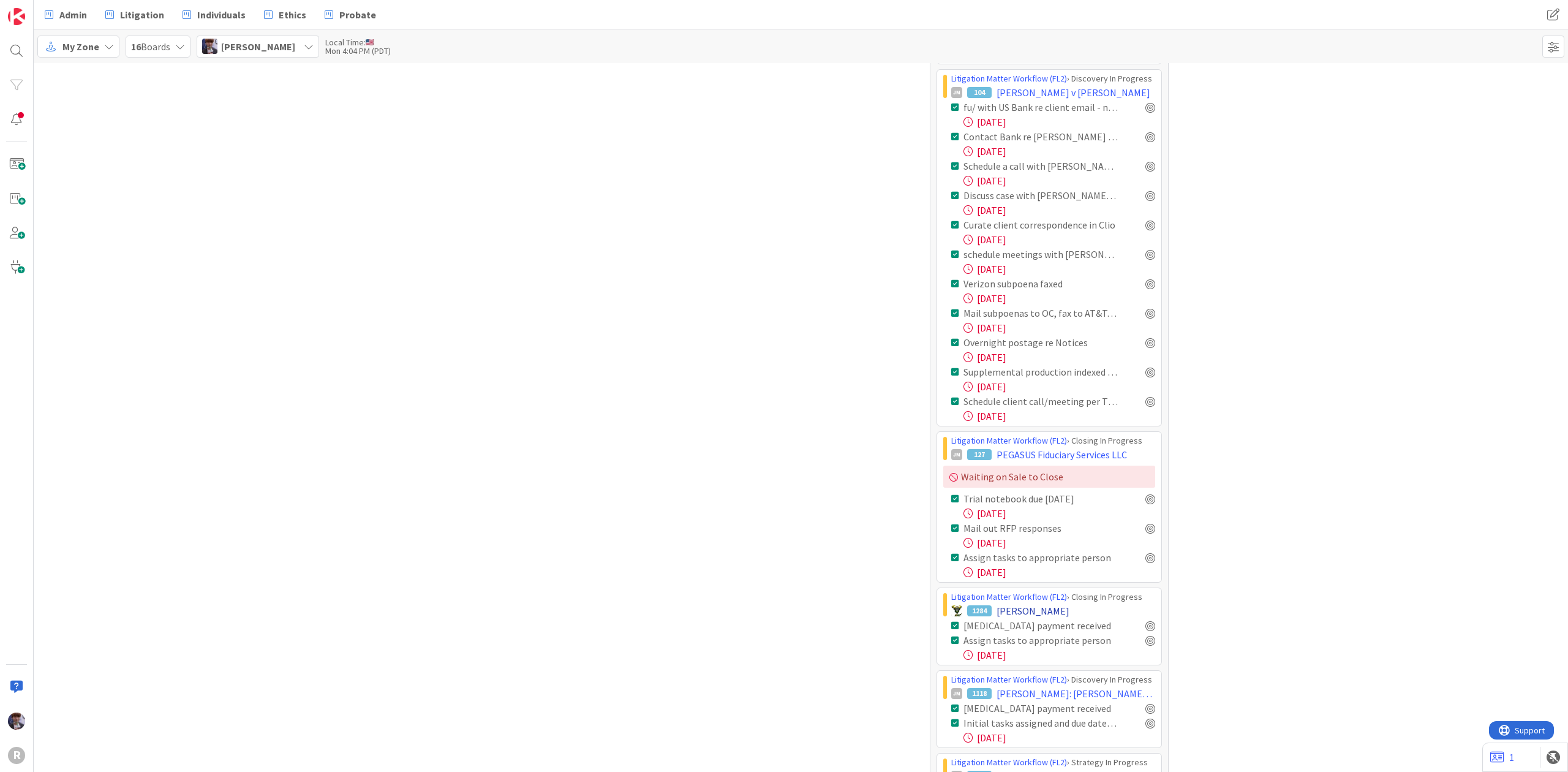
drag, startPoint x: 1133, startPoint y: 540, endPoint x: 1119, endPoint y: 524, distance: 21.3
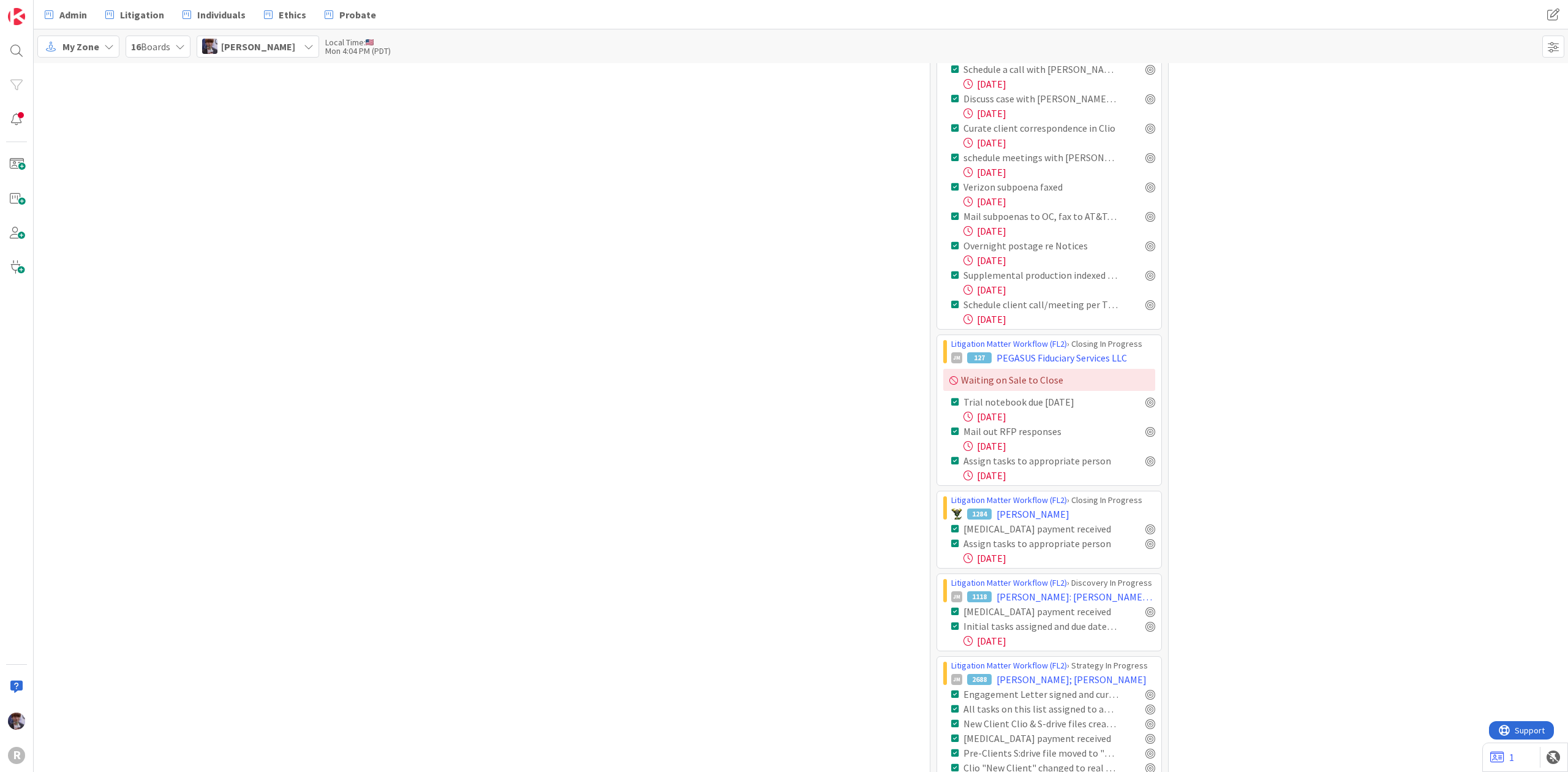
drag, startPoint x: 1119, startPoint y: 524, endPoint x: 1226, endPoint y: 623, distance: 145.8
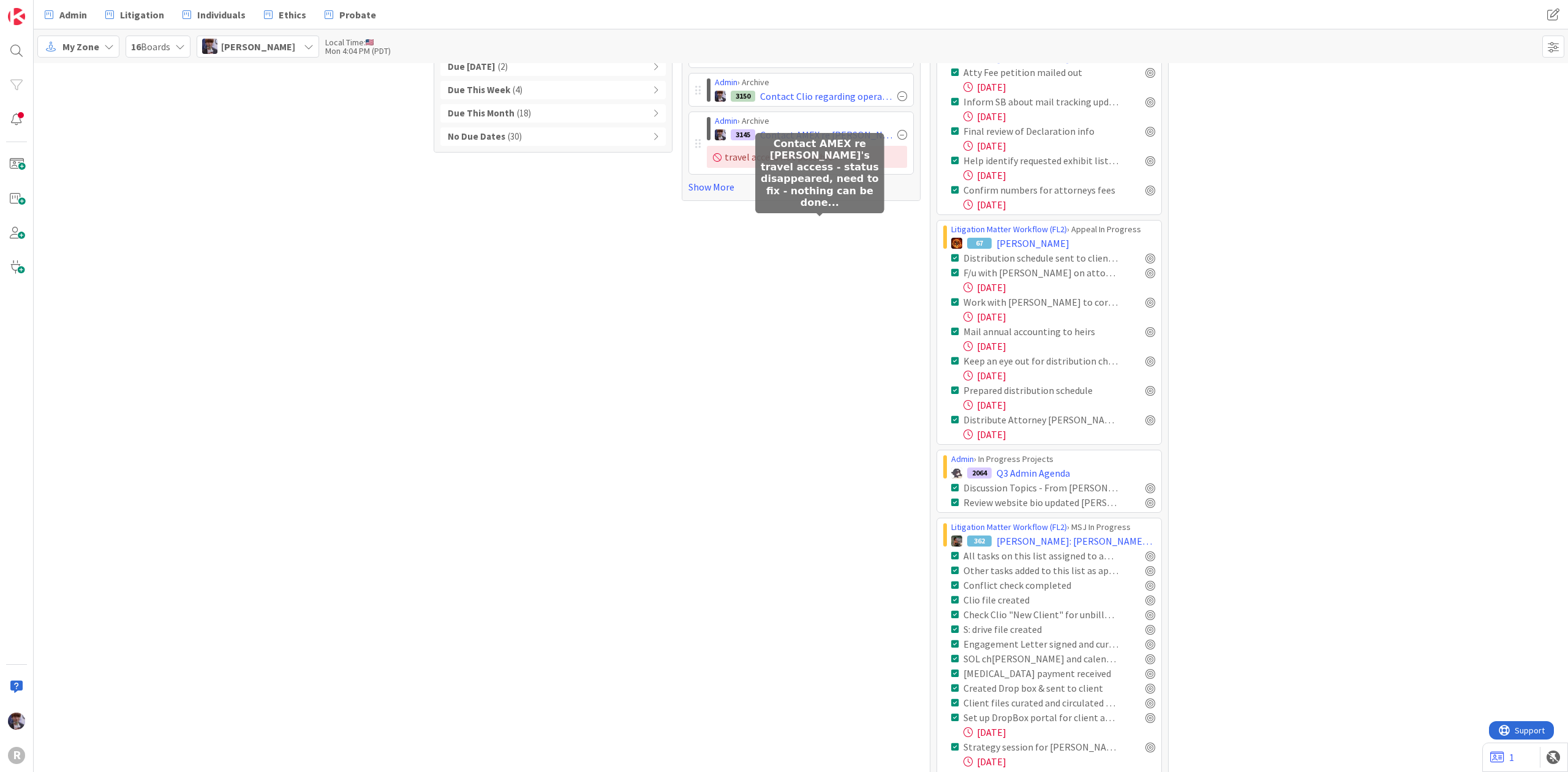
scroll to position [0, 0]
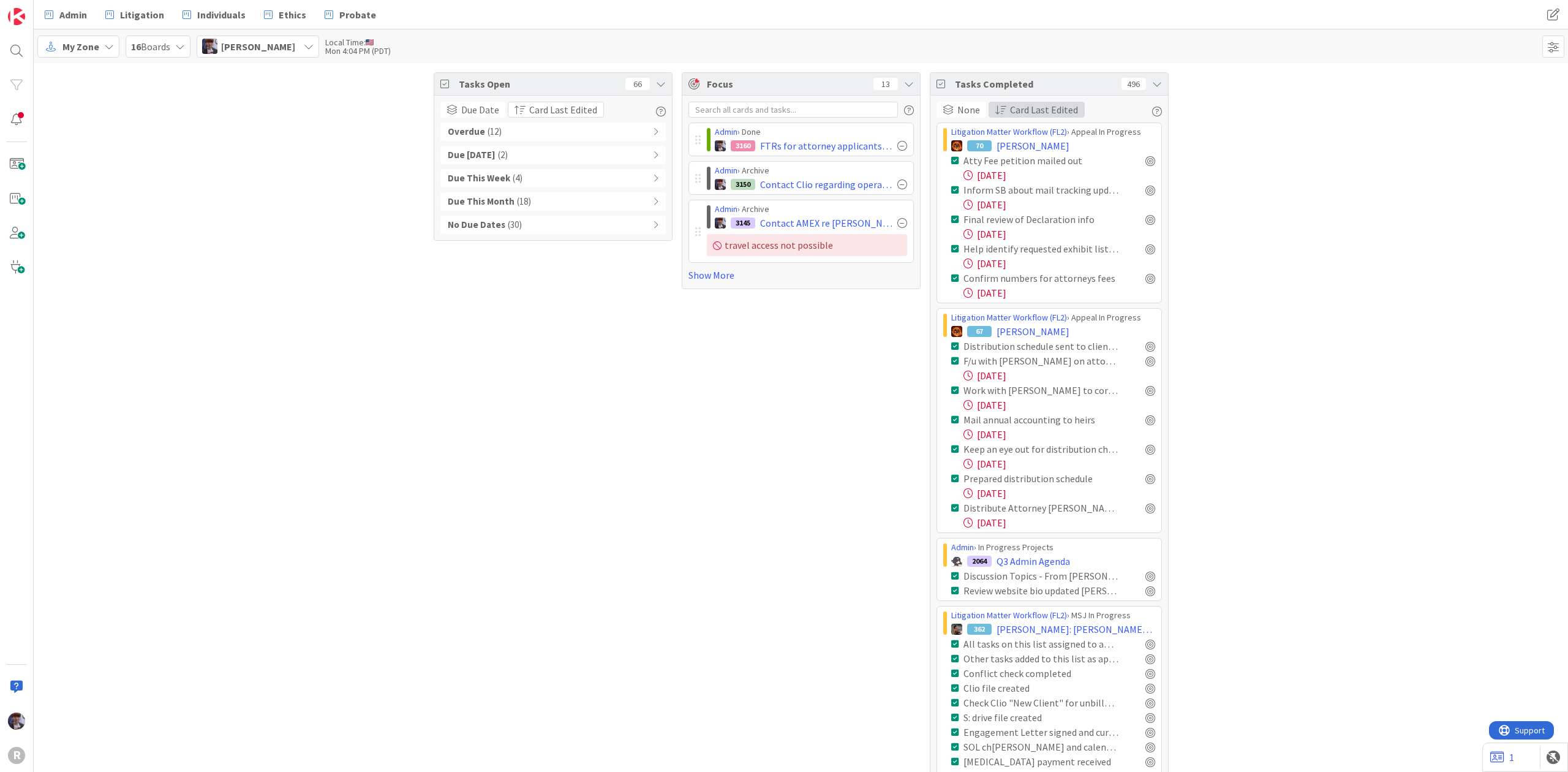
click at [1020, 109] on span "Card Last Edited" at bounding box center [1044, 109] width 68 height 15
click at [1054, 216] on span "Newest First" at bounding box center [1039, 216] width 57 height 15
click at [971, 114] on span "None" at bounding box center [968, 109] width 23 height 15
click at [973, 143] on span "None" at bounding box center [1015, 148] width 112 height 19
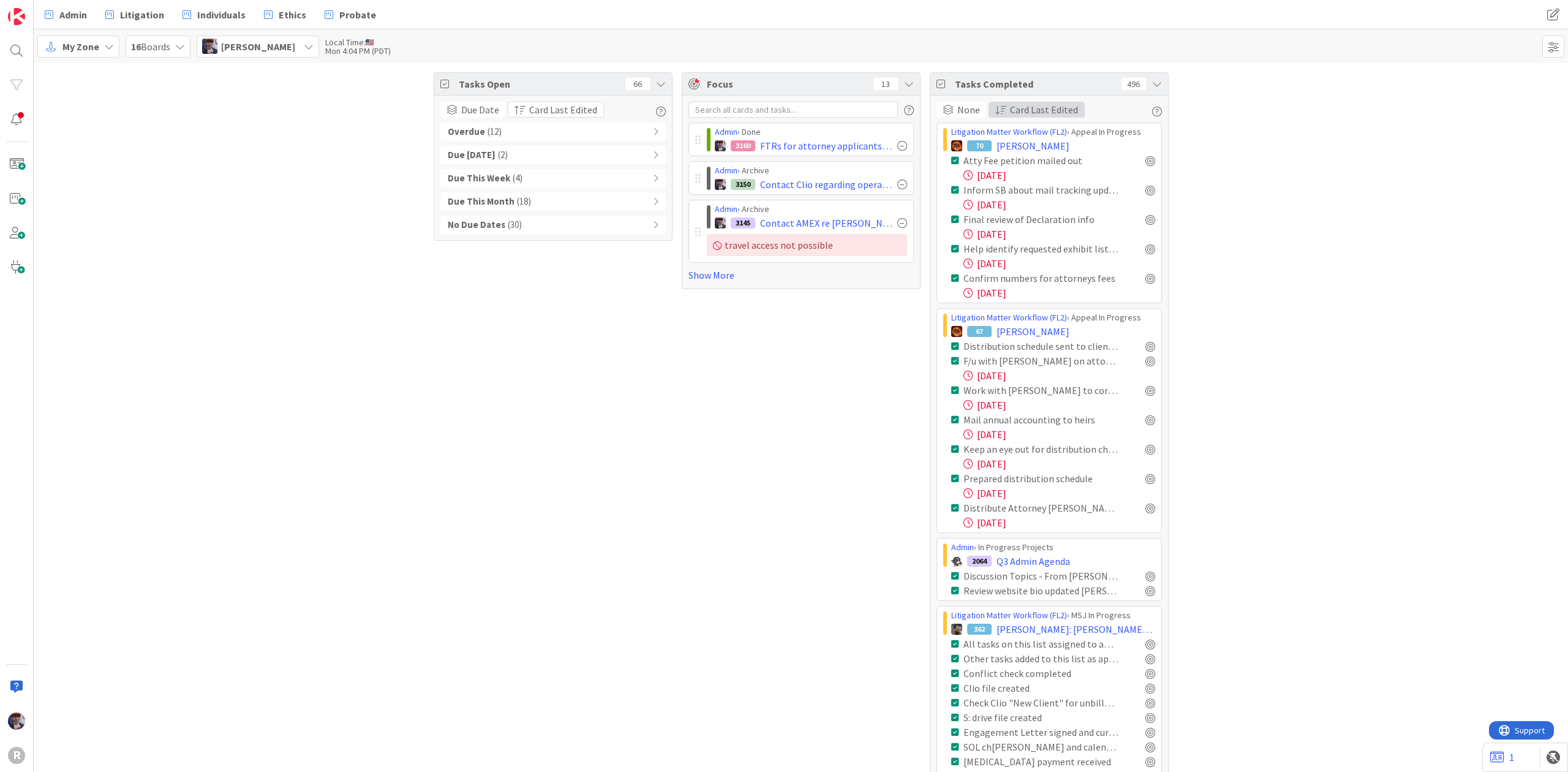
click at [1016, 103] on span "Card Last Edited" at bounding box center [1044, 109] width 68 height 15
click at [1020, 164] on span "Card Due Date" at bounding box center [1040, 170] width 59 height 15
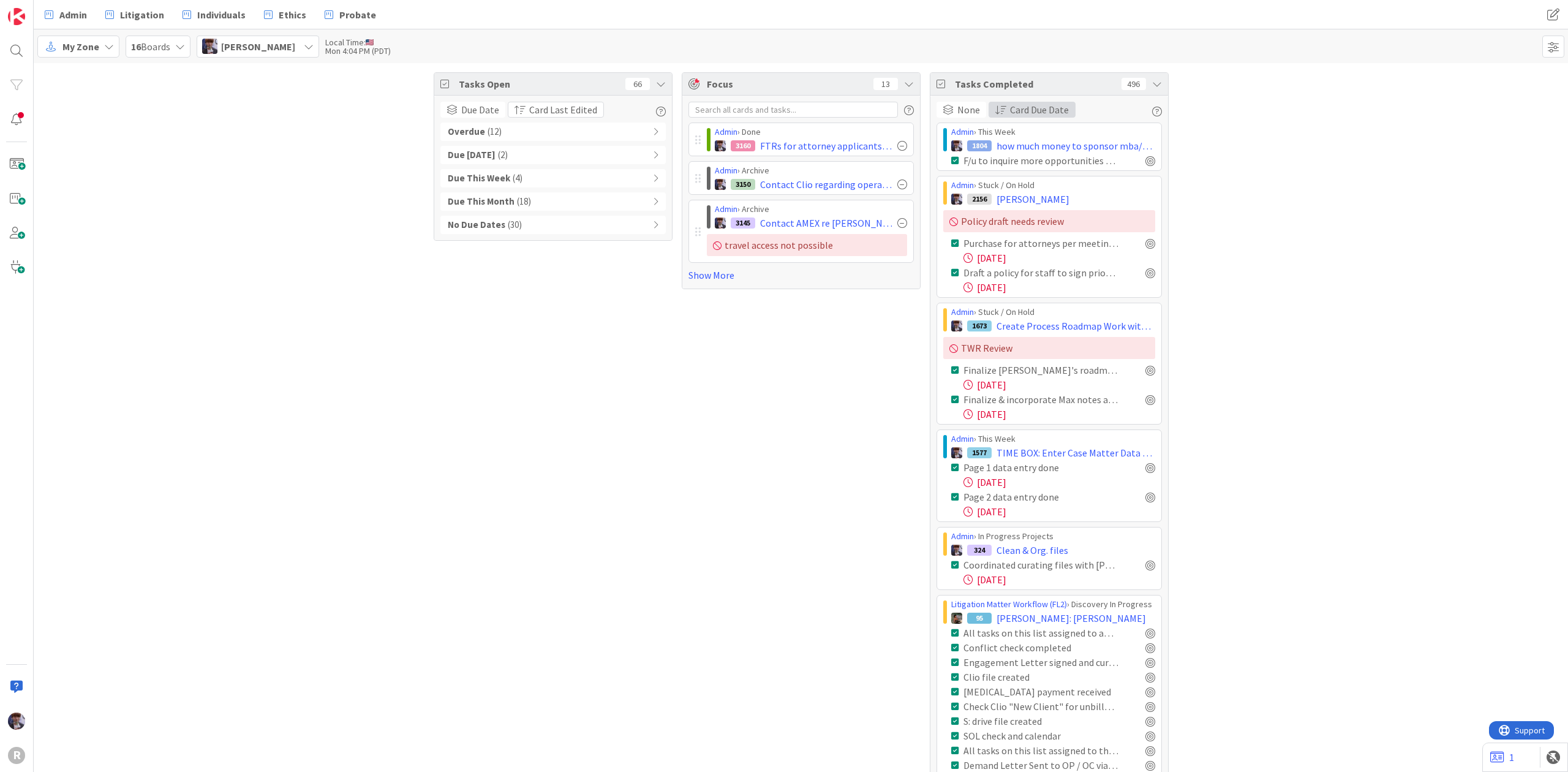
click at [1044, 114] on span "Card Due Date" at bounding box center [1039, 109] width 59 height 15
click at [1042, 147] on span "Card Last Edited" at bounding box center [1045, 149] width 68 height 15
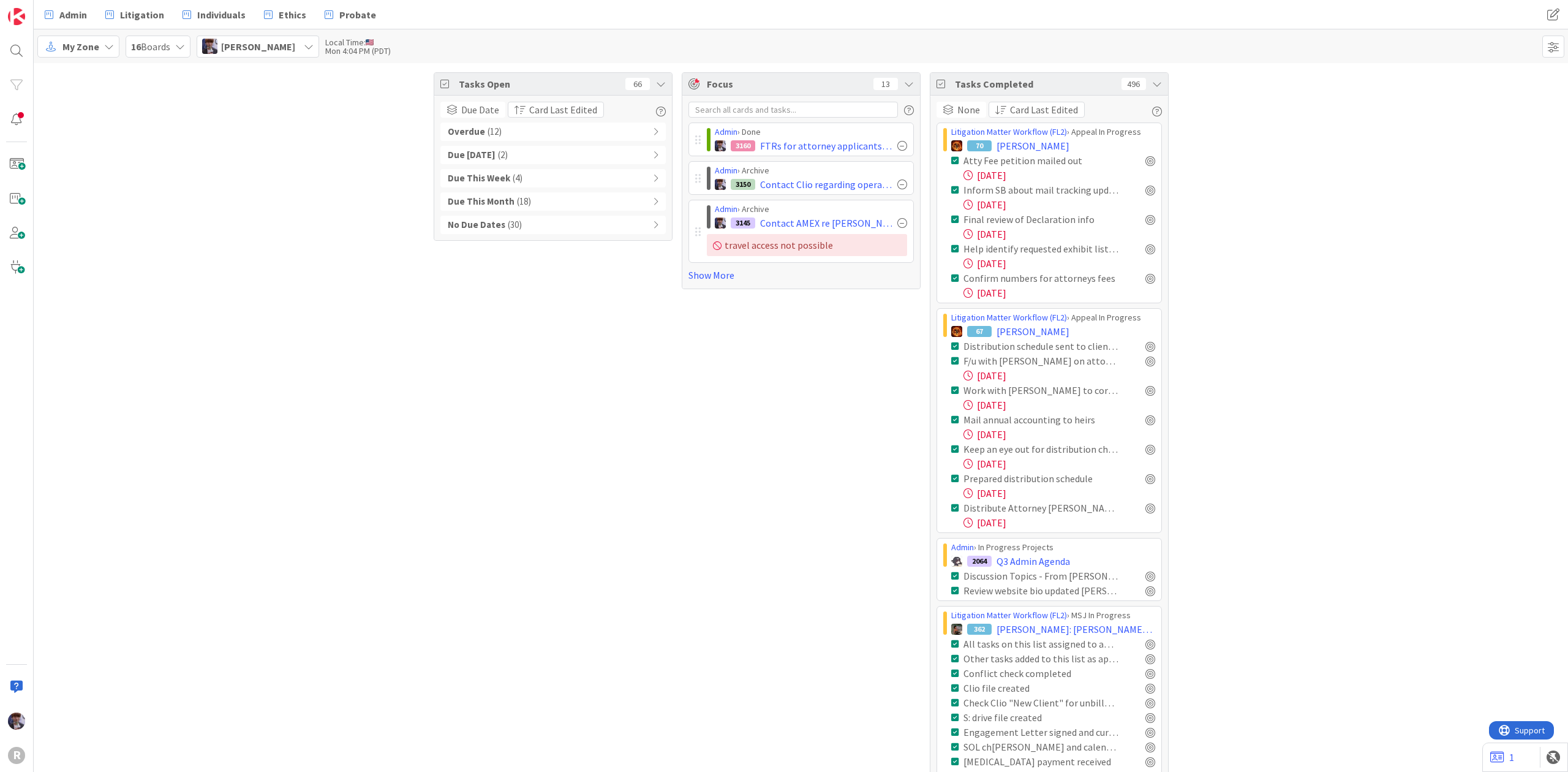
click at [1023, 106] on span "Card Last Edited" at bounding box center [1044, 109] width 68 height 15
click at [962, 115] on span "None" at bounding box center [968, 109] width 23 height 15
click at [976, 217] on span "Completed Date" at bounding box center [1015, 215] width 112 height 19
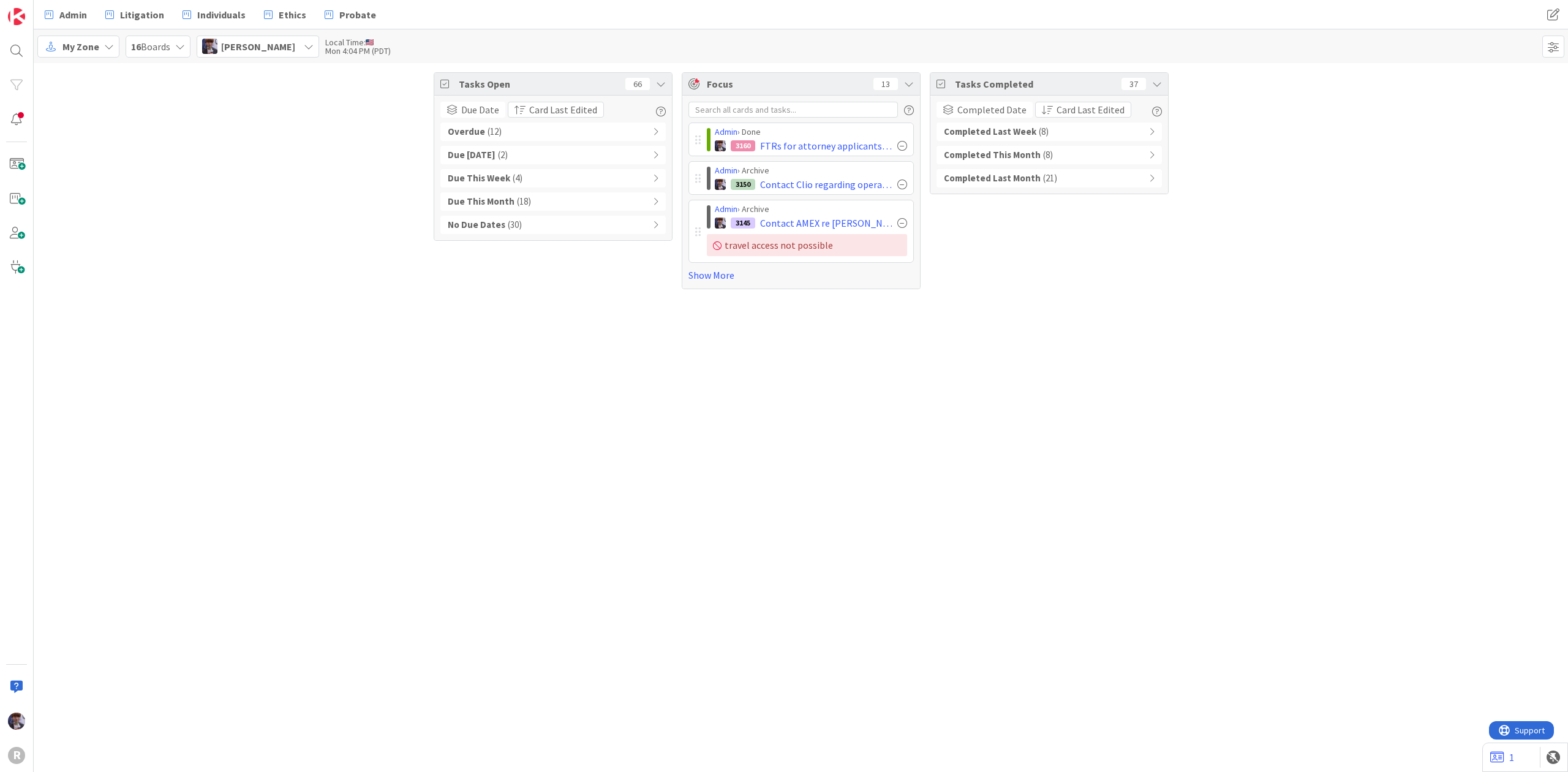
click at [1095, 122] on div "Completed Date Group By None Board Column State Completed Date Card Last Edited…" at bounding box center [1049, 145] width 225 height 86
click at [1091, 126] on div "Completed Last Week ( 8 )" at bounding box center [1049, 131] width 225 height 19
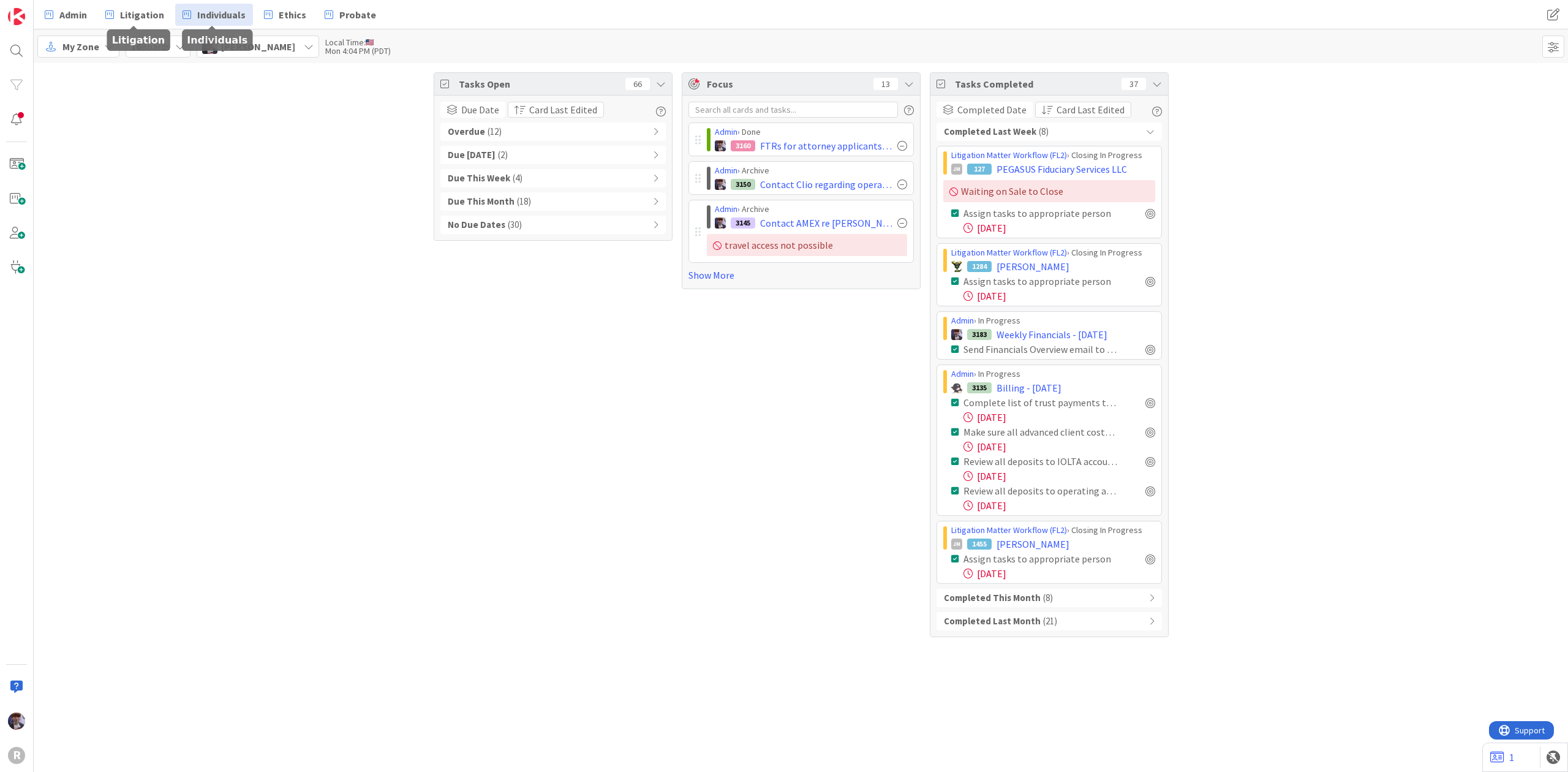
click at [190, 13] on link "Individuals" at bounding box center [214, 14] width 78 height 22
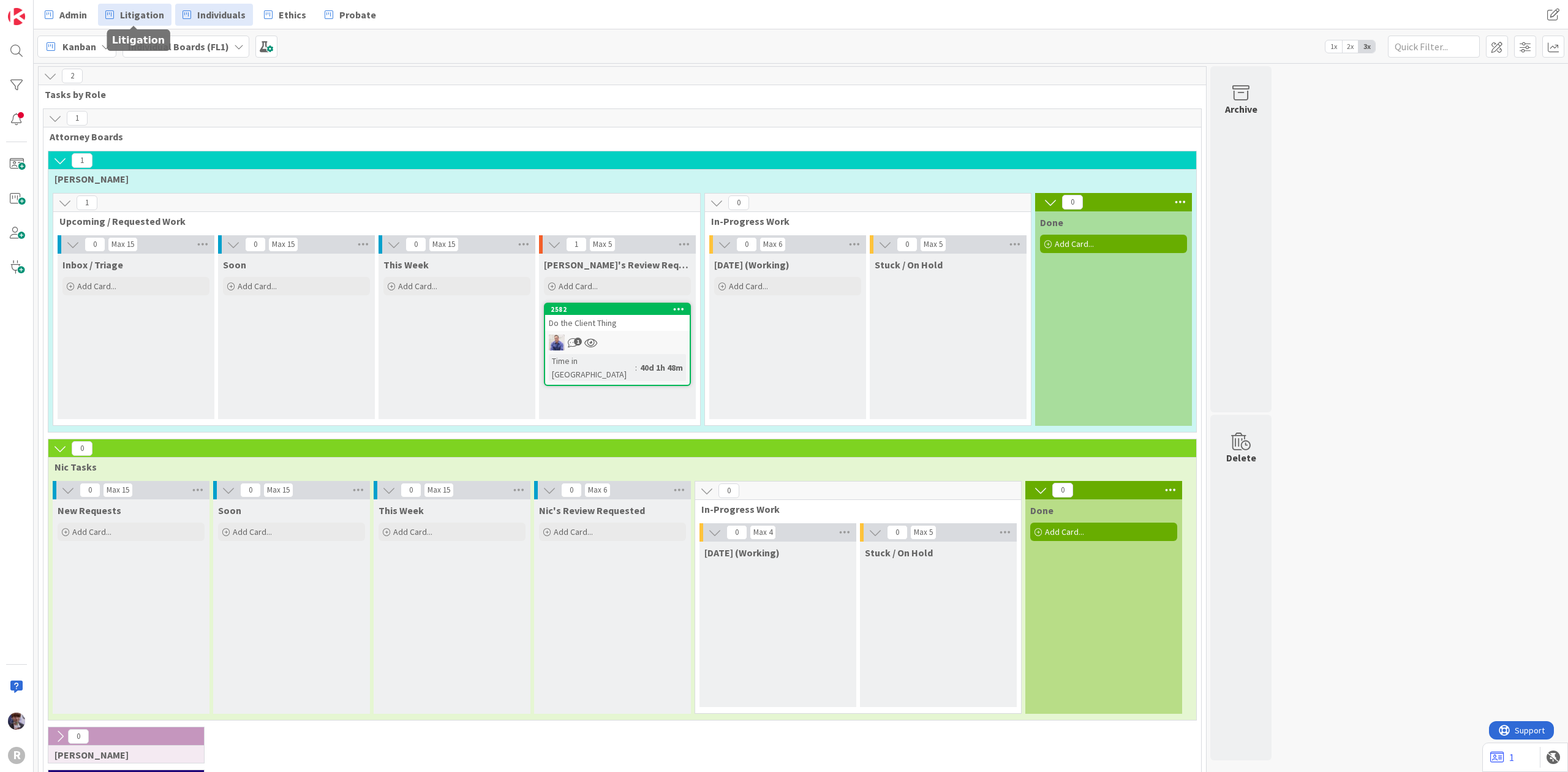
click at [135, 20] on span "Litigation" at bounding box center [142, 14] width 44 height 15
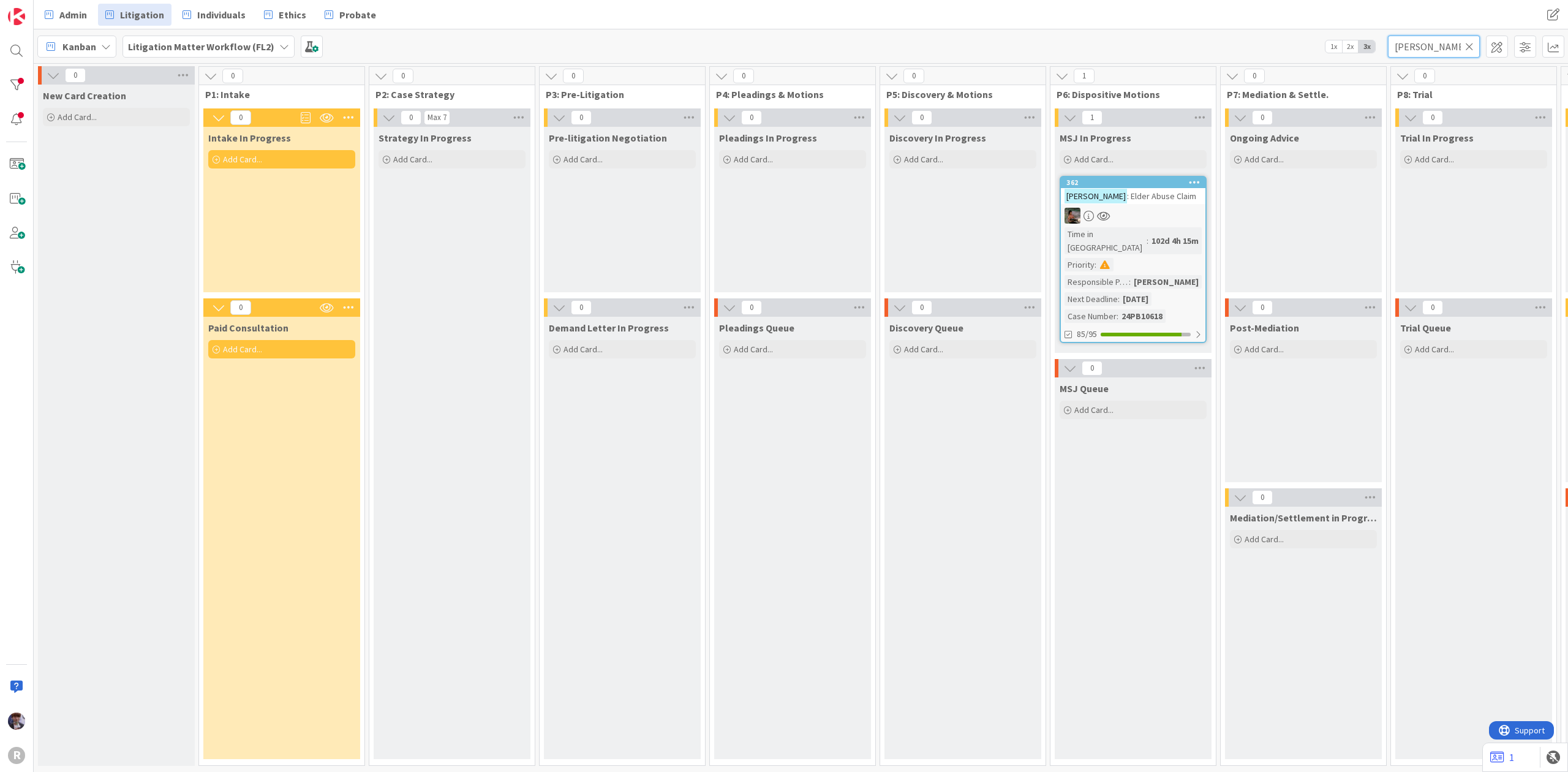
click at [1465, 57] on input "anderson" at bounding box center [1434, 46] width 92 height 22
click at [1453, 52] on input "anderson" at bounding box center [1434, 46] width 92 height 22
type input "aguila"
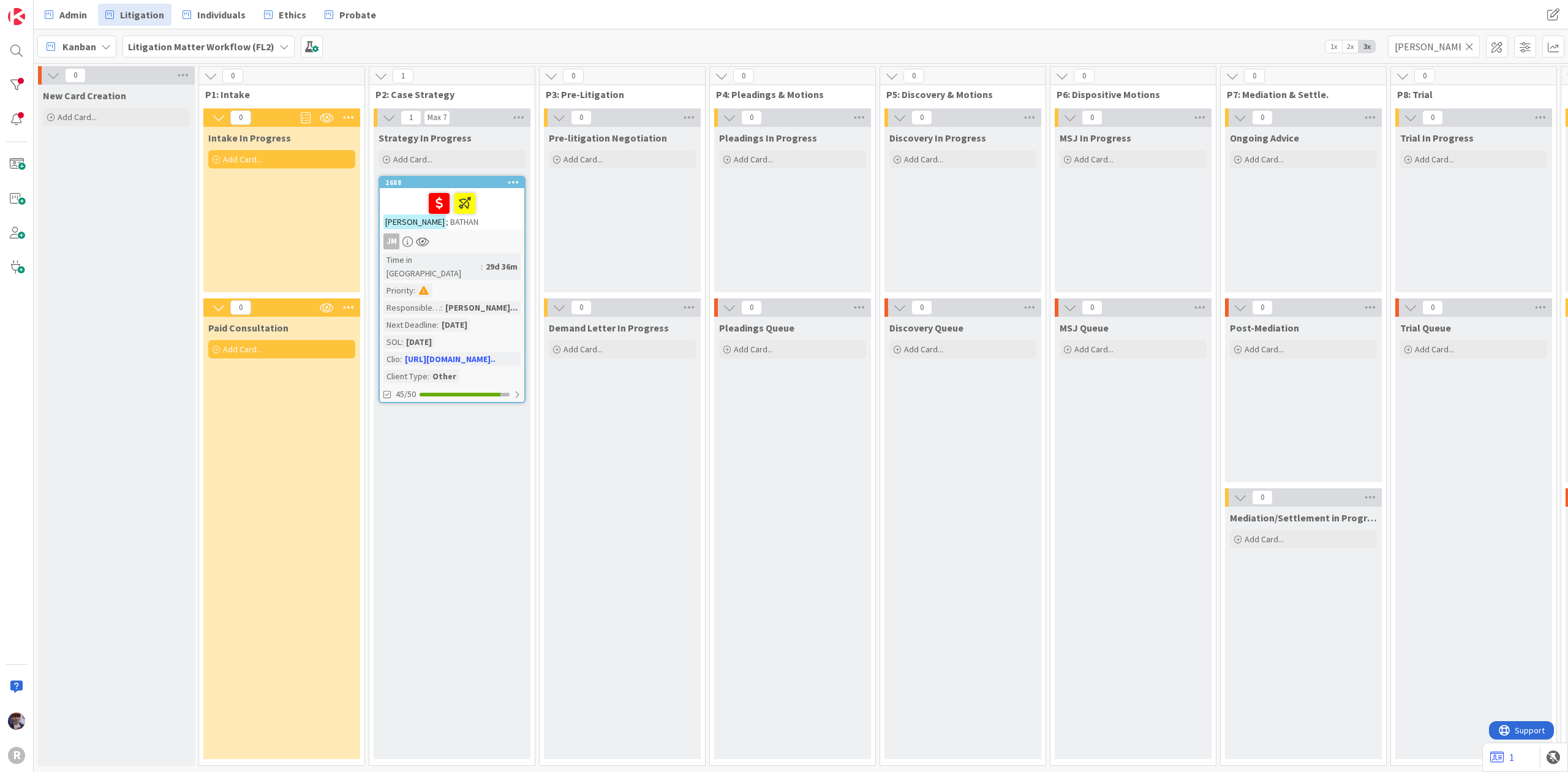
click at [471, 224] on div "AGUILA ; BATHAN" at bounding box center [451, 209] width 145 height 42
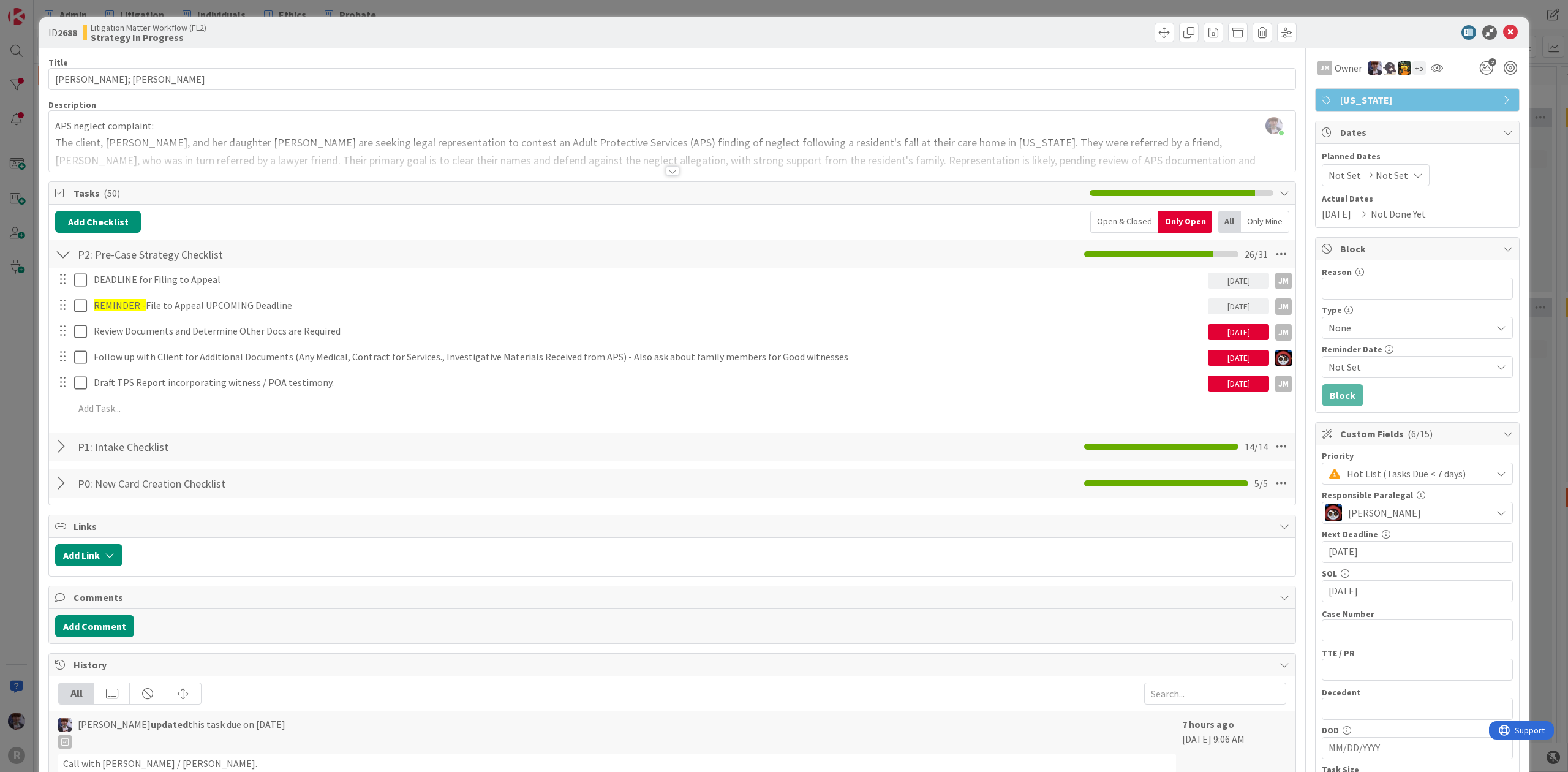
click at [1105, 232] on div "Open & Closed" at bounding box center [1124, 222] width 68 height 22
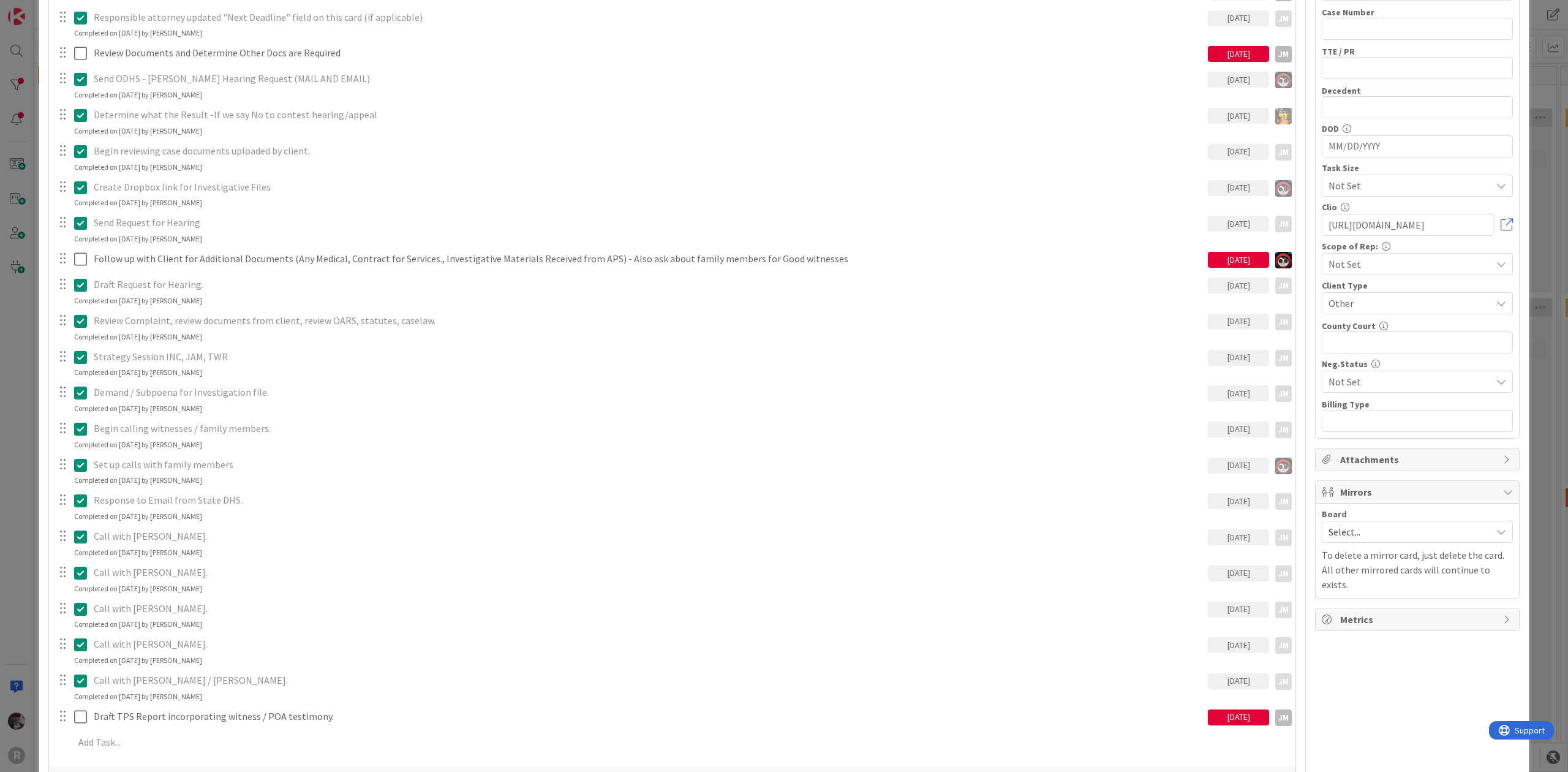
scroll to position [653, 0]
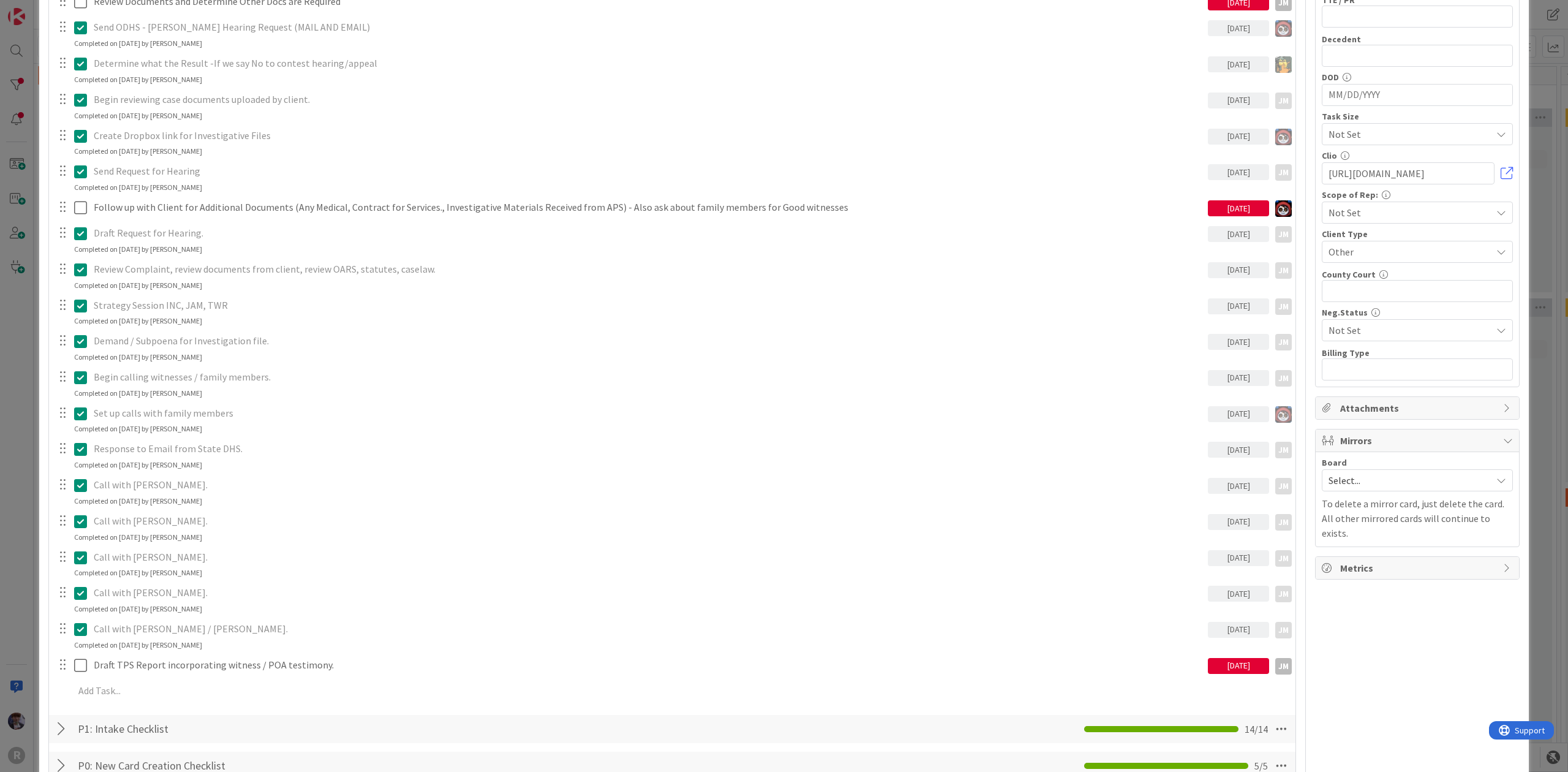
click at [12, 303] on div "ID 2688 Litigation Matter Workflow (FL2) Strategy In Progress Title 14 / 128 AG…" at bounding box center [784, 386] width 1568 height 772
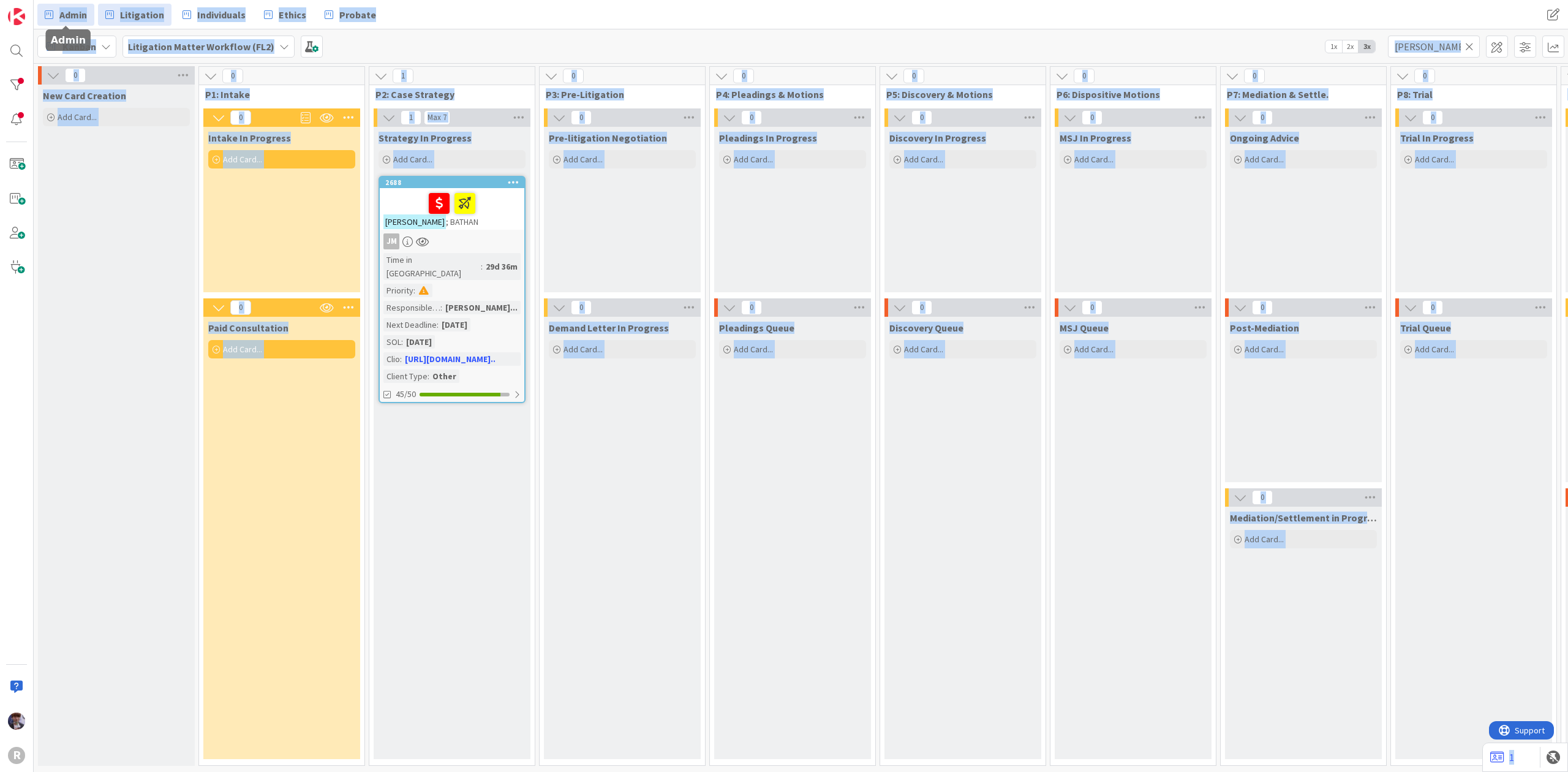
click at [54, 16] on link "Admin" at bounding box center [66, 14] width 57 height 22
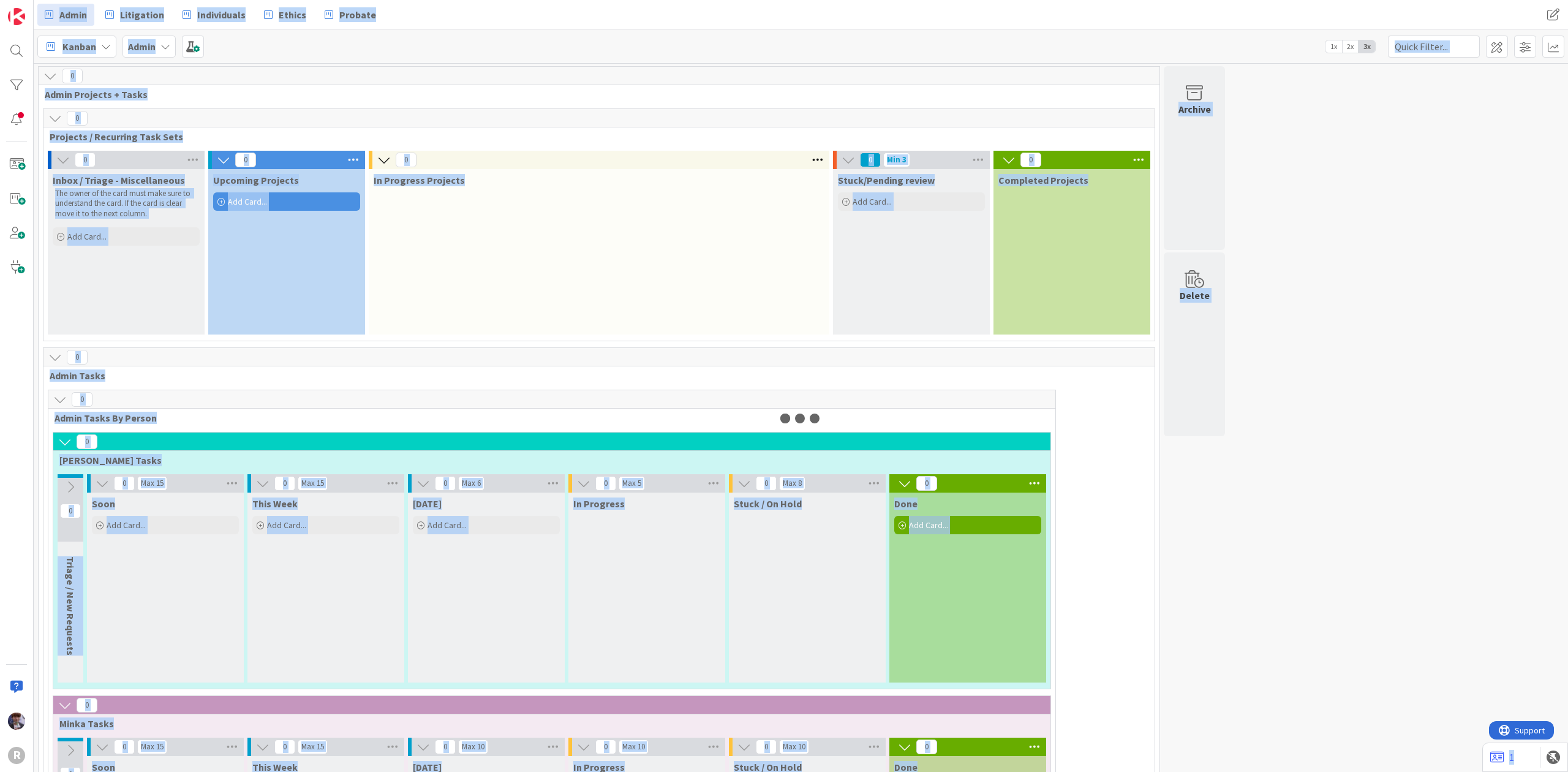
click at [521, 72] on div "0" at bounding box center [600, 75] width 1121 height 19
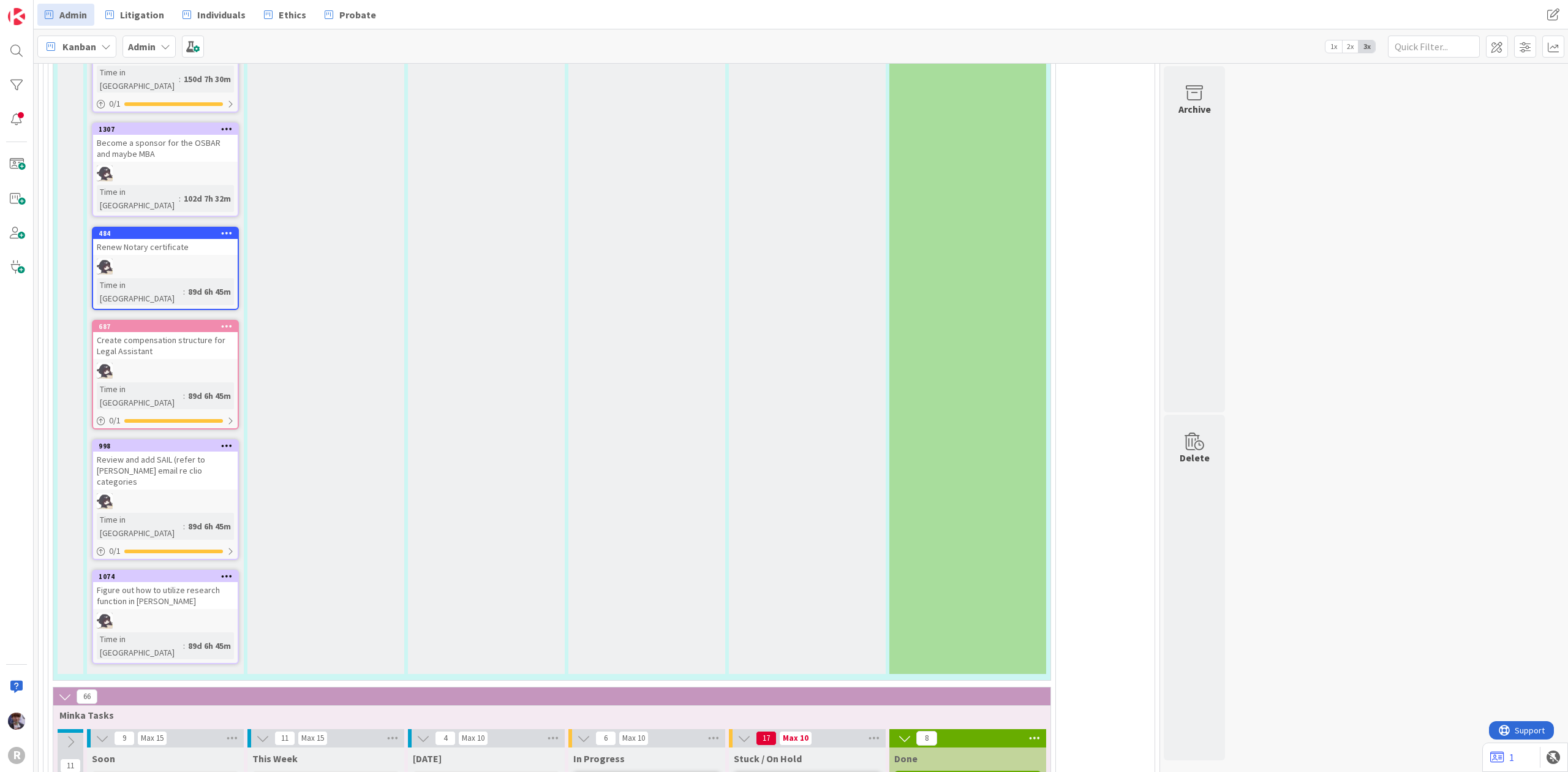
scroll to position [2511, 0]
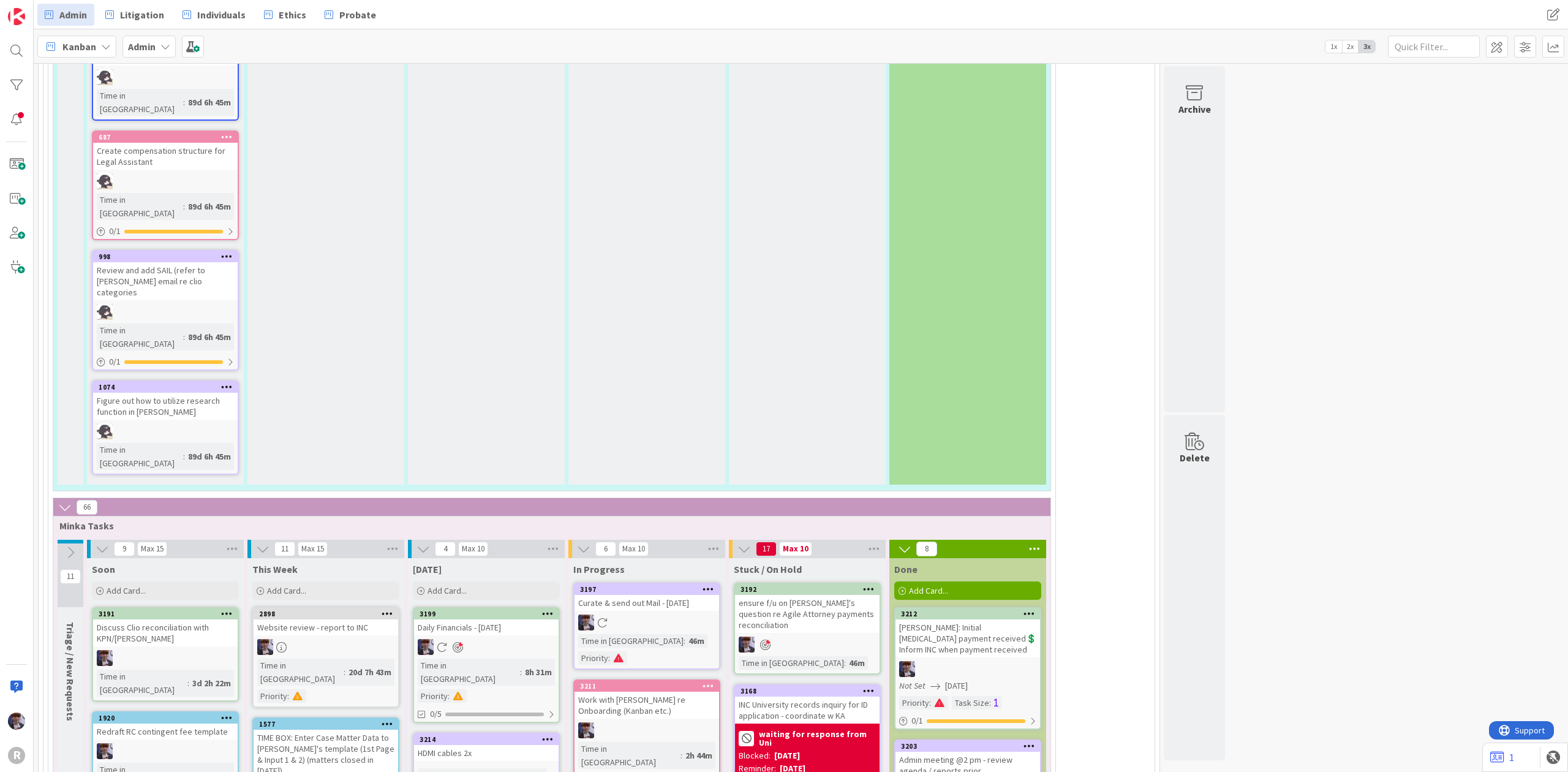
click at [507, 607] on div "3199 Daily Financials - 10/06/2025 Time in Column : 8h 31m Priority : 0/5" at bounding box center [486, 665] width 147 height 116
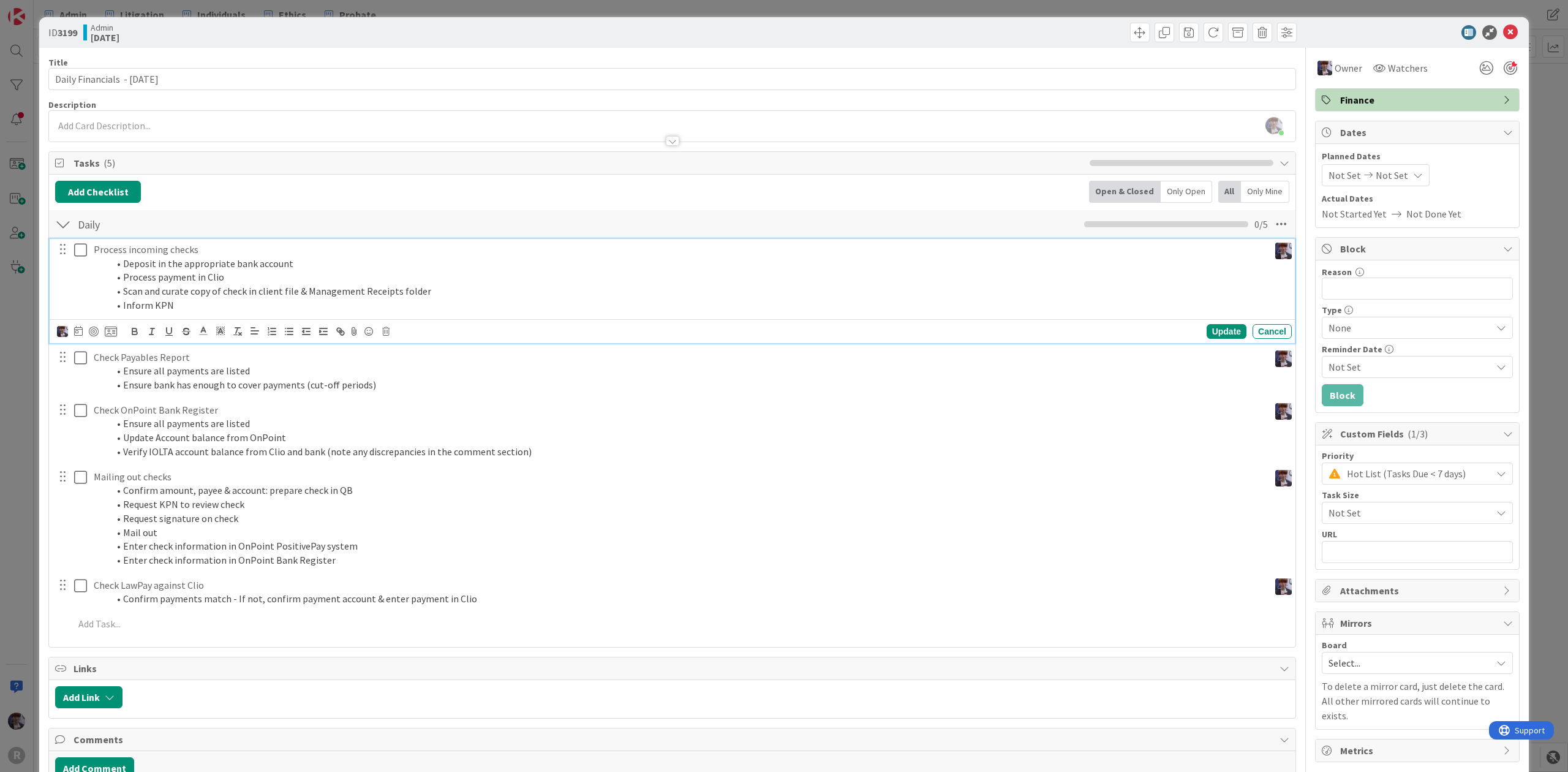
click at [164, 268] on li "Deposit in the appropriate bank account" at bounding box center [686, 264] width 1156 height 14
click at [179, 310] on li "Inform KPN" at bounding box center [686, 305] width 1156 height 14
click at [395, 328] on div "Update Cancel" at bounding box center [674, 331] width 1235 height 17
click at [390, 329] on div "Update Cancel" at bounding box center [674, 331] width 1235 height 17
click at [386, 335] on icon at bounding box center [386, 332] width 7 height 9
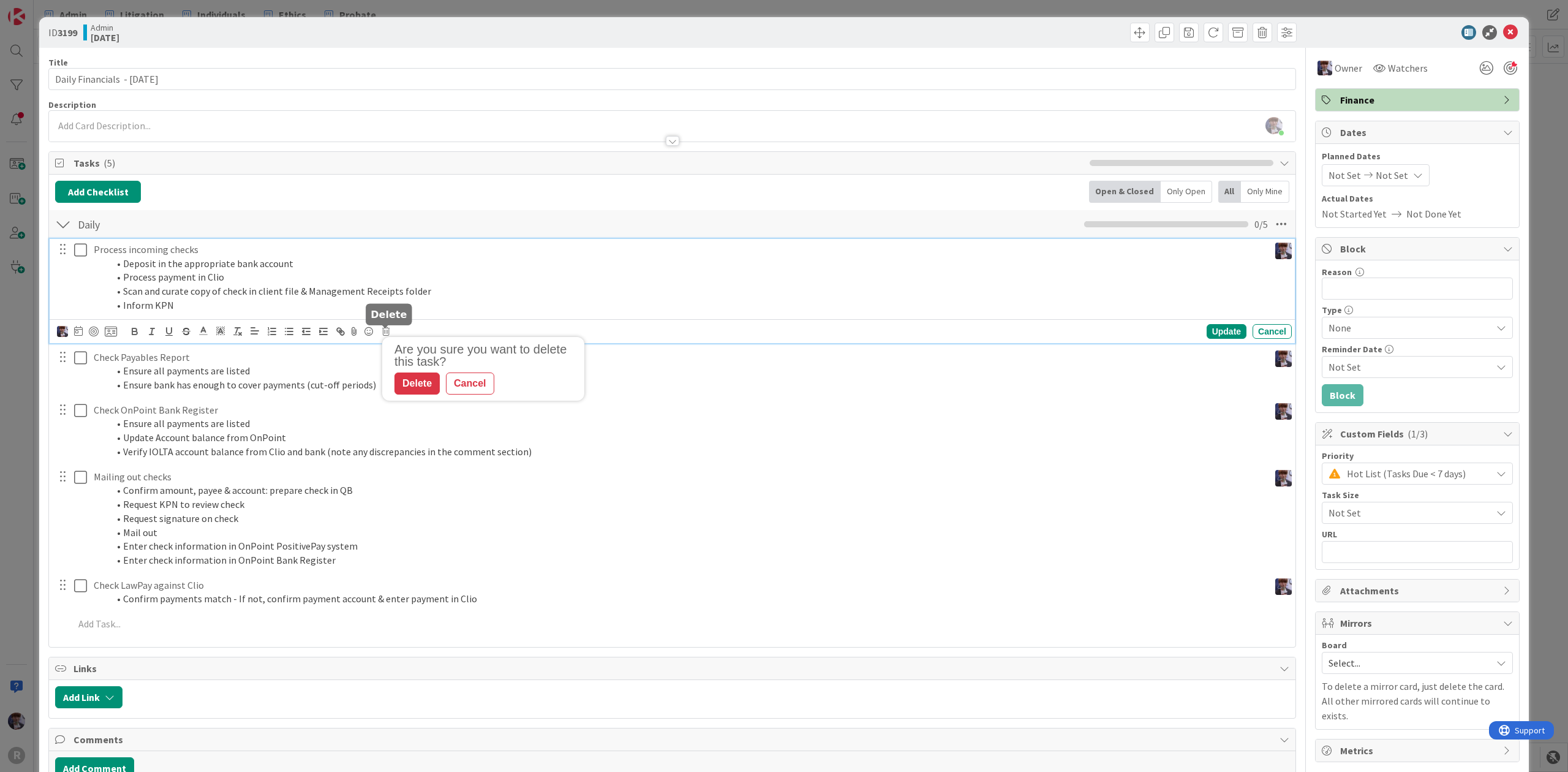
click at [399, 381] on div "Delete" at bounding box center [417, 383] width 45 height 22
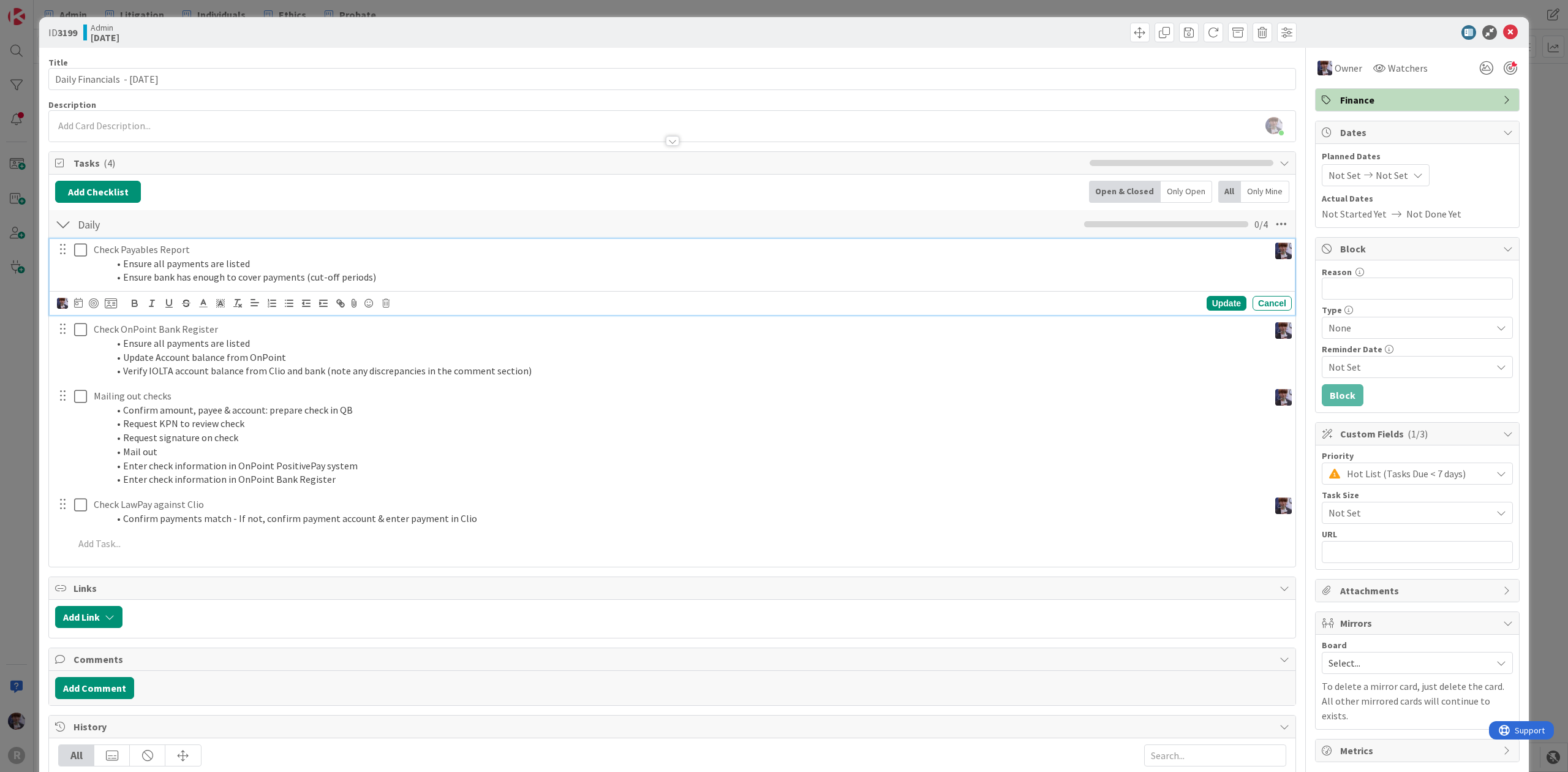
click at [136, 263] on li "Ensure all payments are listed" at bounding box center [686, 264] width 1156 height 14
click at [109, 305] on icon at bounding box center [111, 303] width 12 height 11
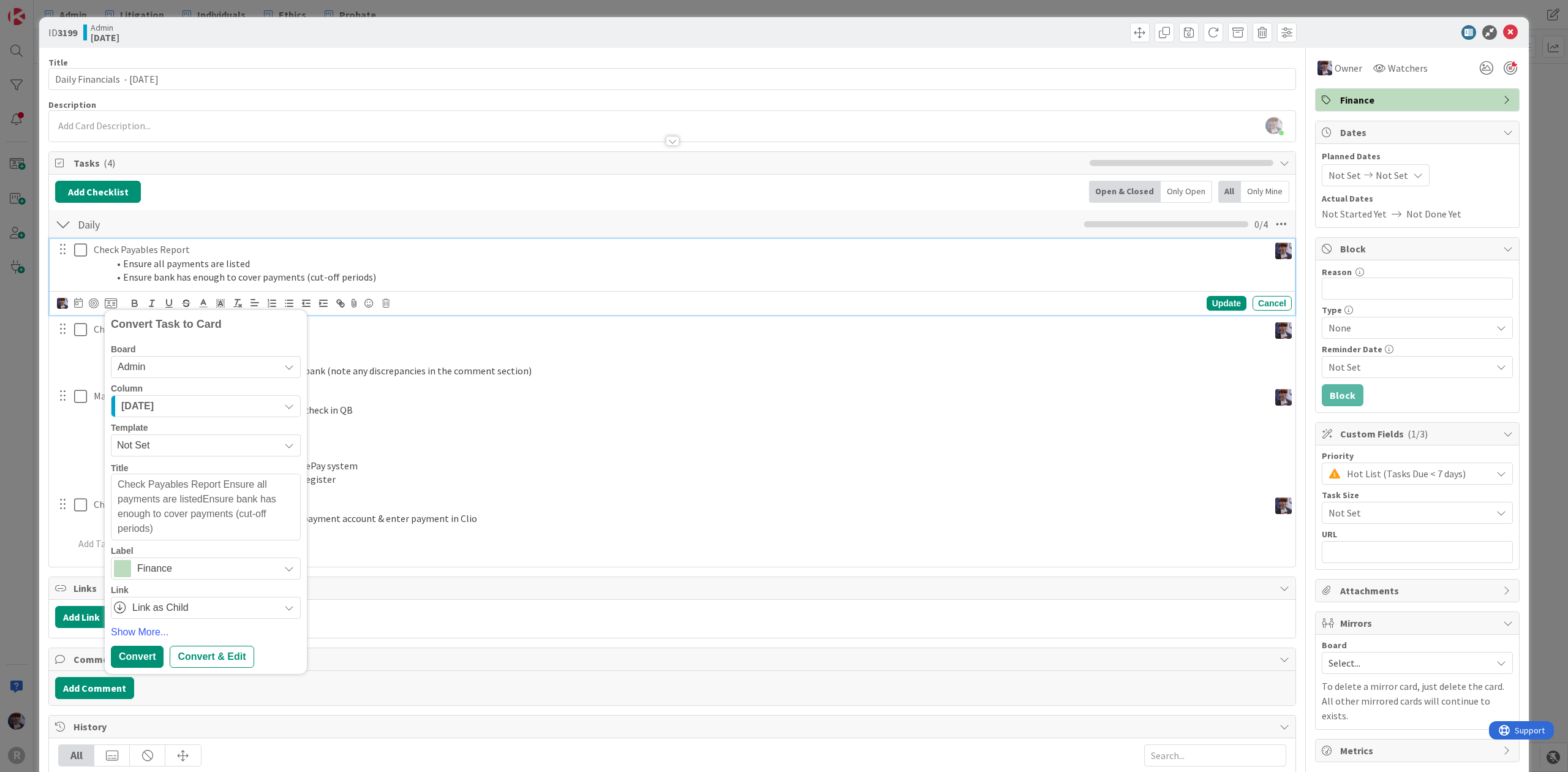
click at [216, 406] on div "[DATE]" at bounding box center [199, 406] width 161 height 20
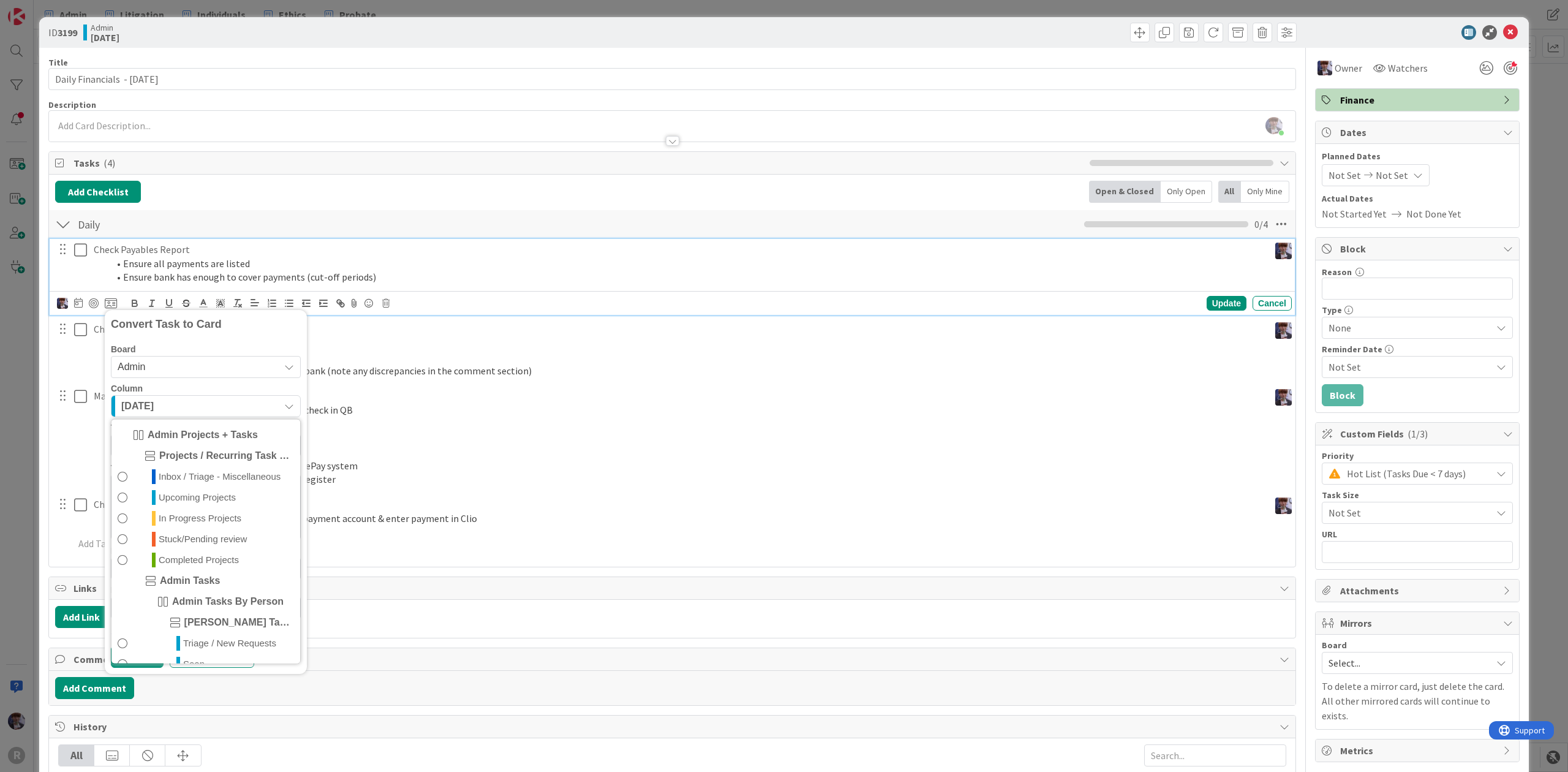
scroll to position [82, 0]
click at [131, 353] on span "Board" at bounding box center [123, 350] width 25 height 9
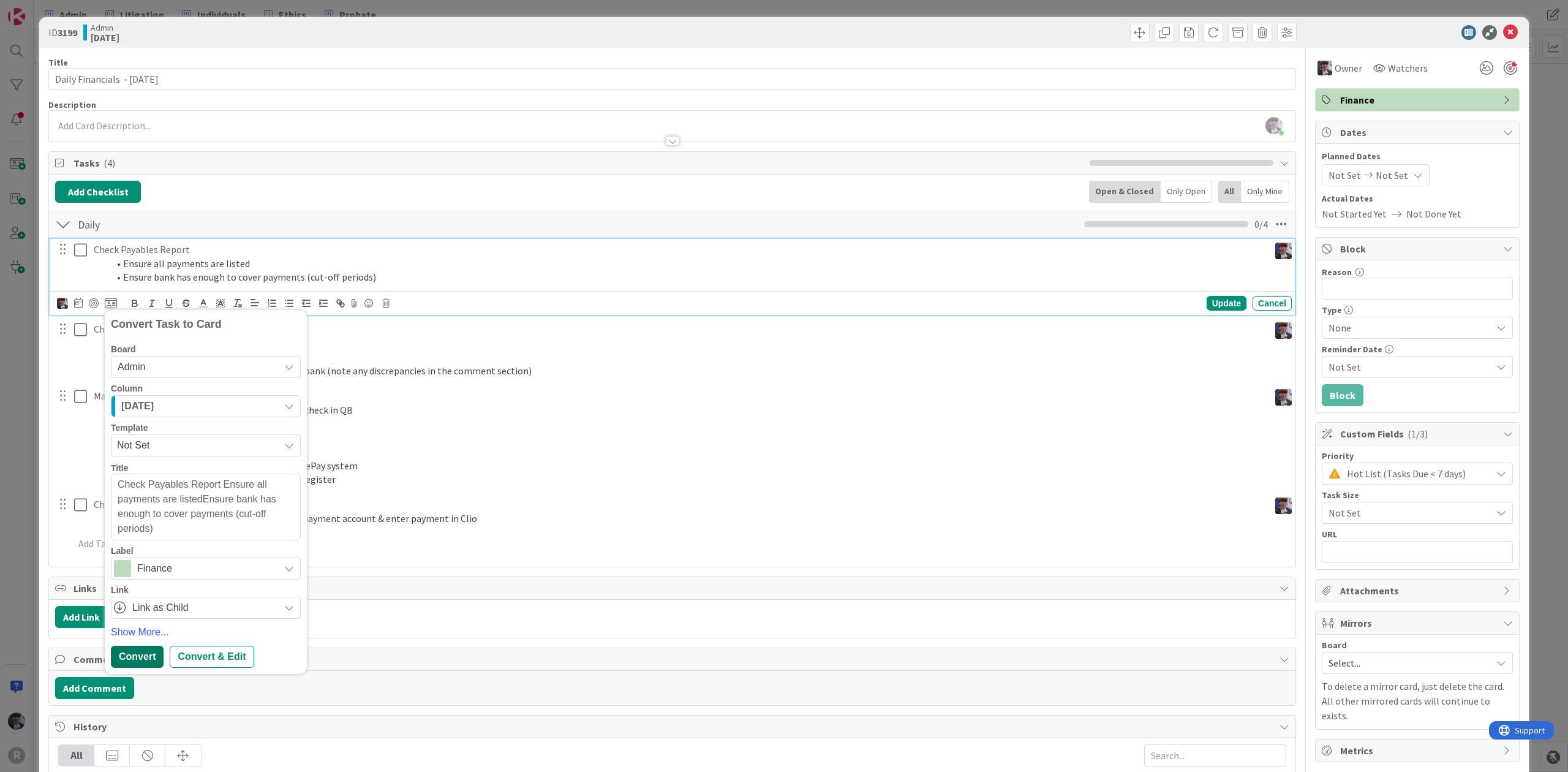
click at [147, 662] on div "Convert" at bounding box center [137, 657] width 52 height 22
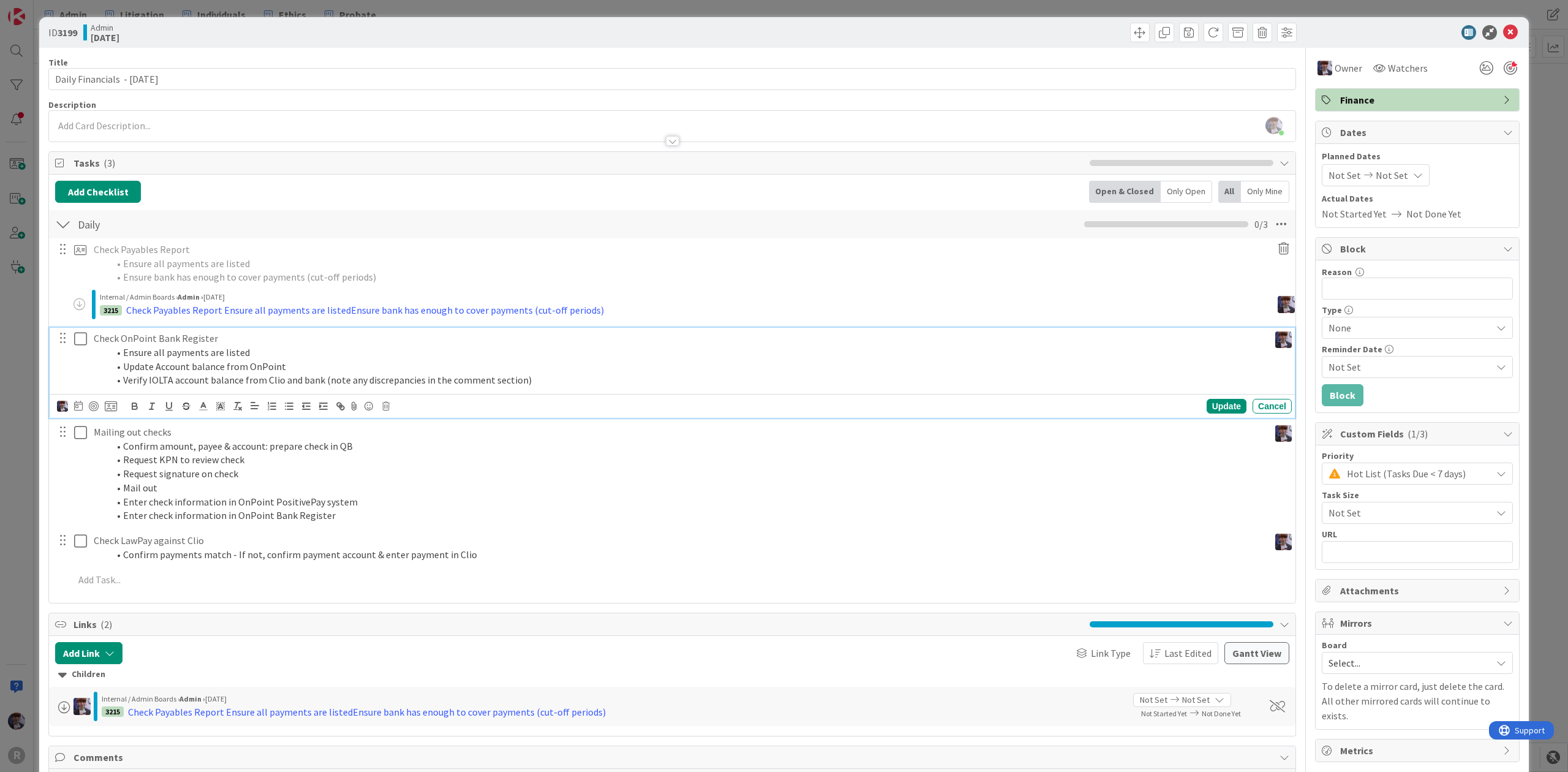
click at [174, 359] on li "Ensure all payments are listed" at bounding box center [686, 352] width 1156 height 14
click at [109, 411] on icon at bounding box center [111, 406] width 12 height 11
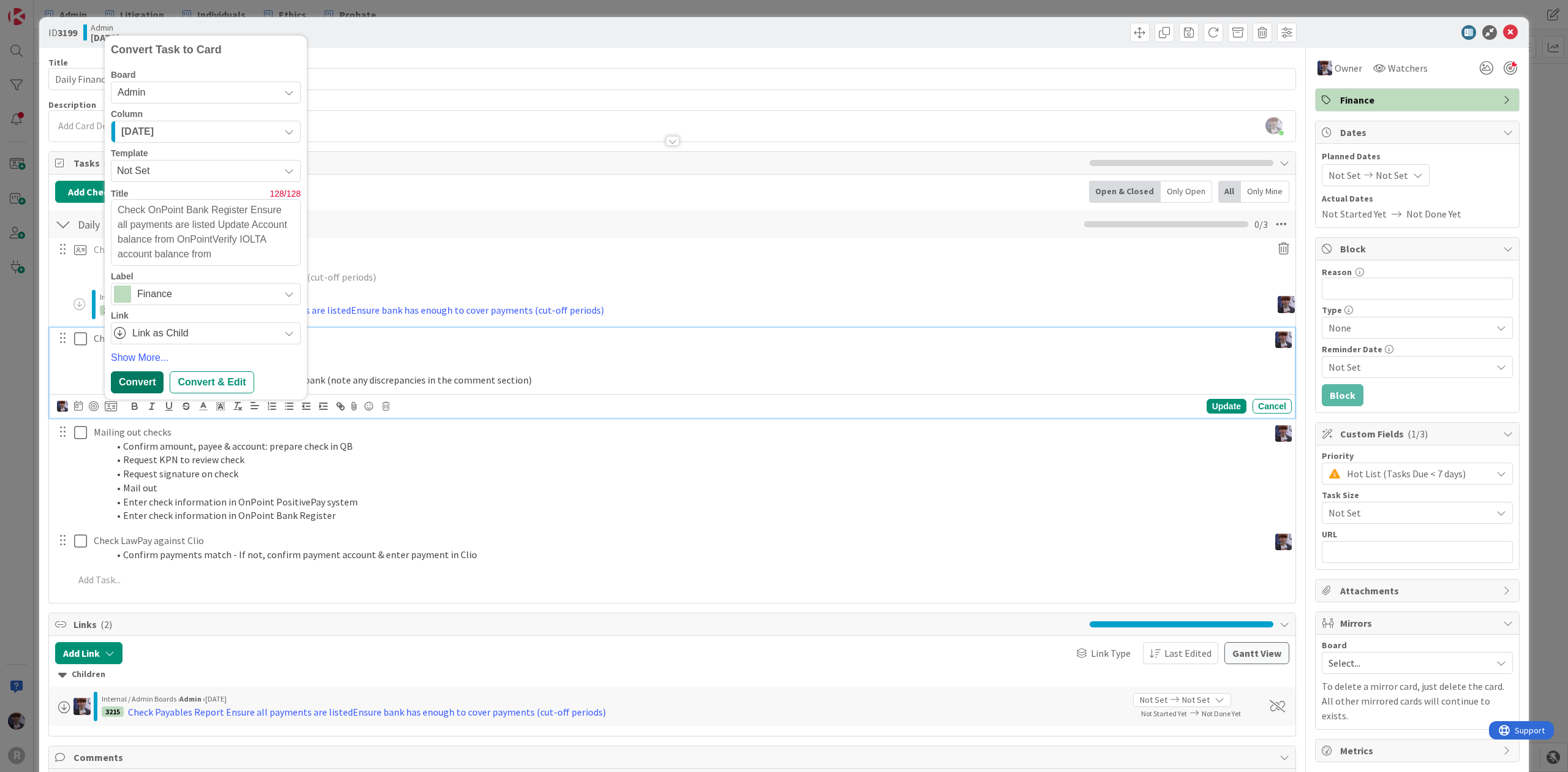
click at [153, 381] on div "Convert" at bounding box center [137, 382] width 52 height 22
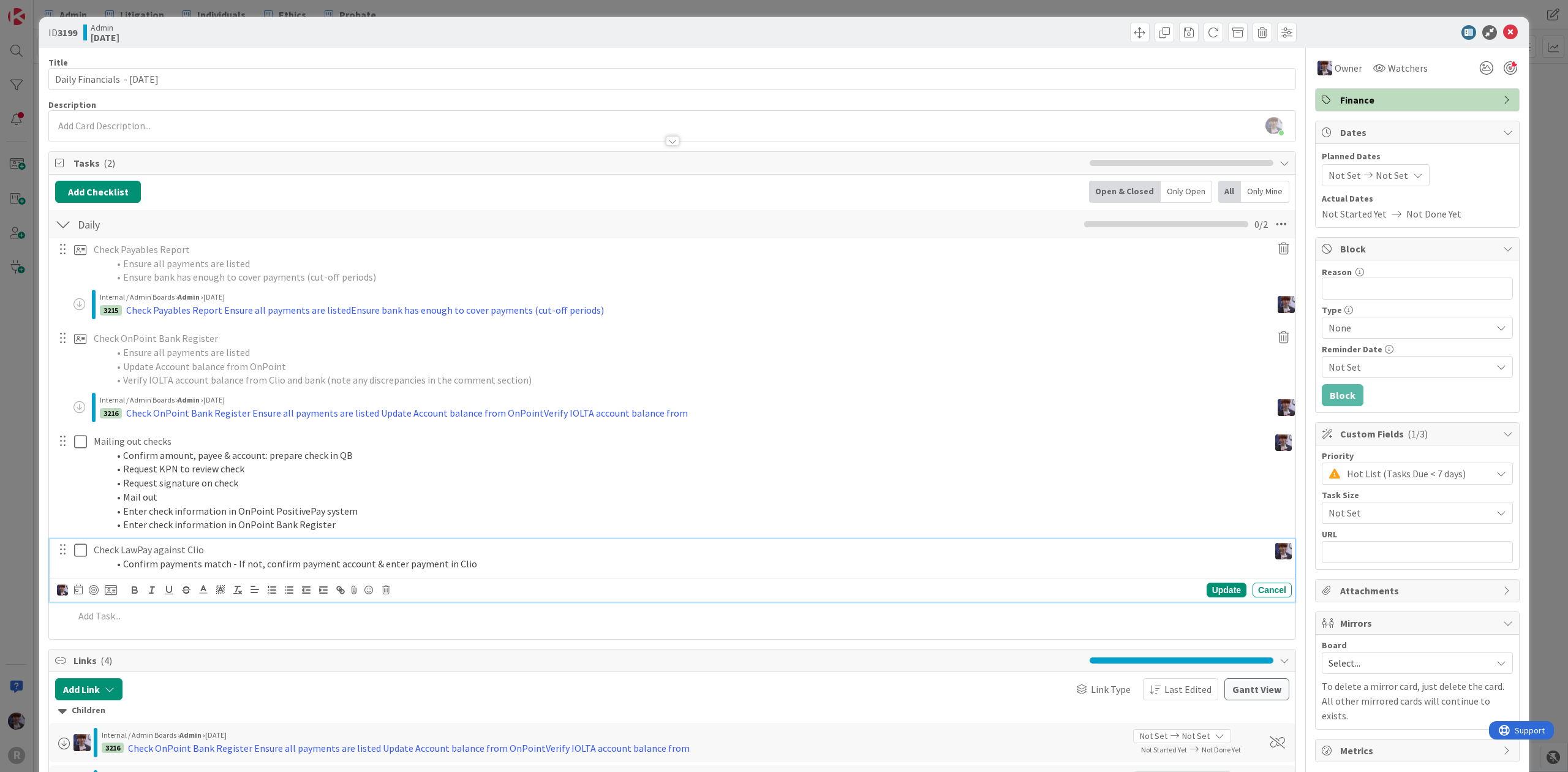
click at [149, 559] on li "Confirm payments match - If not, confirm payment account & enter payment in Clio" at bounding box center [686, 564] width 1156 height 14
click at [116, 595] on icon at bounding box center [111, 590] width 12 height 11
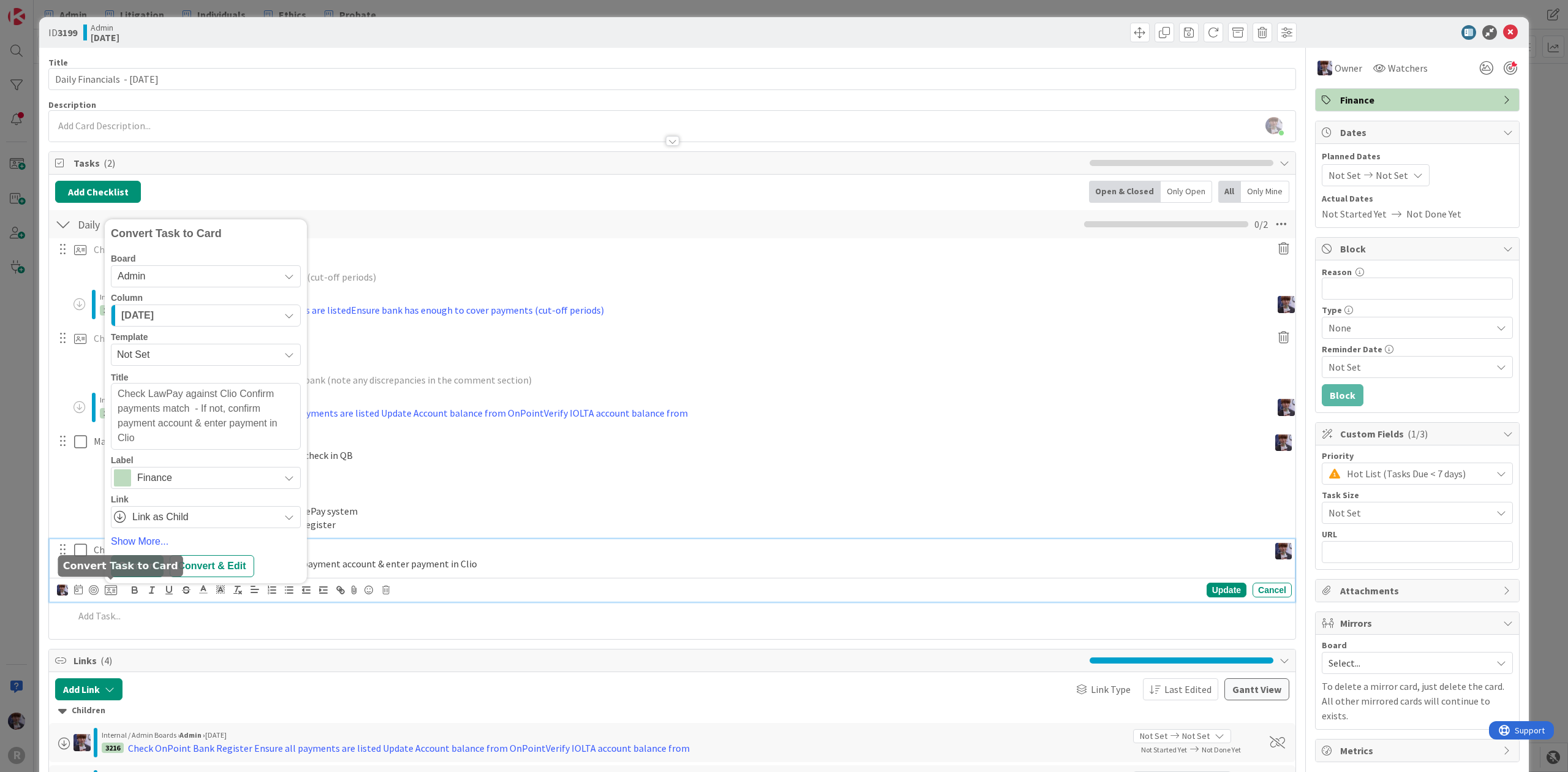
scroll to position [5, 0]
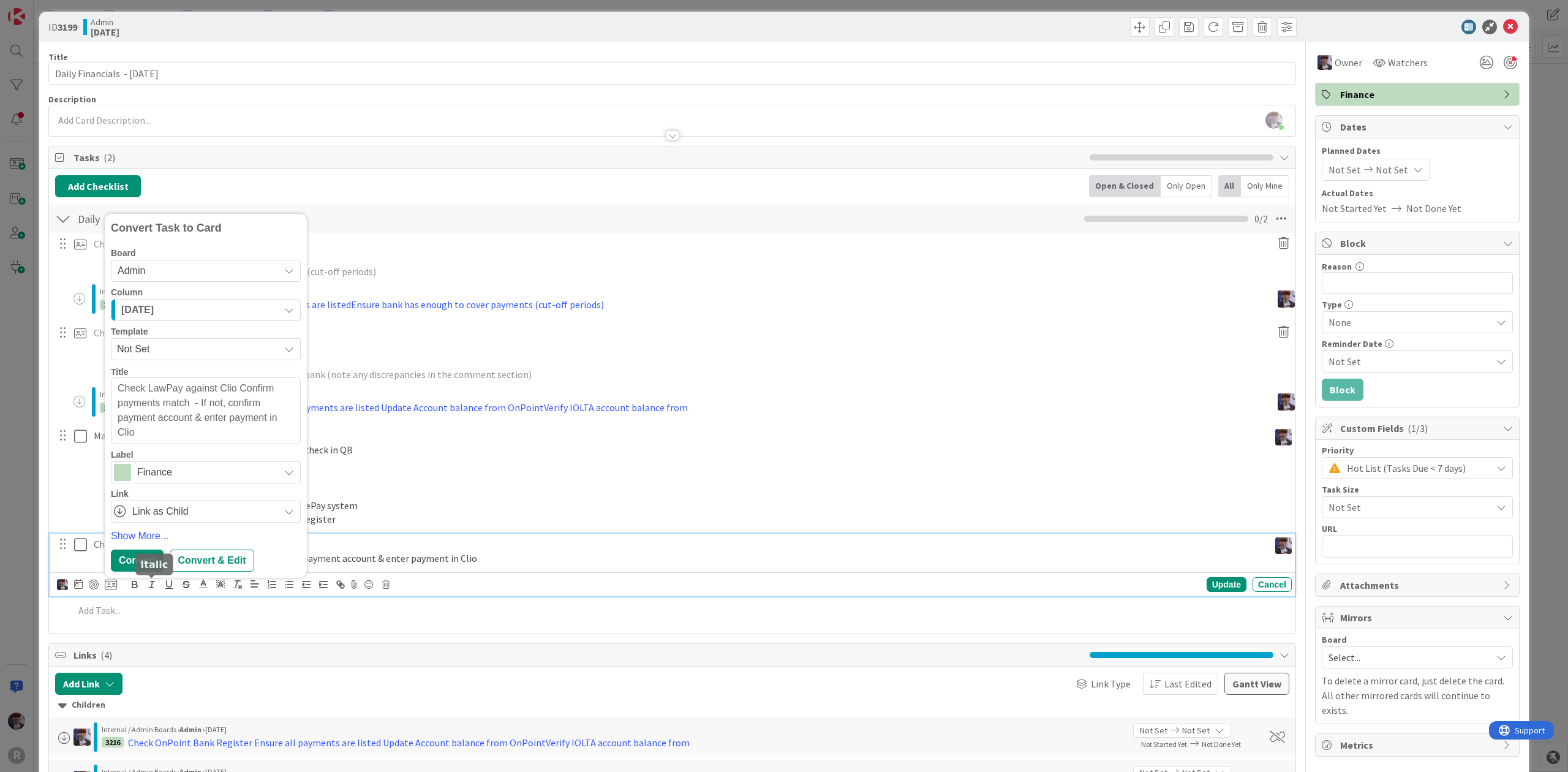
click at [154, 560] on div "Convert" at bounding box center [137, 560] width 52 height 22
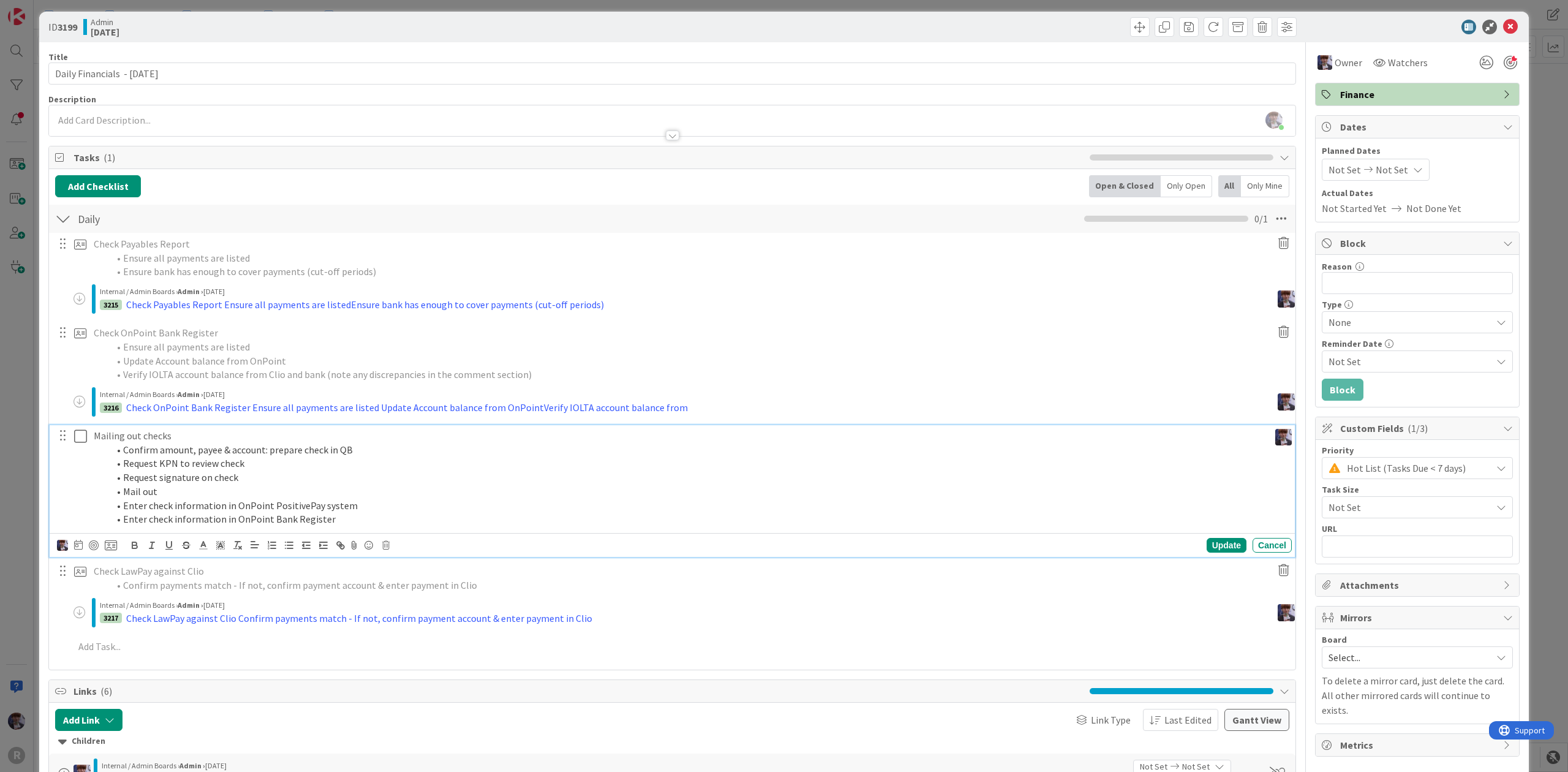
click at [173, 452] on li "Confirm amount, payee & account: prepare check in QB" at bounding box center [686, 450] width 1156 height 14
click at [380, 549] on div "Update Cancel" at bounding box center [674, 545] width 1235 height 17
click at [389, 545] on icon at bounding box center [386, 546] width 7 height 9
click at [405, 595] on div "Delete" at bounding box center [417, 597] width 45 height 22
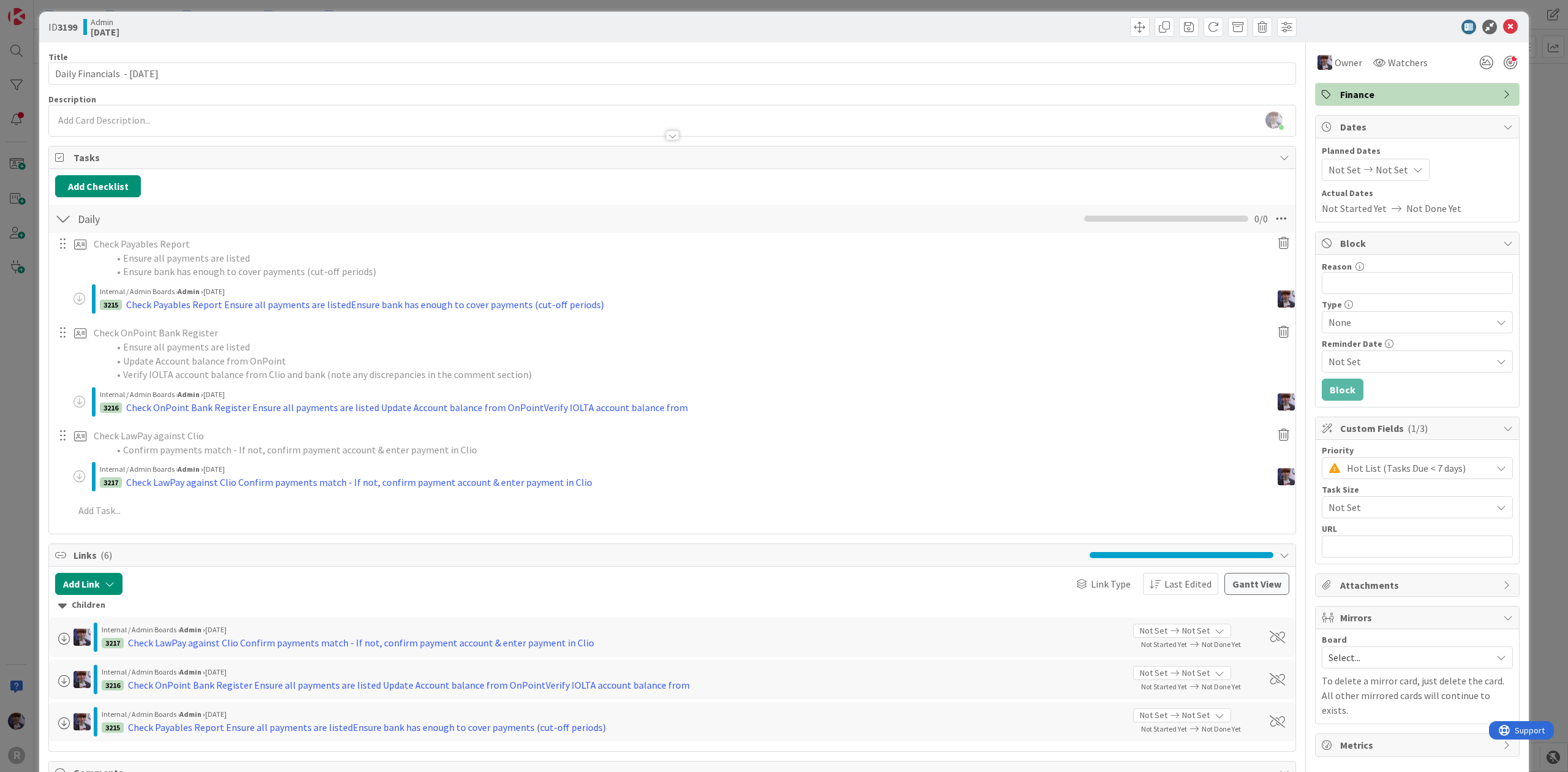
type textarea "x"
click at [22, 422] on div "ID 3199 Admin Today Title 30 / 128 Daily Financials - 10/06/2025 Description Mi…" at bounding box center [784, 386] width 1568 height 772
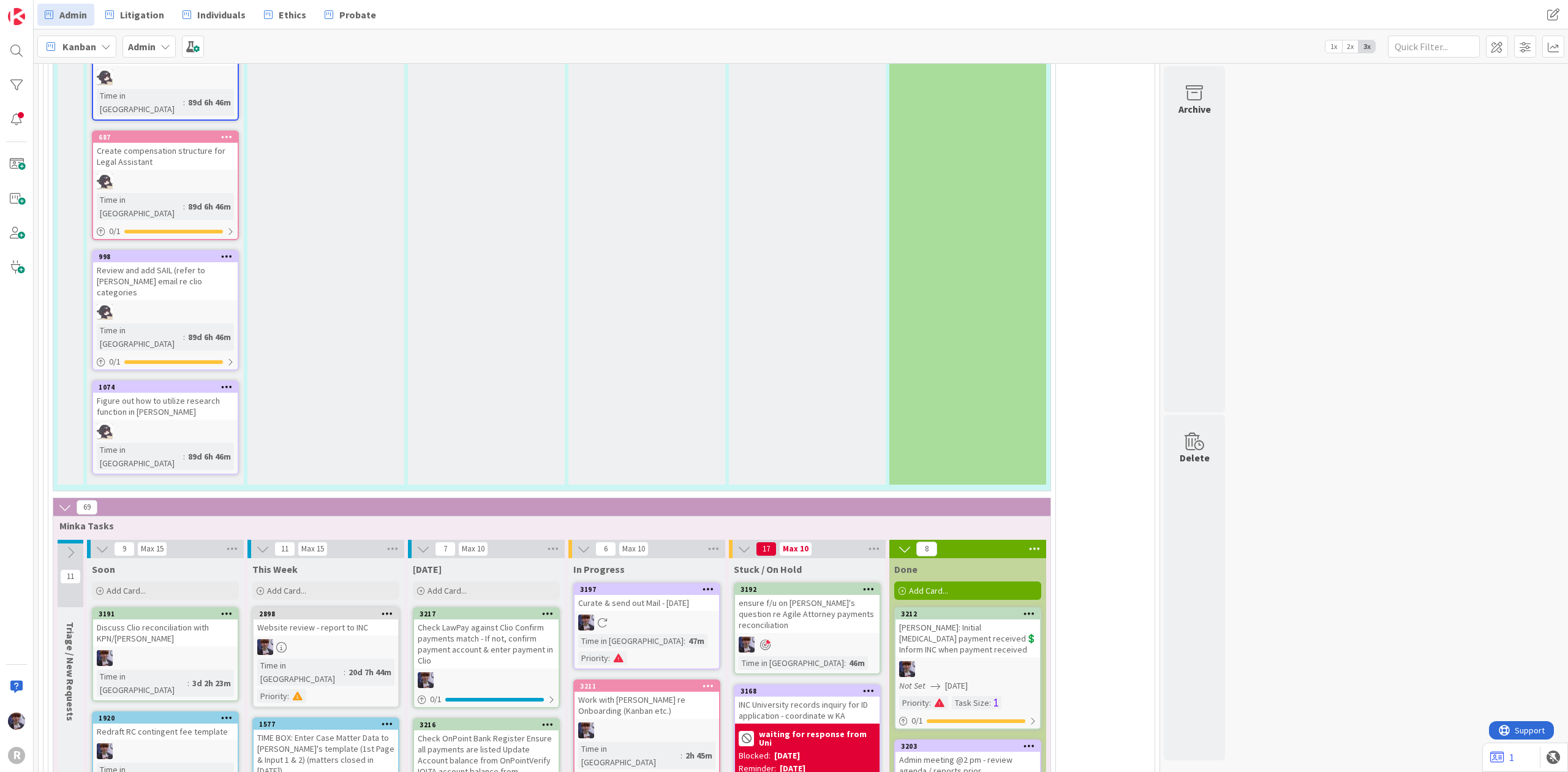
click at [702, 682] on div at bounding box center [708, 687] width 22 height 9
click at [531, 563] on div "[DATE]" at bounding box center [486, 570] width 147 height 12
